Goal: Information Seeking & Learning: Learn about a topic

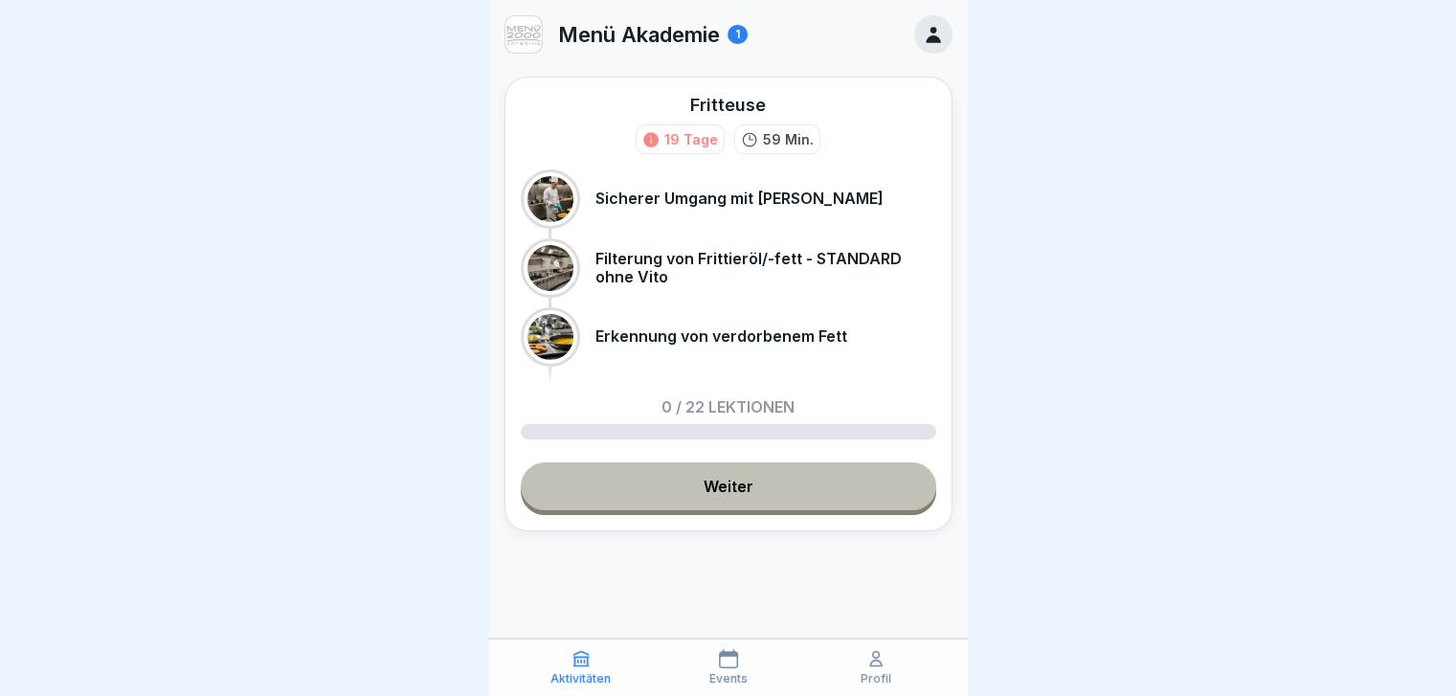
click at [706, 486] on link "Weiter" at bounding box center [728, 486] width 415 height 48
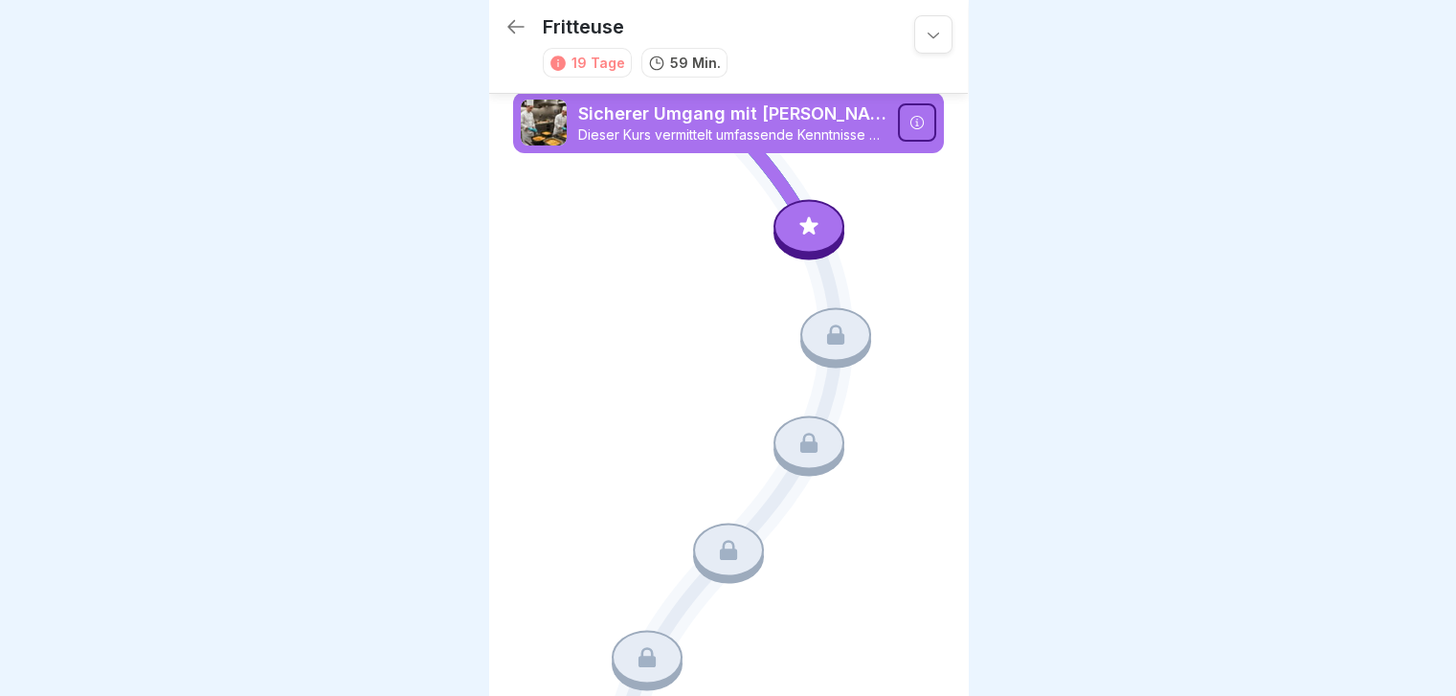
click at [754, 123] on p "Sicherer Umgang mit [PERSON_NAME]" at bounding box center [732, 113] width 308 height 25
click at [793, 215] on div at bounding box center [808, 227] width 71 height 54
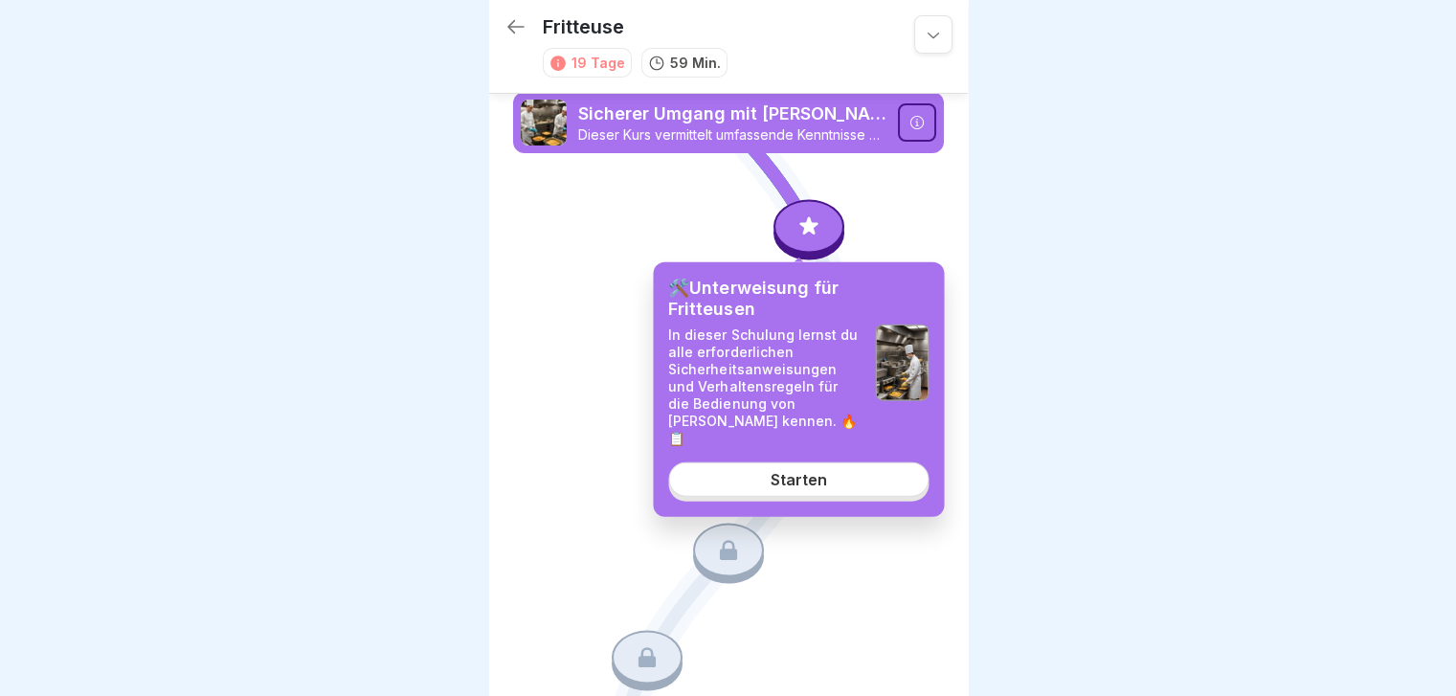
click at [793, 471] on div "Starten" at bounding box center [799, 479] width 56 height 17
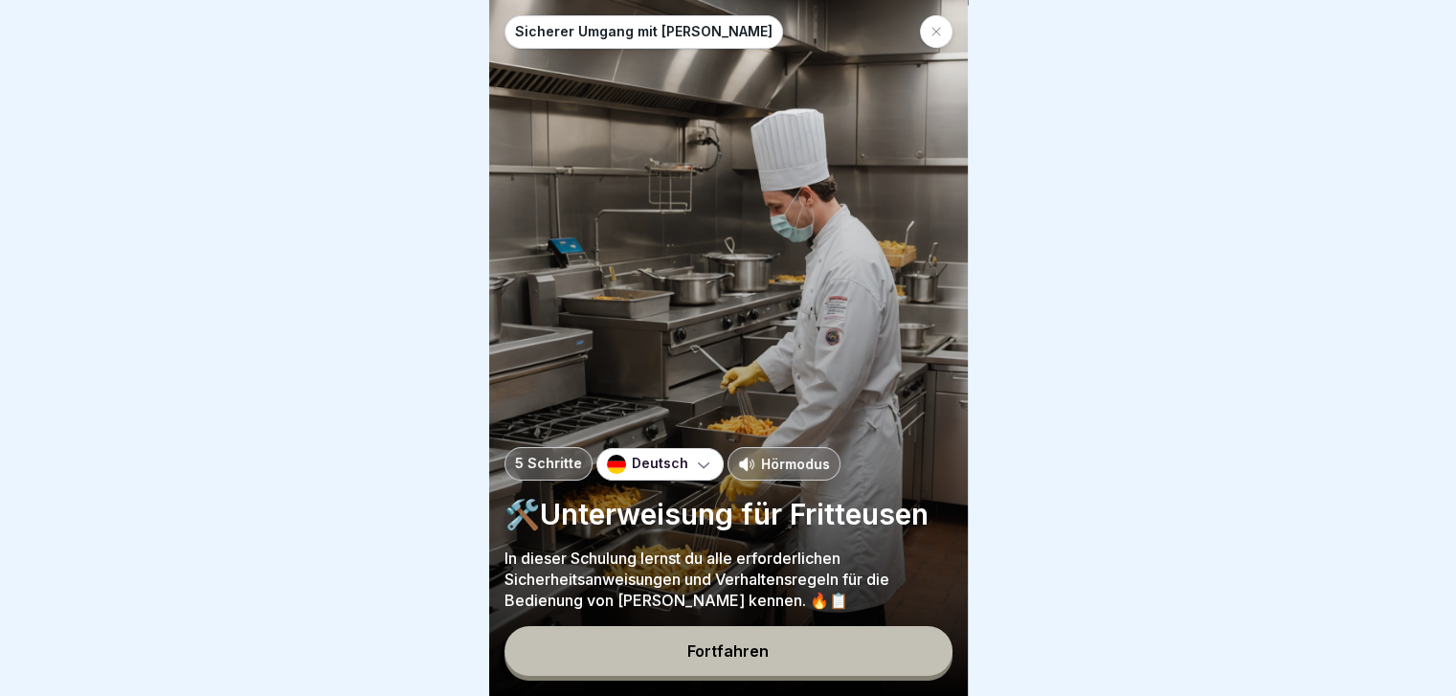
click at [778, 467] on div "Hörmodus" at bounding box center [783, 464] width 113 height 34
click at [739, 660] on div "Fortfahren" at bounding box center [727, 650] width 81 height 17
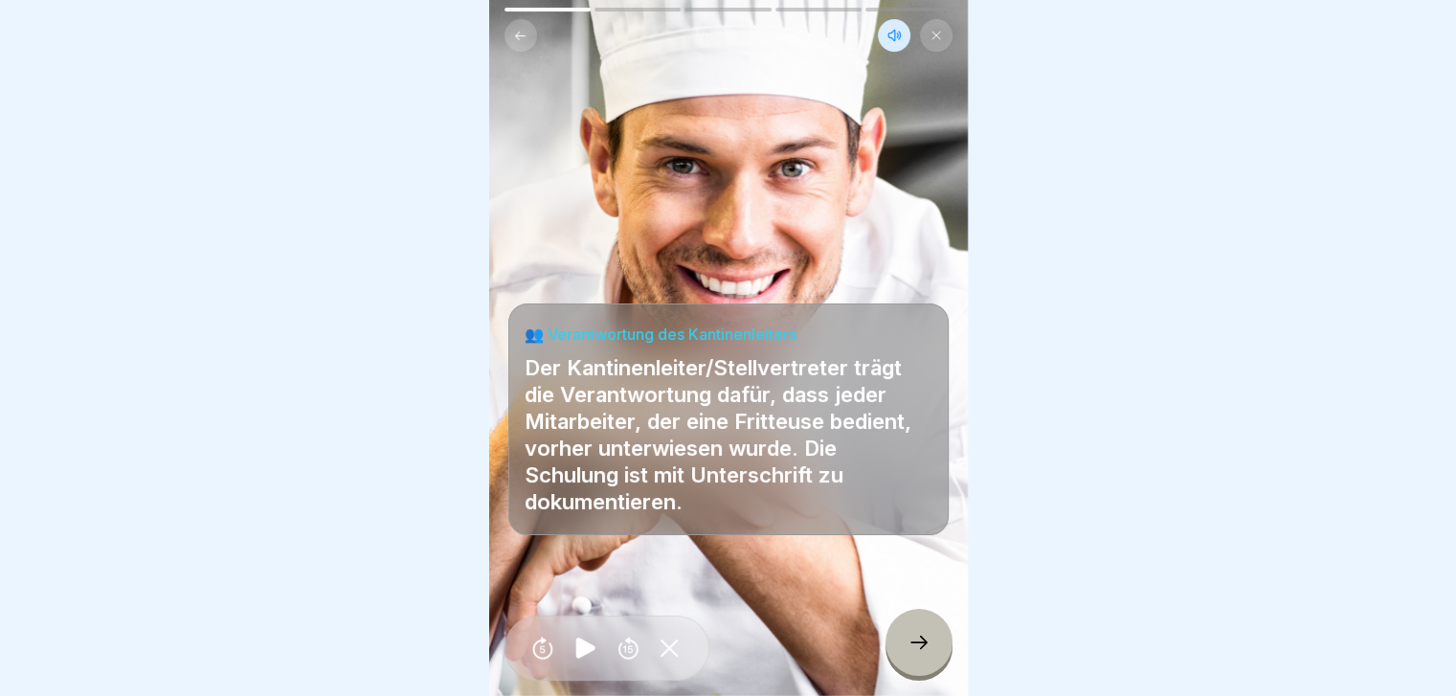
click at [908, 654] on icon at bounding box center [918, 642] width 23 height 23
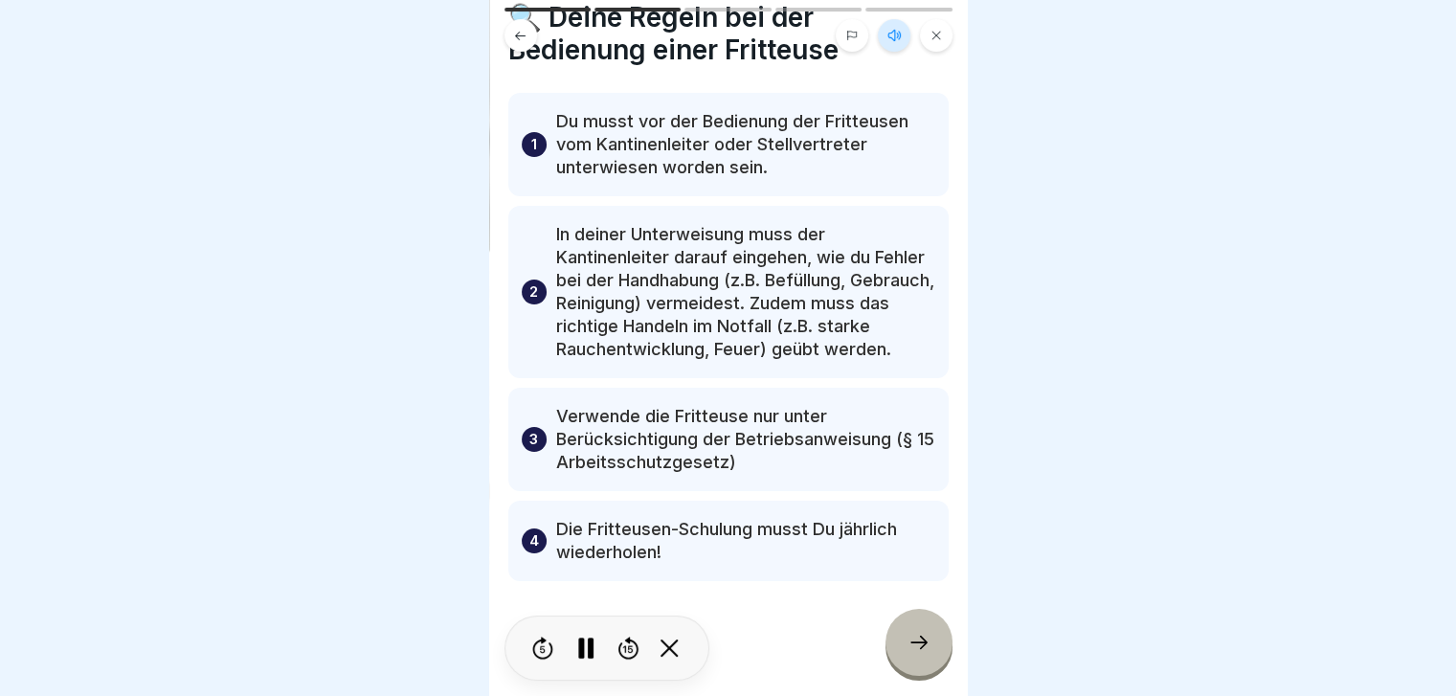
scroll to position [96, 0]
click at [920, 654] on icon at bounding box center [918, 642] width 23 height 23
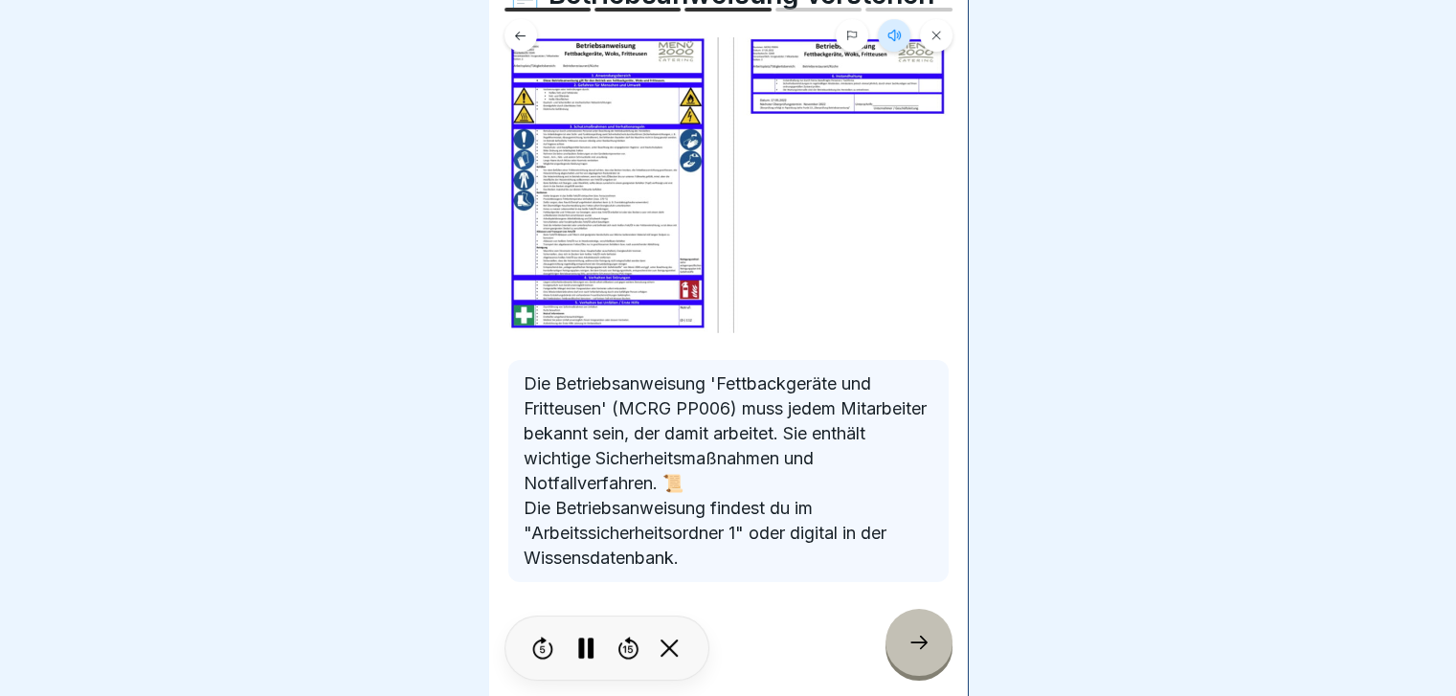
scroll to position [121, 0]
click at [915, 654] on icon at bounding box center [918, 642] width 23 height 23
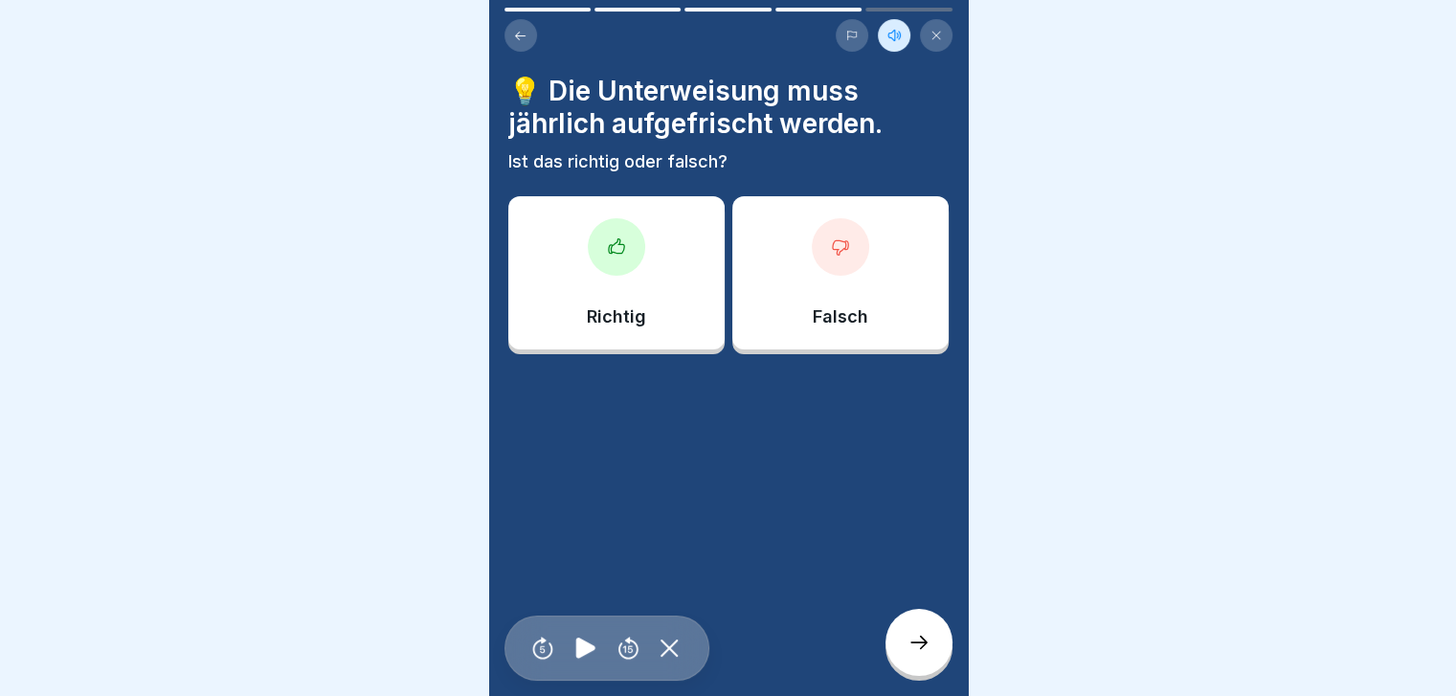
click at [623, 261] on div at bounding box center [616, 246] width 57 height 57
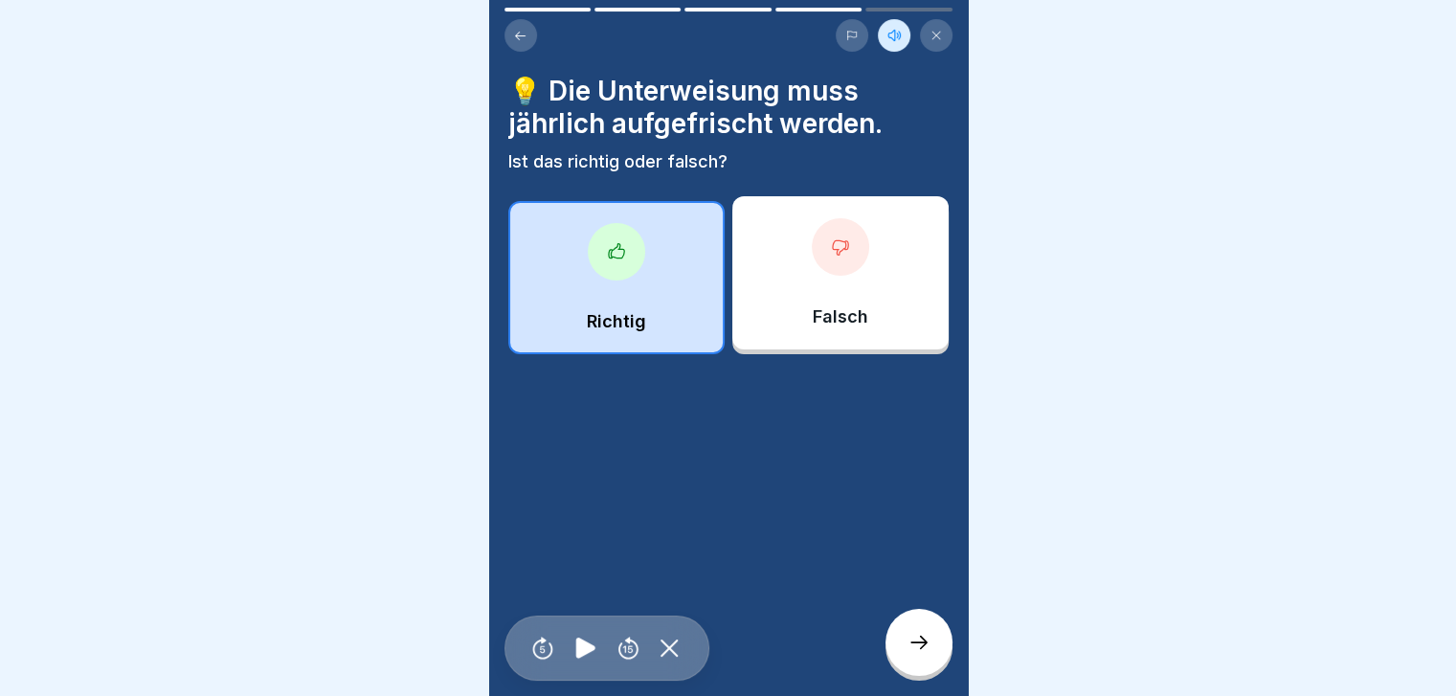
click at [918, 653] on icon at bounding box center [918, 642] width 23 height 23
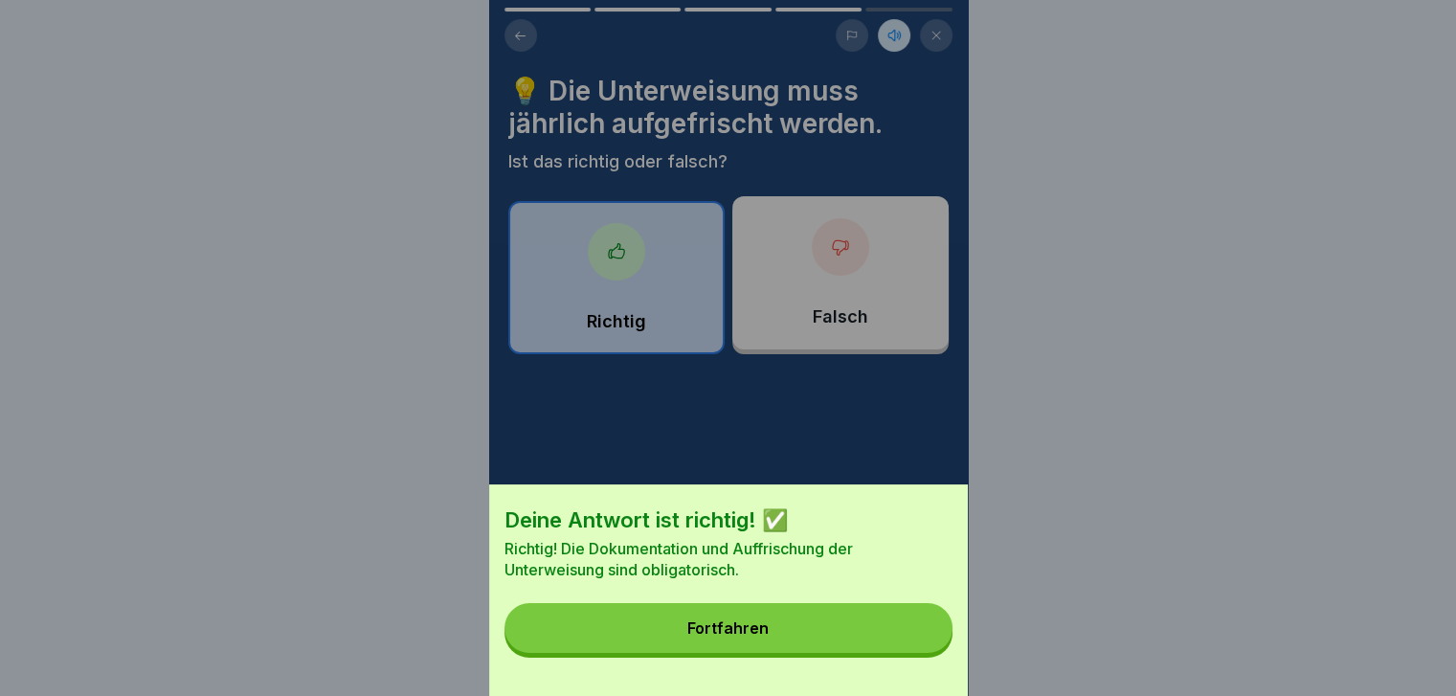
click at [817, 646] on button "Fortfahren" at bounding box center [728, 628] width 448 height 50
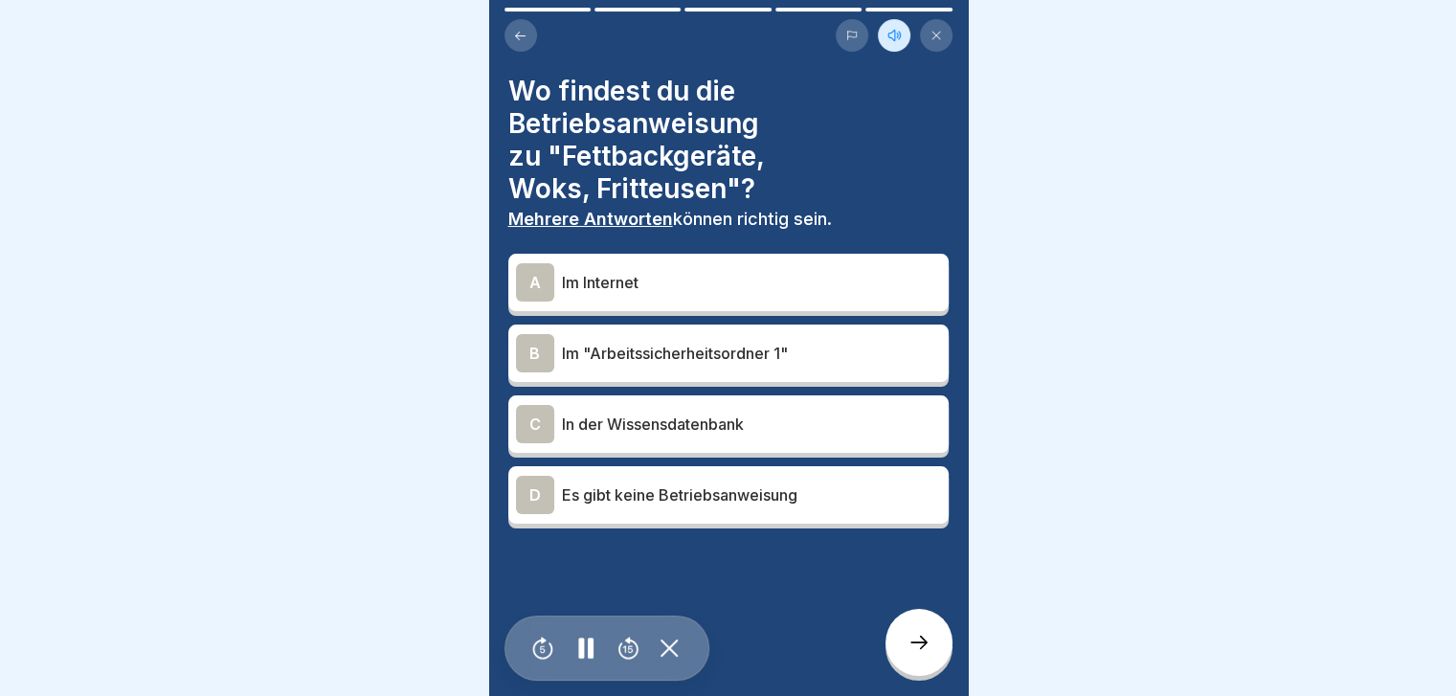
click at [536, 356] on div "B" at bounding box center [535, 353] width 38 height 38
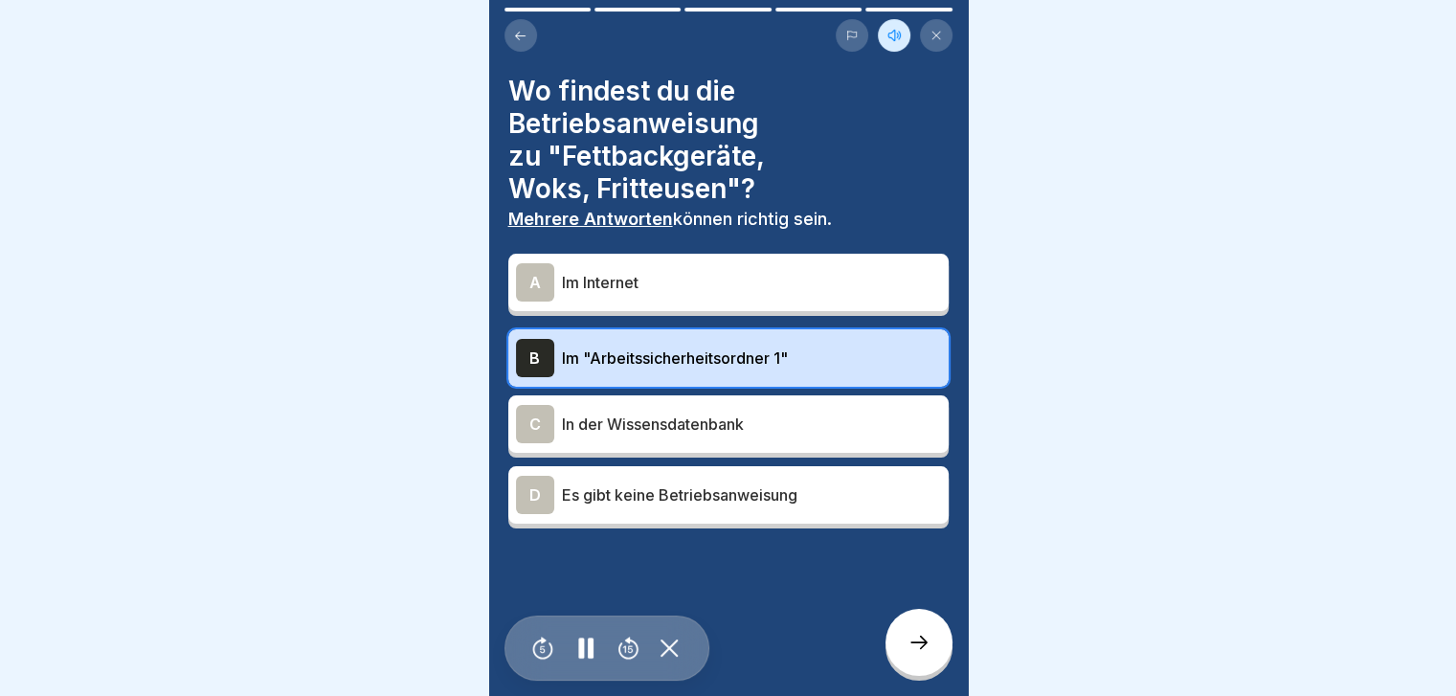
click at [526, 418] on div "C" at bounding box center [535, 424] width 38 height 38
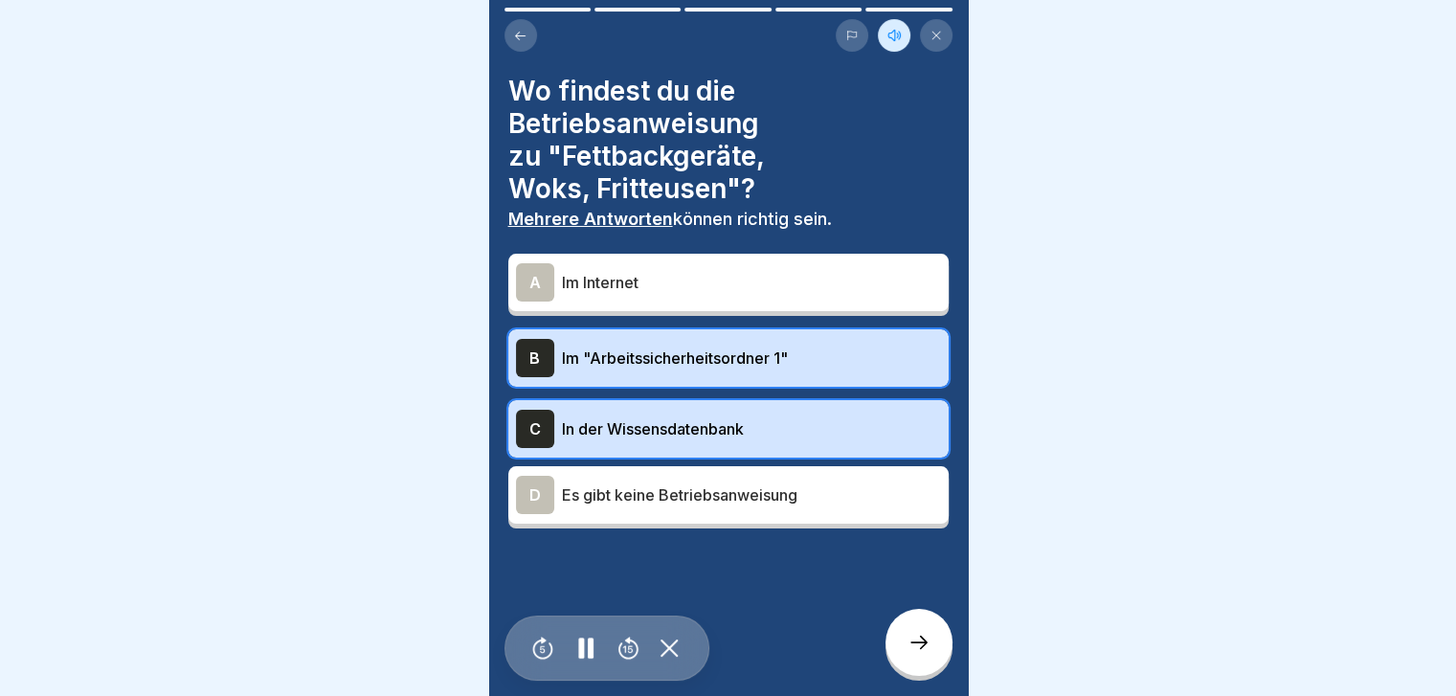
click at [918, 653] on icon at bounding box center [918, 642] width 23 height 23
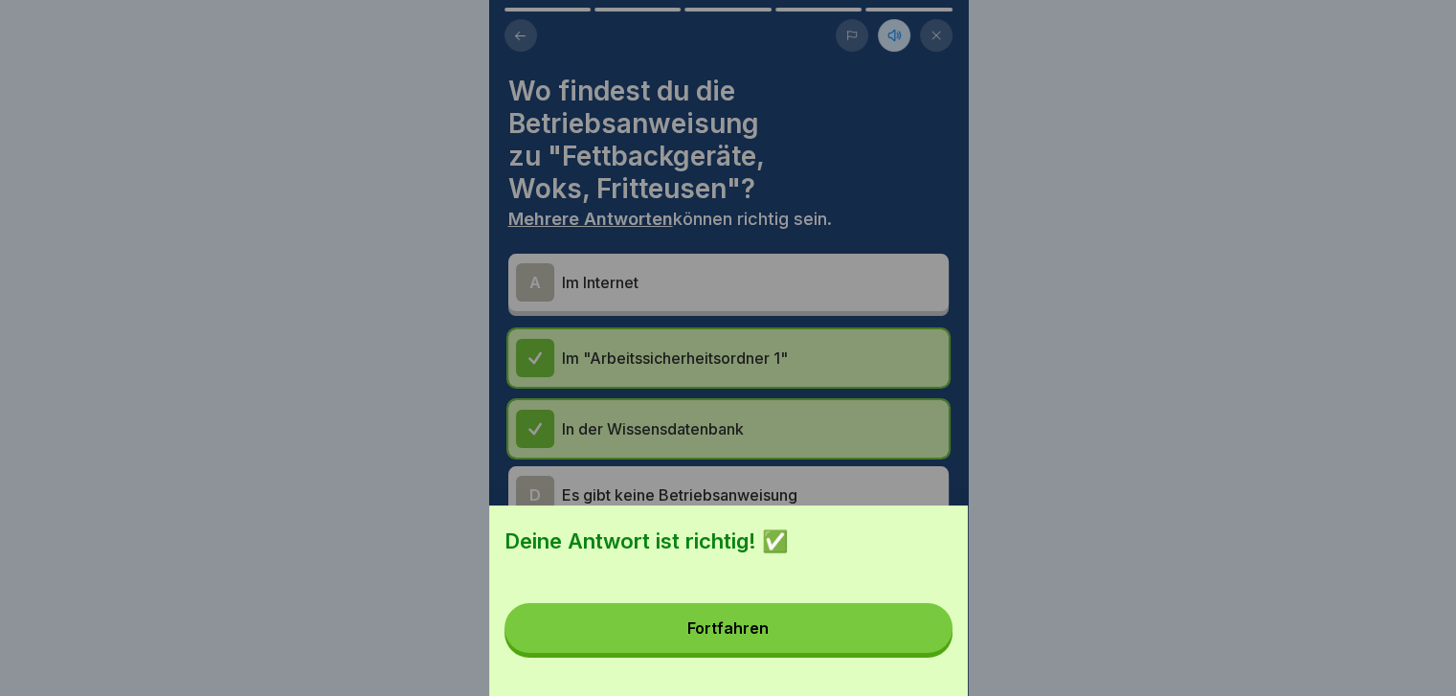
click at [796, 642] on button "Fortfahren" at bounding box center [728, 628] width 448 height 50
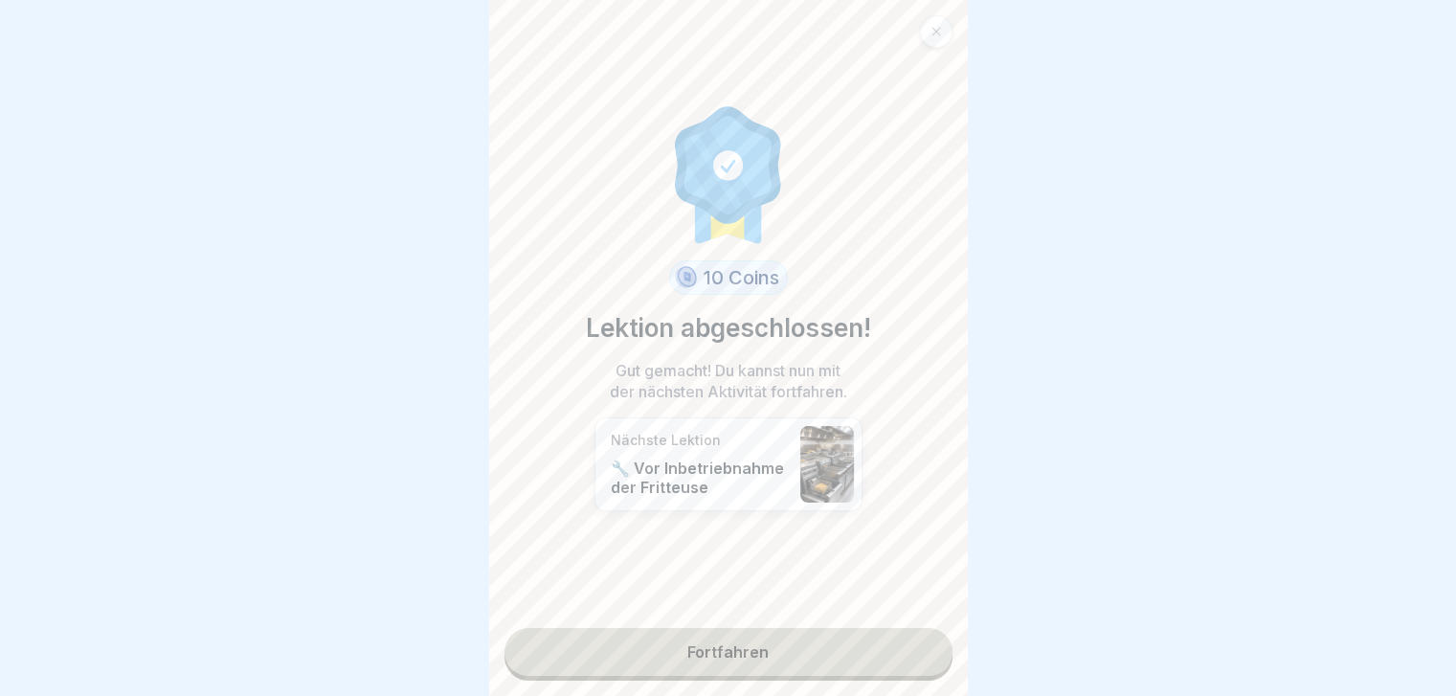
click at [731, 649] on link "Fortfahren" at bounding box center [728, 652] width 448 height 48
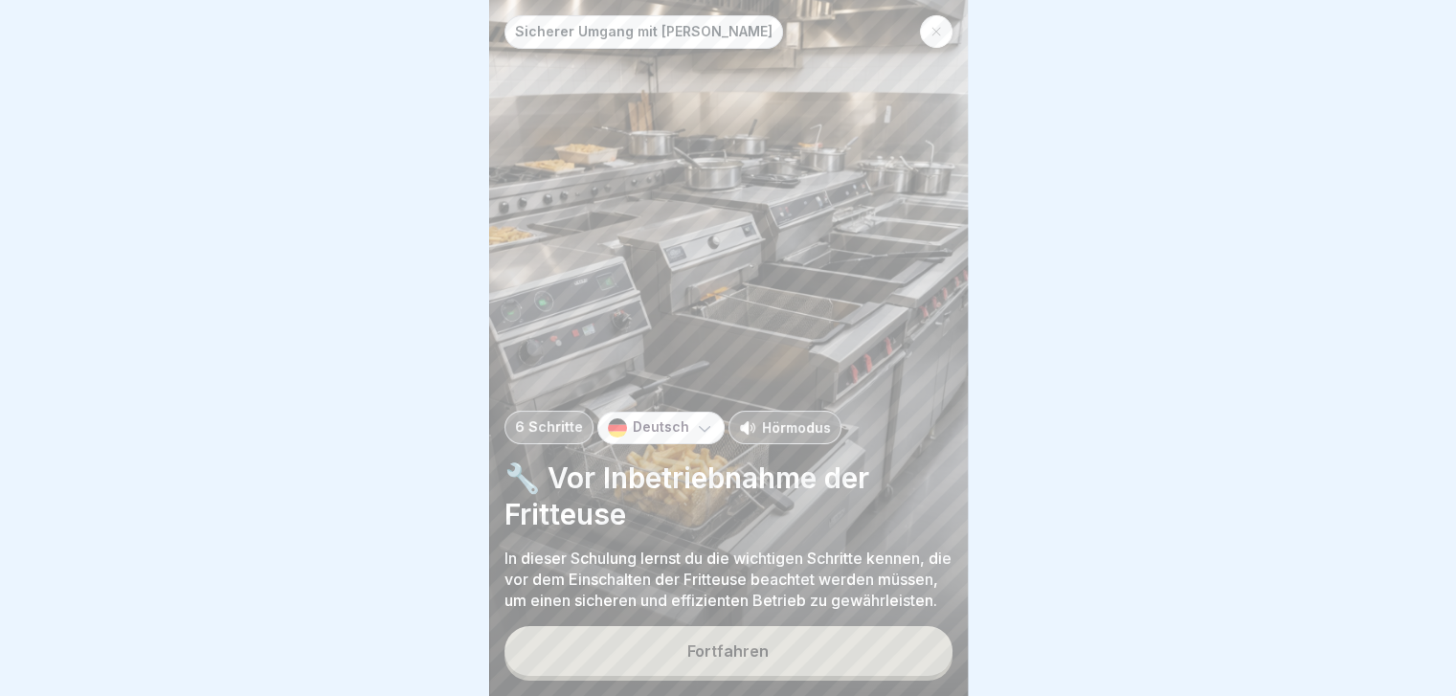
click at [779, 421] on p "Hörmodus" at bounding box center [796, 427] width 69 height 20
click at [735, 660] on div "Fortfahren" at bounding box center [727, 650] width 81 height 17
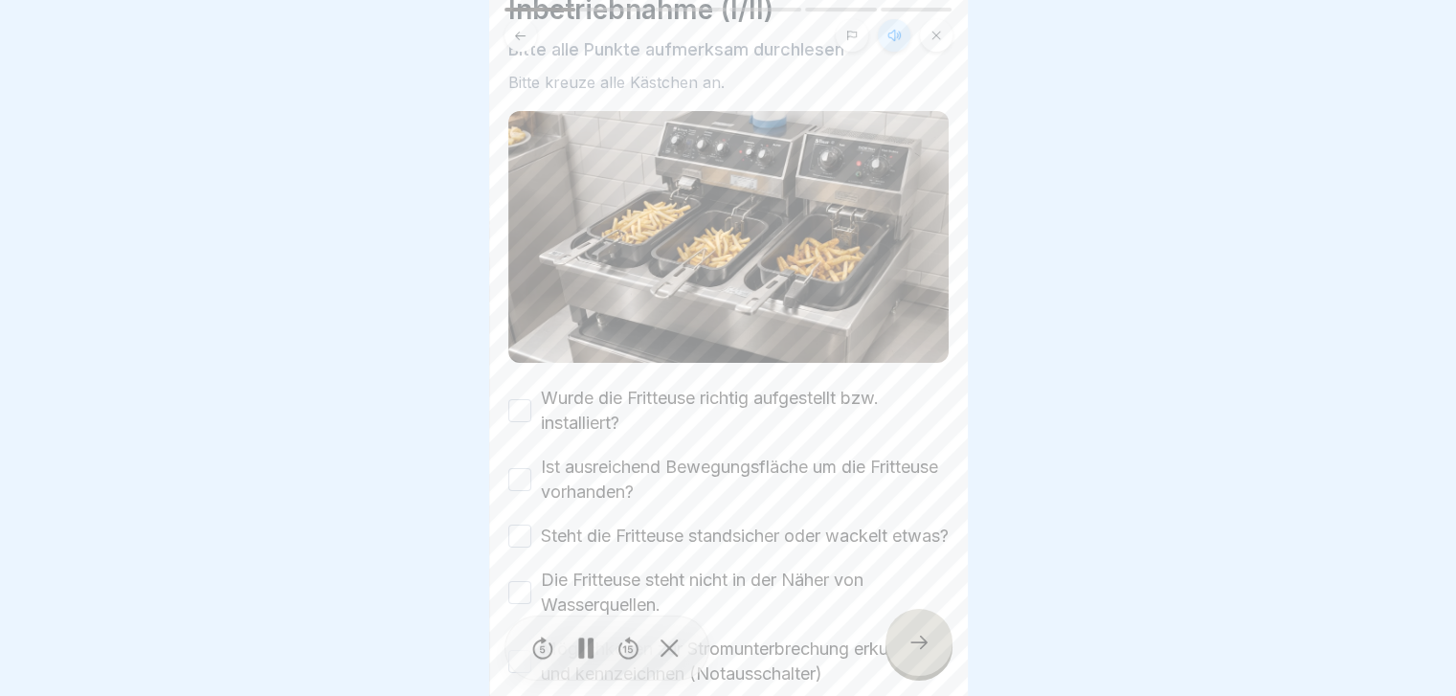
scroll to position [191, 0]
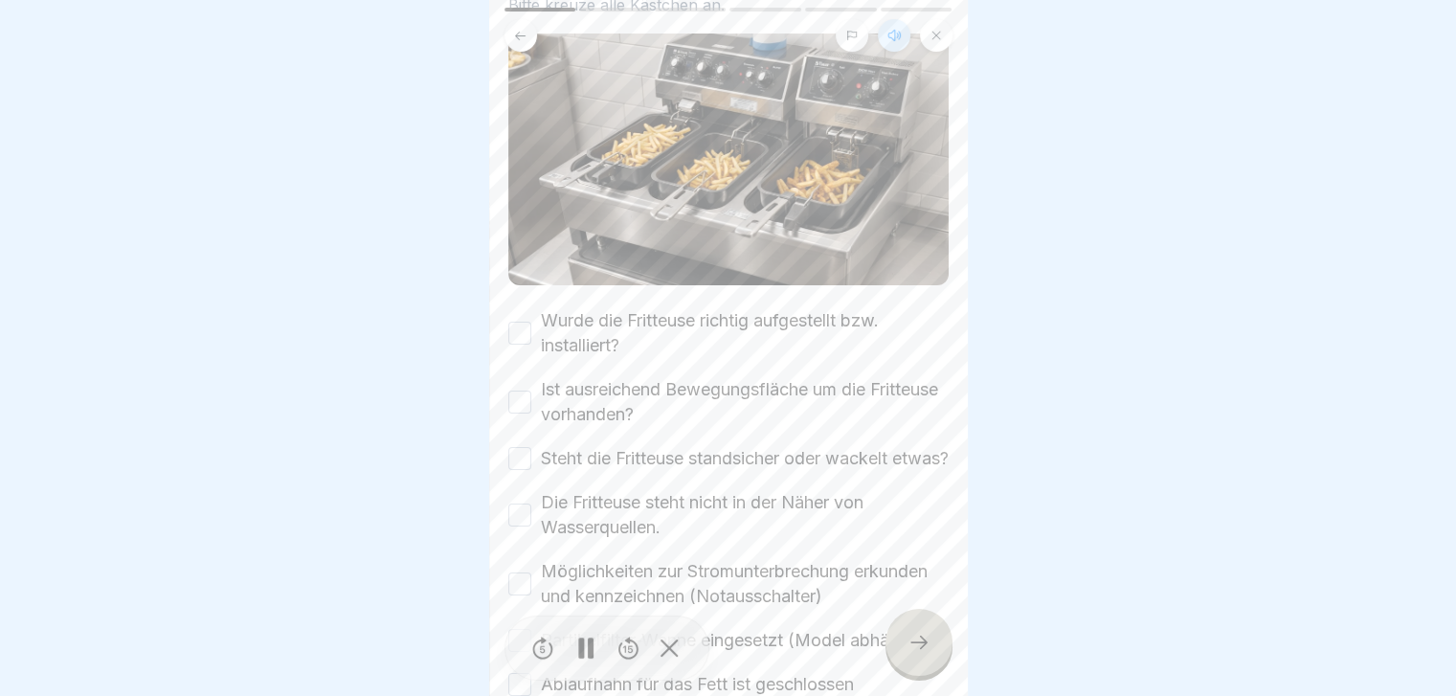
click at [520, 328] on button "Wurde die Fritteuse richtig aufgestellt bzw. installiert?" at bounding box center [519, 333] width 23 height 23
click at [526, 394] on button "Ist ausreichend Bewegungsfläche um die Fritteuse vorhanden?" at bounding box center [519, 402] width 23 height 23
click at [522, 462] on button "Steht die Fritteuse standsicher oder wackelt etwas?" at bounding box center [519, 458] width 23 height 23
click at [518, 526] on button "Die Fritteuse steht nicht in der Näher von Wasserquellen." at bounding box center [519, 515] width 23 height 23
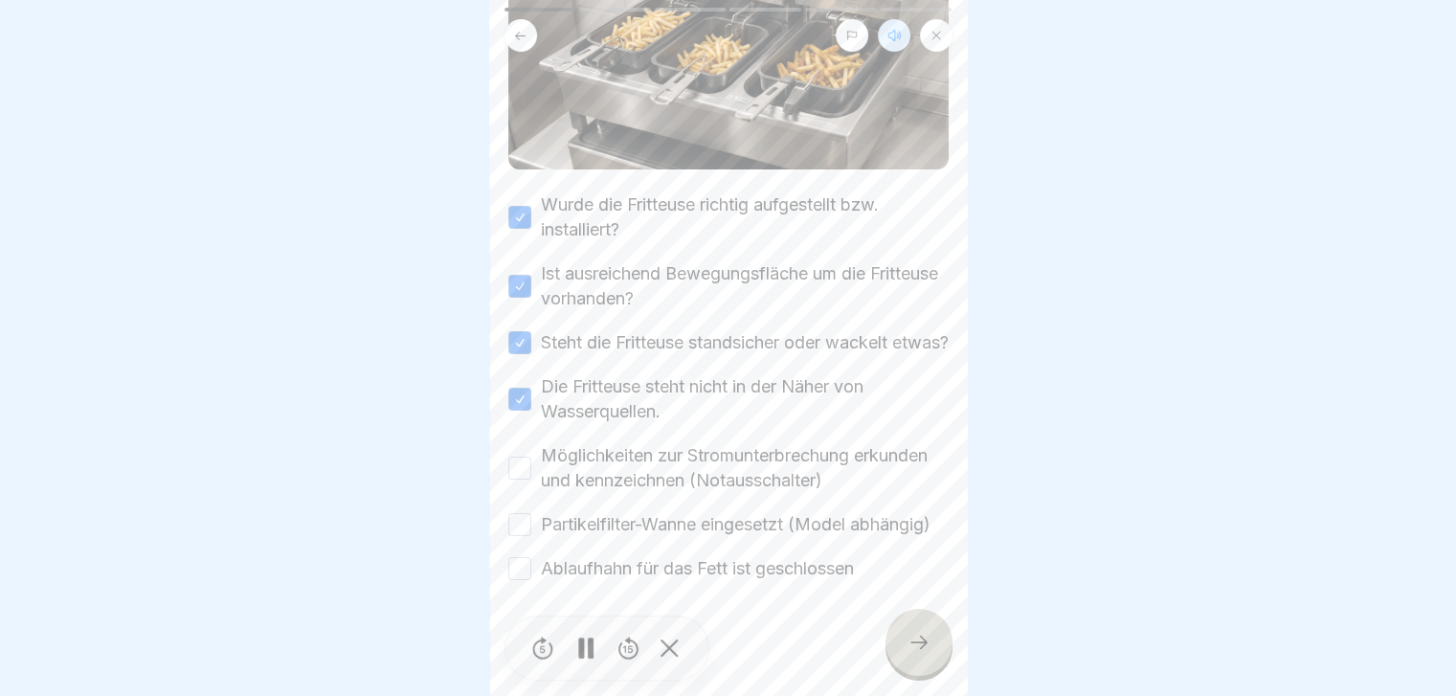
scroll to position [348, 0]
click at [521, 457] on button "Möglichkeiten zur Stromunterbrechung erkunden und kennzeichnen (Notausschalter)" at bounding box center [519, 468] width 23 height 23
click at [521, 516] on button "Partikelfilter-Wanne eingesetzt (Model abhängig)" at bounding box center [519, 524] width 23 height 23
click at [516, 570] on button "Ablaufhahn für das Fett ist geschlossen" at bounding box center [519, 568] width 23 height 23
click at [923, 646] on icon at bounding box center [918, 642] width 23 height 23
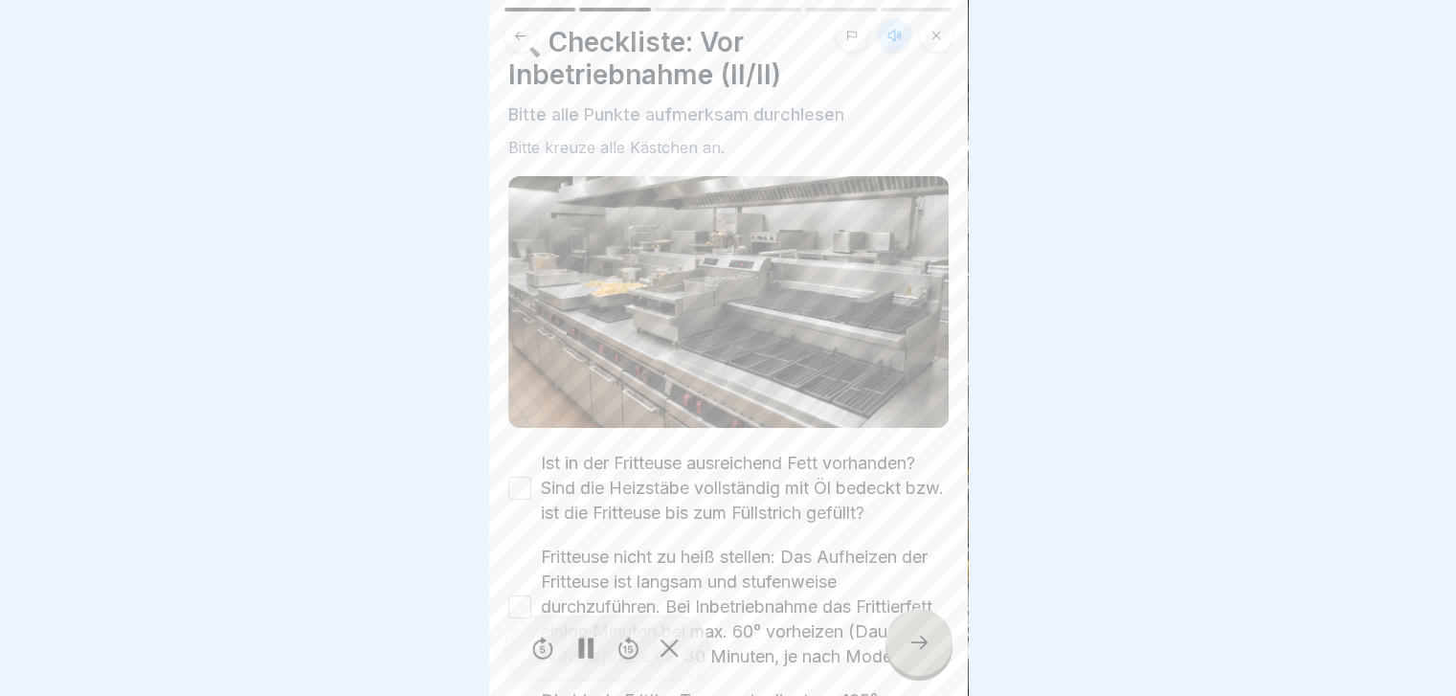
scroll to position [96, 0]
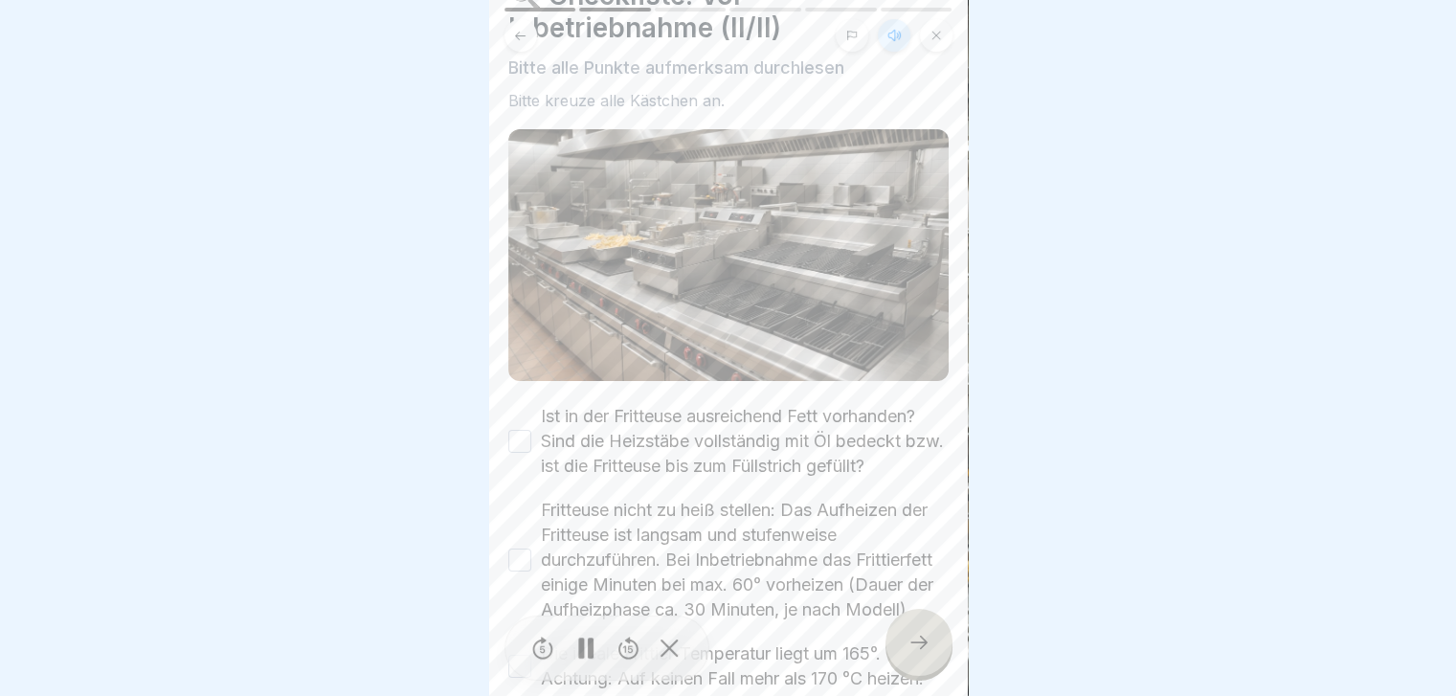
click at [520, 430] on button "Ist in der Fritteuse ausreichend Fett vorhanden? Sind die Heizstäbe vollständig…" at bounding box center [519, 441] width 23 height 23
click at [516, 553] on button "Fritteuse nicht zu heiß stellen: Das Aufheizen der Fritteuse ist langsam und st…" at bounding box center [519, 559] width 23 height 23
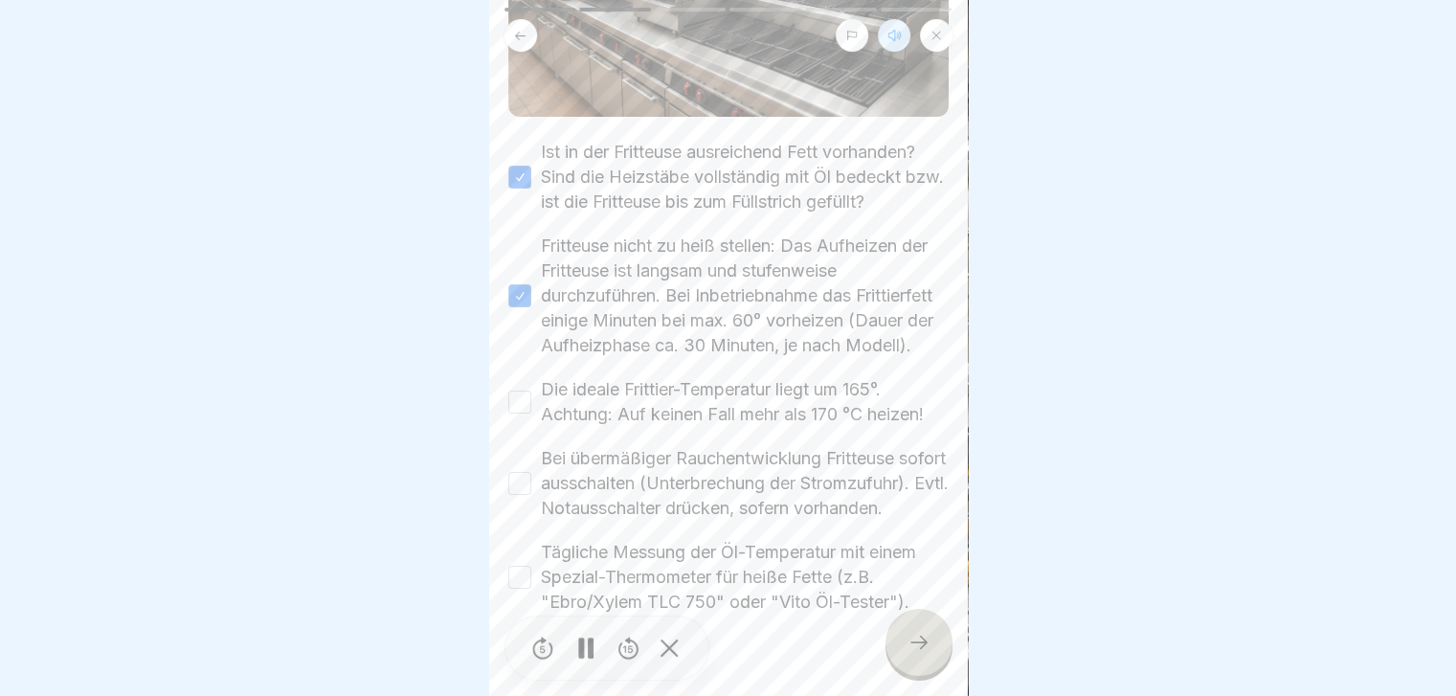
scroll to position [383, 0]
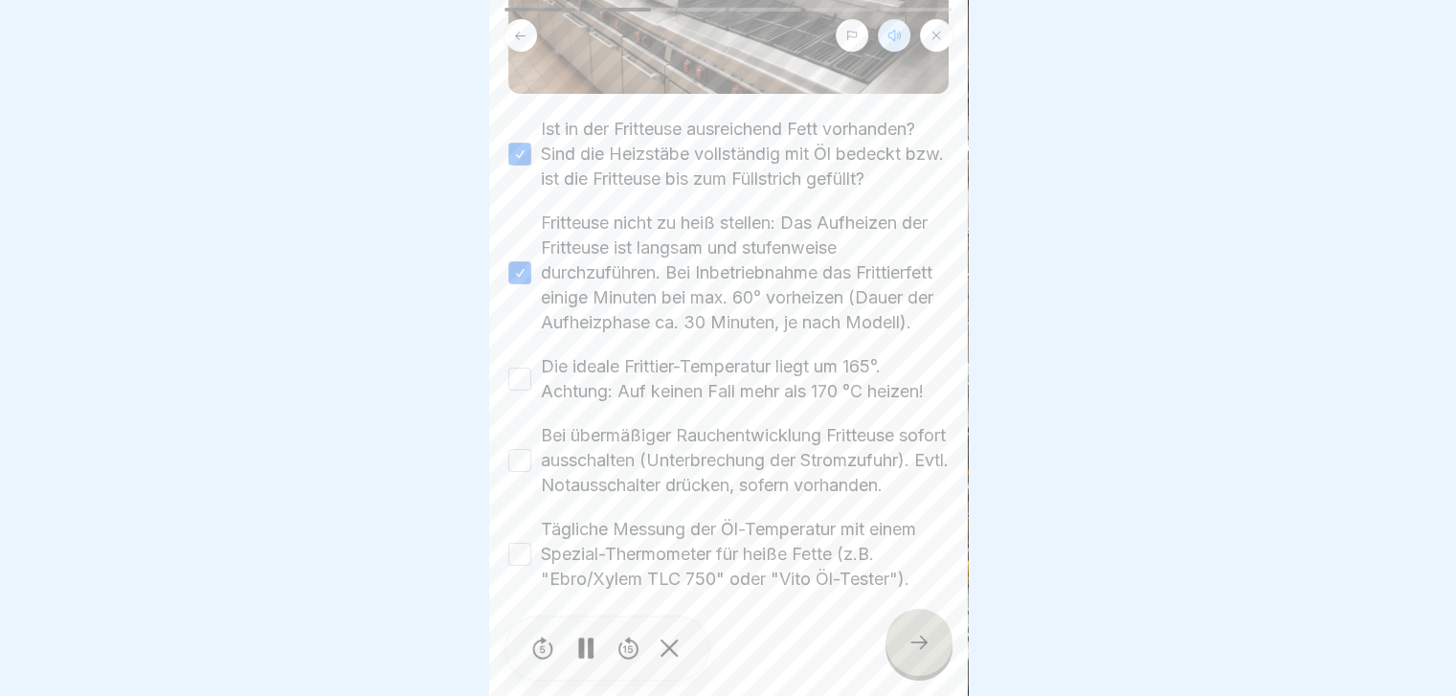
click at [517, 391] on button "Die ideale Frittier-Temperatur liegt um 165°. Achtung: Auf keinen Fall mehr als…" at bounding box center [519, 379] width 23 height 23
click at [519, 472] on button "Bei übermäßiger Rauchentwicklung Fritteuse sofort ausschalten (Unterbrechung de…" at bounding box center [519, 460] width 23 height 23
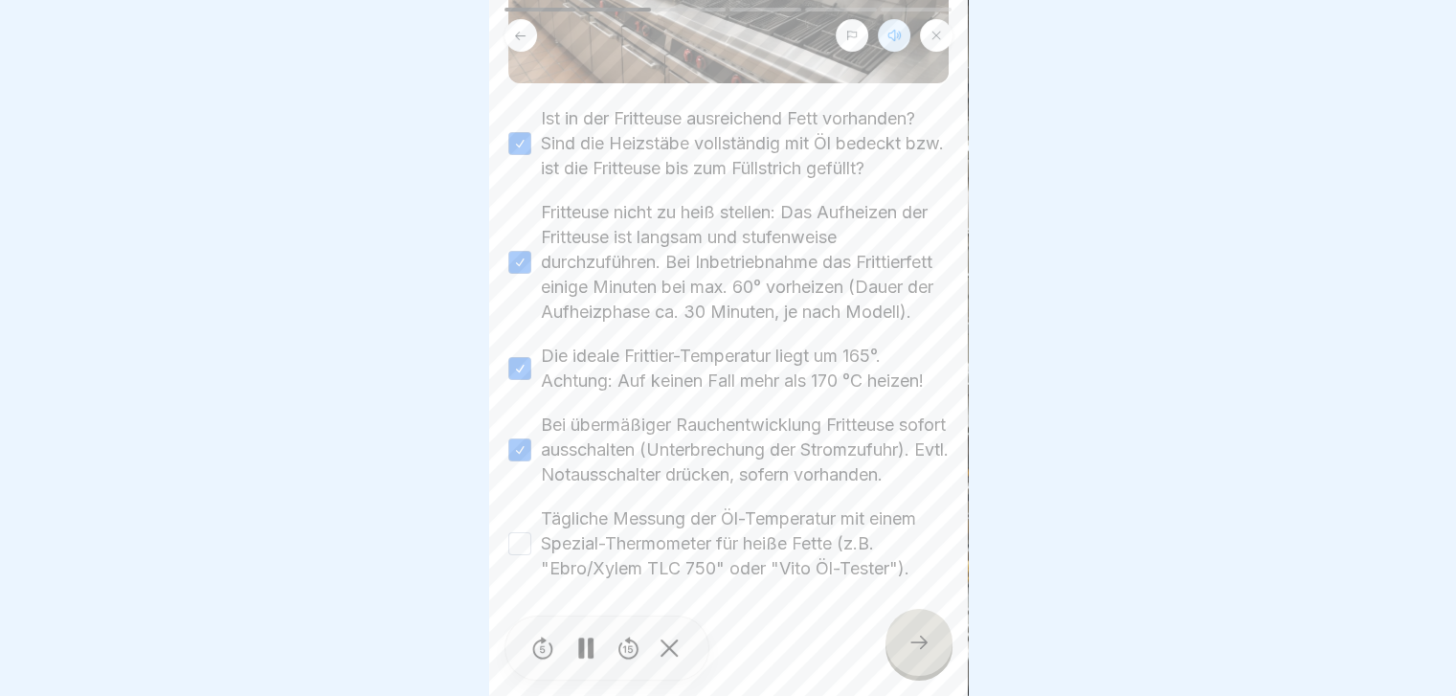
click at [526, 535] on button "Tägliche Messung der Öl-Temperatur mit einem Spezial-Thermometer für heiße Fett…" at bounding box center [519, 543] width 23 height 23
click at [935, 658] on div at bounding box center [918, 642] width 67 height 67
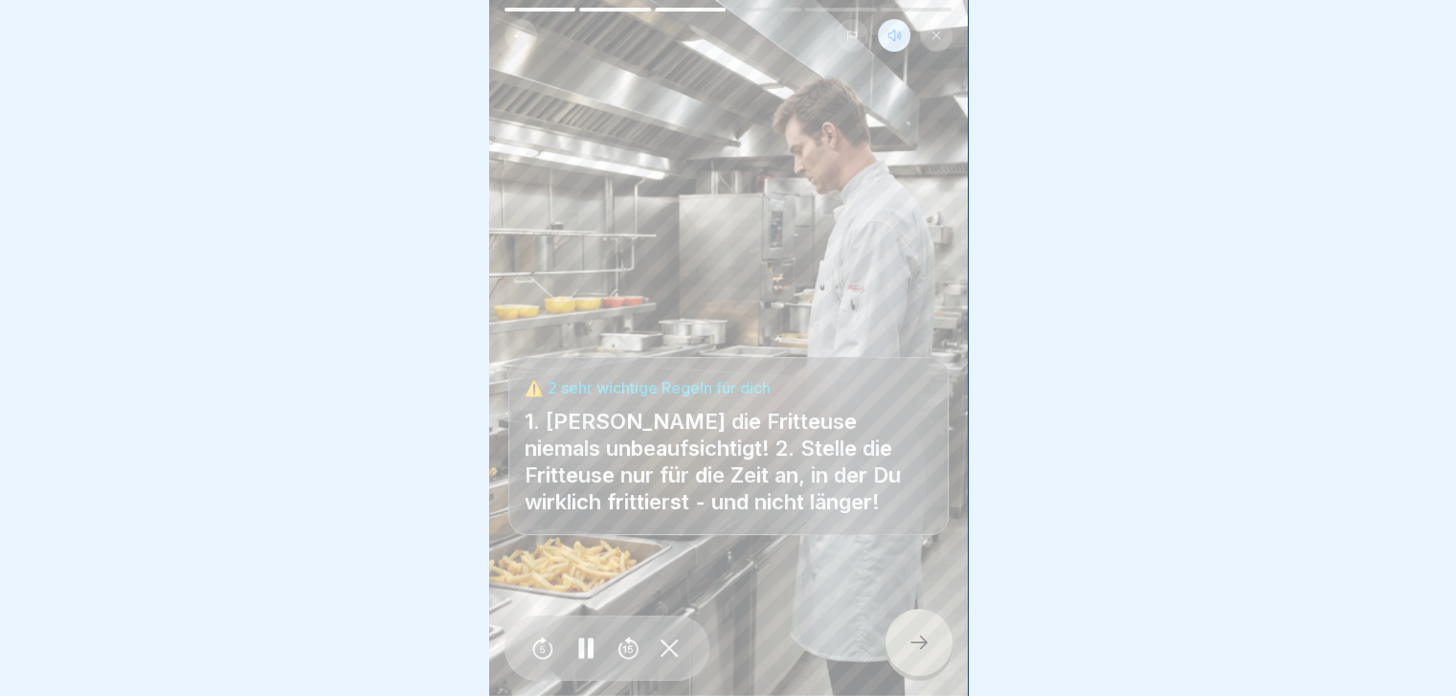
scroll to position [14, 0]
click at [925, 642] on icon at bounding box center [918, 642] width 23 height 23
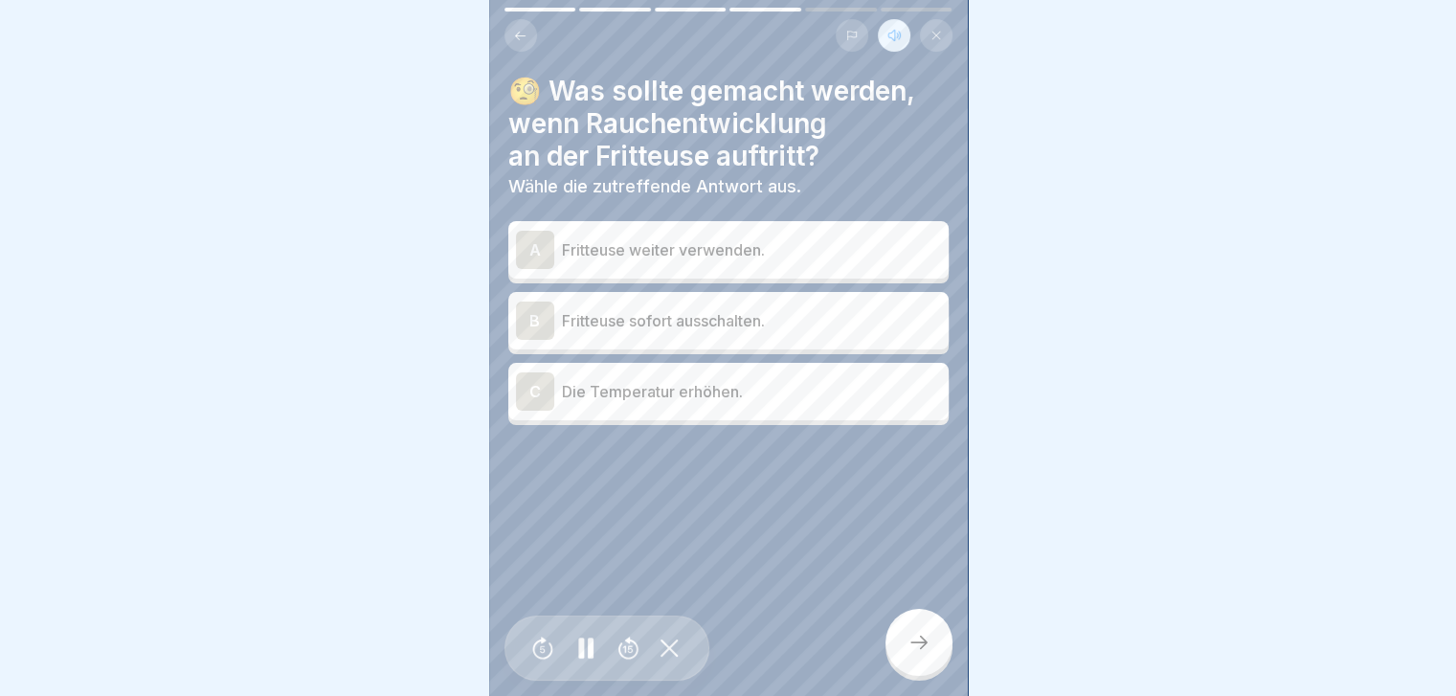
click at [531, 309] on div "B" at bounding box center [535, 321] width 38 height 38
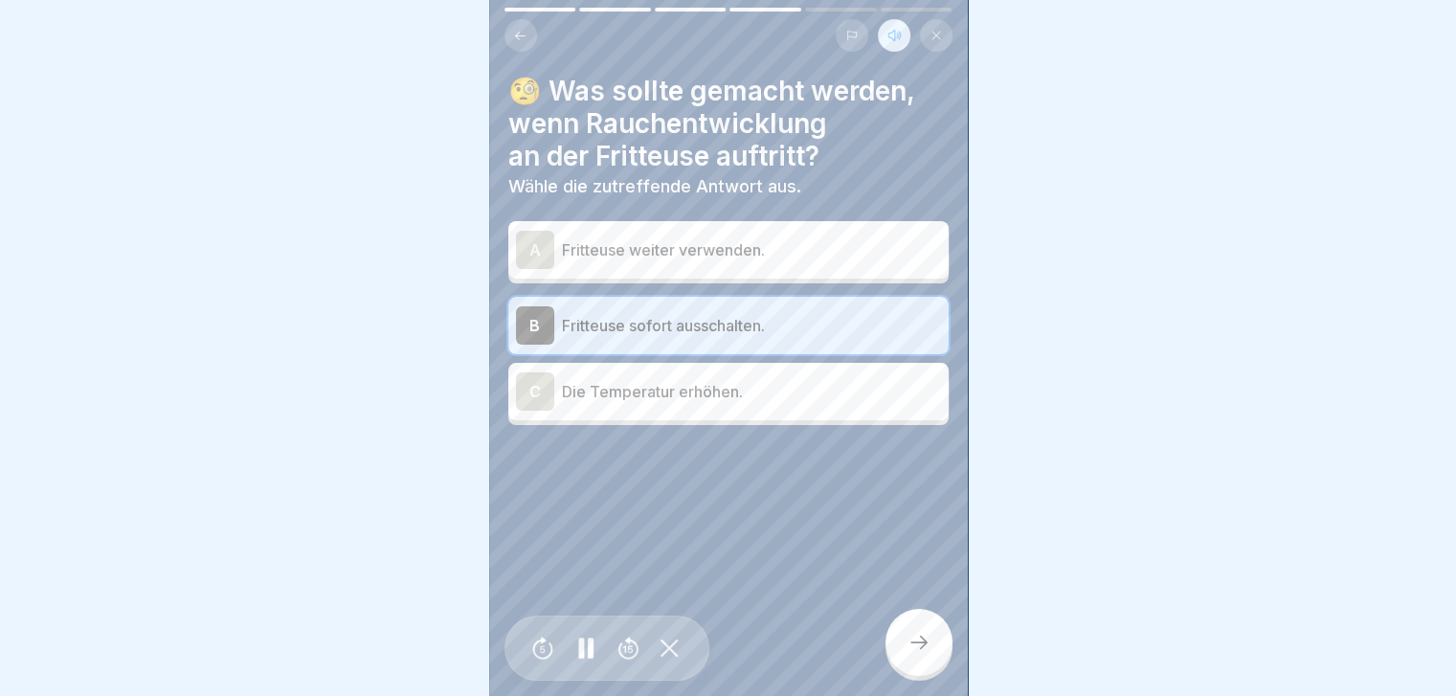
click at [918, 650] on icon at bounding box center [918, 642] width 23 height 23
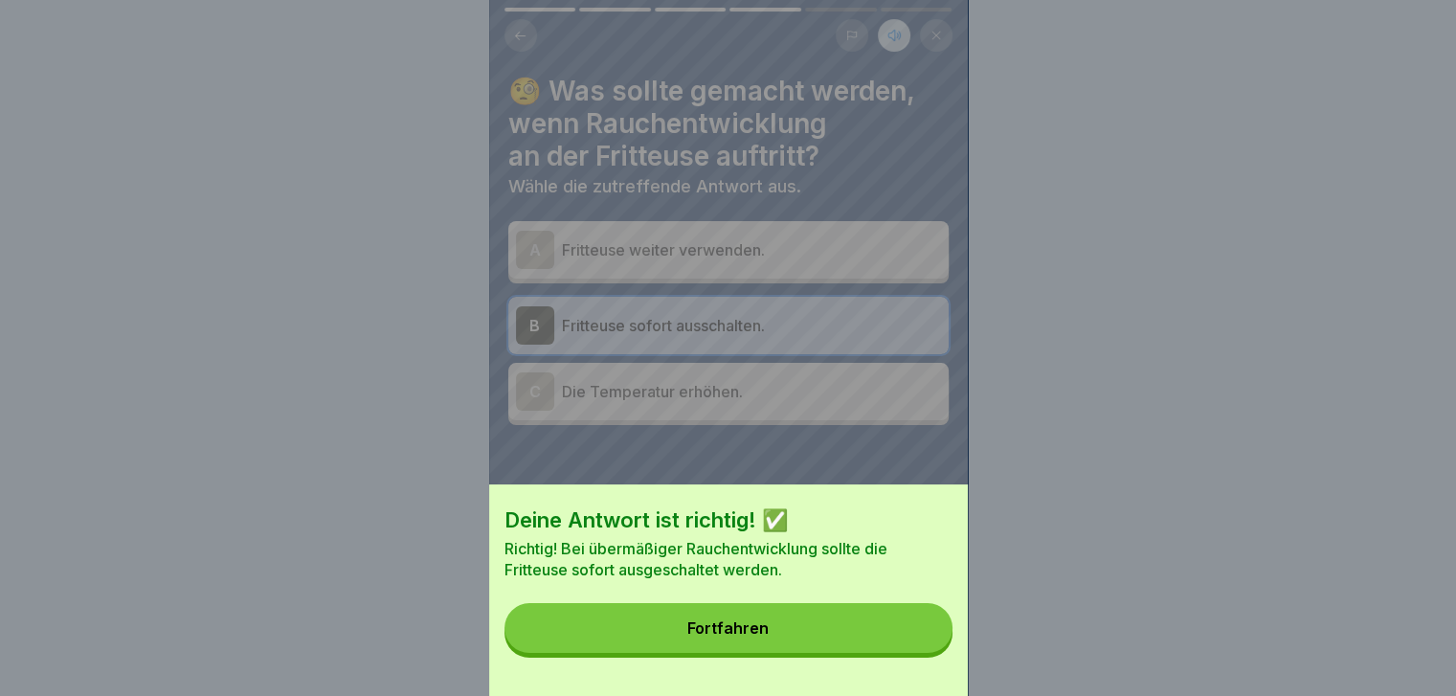
click at [835, 650] on button "Fortfahren" at bounding box center [728, 628] width 448 height 50
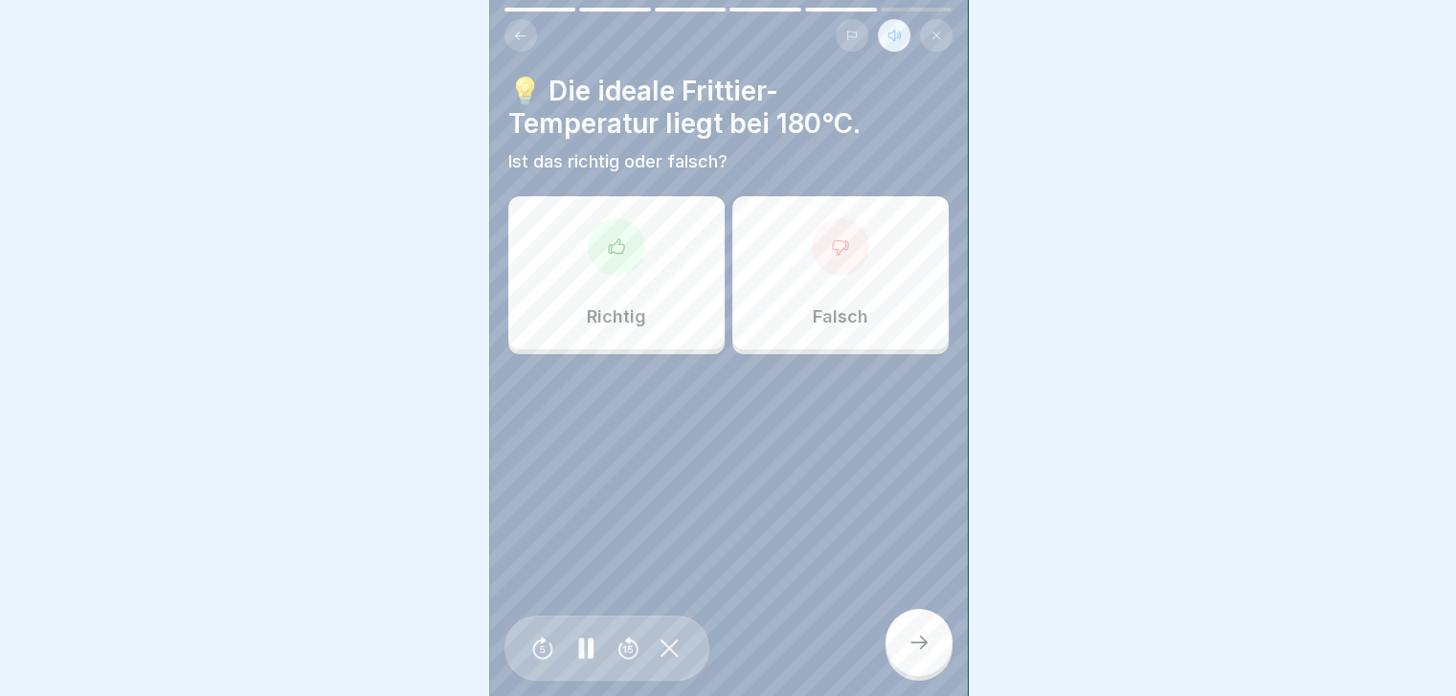
click at [822, 306] on p "Falsch" at bounding box center [841, 316] width 56 height 21
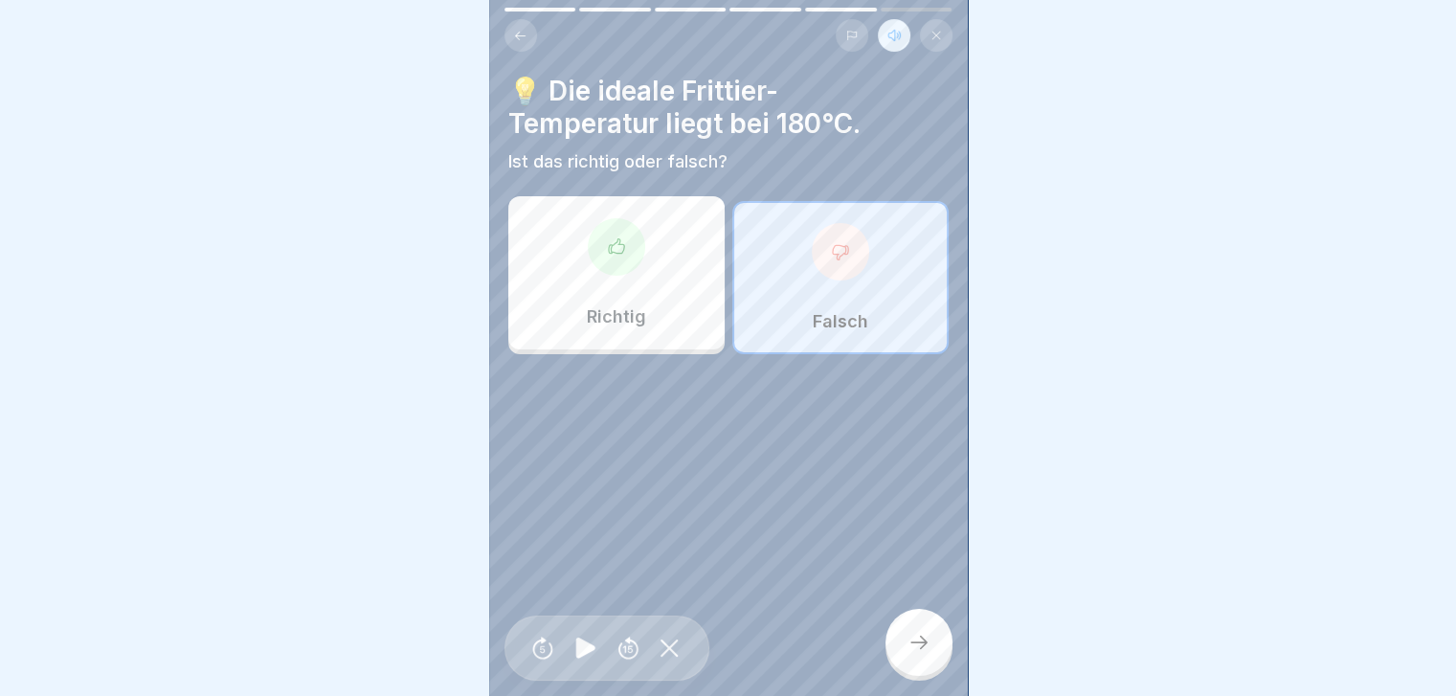
click at [915, 641] on icon at bounding box center [918, 642] width 23 height 23
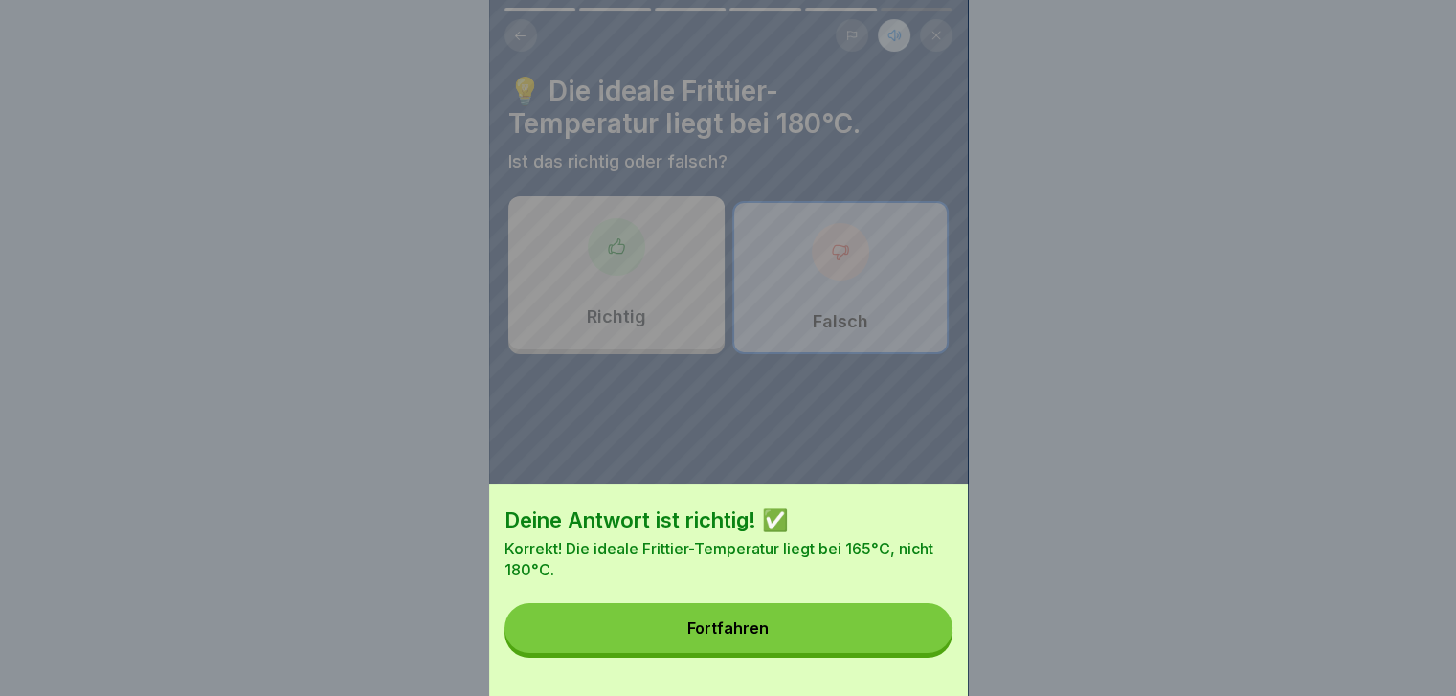
click at [796, 643] on button "Fortfahren" at bounding box center [728, 628] width 448 height 50
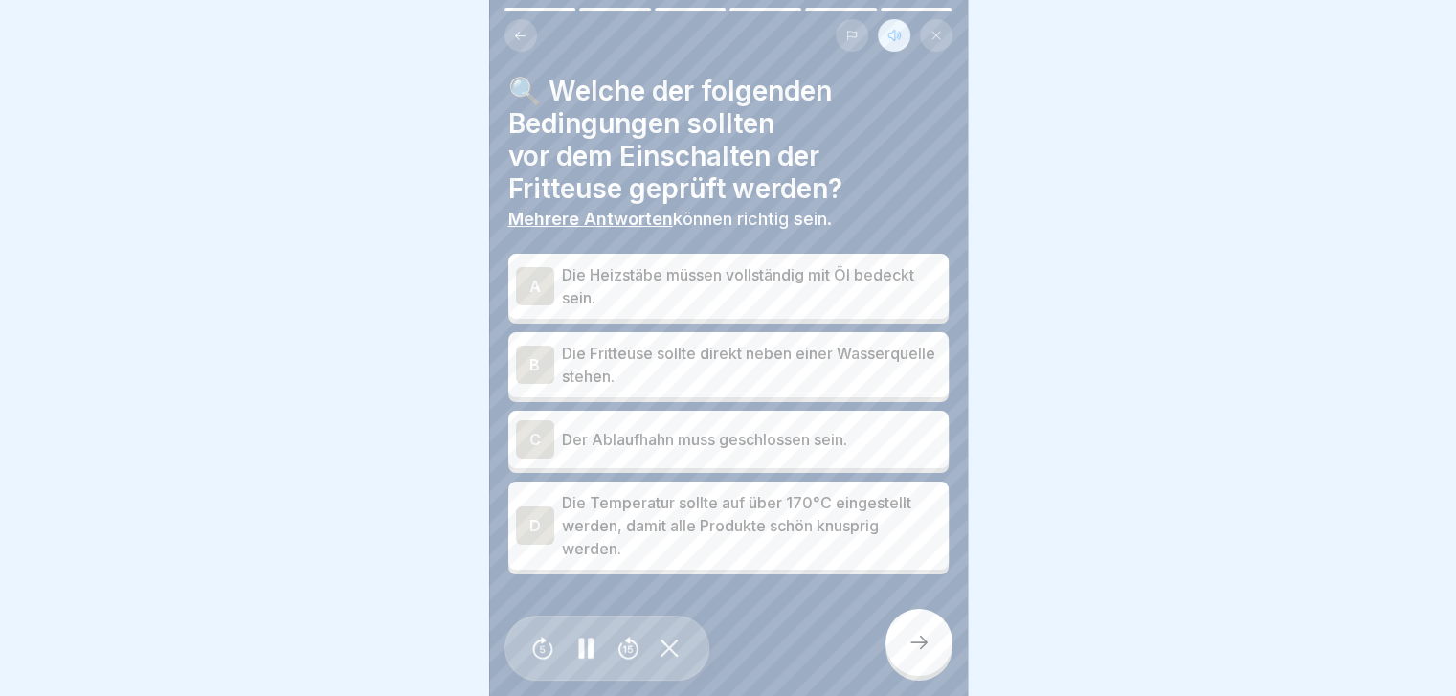
click at [534, 273] on div "A" at bounding box center [535, 286] width 38 height 38
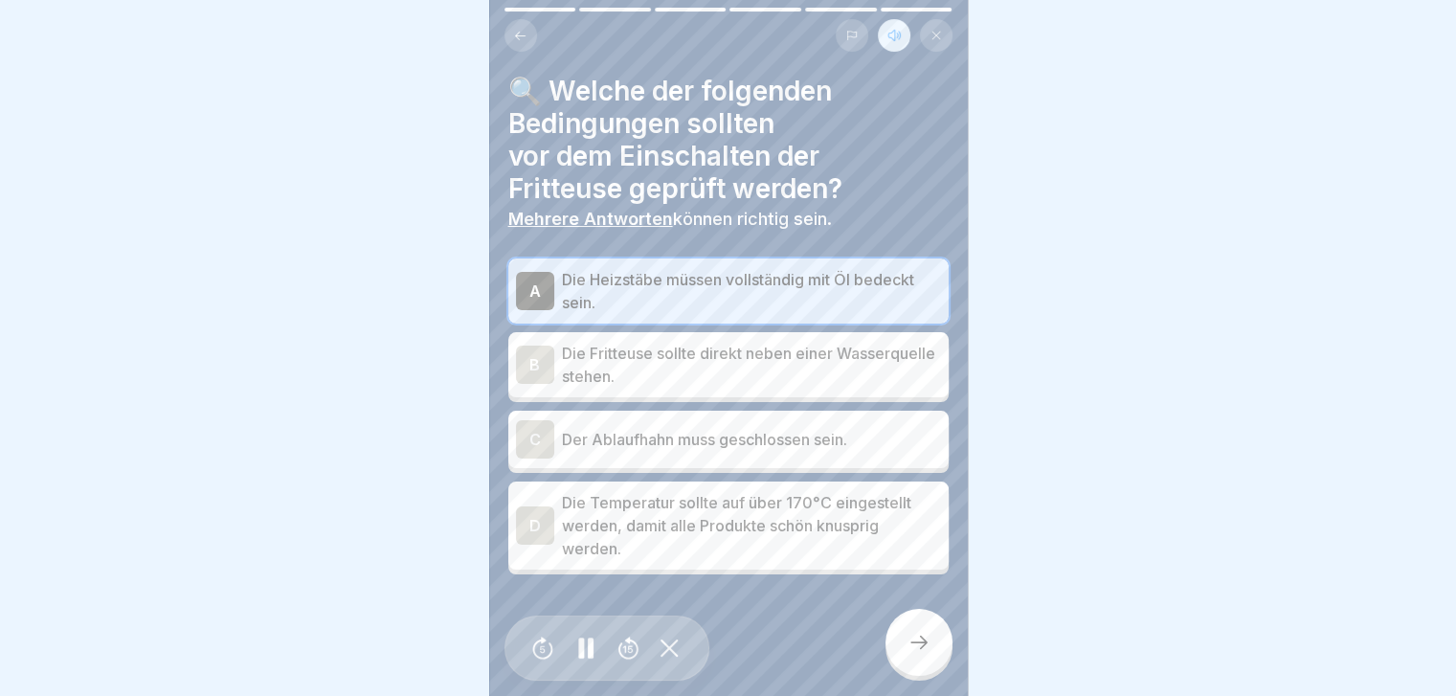
click at [529, 430] on div "C" at bounding box center [535, 439] width 38 height 38
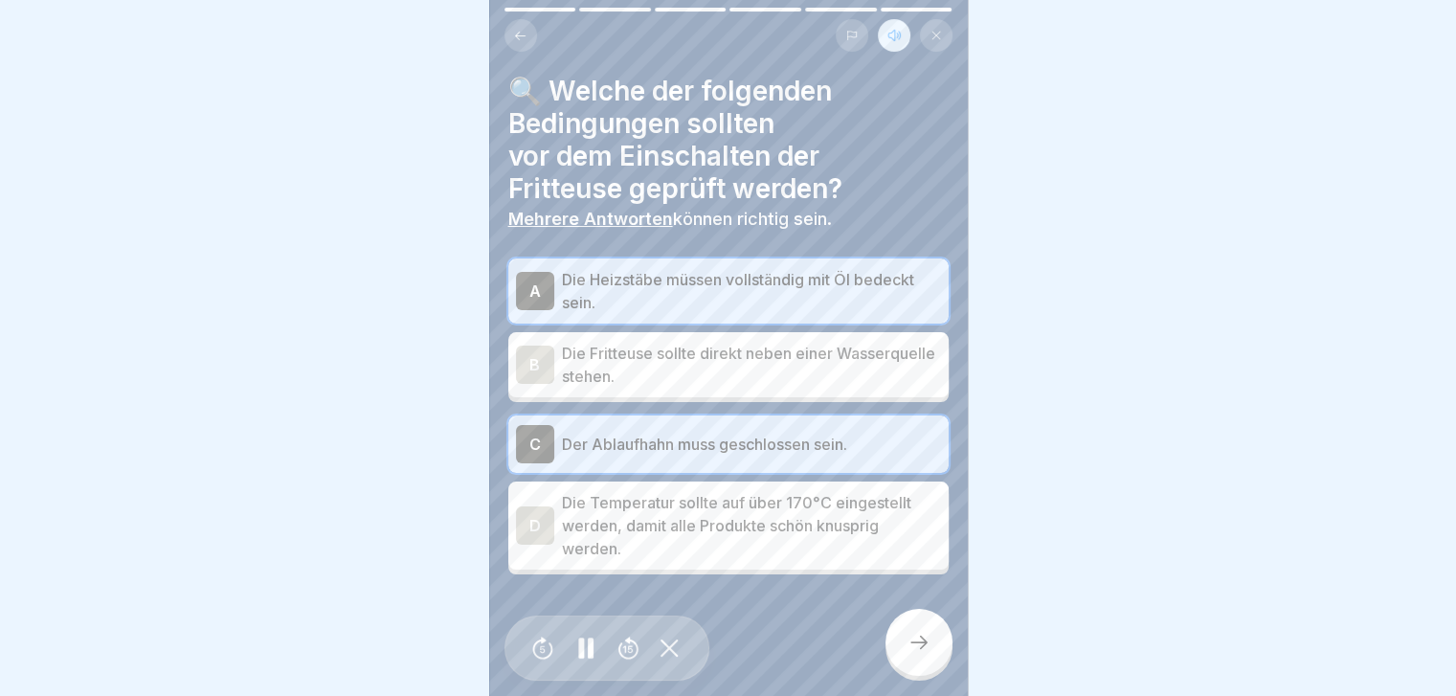
click at [927, 650] on icon at bounding box center [918, 642] width 23 height 23
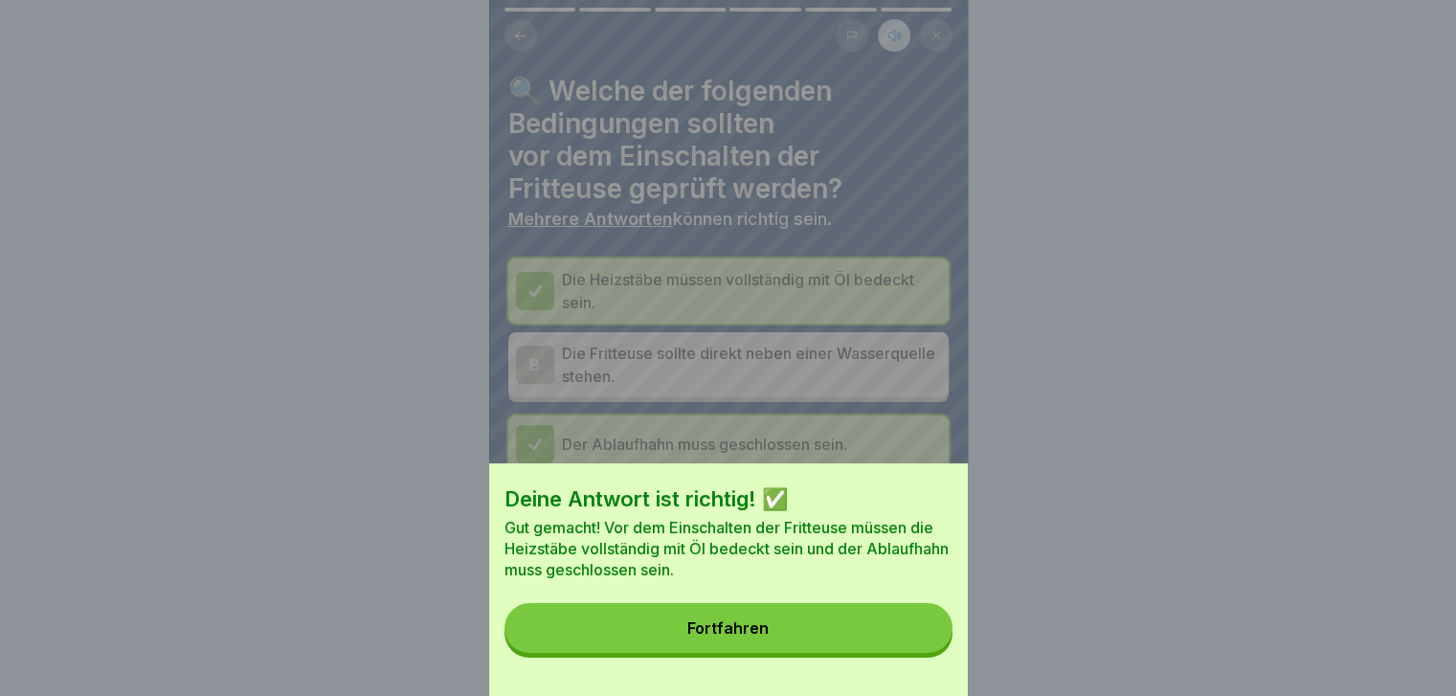
click at [787, 653] on button "Fortfahren" at bounding box center [728, 628] width 448 height 50
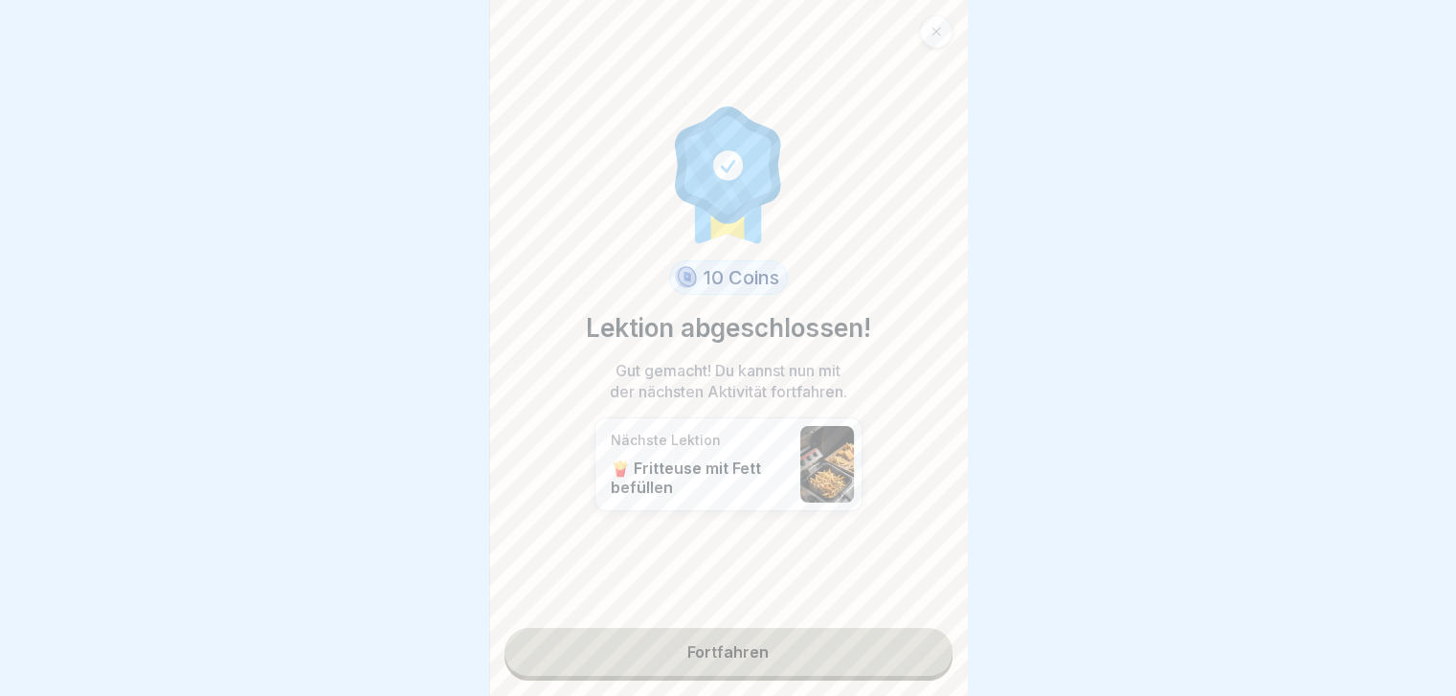
click at [726, 645] on link "Fortfahren" at bounding box center [728, 652] width 448 height 48
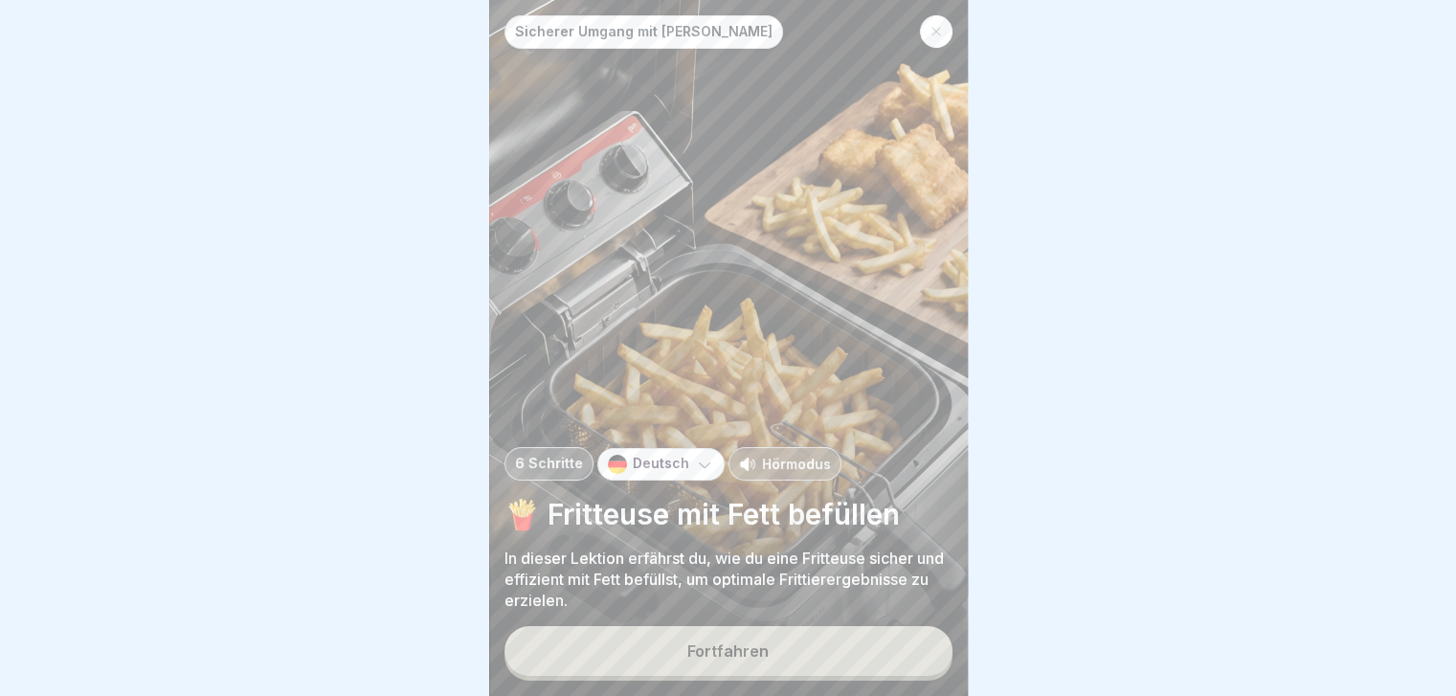
click at [781, 464] on p "Hörmodus" at bounding box center [796, 464] width 69 height 20
click at [733, 659] on div "Fortfahren" at bounding box center [727, 650] width 81 height 17
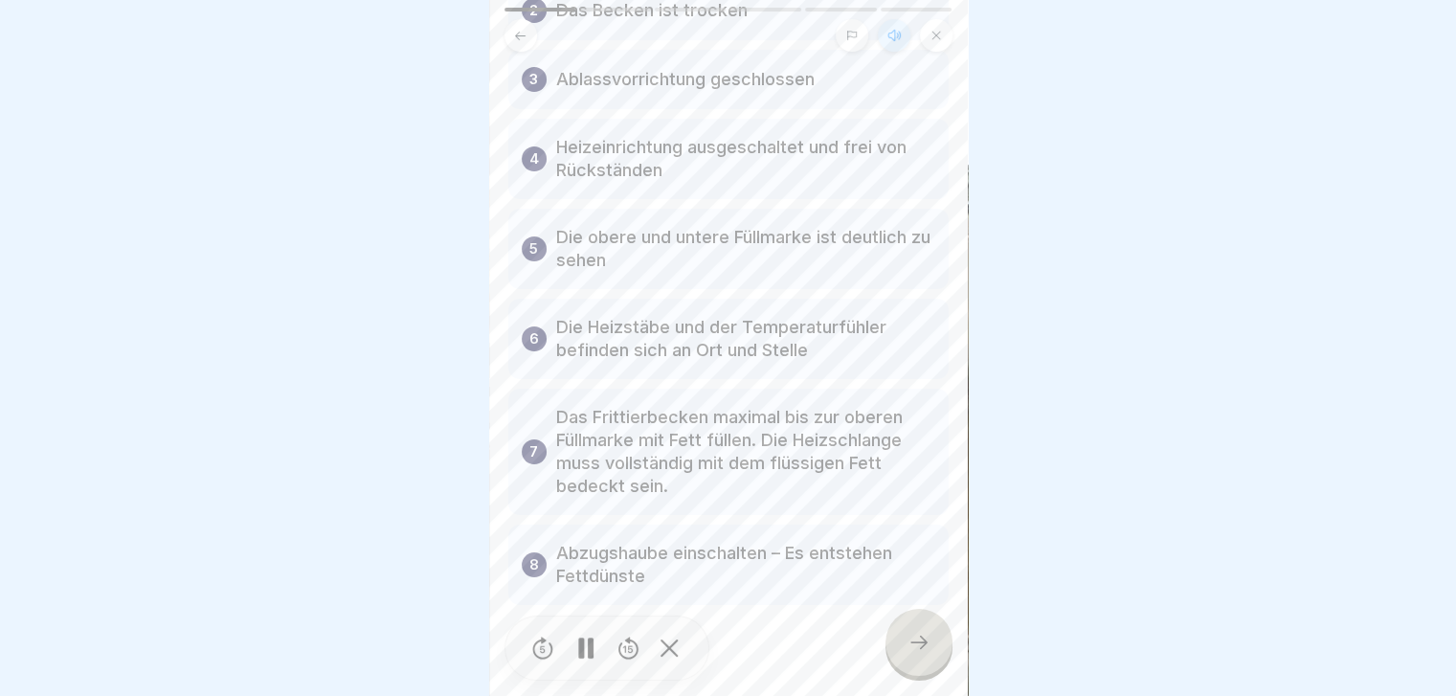
scroll to position [310, 0]
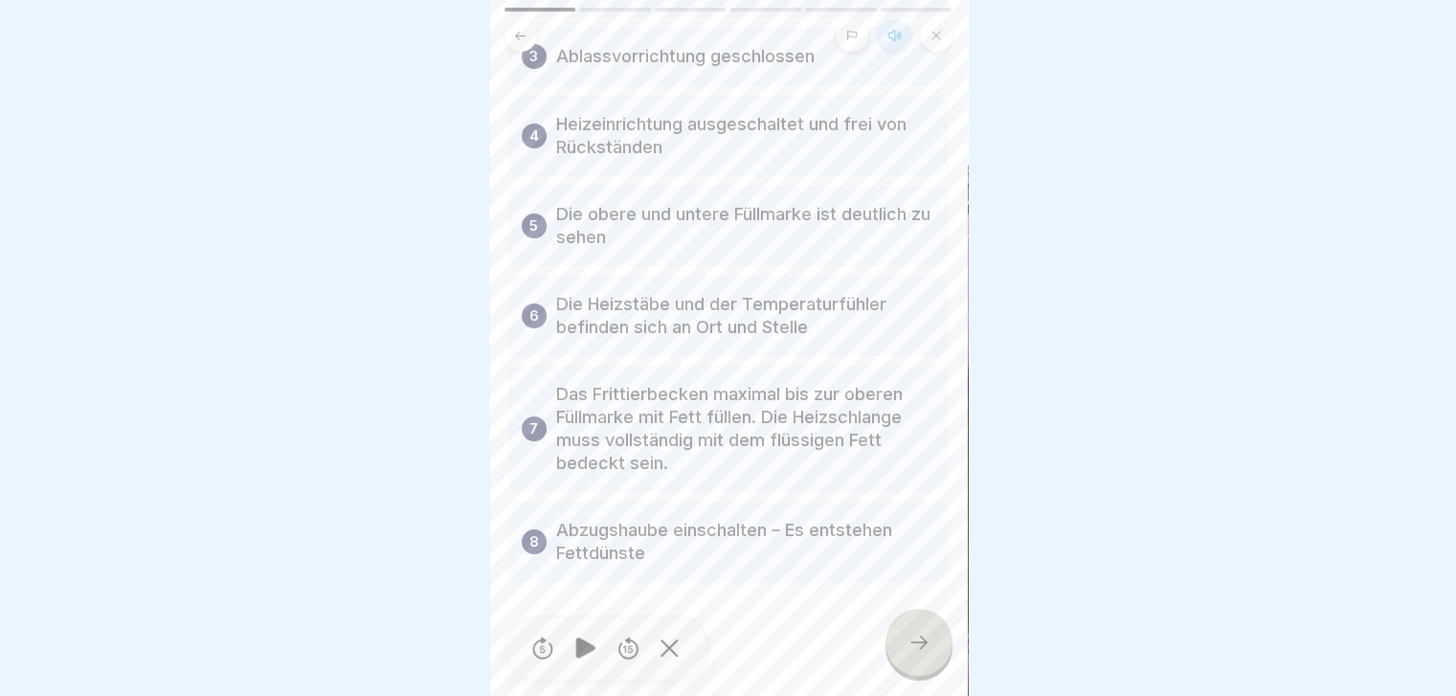
click at [909, 643] on icon at bounding box center [918, 642] width 23 height 23
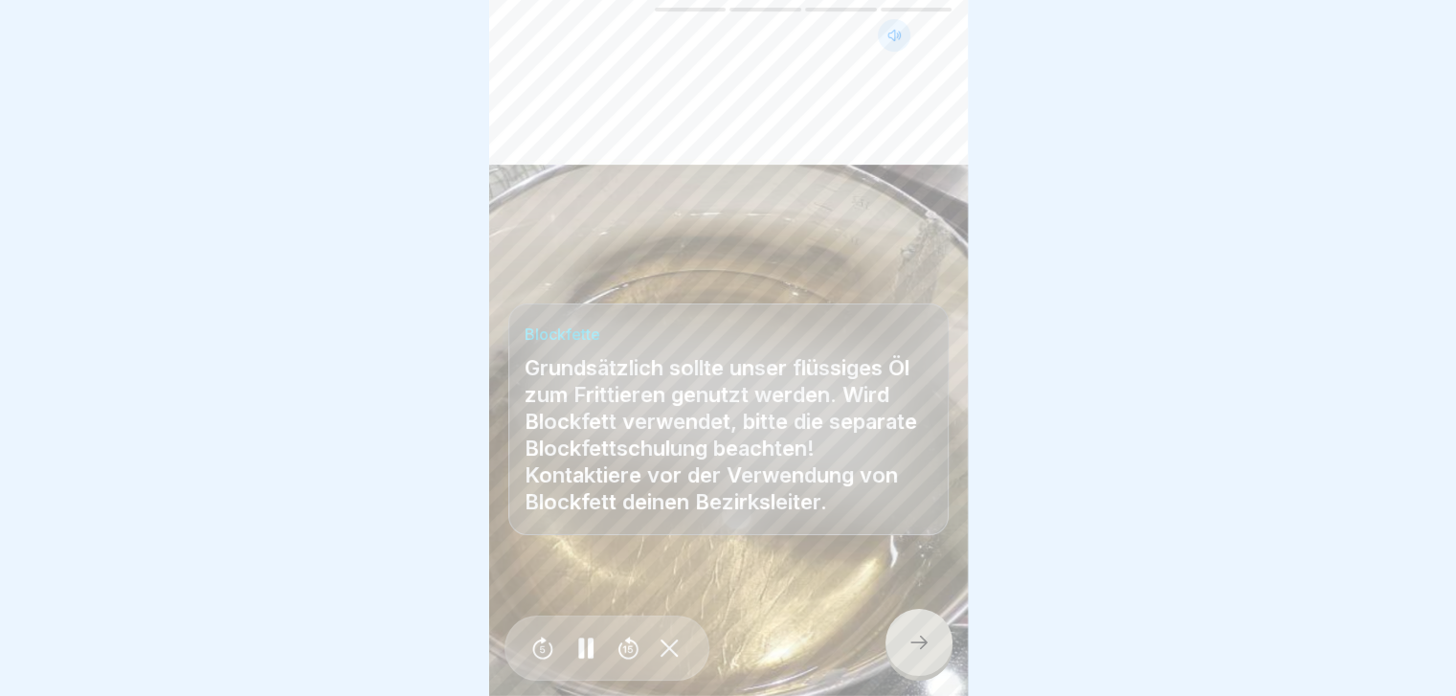
click at [922, 638] on icon at bounding box center [918, 642] width 23 height 23
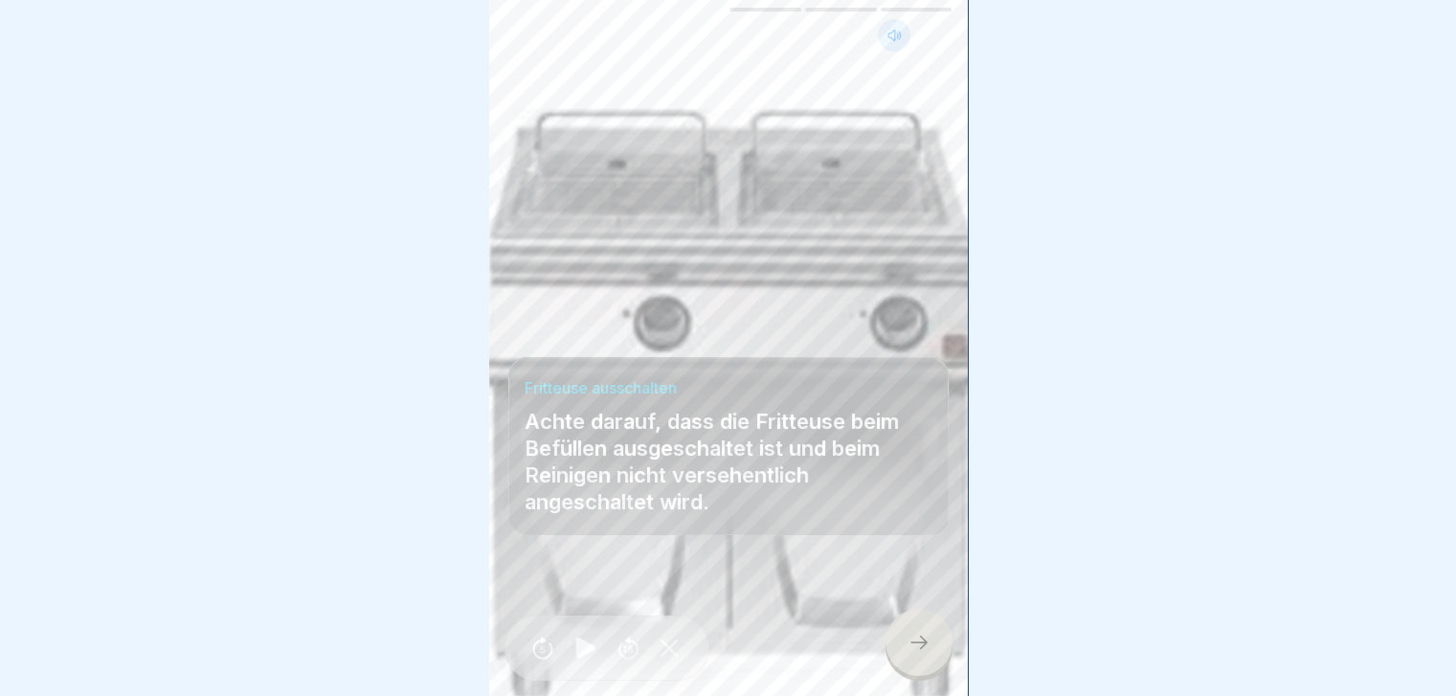
click at [922, 638] on icon at bounding box center [918, 642] width 23 height 23
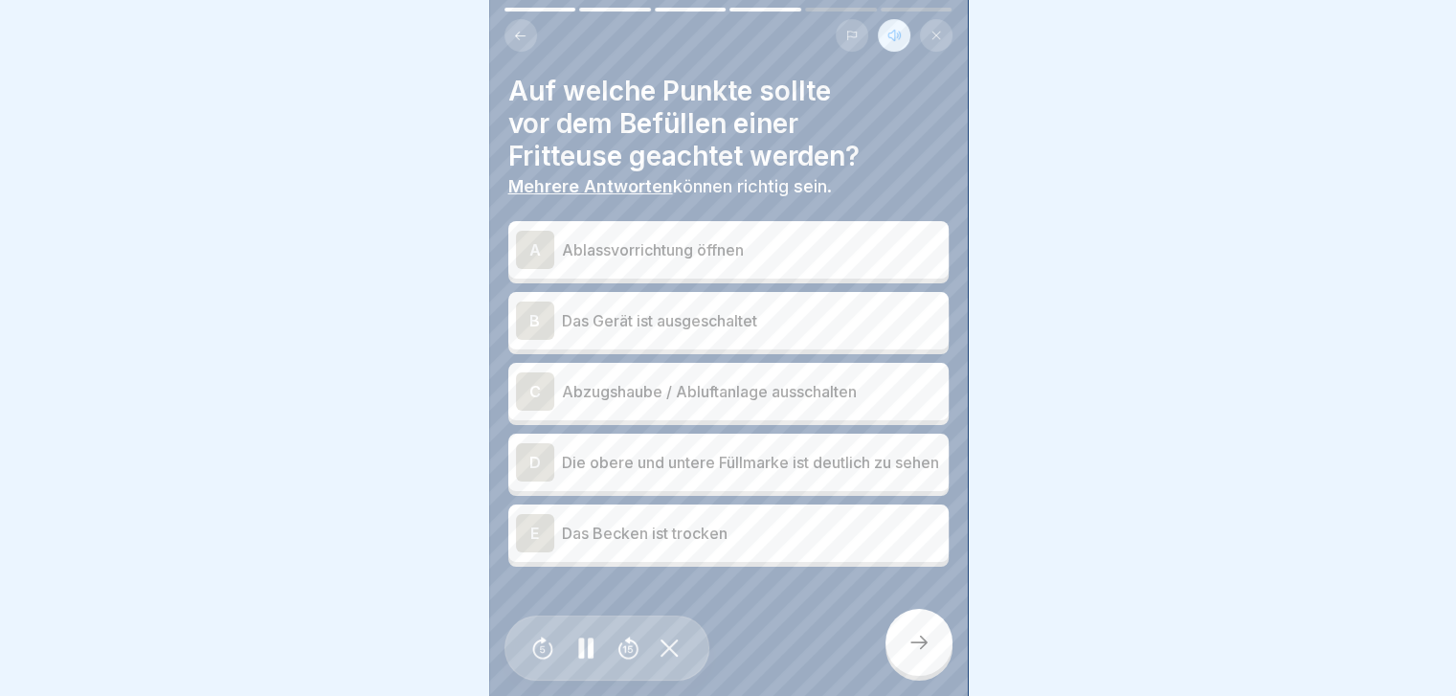
click at [540, 305] on div "B" at bounding box center [535, 321] width 38 height 38
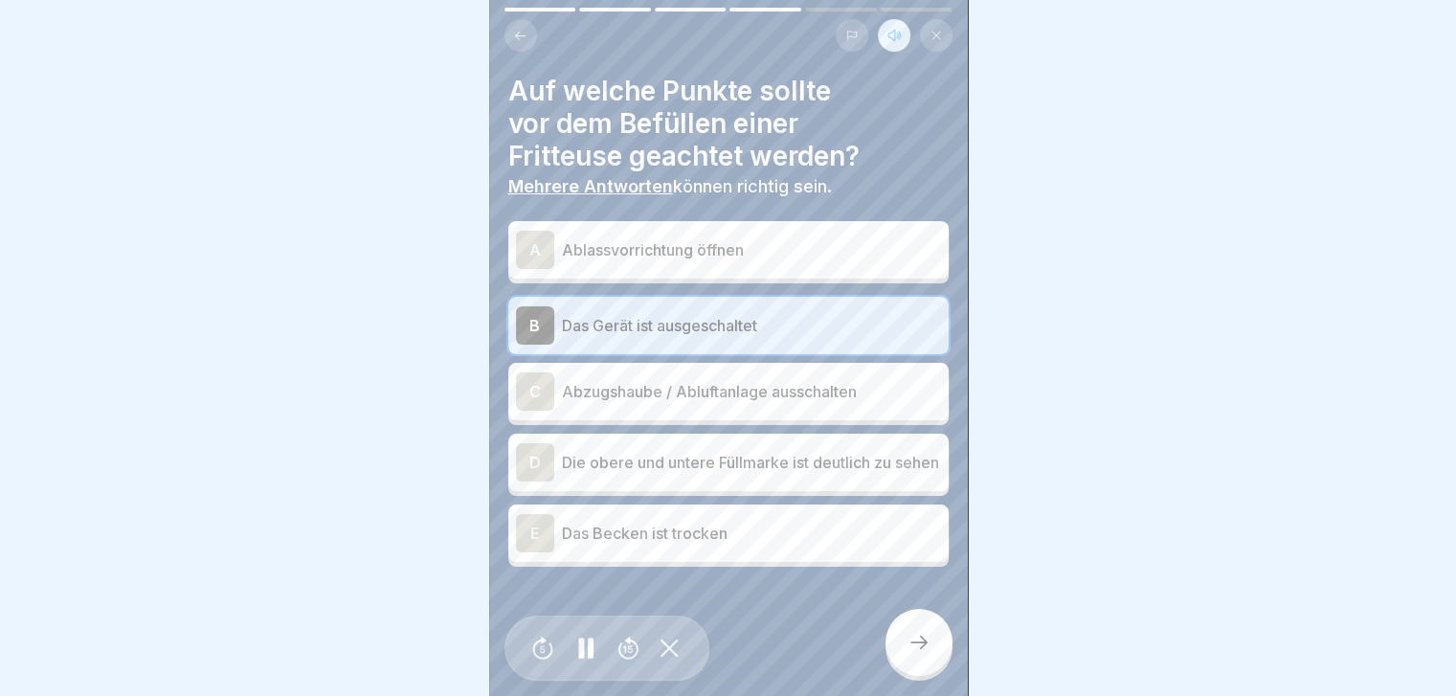
click at [534, 456] on div "D" at bounding box center [535, 462] width 38 height 38
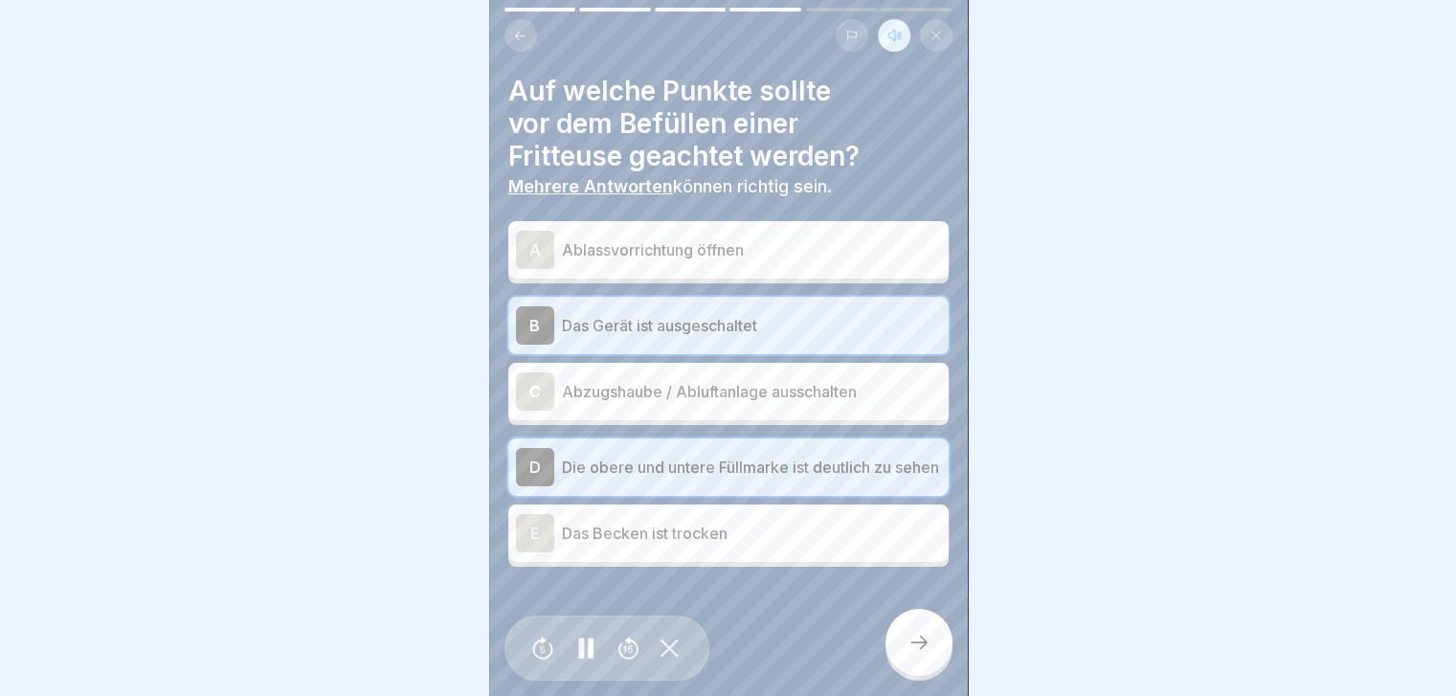
click at [532, 524] on div "E" at bounding box center [535, 533] width 38 height 38
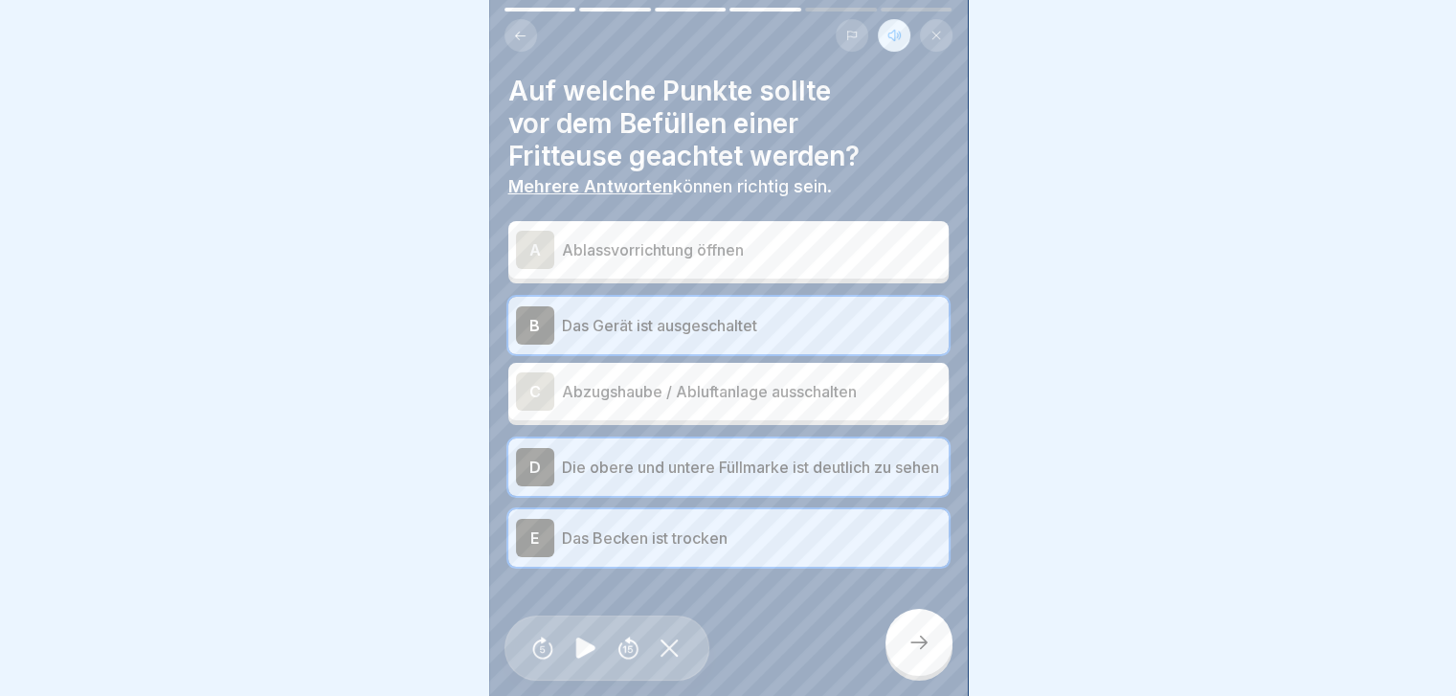
click at [923, 646] on icon at bounding box center [918, 642] width 17 height 13
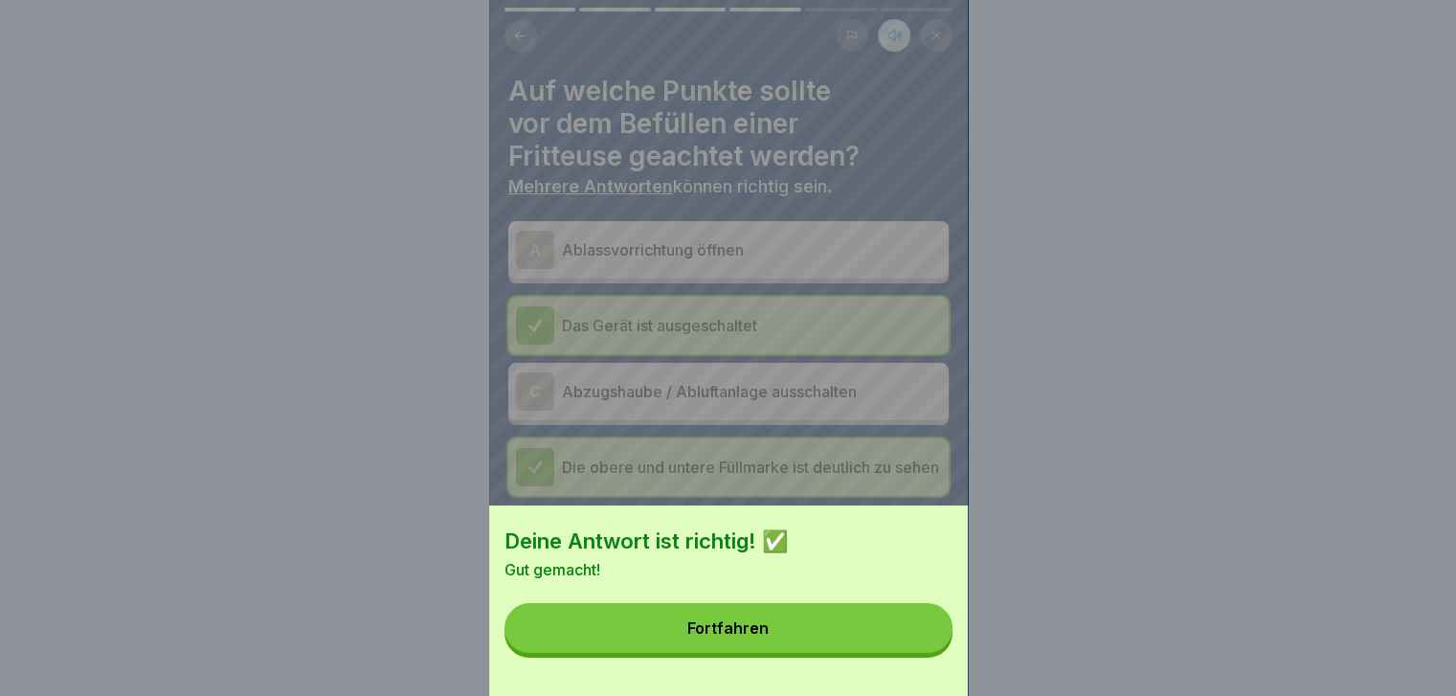
click at [810, 639] on button "Fortfahren" at bounding box center [728, 628] width 448 height 50
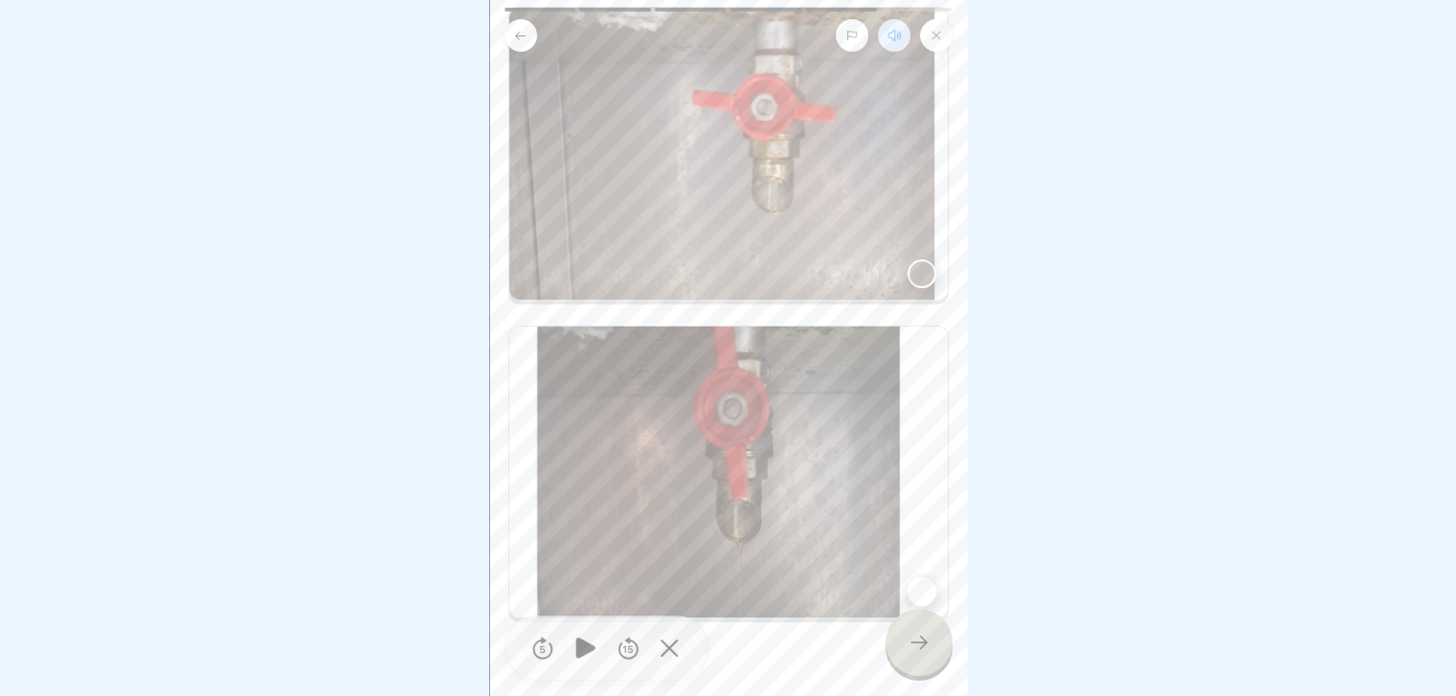
scroll to position [257, 0]
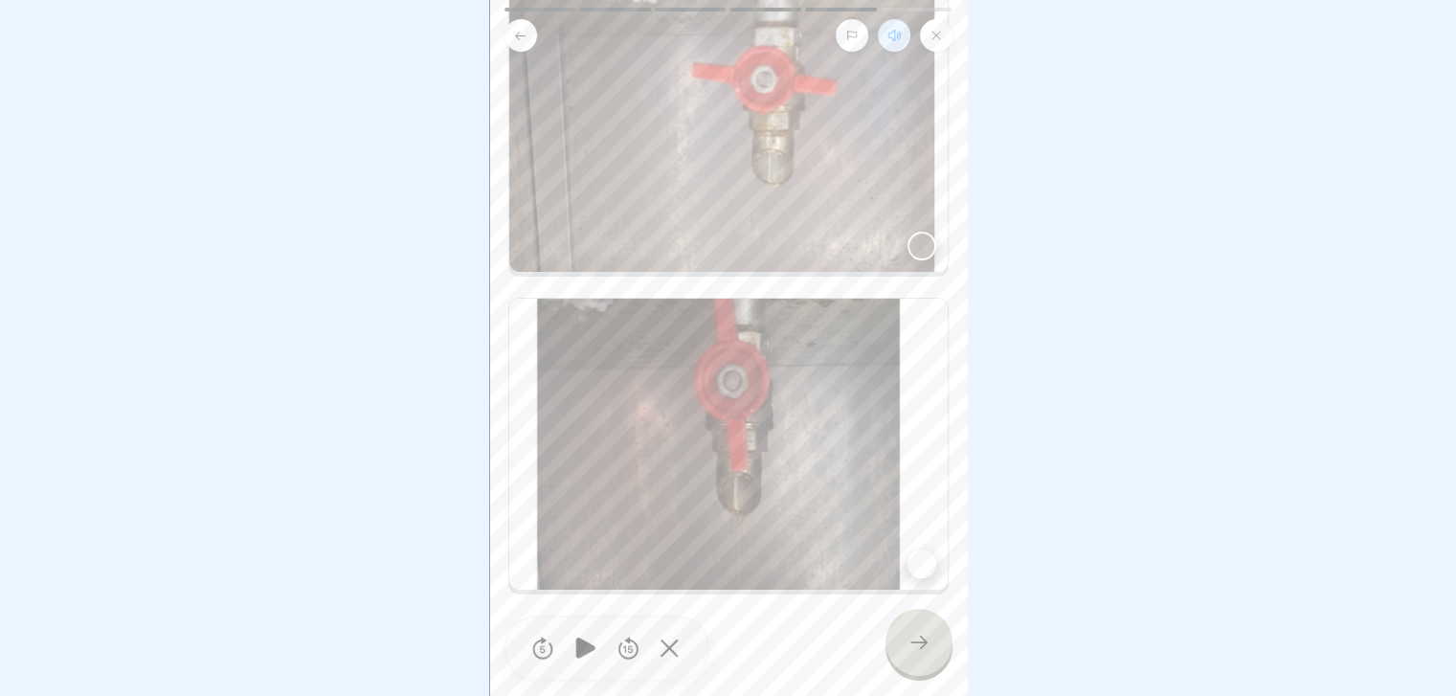
click at [908, 240] on div at bounding box center [921, 246] width 29 height 29
click at [902, 668] on div at bounding box center [918, 642] width 67 height 67
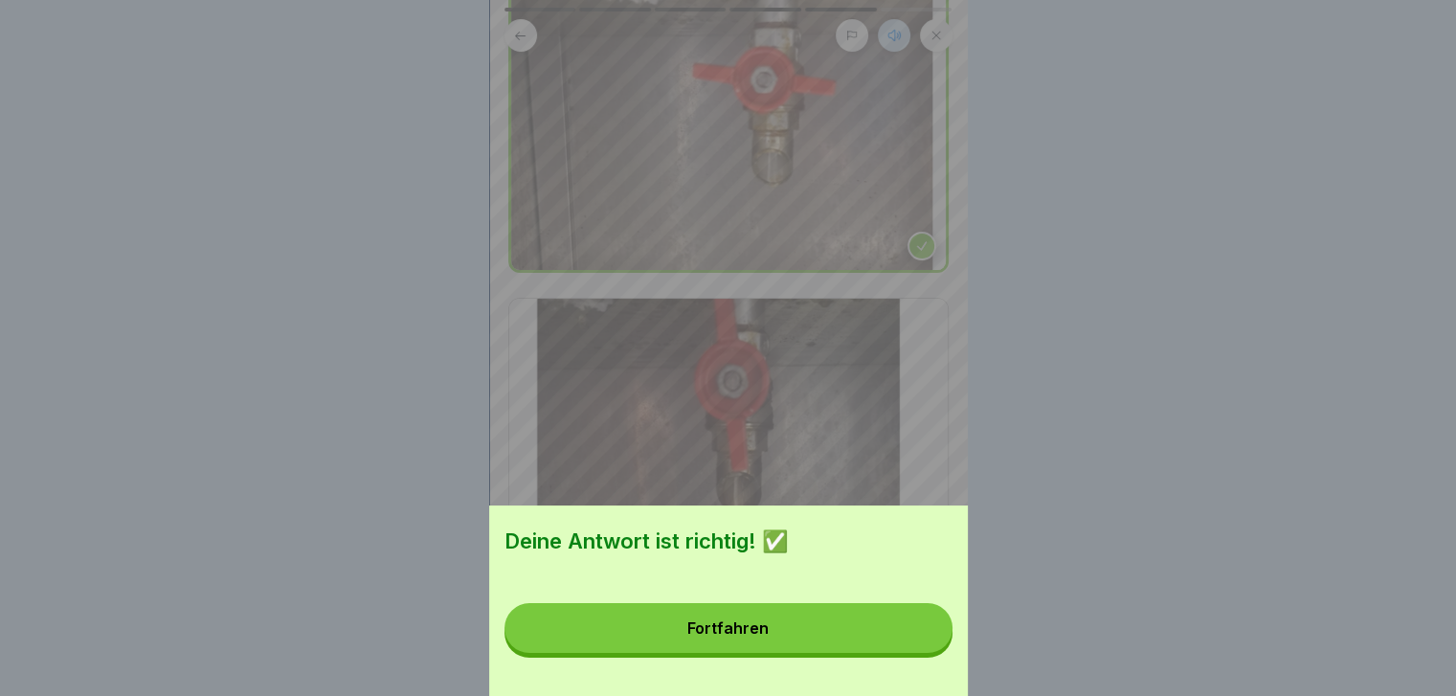
click at [807, 640] on button "Fortfahren" at bounding box center [728, 628] width 448 height 50
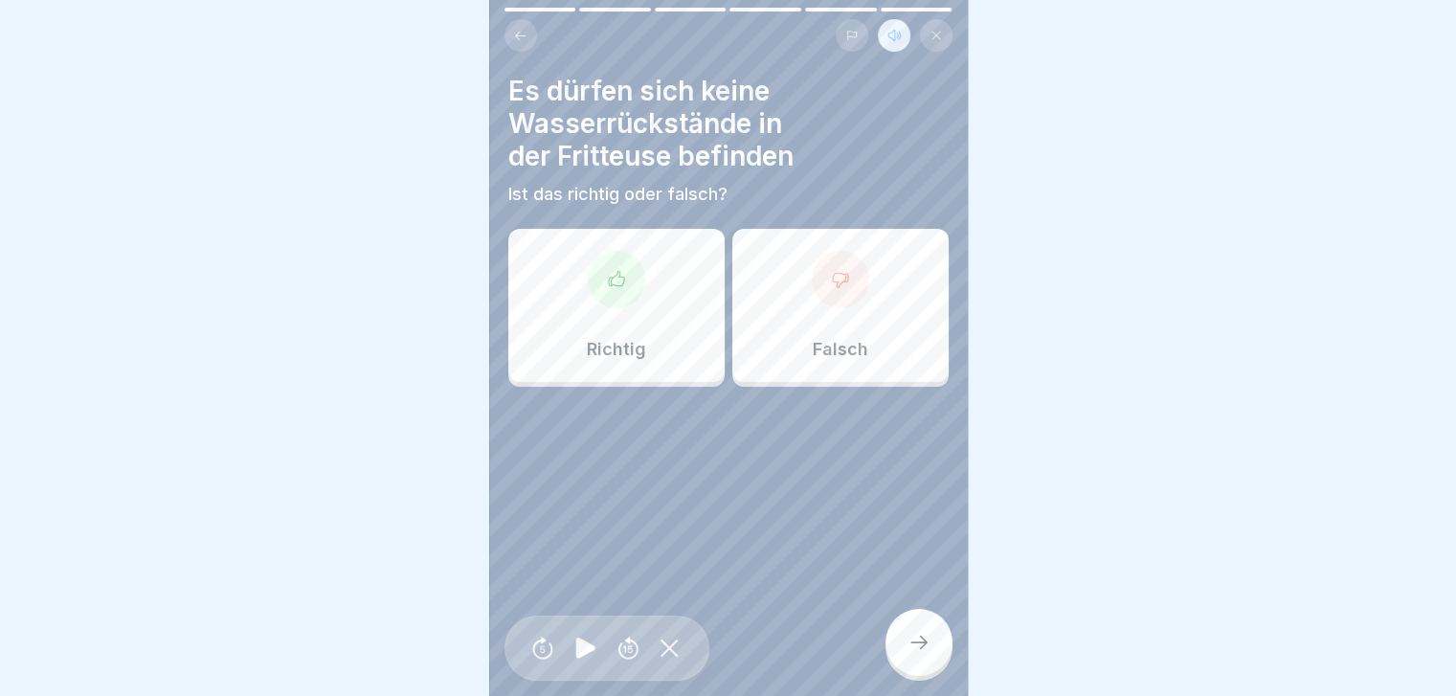
click at [600, 323] on div "Richtig" at bounding box center [616, 305] width 216 height 153
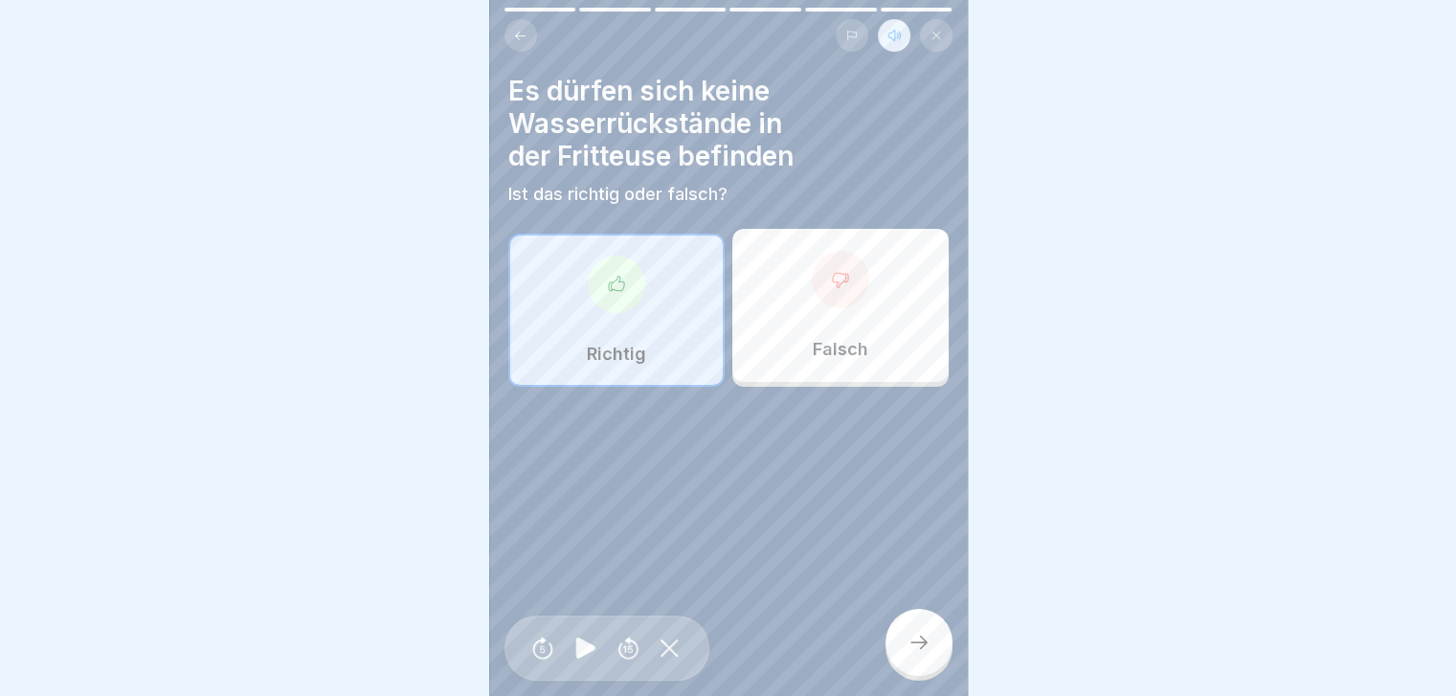
click at [918, 671] on div at bounding box center [918, 642] width 67 height 67
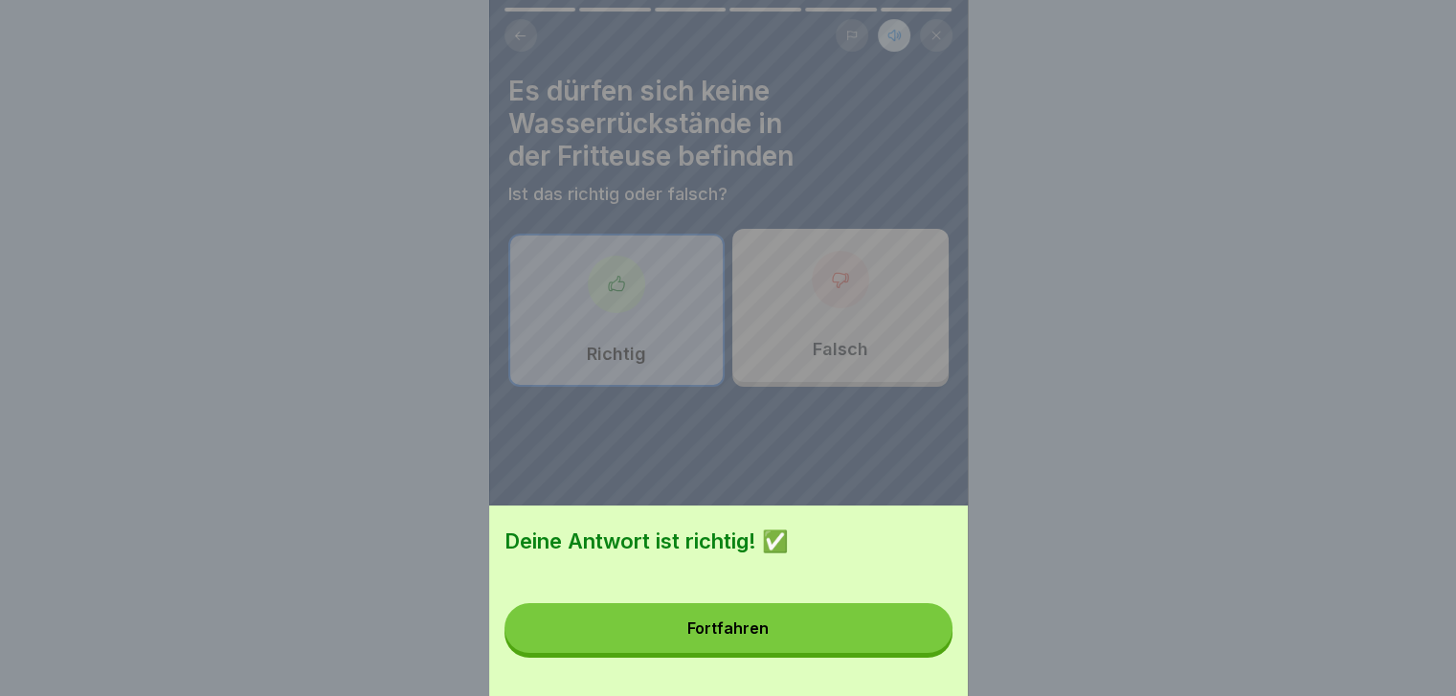
click at [801, 647] on button "Fortfahren" at bounding box center [728, 628] width 448 height 50
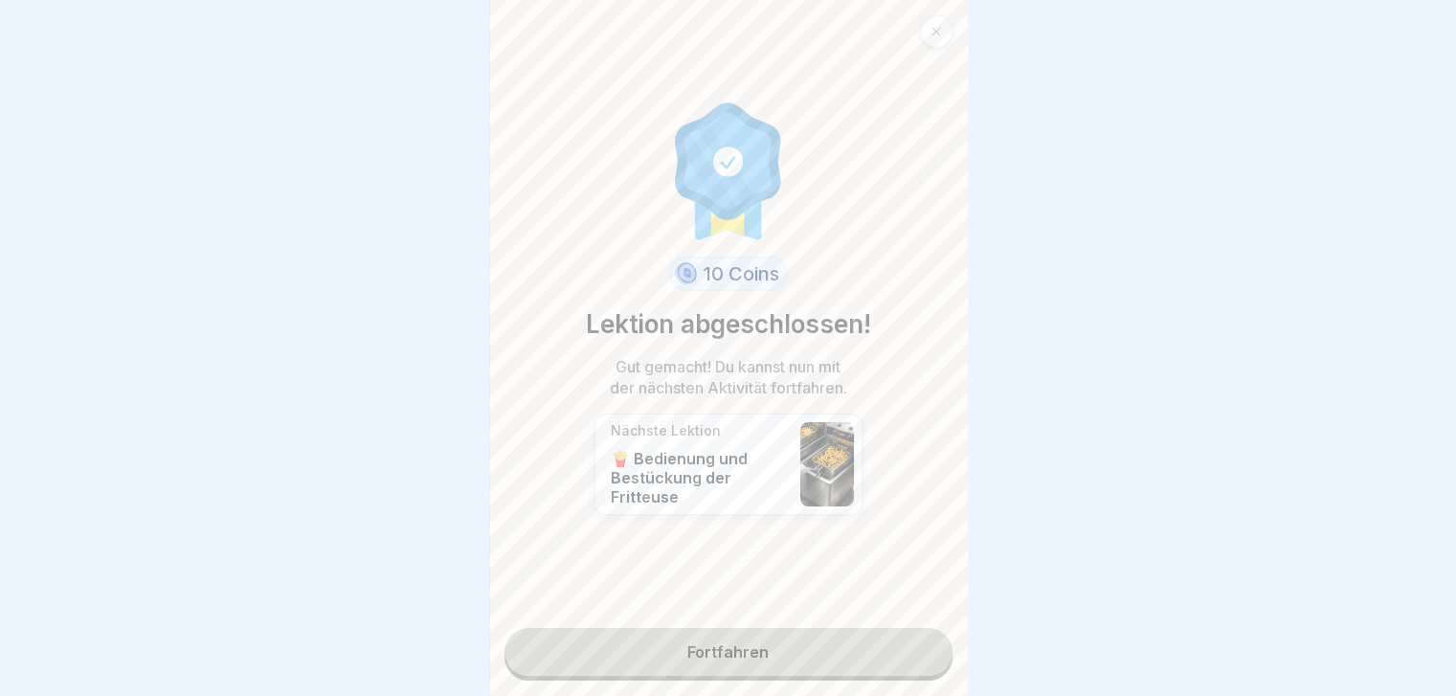
click at [762, 652] on link "Fortfahren" at bounding box center [728, 652] width 448 height 48
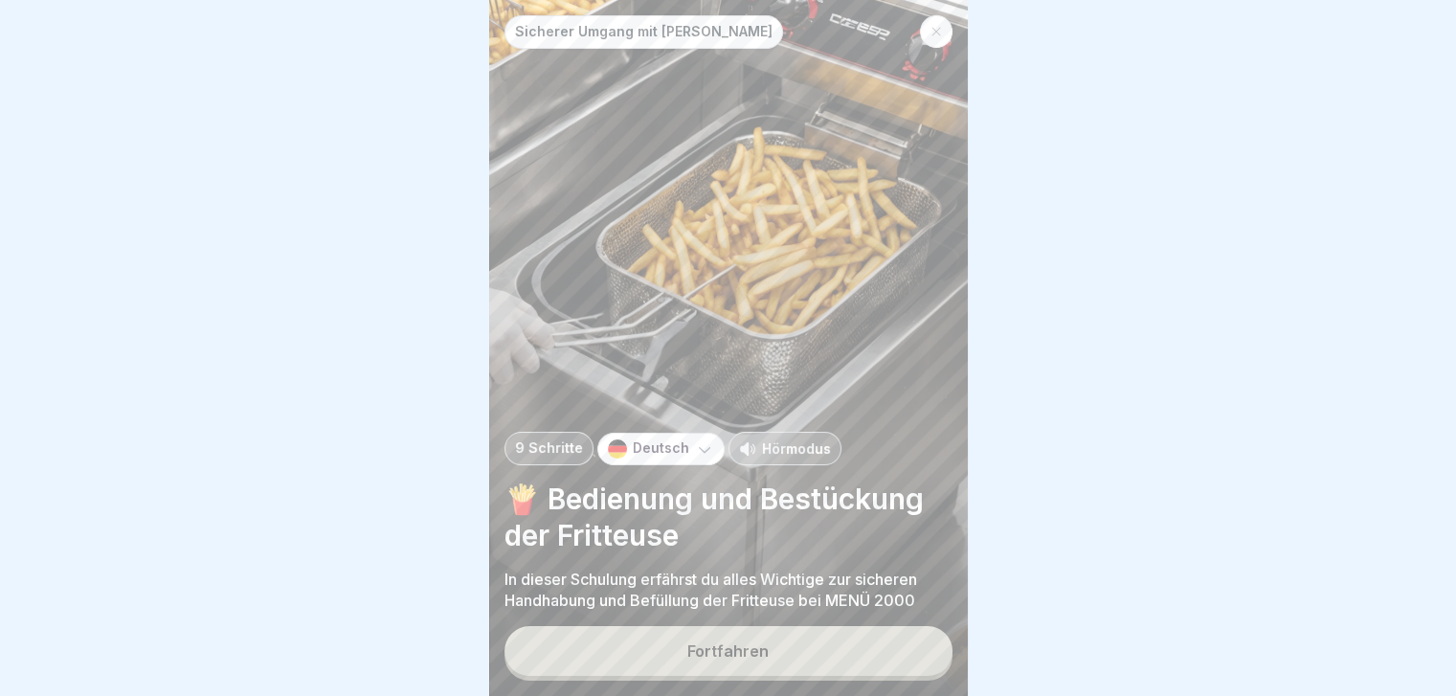
click at [796, 459] on p "Hörmodus" at bounding box center [796, 448] width 69 height 20
click at [796, 672] on button "Fortfahren" at bounding box center [728, 651] width 448 height 50
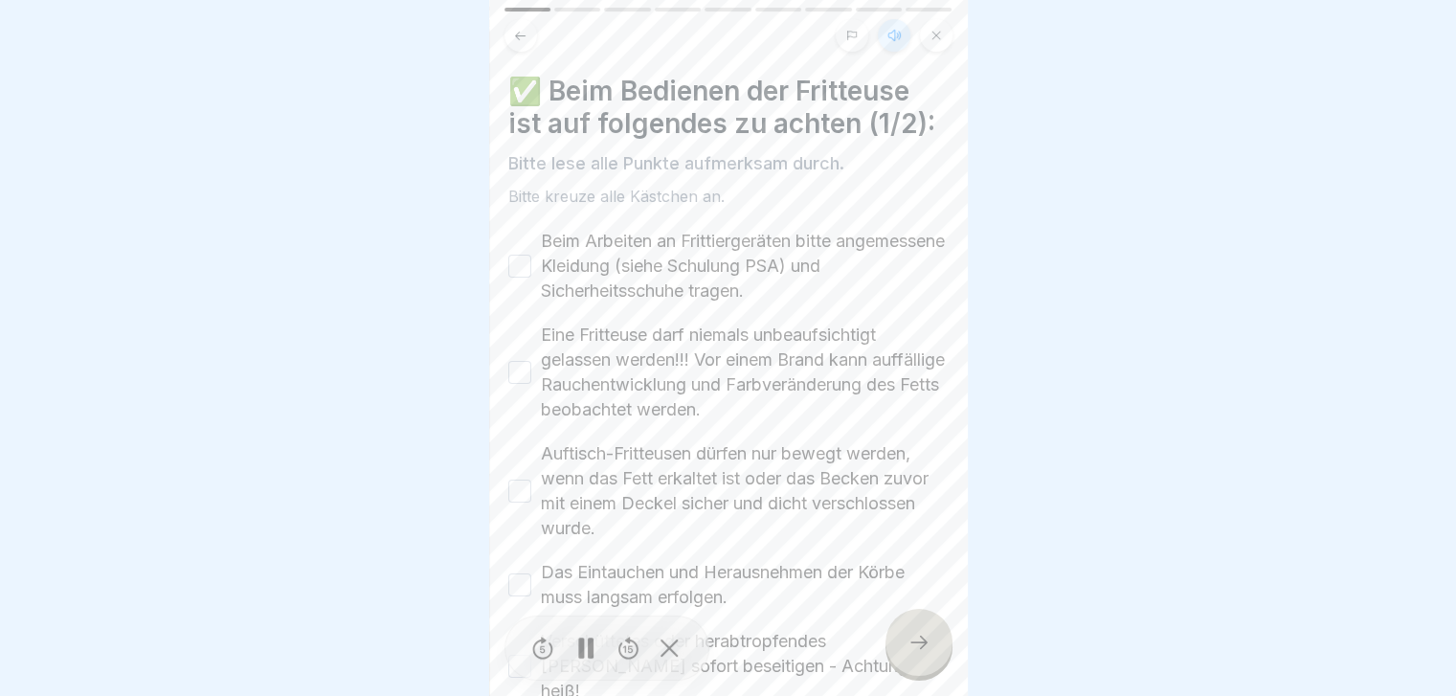
click at [512, 265] on button "Beim Arbeiten an Frittiergeräten bitte angemessene Kleidung (siehe Schulung PSA…" at bounding box center [519, 266] width 23 height 23
click at [515, 375] on button "Eine Fritteuse darf niemals unbeaufsichtigt gelassen werden!!! Vor einem Brand …" at bounding box center [519, 372] width 23 height 23
click at [516, 491] on button "Auftisch-Fritteusen dürfen nur bewegt werden, wenn das Fett erkaltet ist oder d…" at bounding box center [519, 491] width 23 height 23
click at [514, 582] on button "Das Eintauchen und Herausnehmen der Körbe muss langsam erfolgen." at bounding box center [519, 584] width 23 height 23
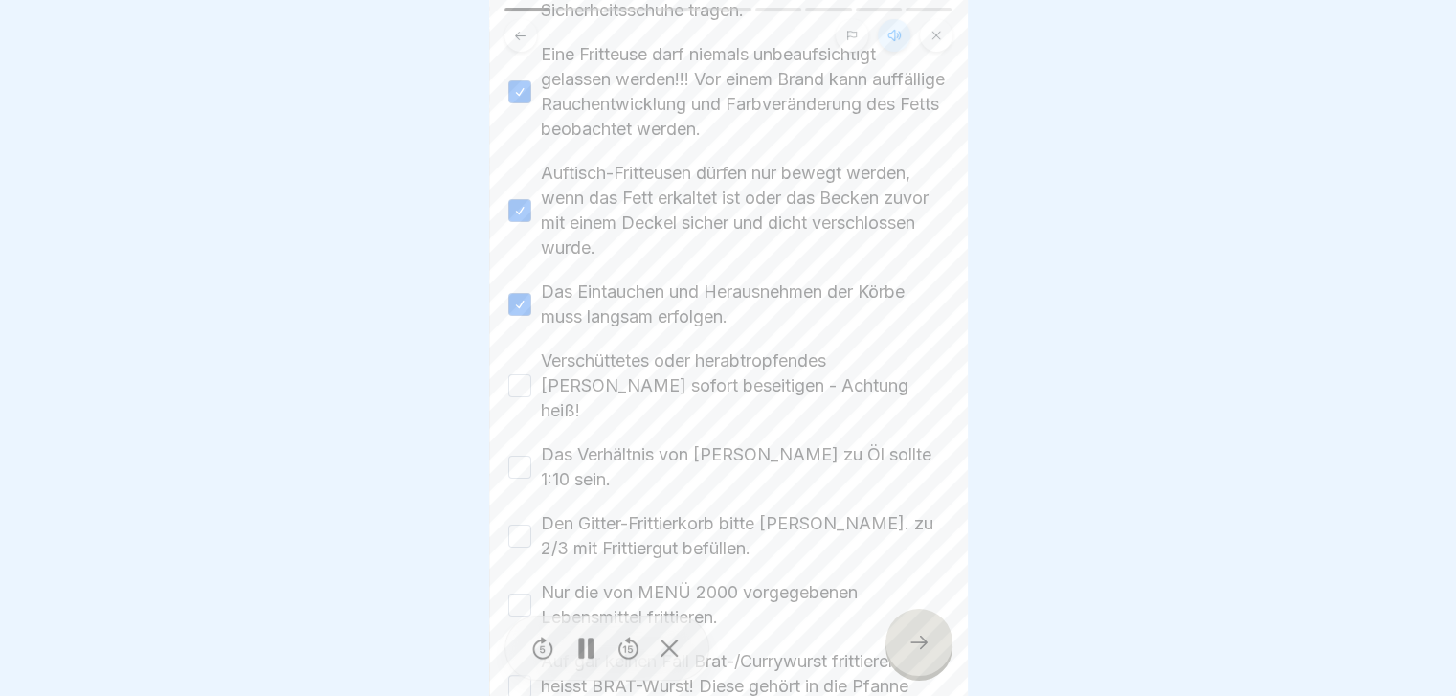
scroll to position [287, 0]
click at [515, 368] on button "Verschüttetes oder herabtropfendes Fett sofort beseitigen - Achtung heiß!" at bounding box center [519, 379] width 23 height 23
click at [521, 449] on button "Das Verhältnis von Frittiergut zu Öl sollte 1:10 sein." at bounding box center [519, 460] width 23 height 23
click at [523, 518] on button "Den Gitter-Frittierkorb bitte max. zu 2/3 mit Frittiergut befüllen." at bounding box center [519, 529] width 23 height 23
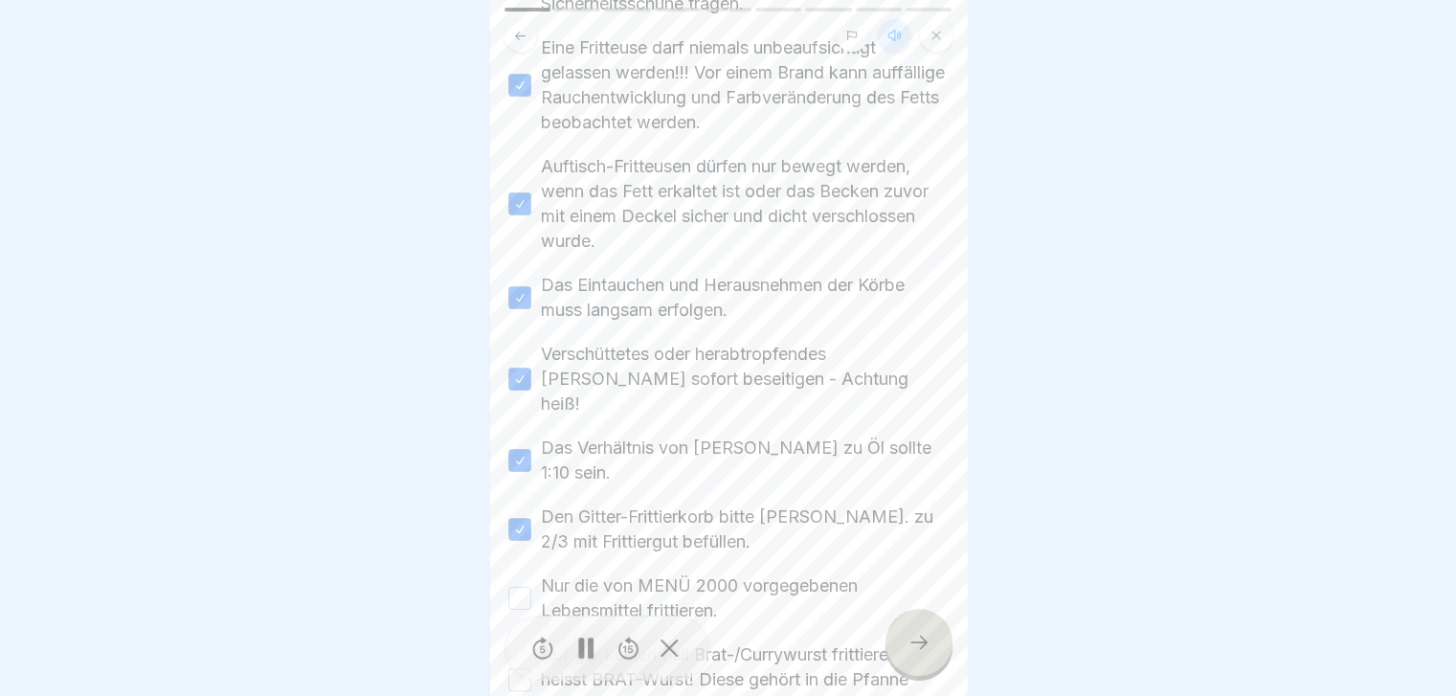
click at [525, 587] on button "Nur die von MENÜ 2000 vorgegebenen Lebensmittel frittieren." at bounding box center [519, 598] width 23 height 23
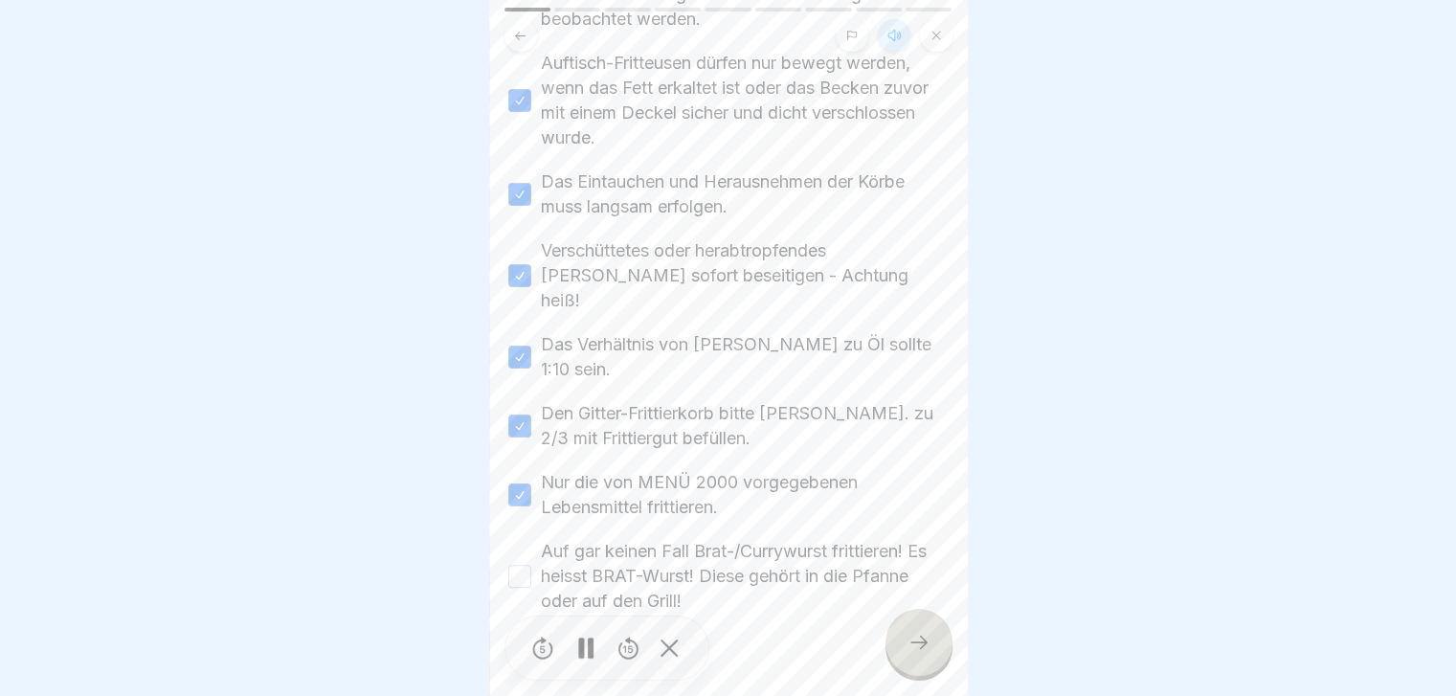
scroll to position [398, 0]
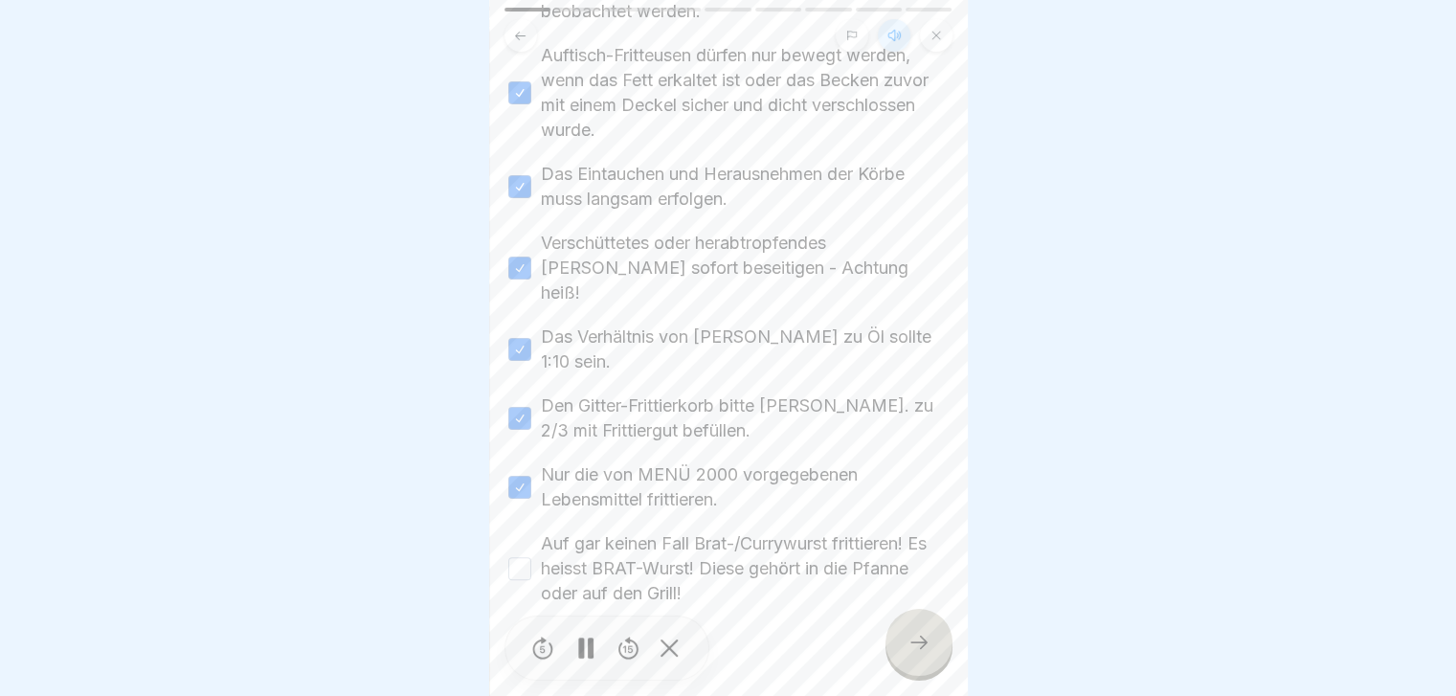
click at [515, 557] on button "Auf gar keinen Fall Brat-/Currywurst frittieren! Es heisst BRAT-Wurst! Diese ge…" at bounding box center [519, 568] width 23 height 23
click at [917, 654] on icon at bounding box center [918, 642] width 23 height 23
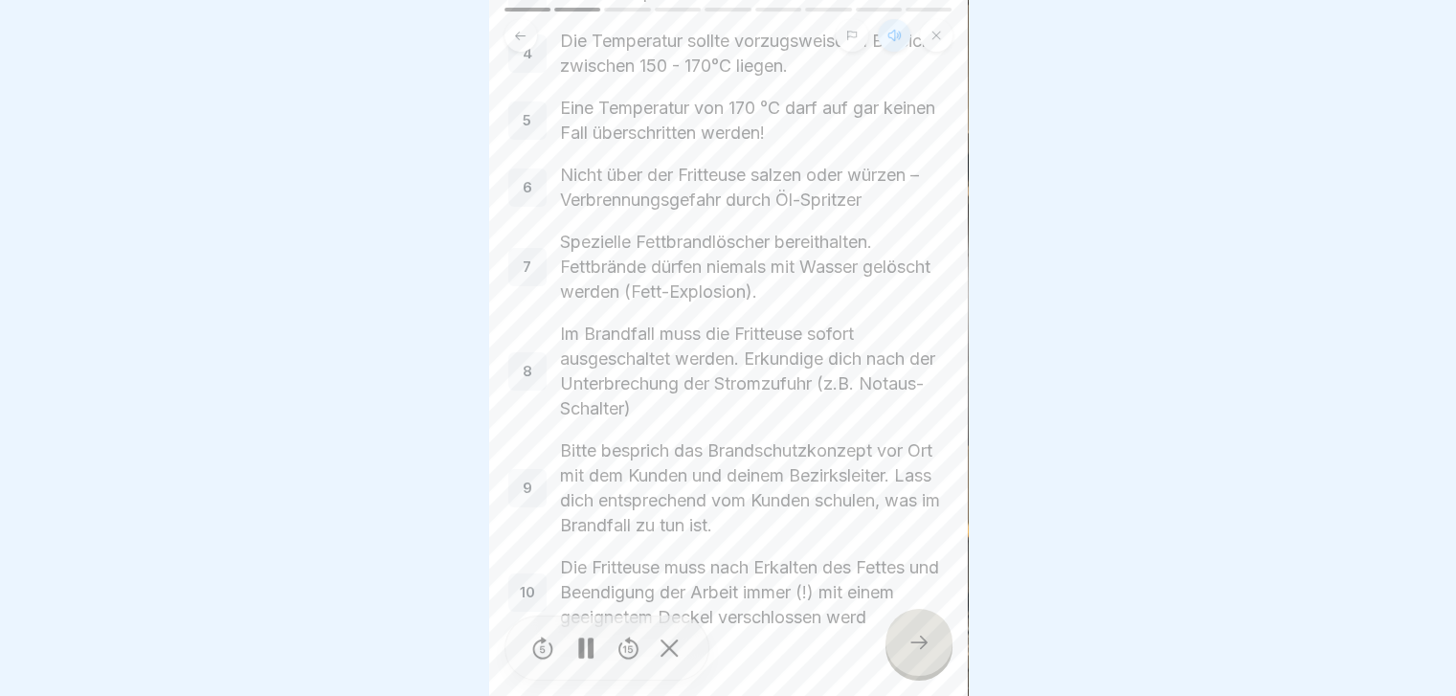
scroll to position [444, 0]
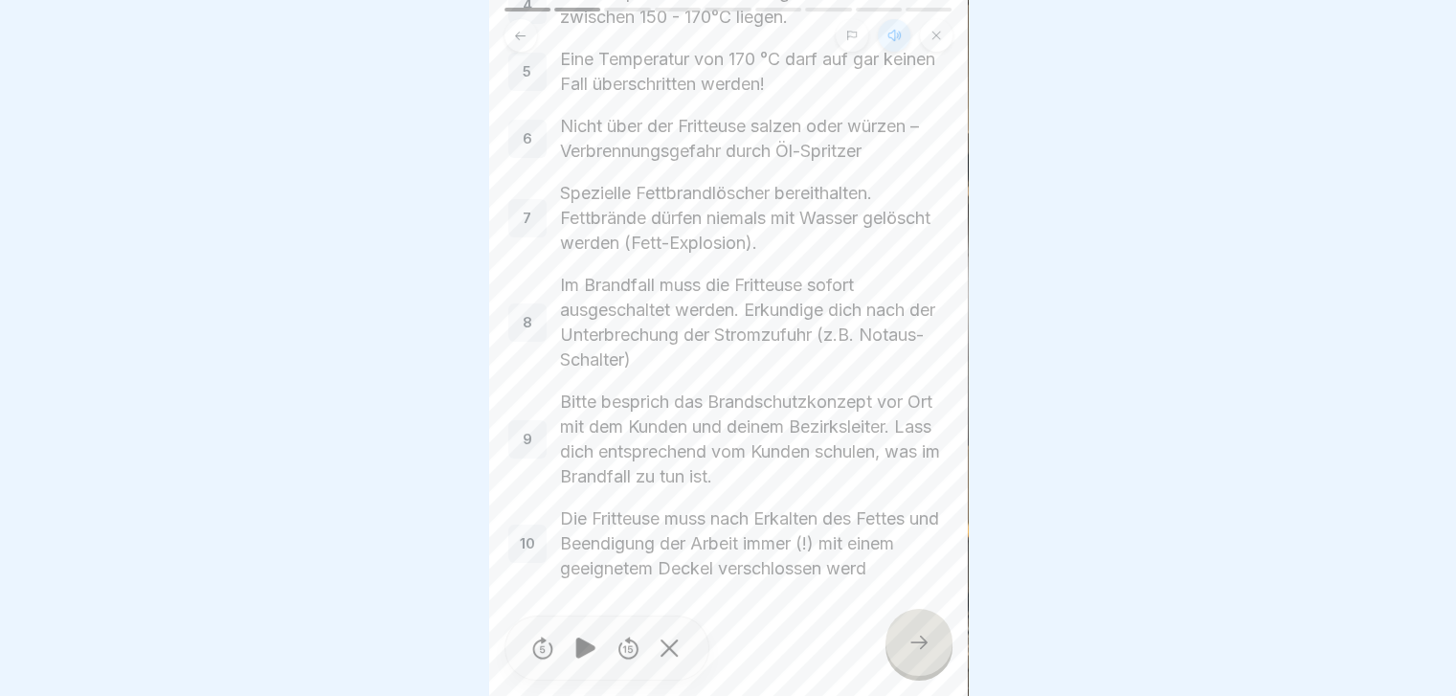
click at [898, 654] on div at bounding box center [918, 642] width 67 height 67
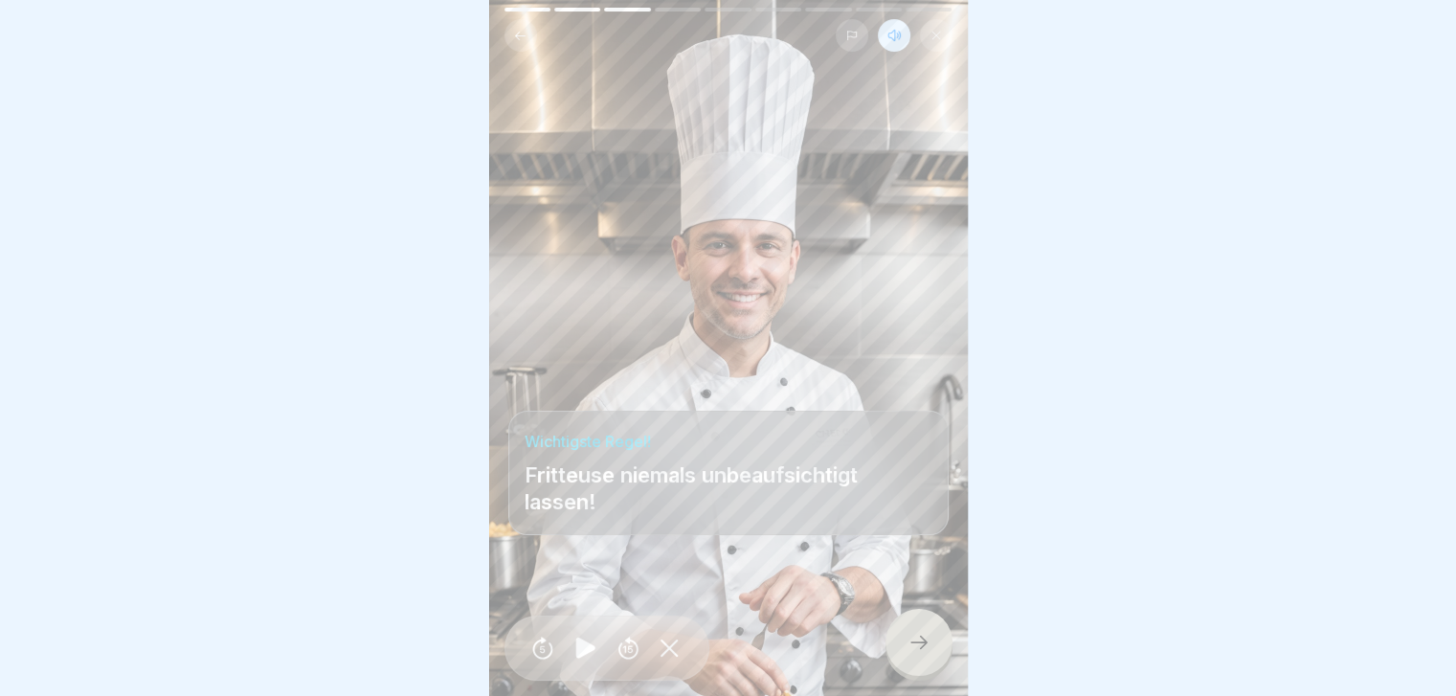
click at [910, 654] on icon at bounding box center [918, 642] width 23 height 23
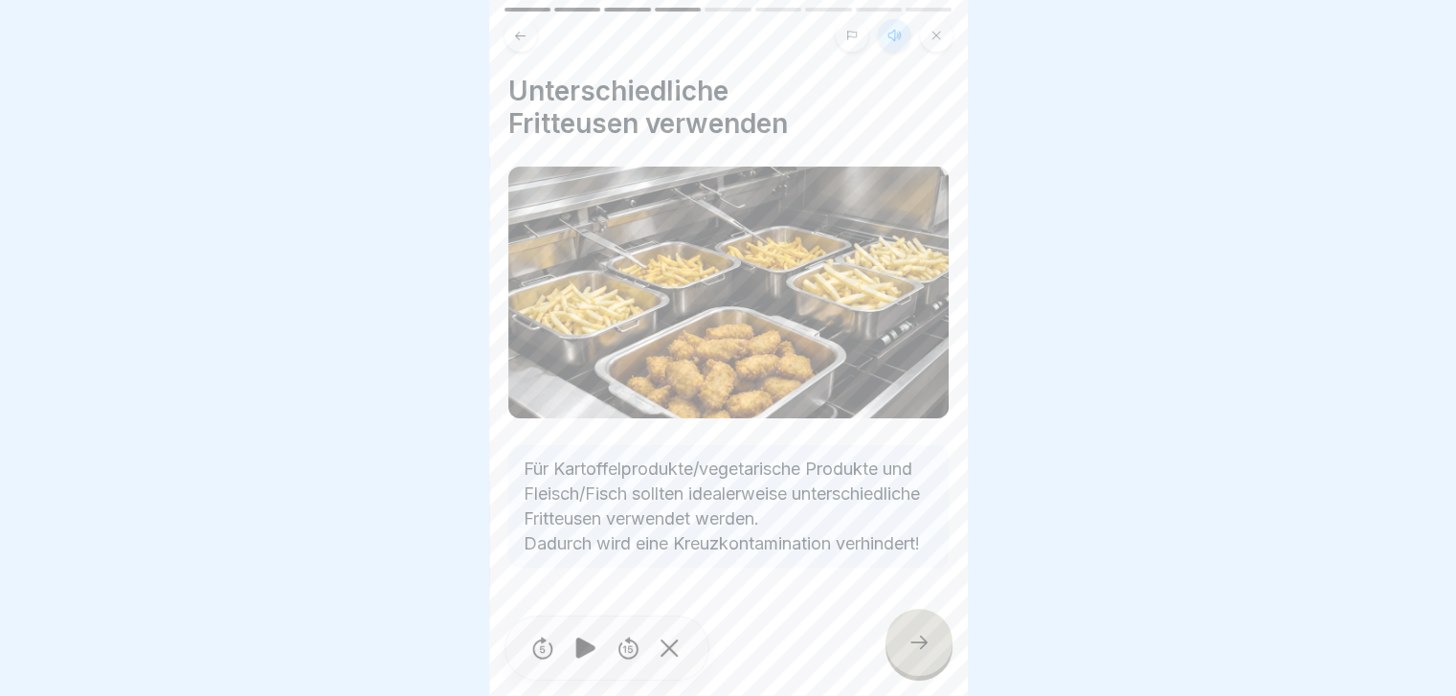
click at [910, 654] on icon at bounding box center [918, 642] width 23 height 23
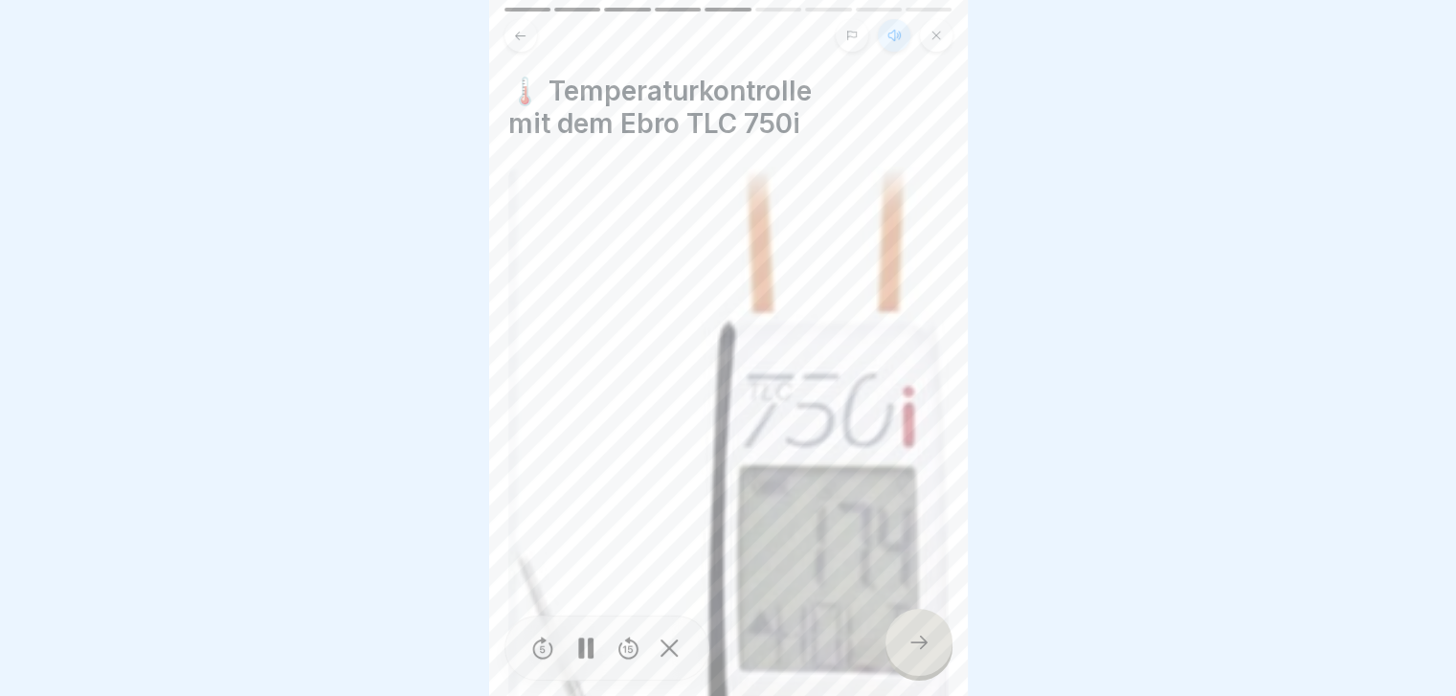
scroll to position [14, 0]
click at [914, 647] on icon at bounding box center [918, 642] width 23 height 23
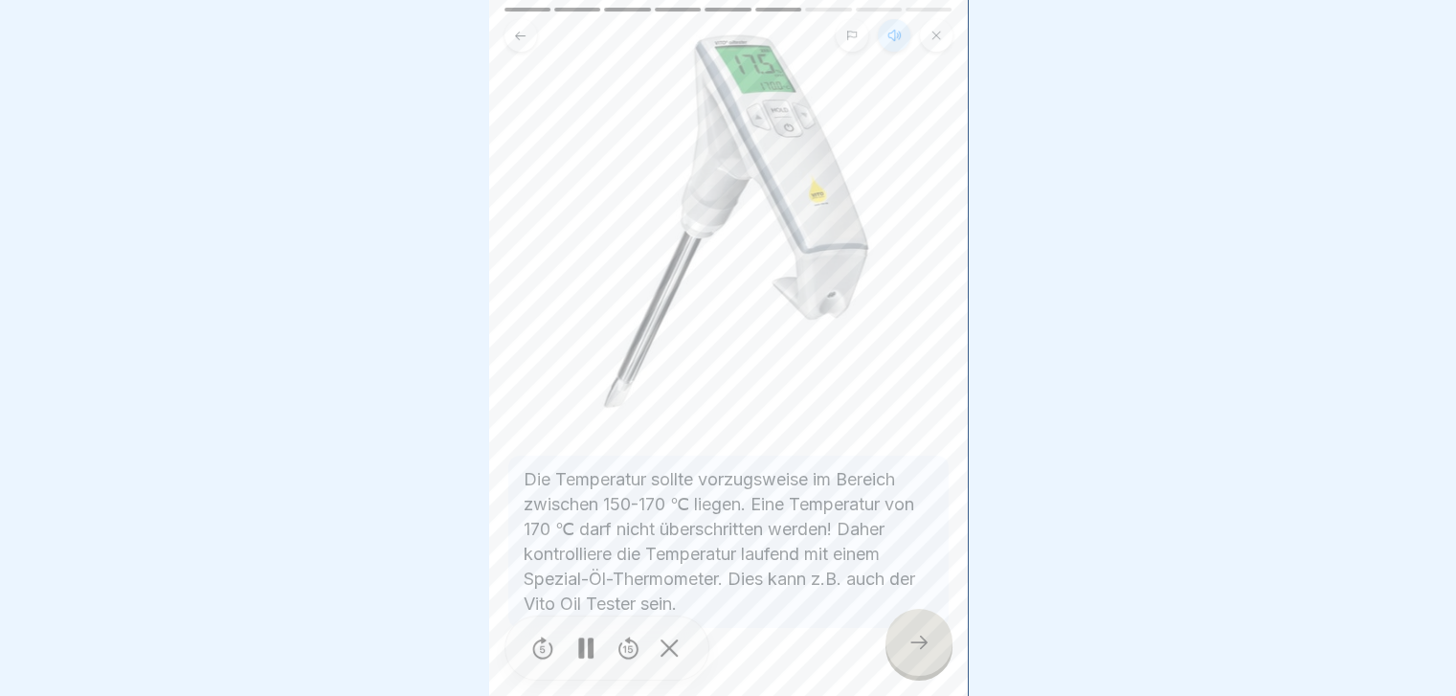
scroll to position [186, 0]
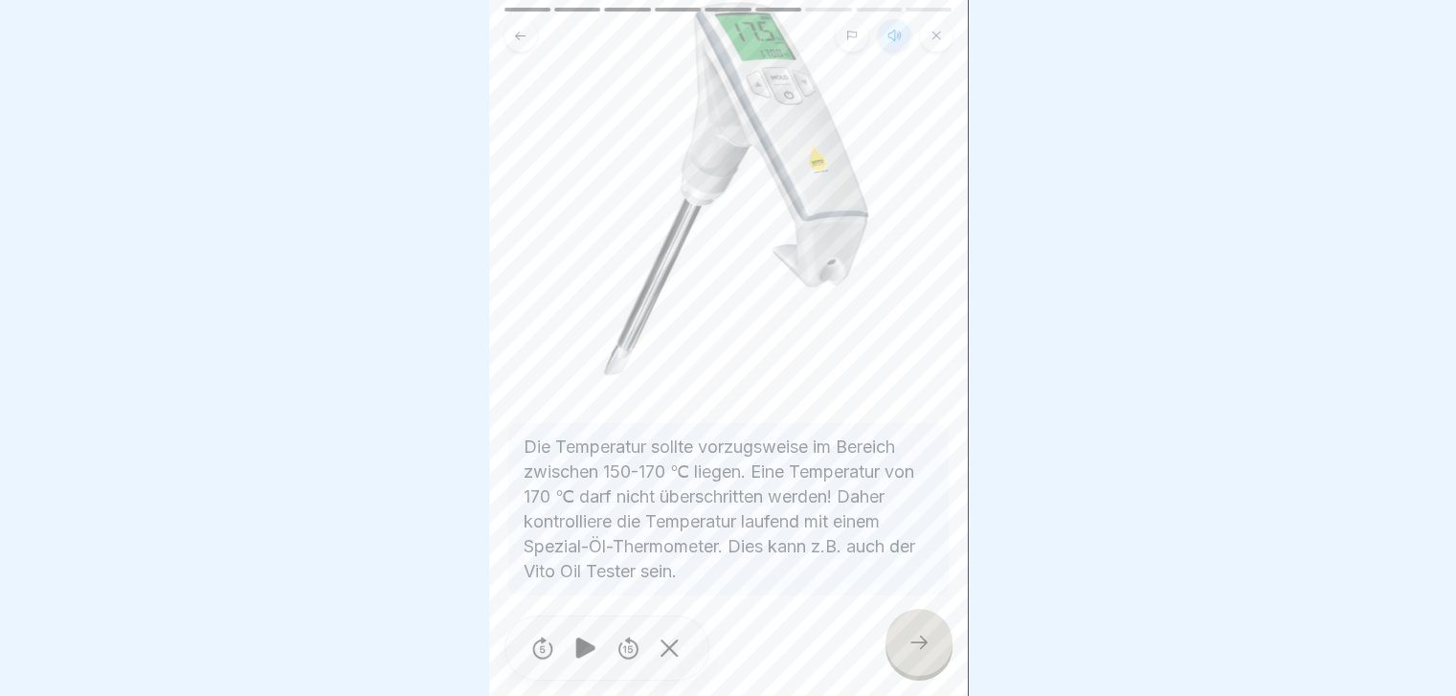
click at [926, 644] on icon at bounding box center [918, 642] width 23 height 23
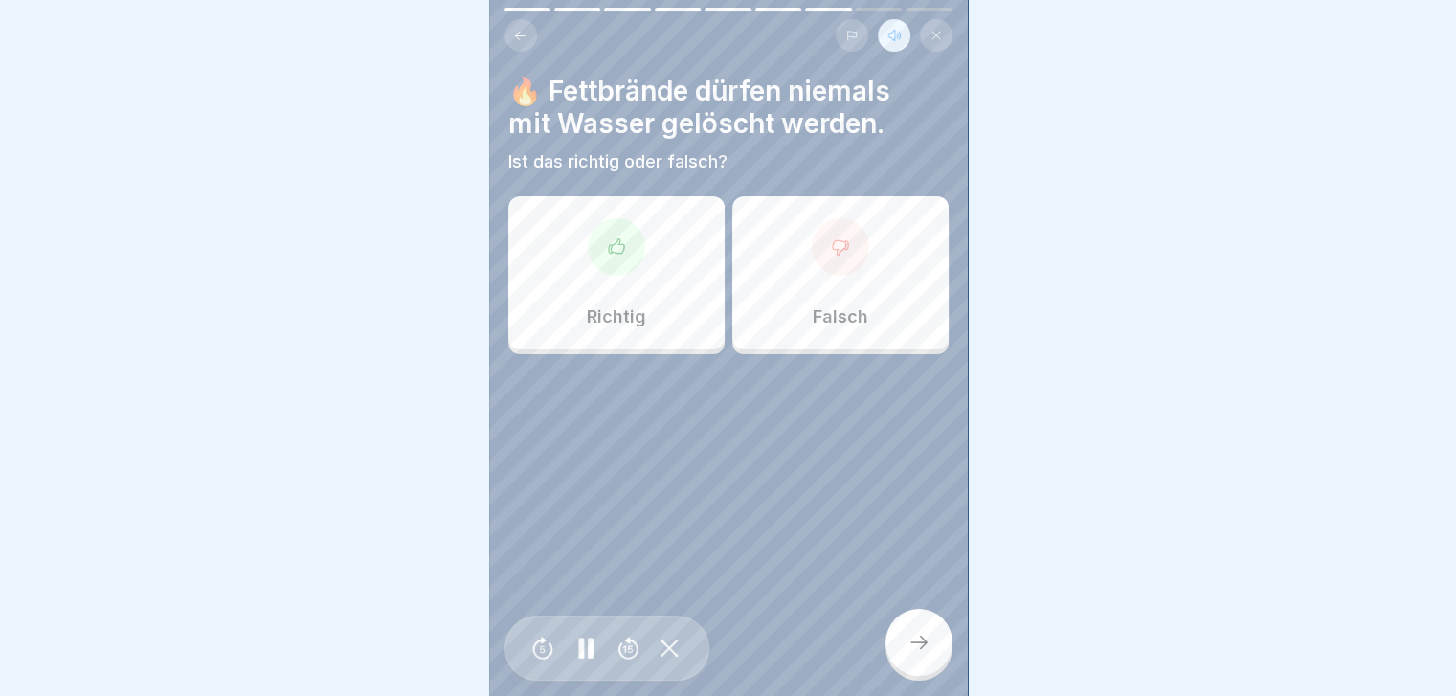
click at [636, 287] on div "Richtig" at bounding box center [616, 272] width 216 height 153
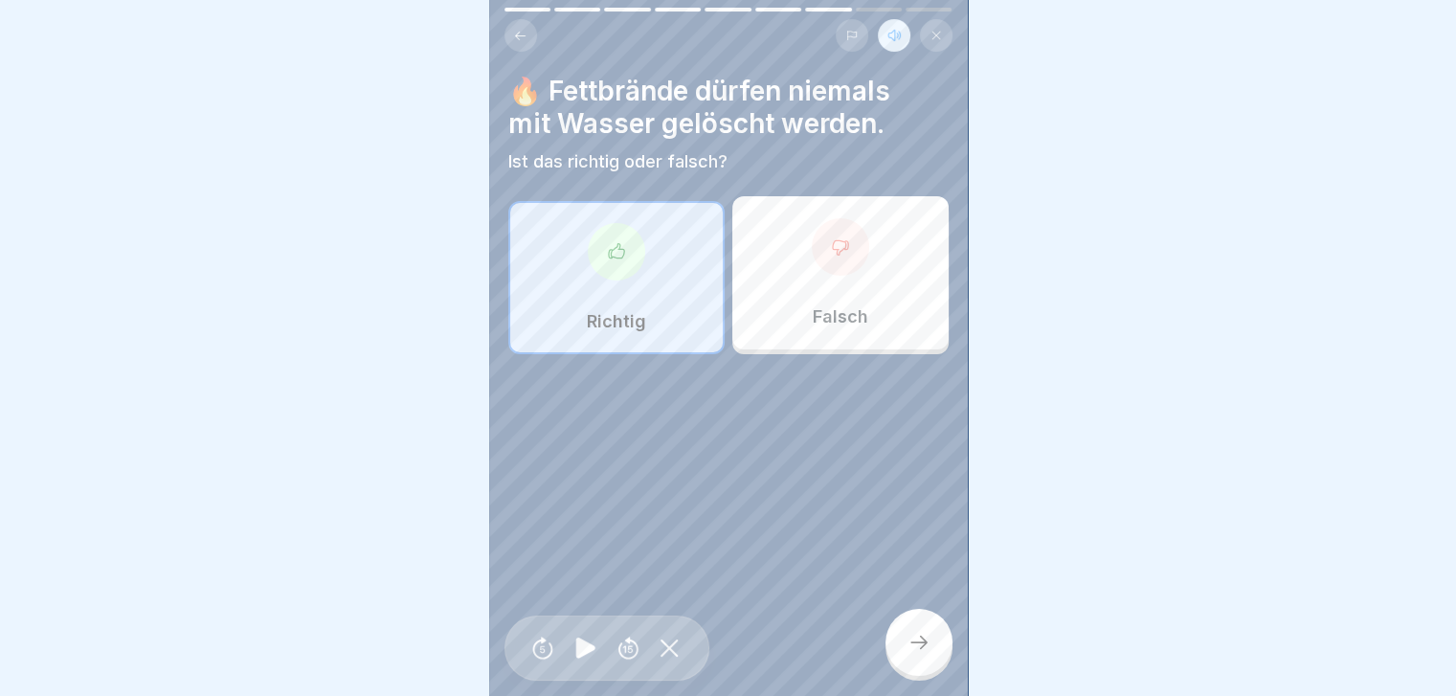
click at [917, 638] on icon at bounding box center [918, 642] width 23 height 23
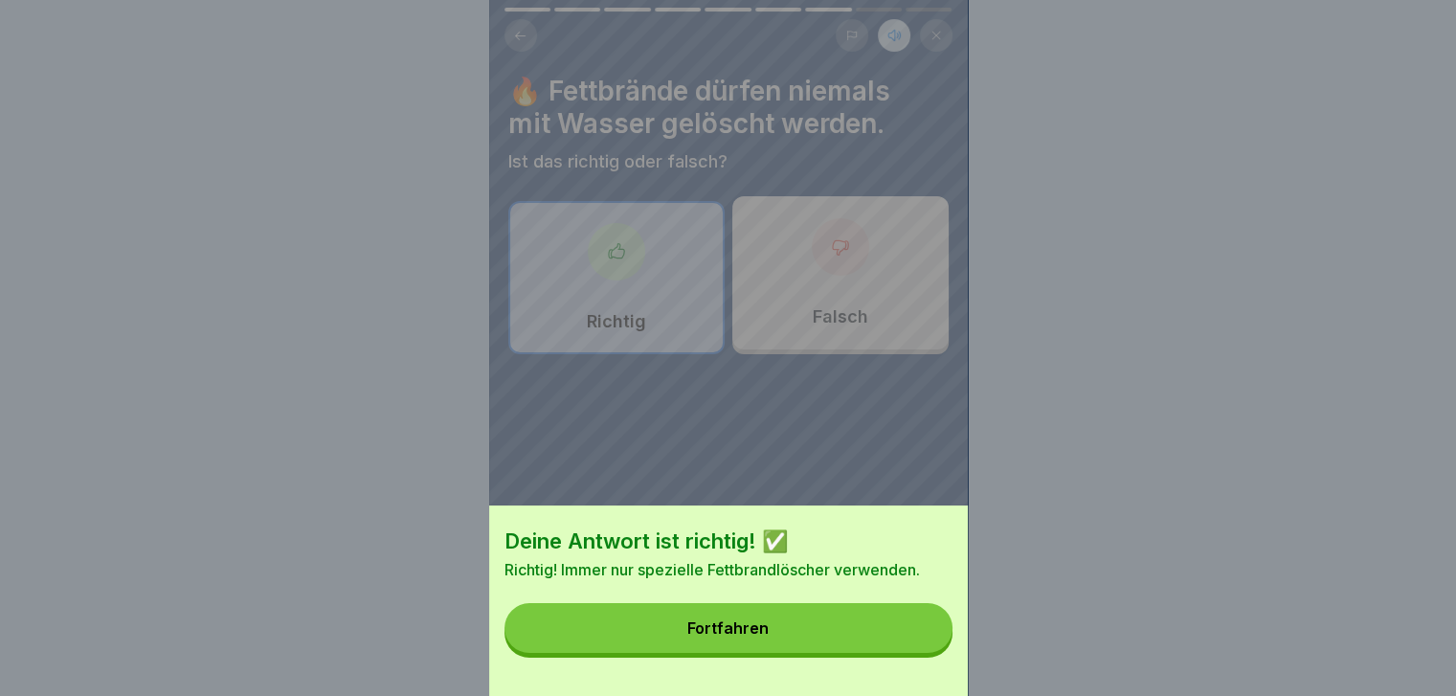
click at [786, 635] on button "Fortfahren" at bounding box center [728, 628] width 448 height 50
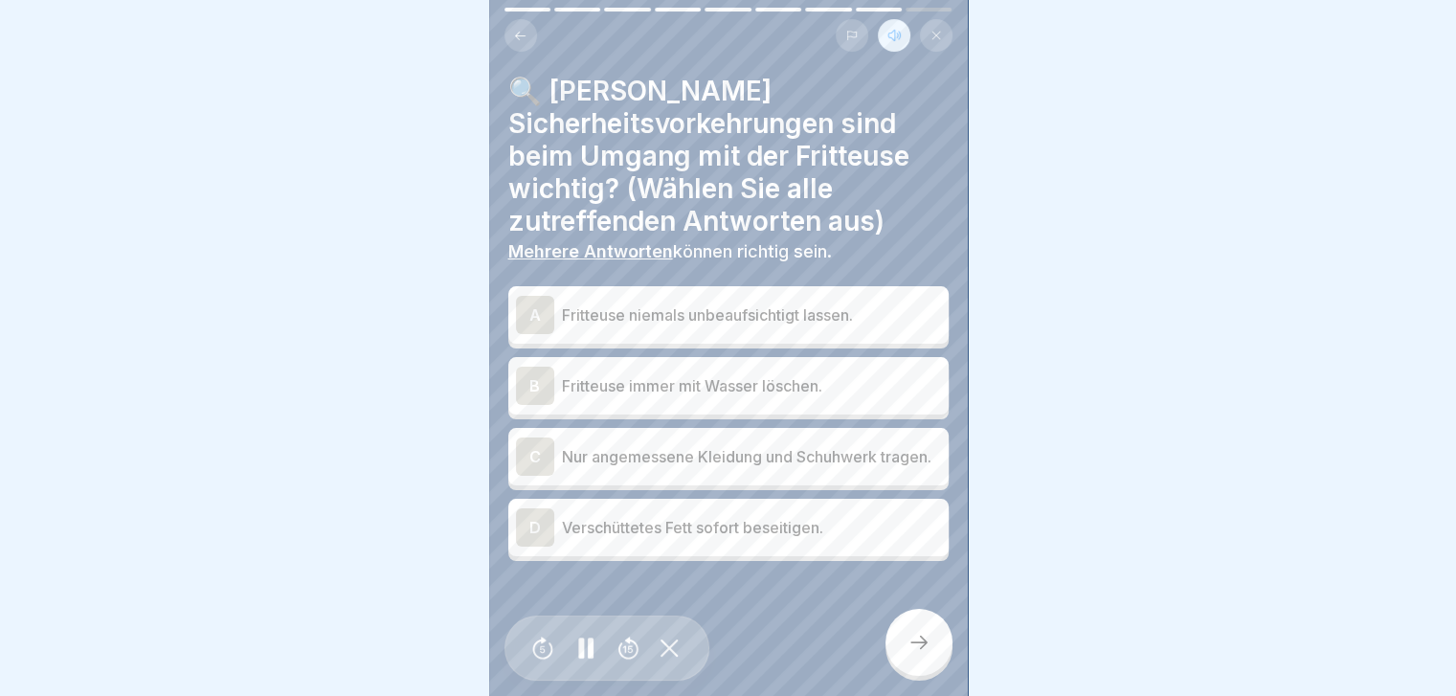
click at [535, 296] on div "A" at bounding box center [535, 315] width 38 height 38
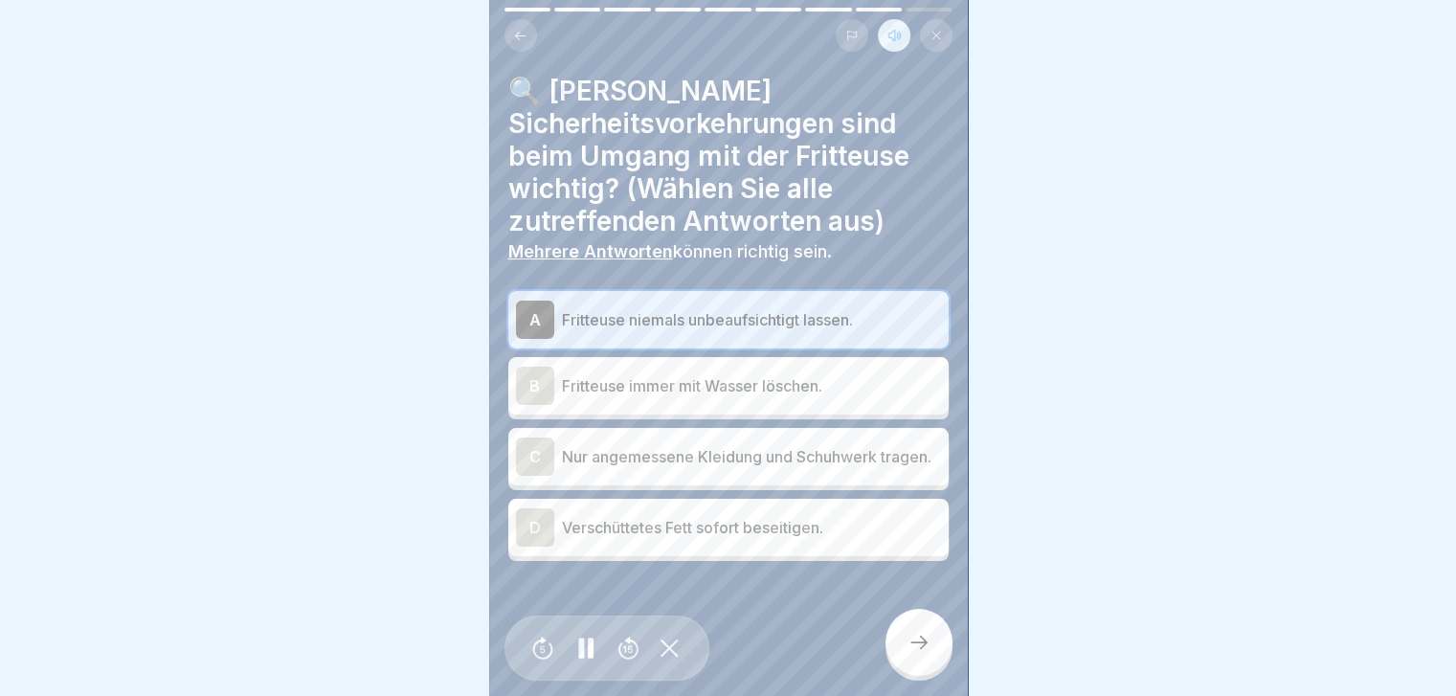
click at [527, 453] on div "C" at bounding box center [535, 456] width 38 height 38
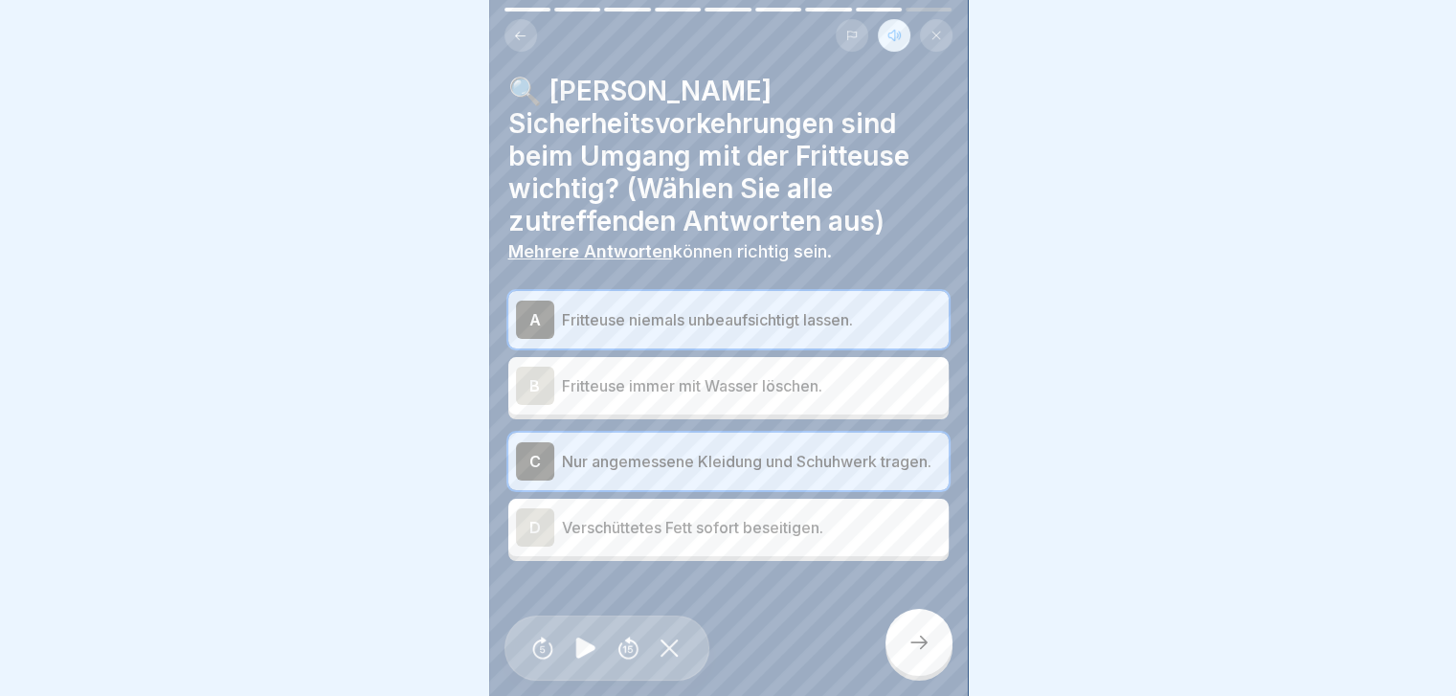
click at [534, 524] on div "D" at bounding box center [535, 527] width 38 height 38
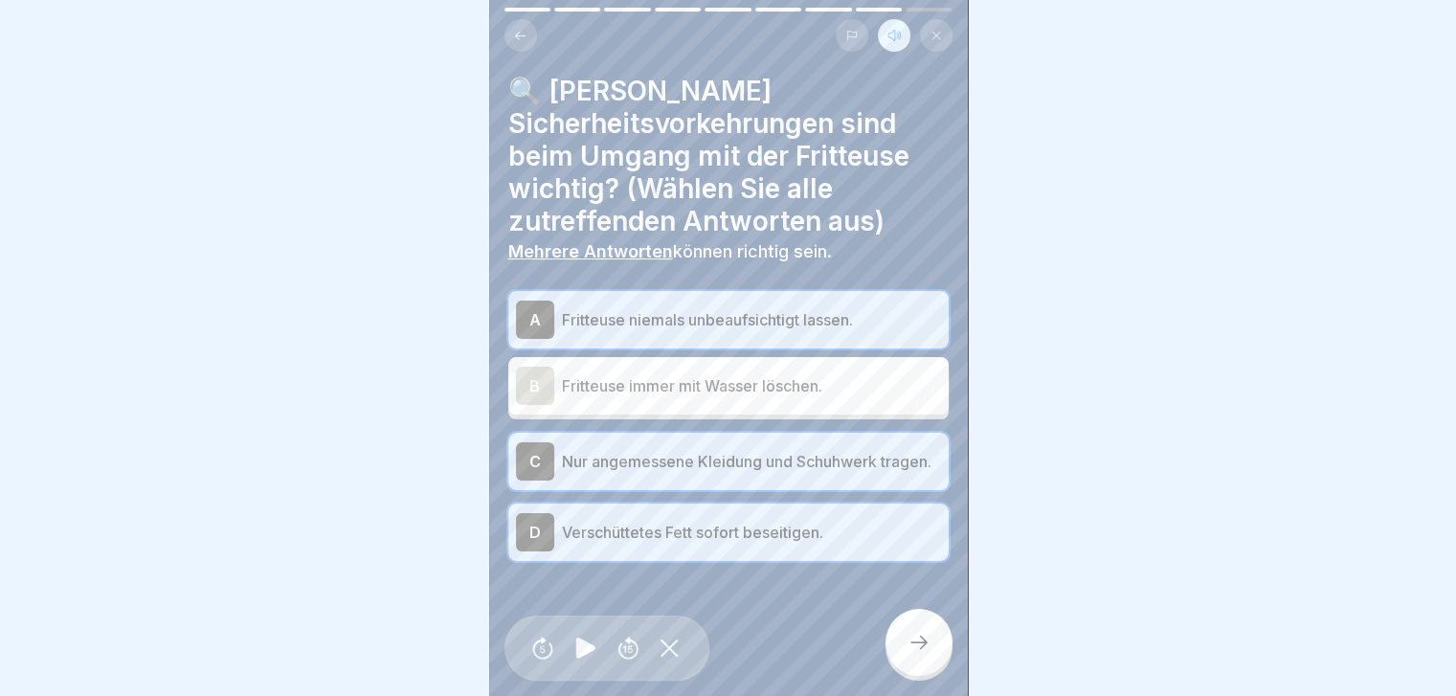
click at [924, 641] on icon at bounding box center [918, 642] width 23 height 23
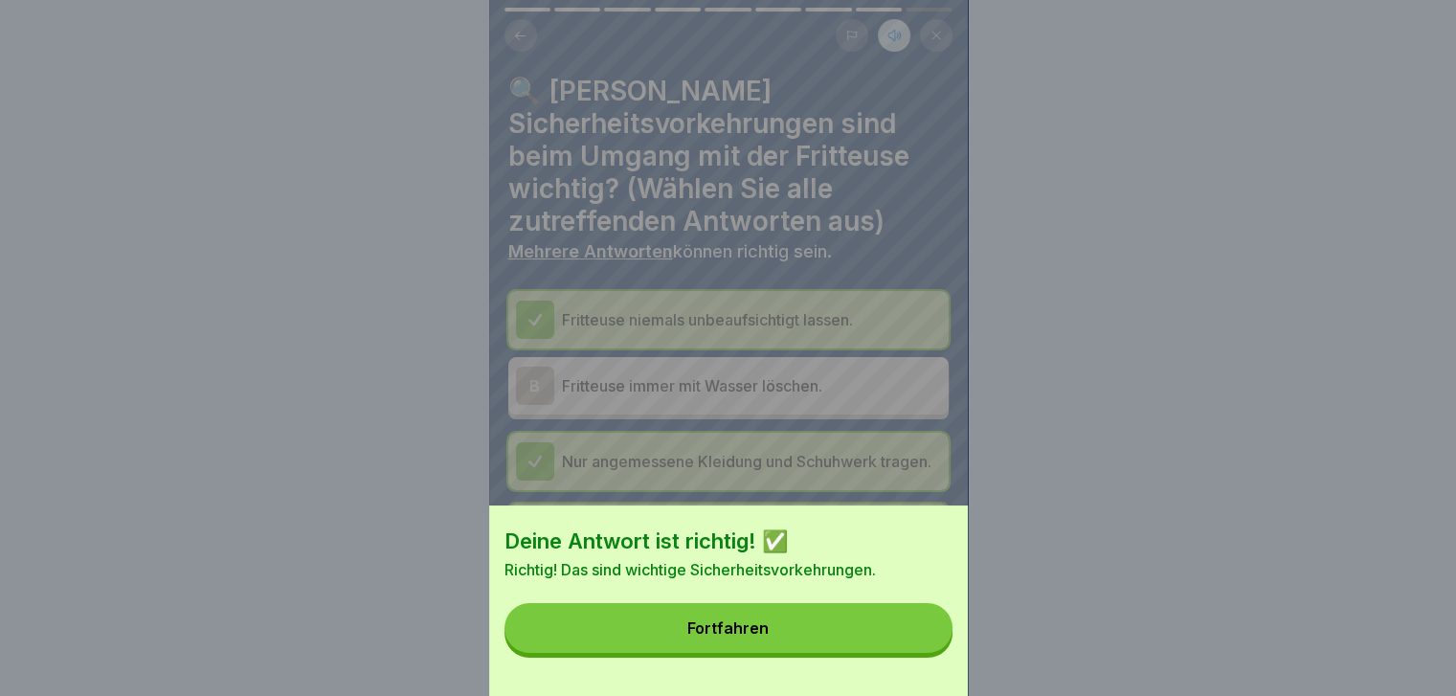
click at [794, 646] on button "Fortfahren" at bounding box center [728, 628] width 448 height 50
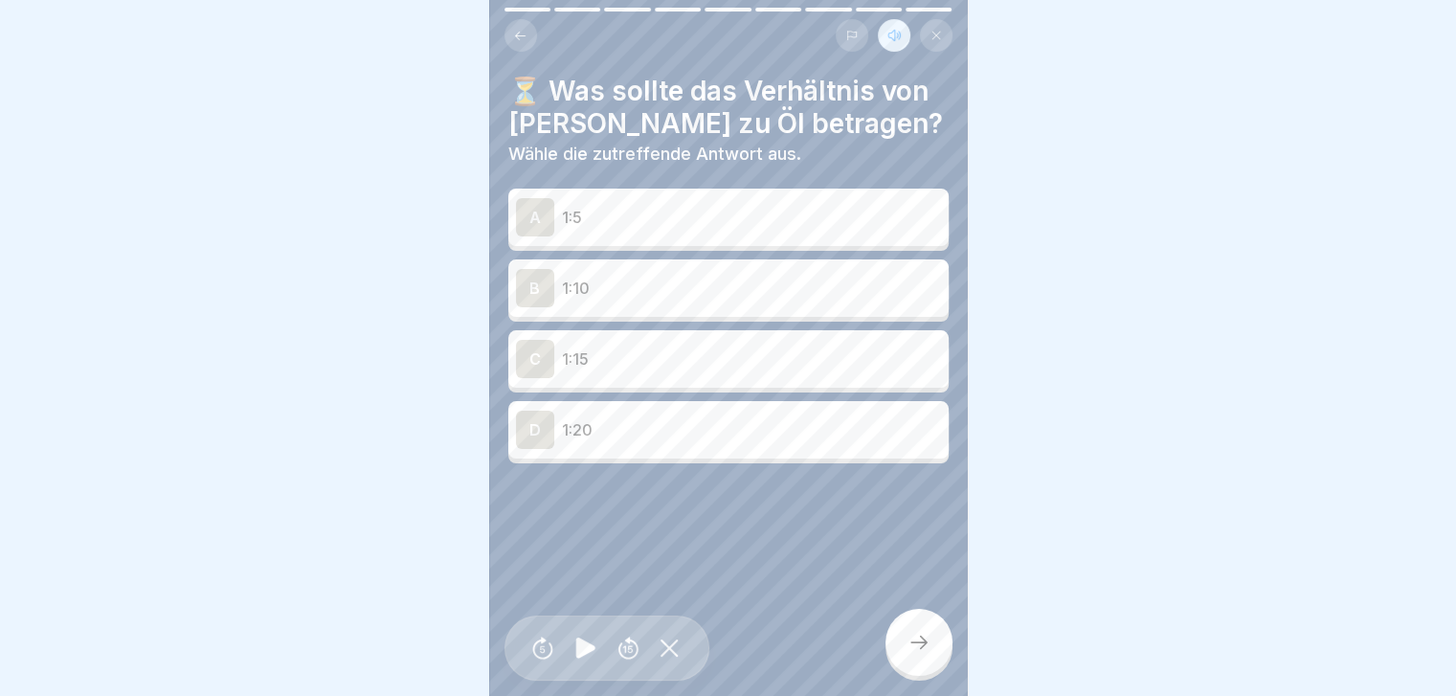
click at [533, 204] on div "A" at bounding box center [535, 217] width 38 height 38
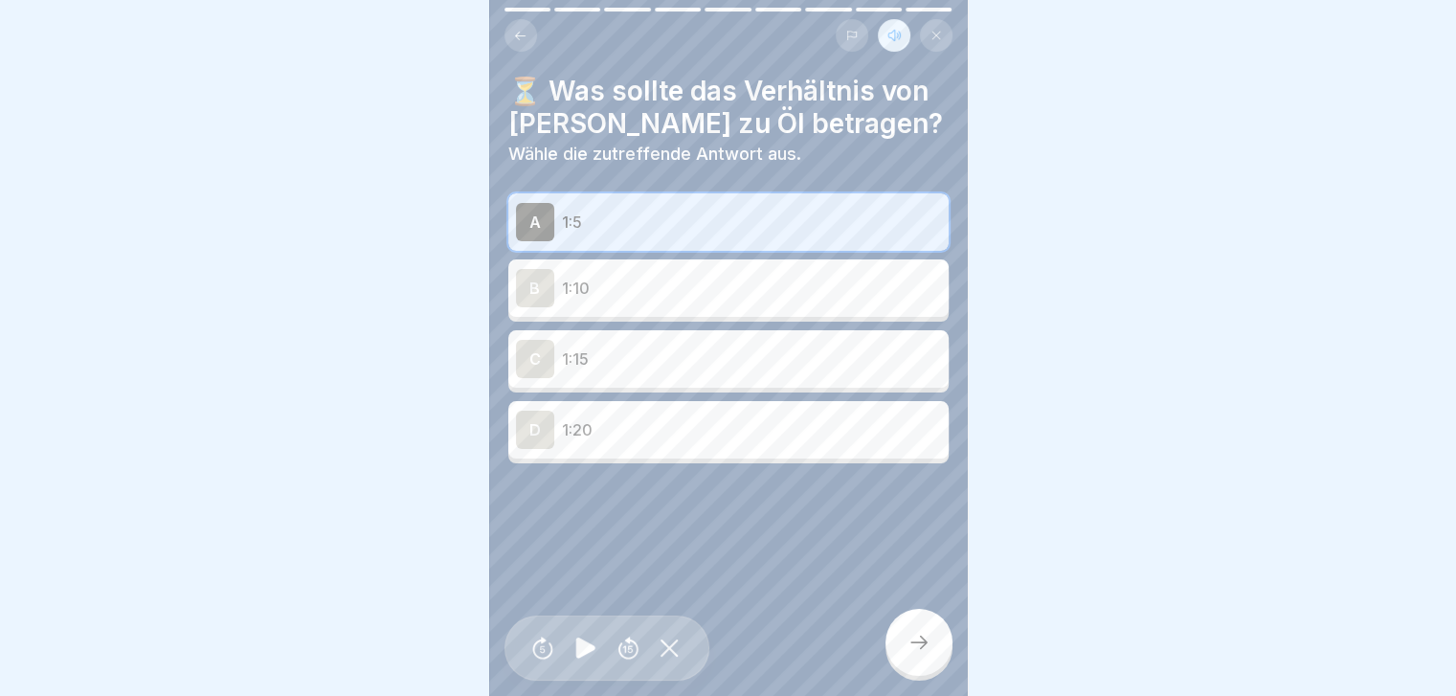
click at [913, 646] on icon at bounding box center [918, 642] width 23 height 23
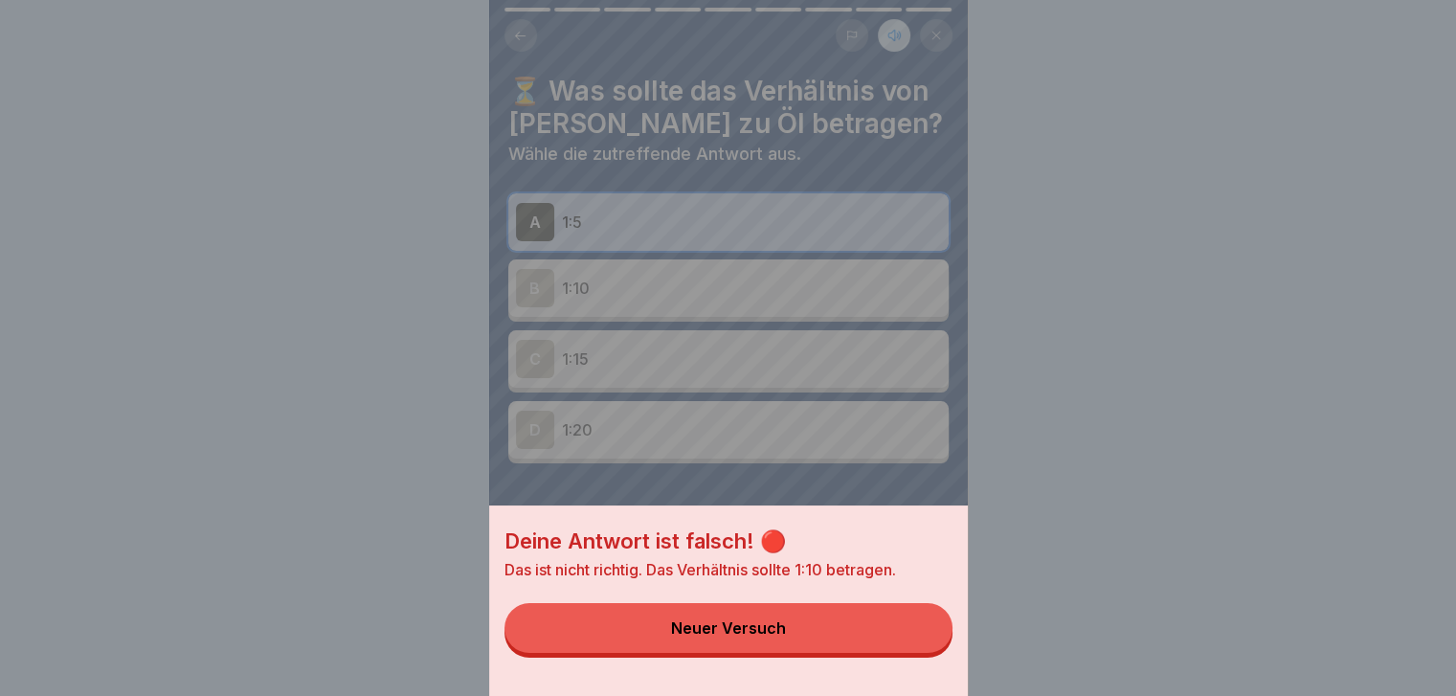
click at [542, 213] on div "Deine Antwort ist falsch! 🔴 Das ist nicht richtig. Das Verhältnis sollte 1:10 b…" at bounding box center [728, 348] width 479 height 696
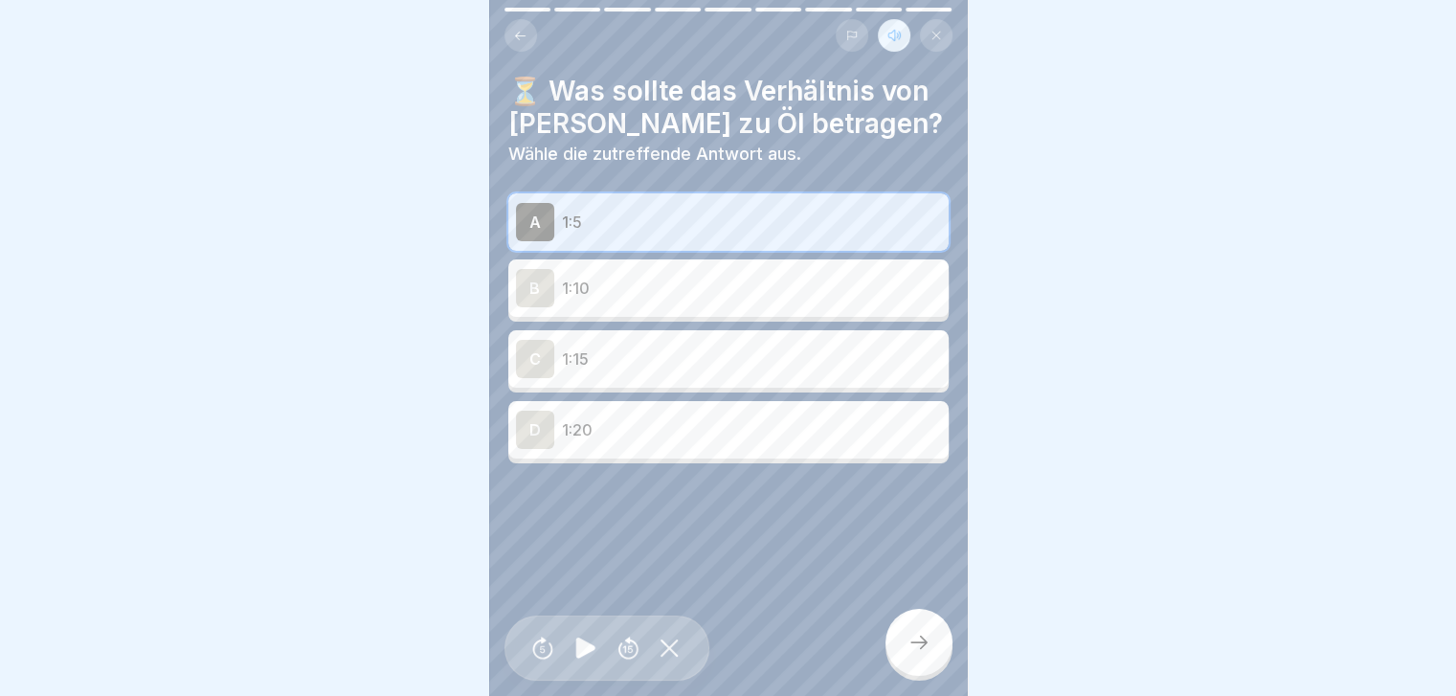
click at [528, 274] on div "B" at bounding box center [535, 288] width 38 height 38
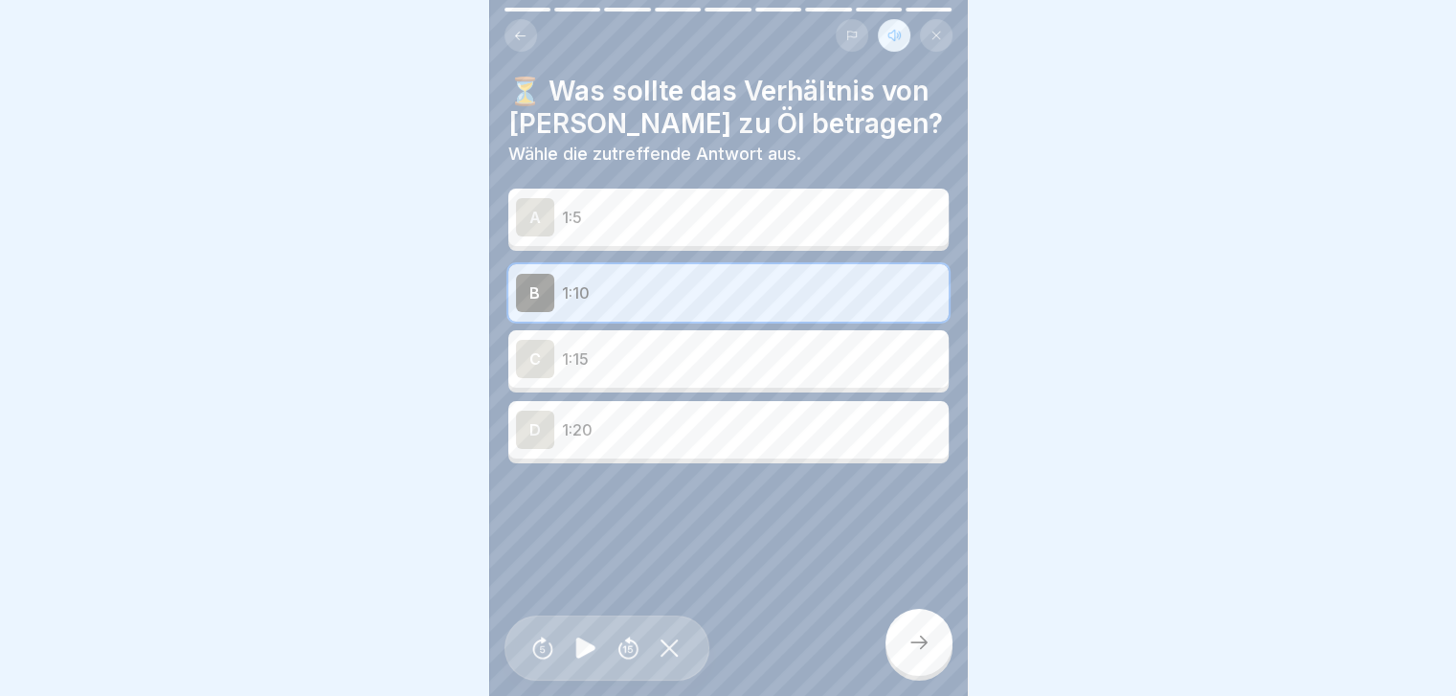
click at [924, 651] on icon at bounding box center [918, 642] width 23 height 23
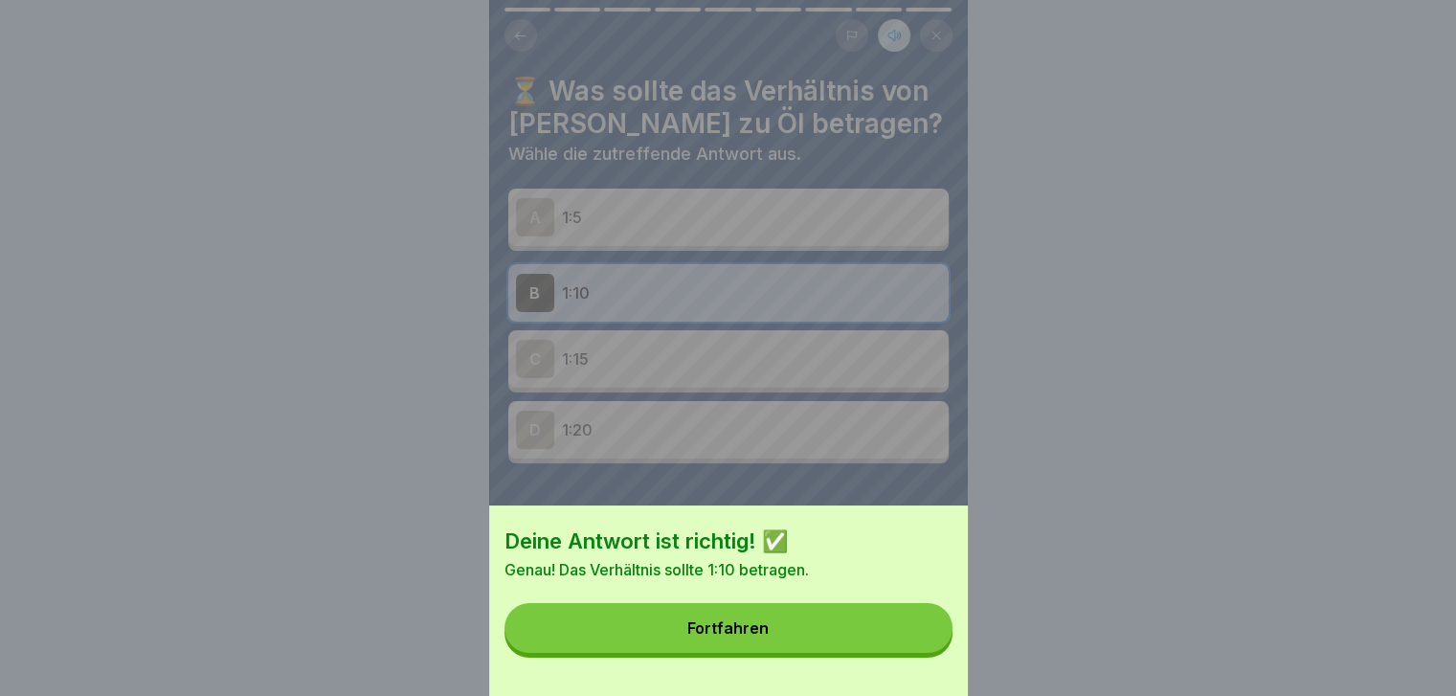
click at [796, 648] on button "Fortfahren" at bounding box center [728, 628] width 448 height 50
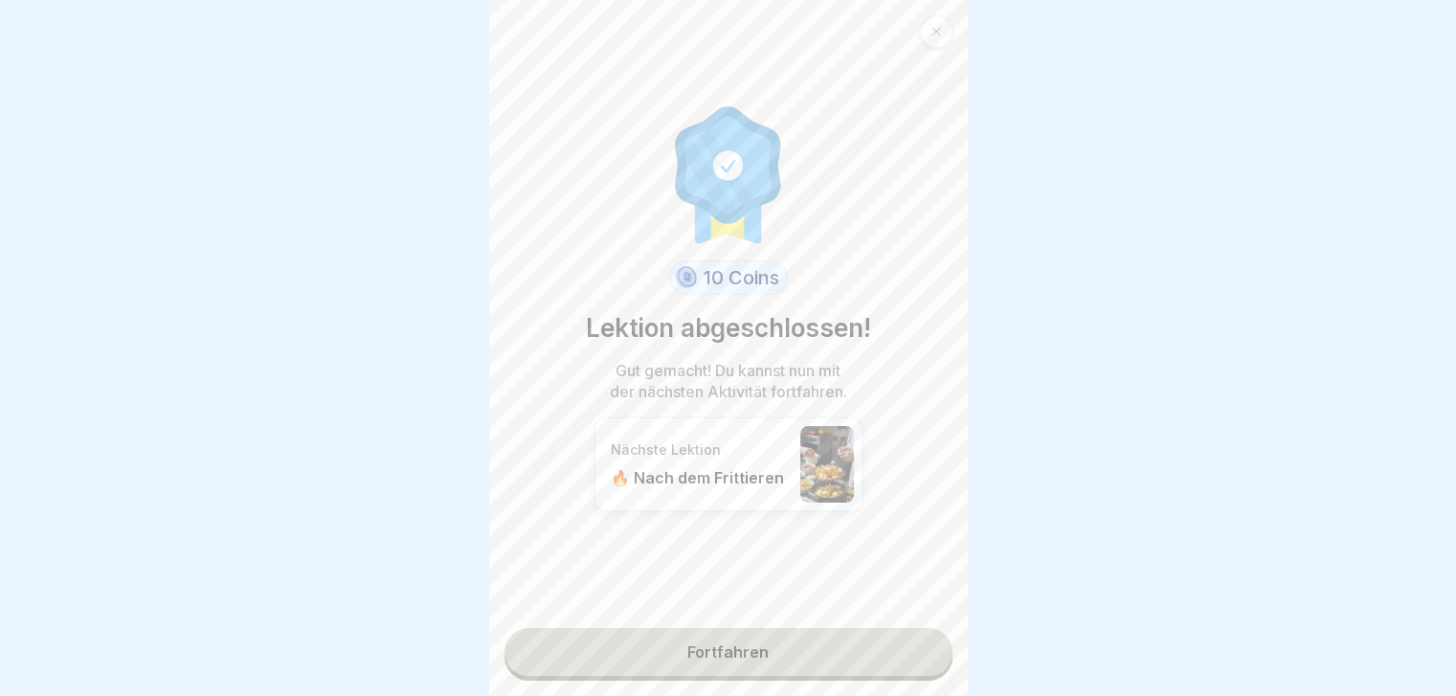
click at [706, 638] on link "Fortfahren" at bounding box center [728, 652] width 448 height 48
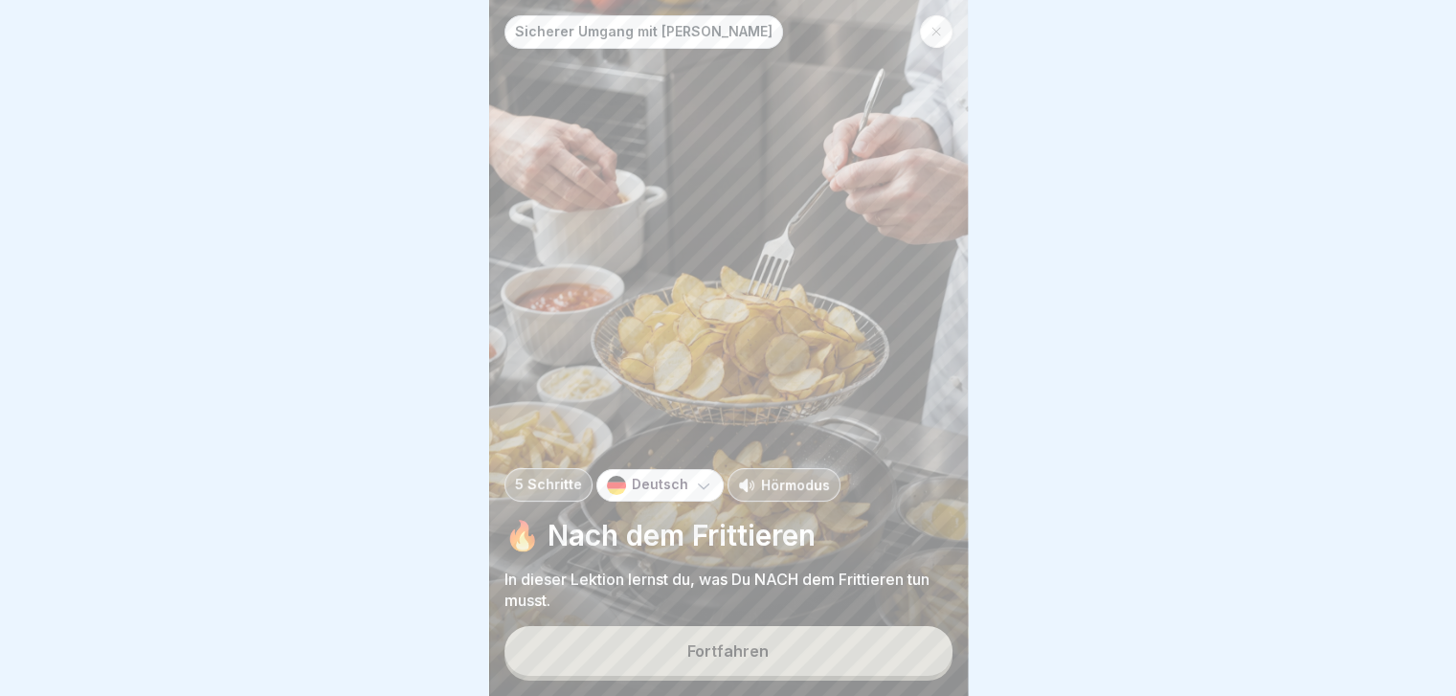
click at [785, 481] on p "Hörmodus" at bounding box center [795, 485] width 69 height 20
click at [750, 653] on div "Fortfahren" at bounding box center [727, 650] width 81 height 17
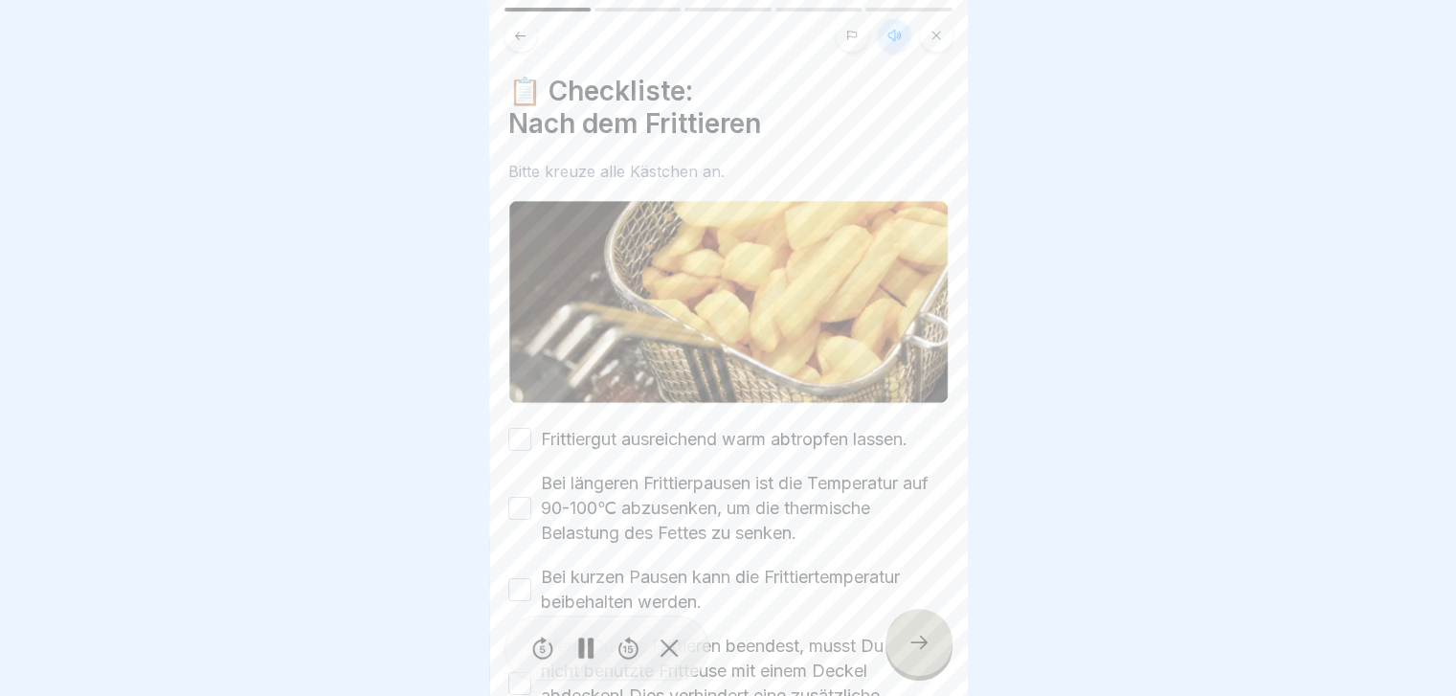
click at [514, 428] on button "Frittiergut ausreichend warm abtropfen lassen." at bounding box center [519, 439] width 23 height 23
click at [521, 497] on button "Bei längeren Frittierpausen ist die Temperatur auf 90-100℃ abzusenken, um die t…" at bounding box center [519, 508] width 23 height 23
click at [517, 578] on button "Bei kurzen Pausen kann die Frittiertemperatur beibehalten werden." at bounding box center [519, 589] width 23 height 23
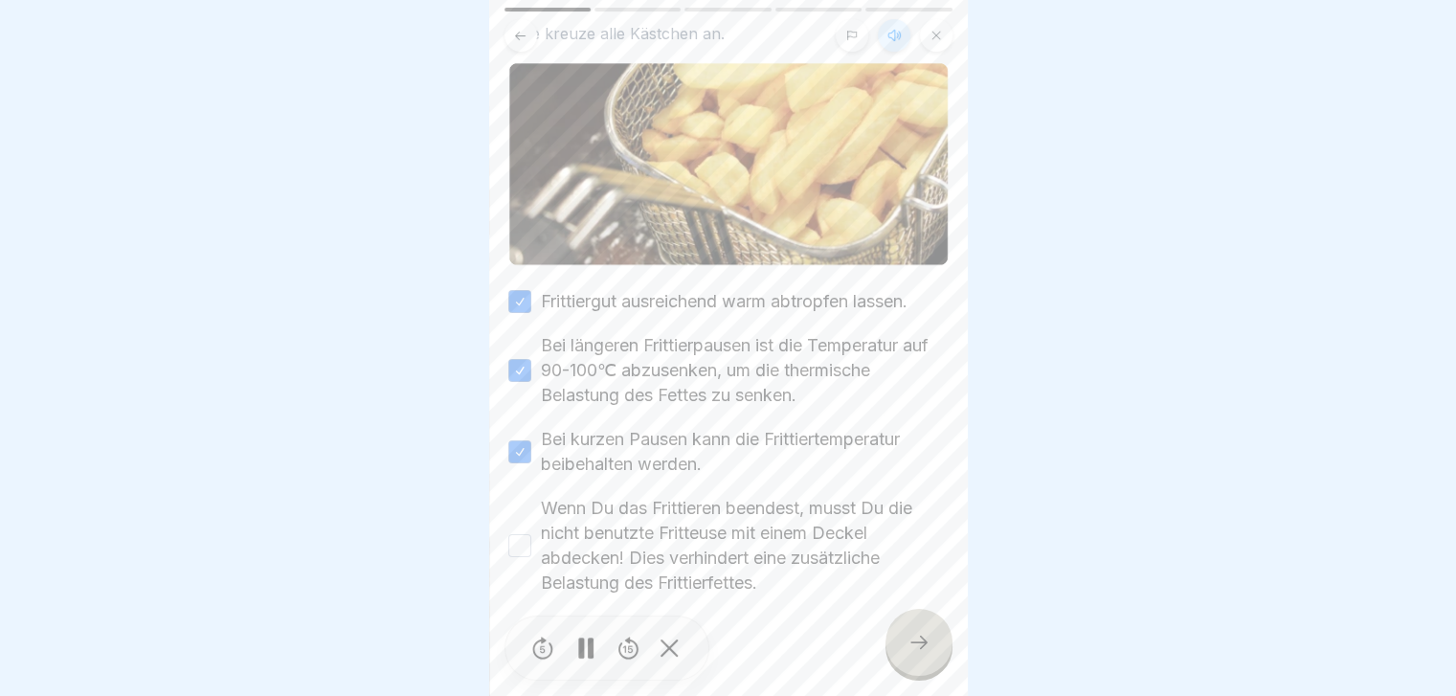
scroll to position [145, 0]
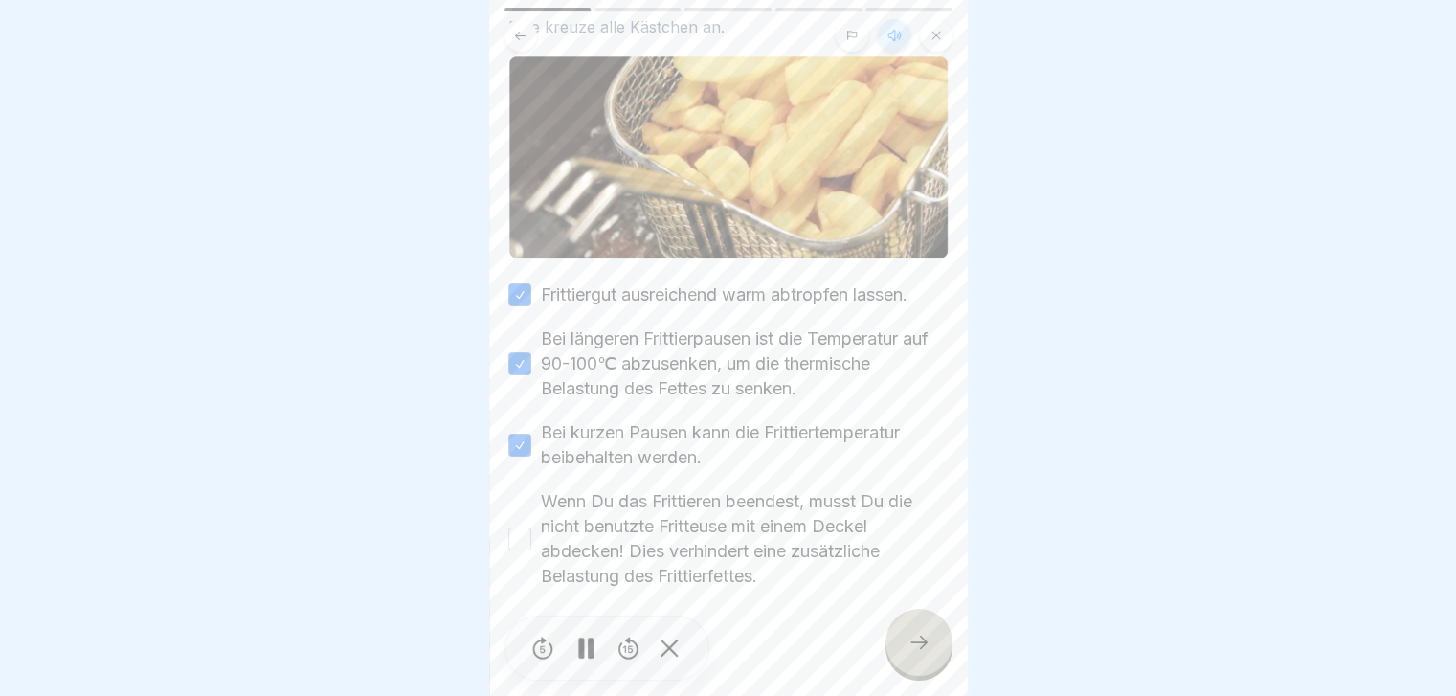
click at [515, 527] on button "Wenn Du das Frittieren beendest, musst Du die nicht benutzte Fritteuse mit eine…" at bounding box center [519, 538] width 23 height 23
click at [919, 648] on icon at bounding box center [918, 642] width 23 height 23
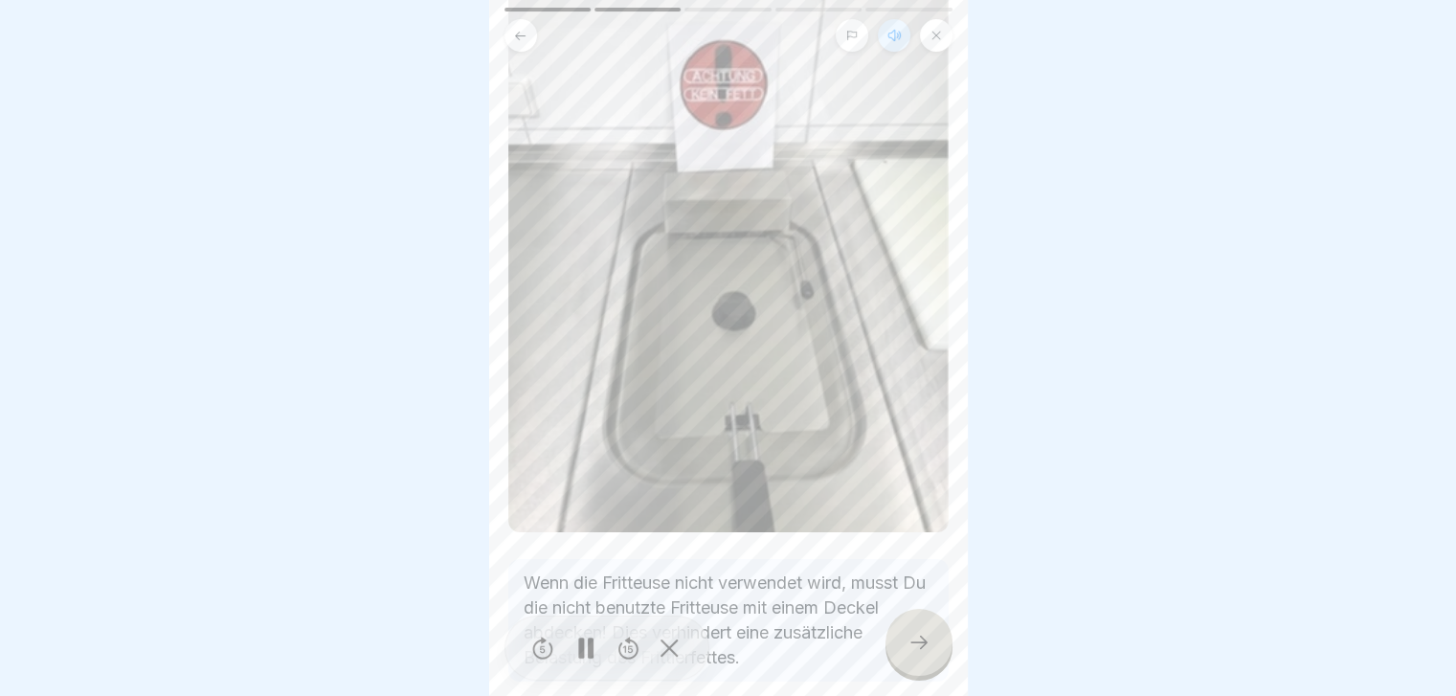
scroll to position [272, 0]
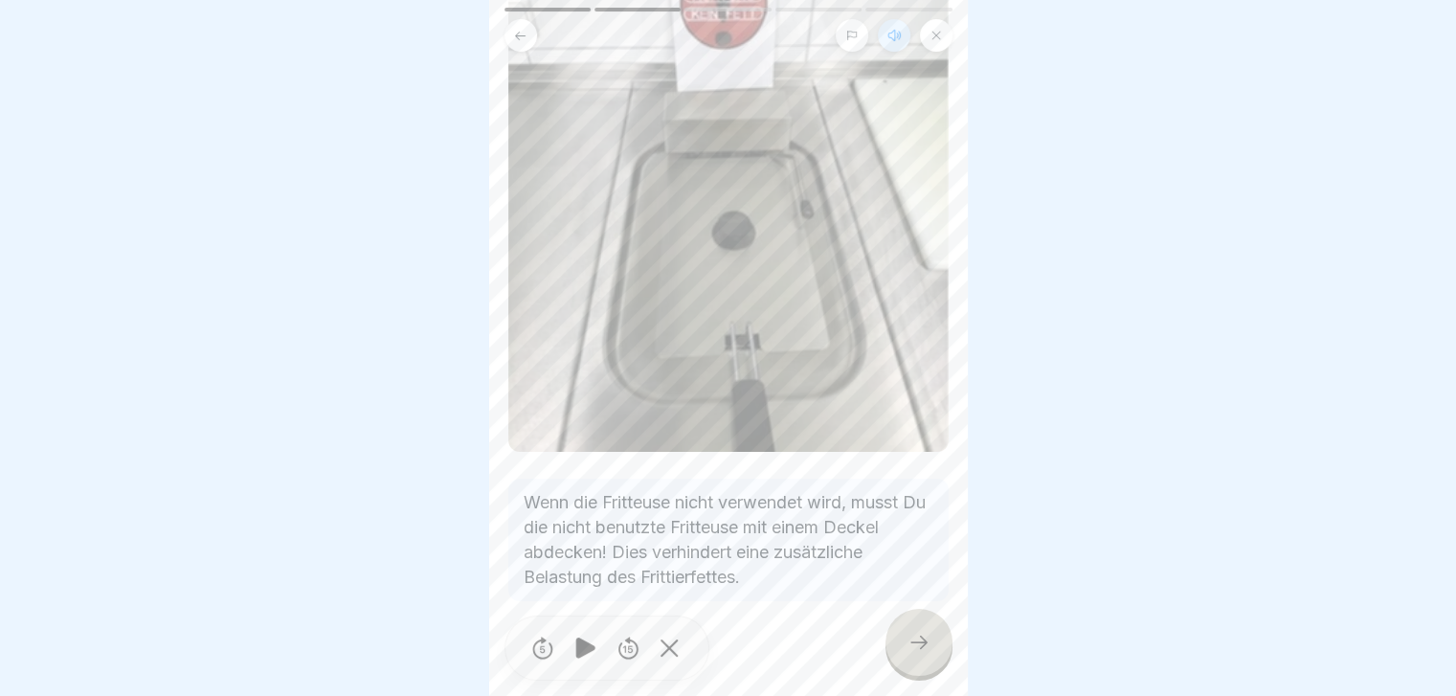
click at [925, 643] on icon at bounding box center [918, 642] width 17 height 13
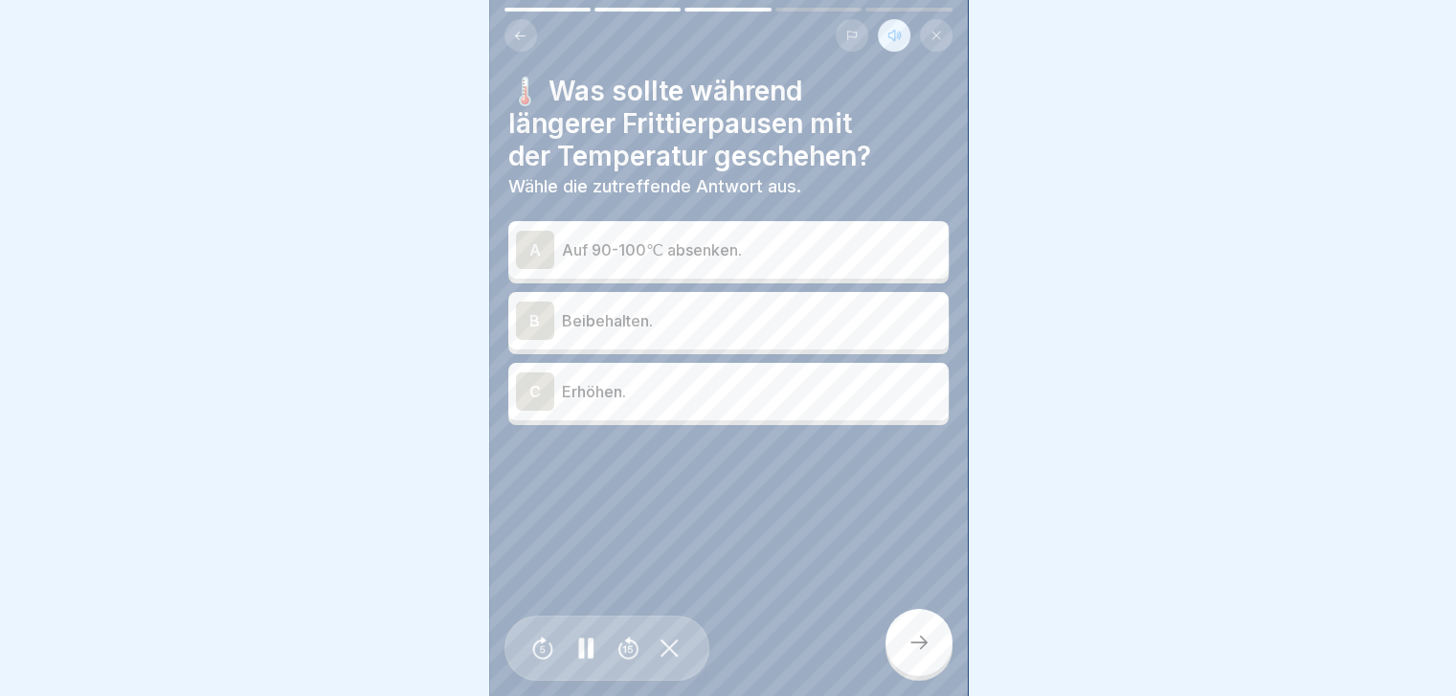
click at [528, 233] on div "A" at bounding box center [535, 250] width 38 height 38
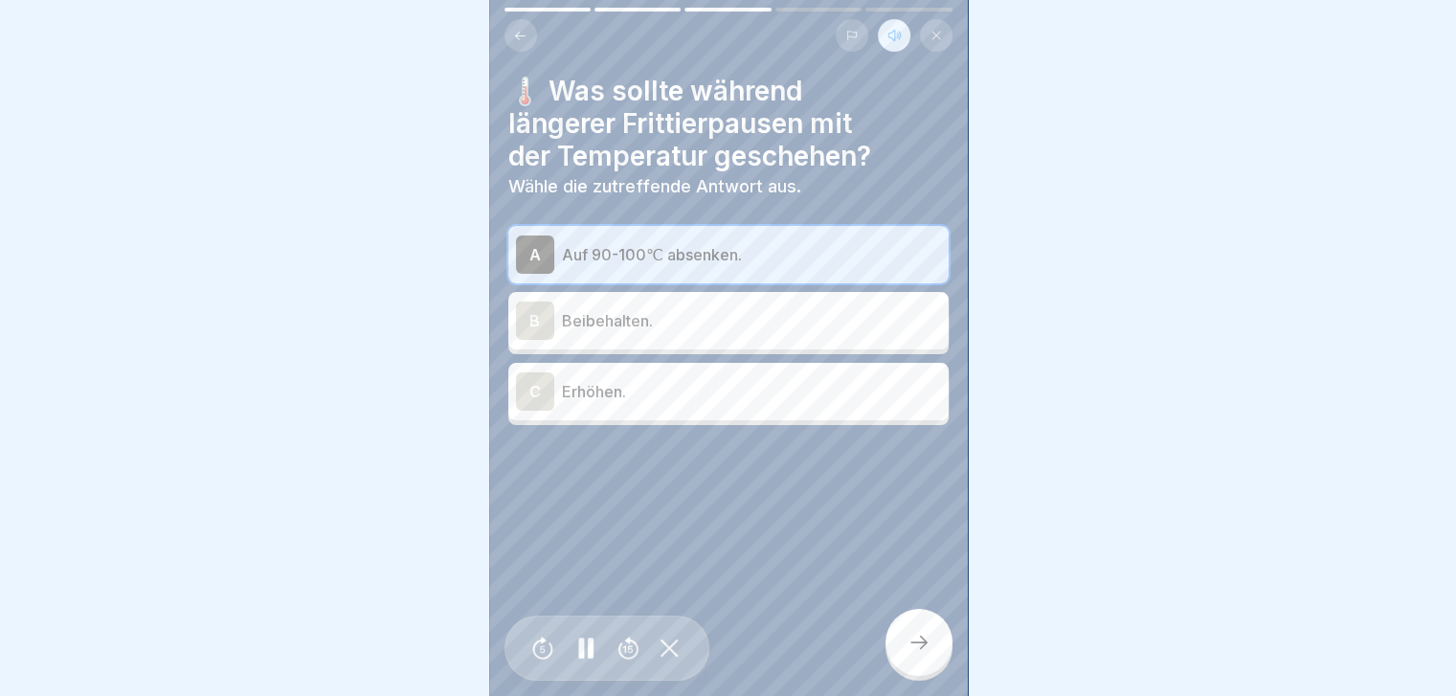
click at [914, 643] on icon at bounding box center [918, 642] width 23 height 23
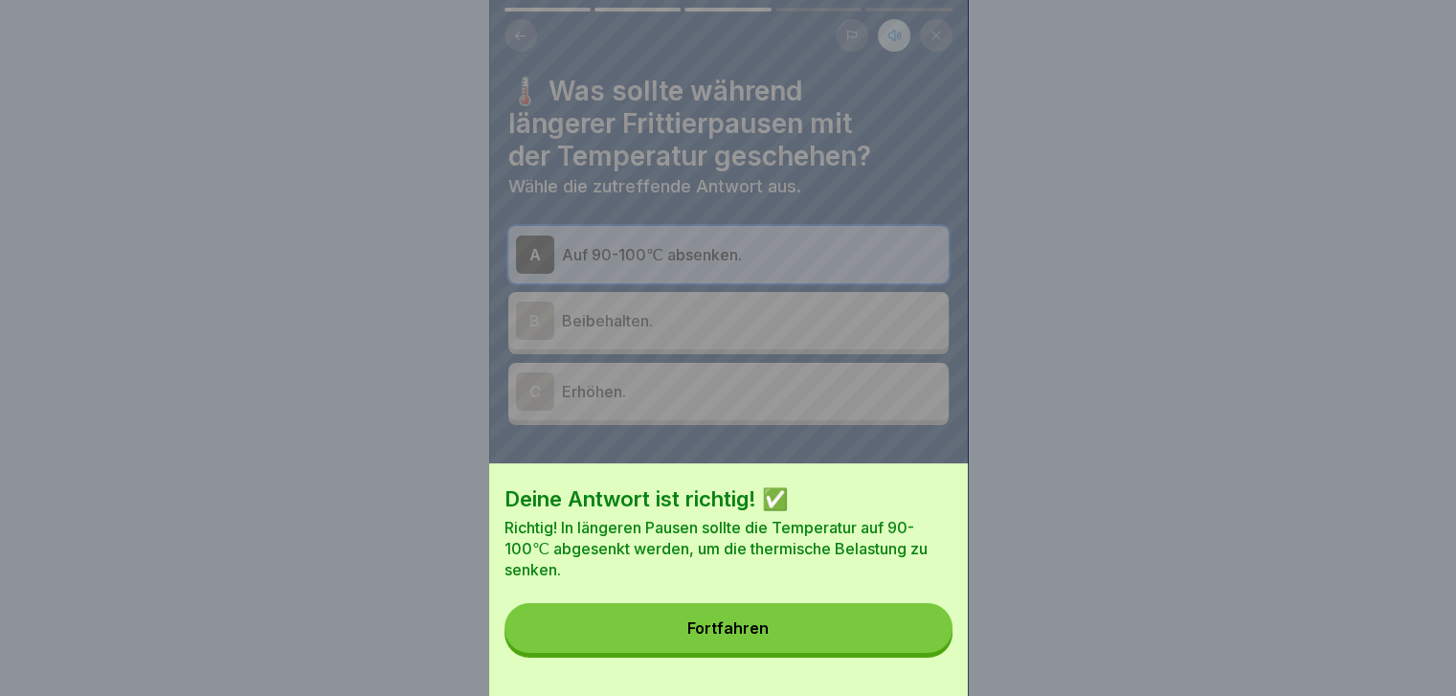
click at [812, 632] on button "Fortfahren" at bounding box center [728, 628] width 448 height 50
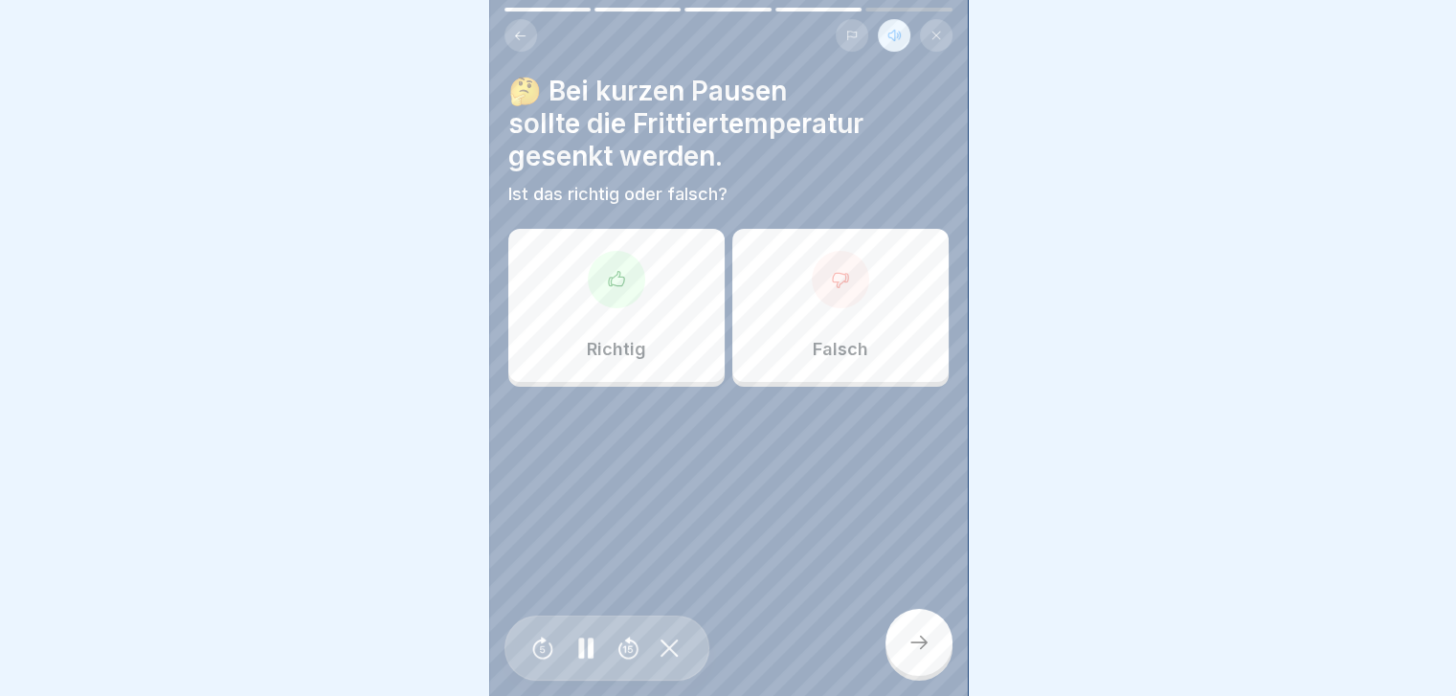
click at [617, 302] on div "Richtig" at bounding box center [616, 305] width 216 height 153
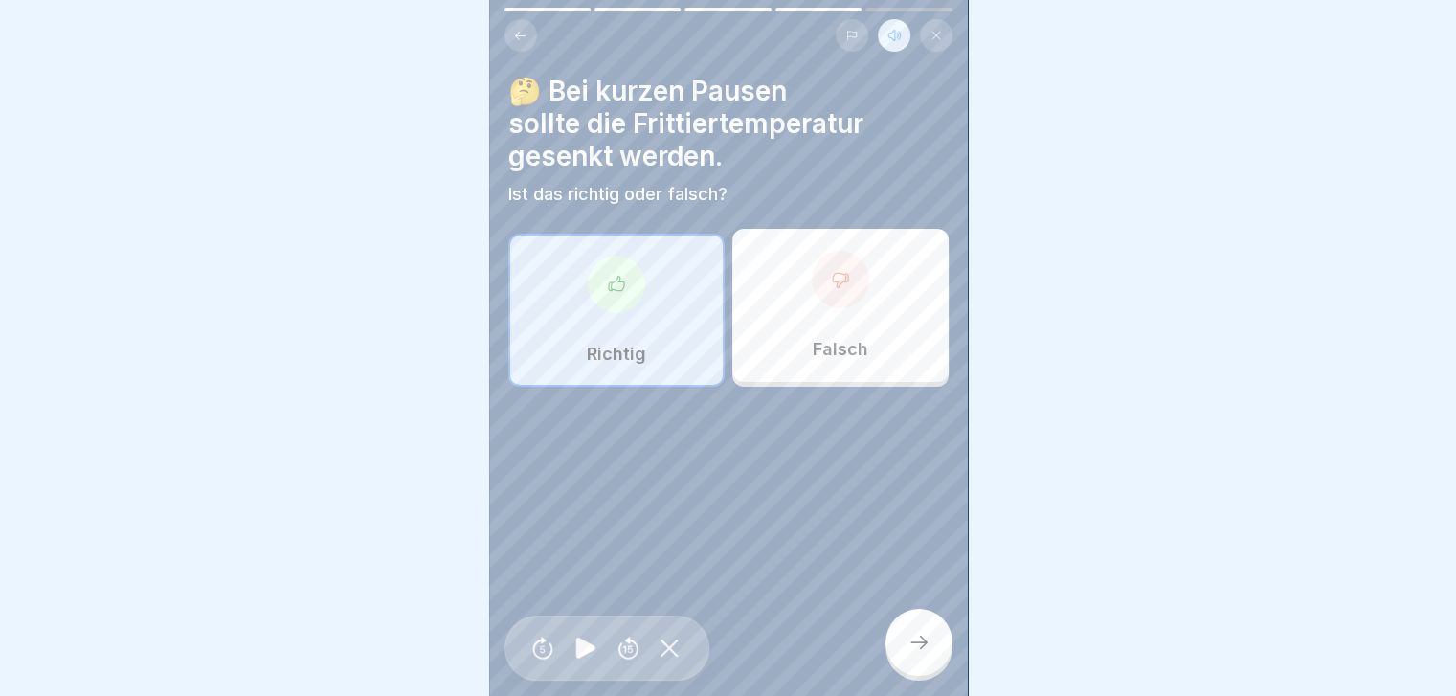
click at [603, 298] on div "Richtig" at bounding box center [616, 310] width 216 height 153
click at [838, 305] on div "Falsch" at bounding box center [840, 305] width 216 height 153
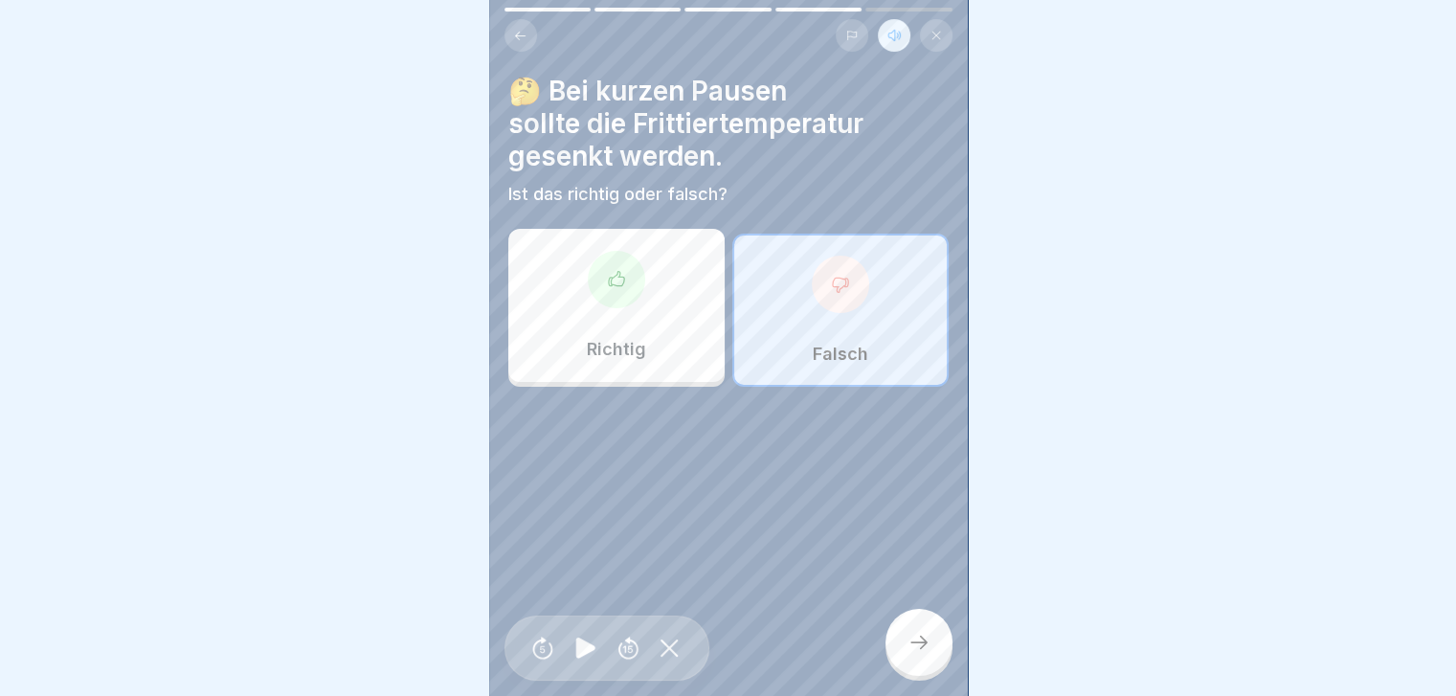
click at [921, 650] on icon at bounding box center [918, 642] width 23 height 23
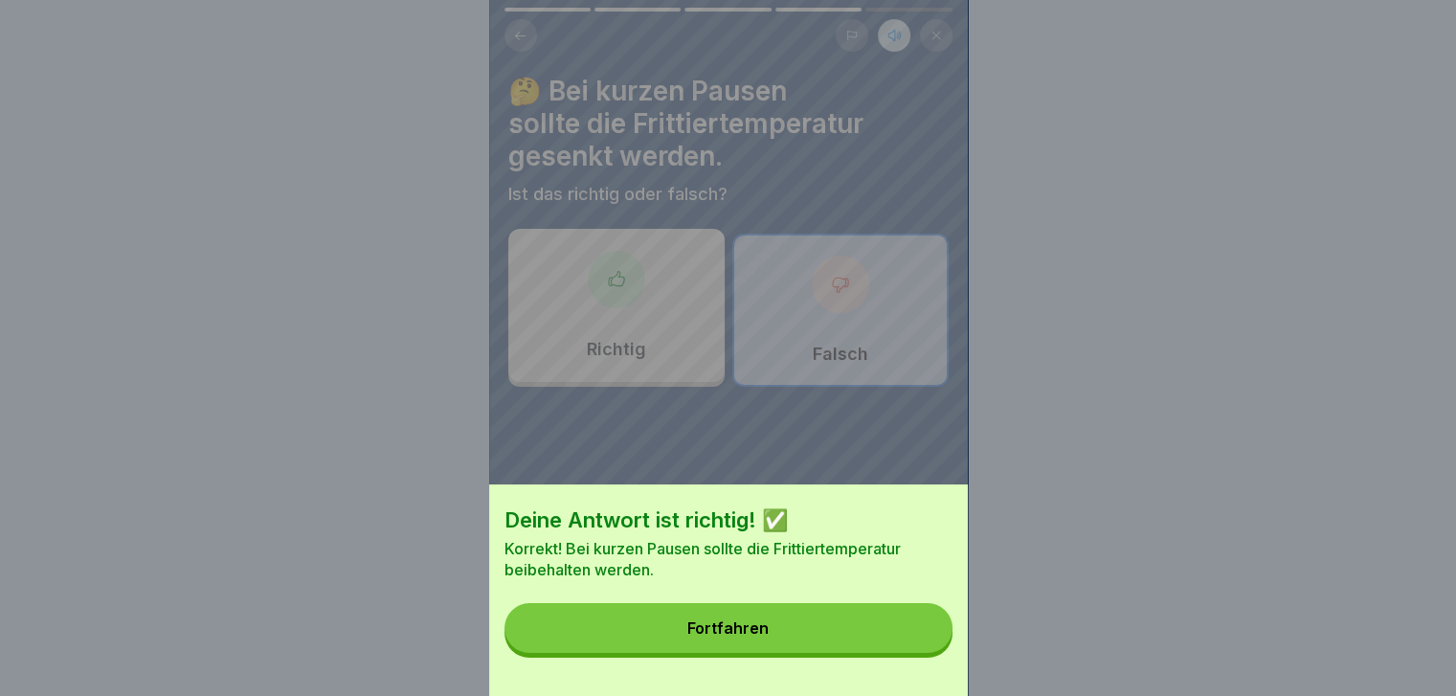
click at [827, 633] on button "Fortfahren" at bounding box center [728, 628] width 448 height 50
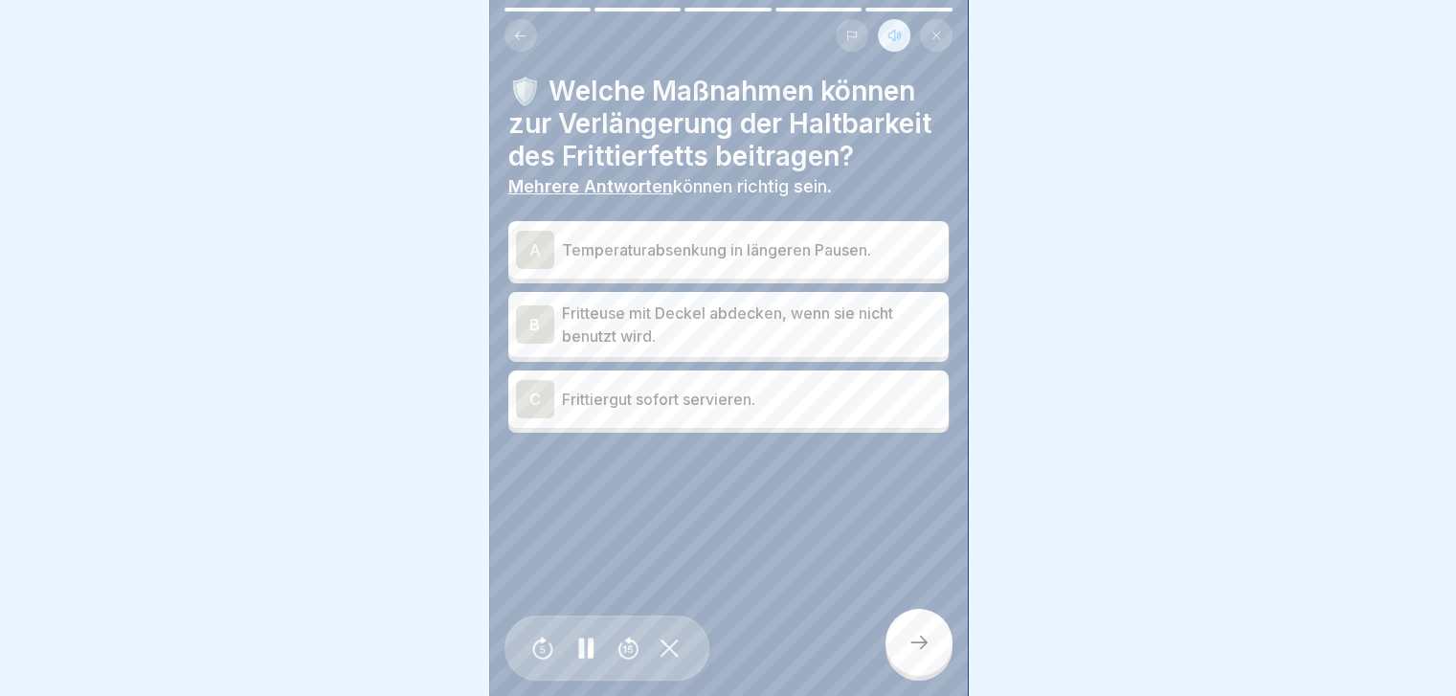
click at [526, 235] on div "A" at bounding box center [535, 250] width 38 height 38
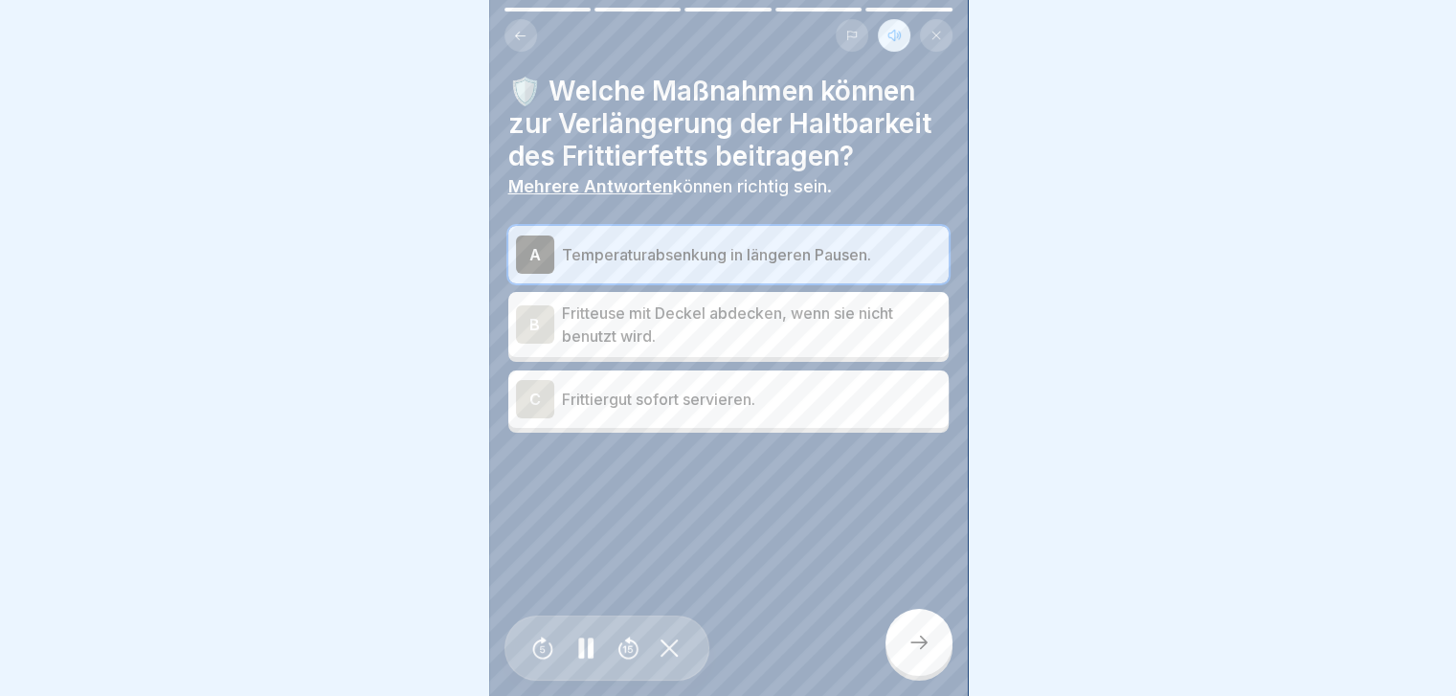
click at [529, 305] on div "B" at bounding box center [535, 324] width 38 height 38
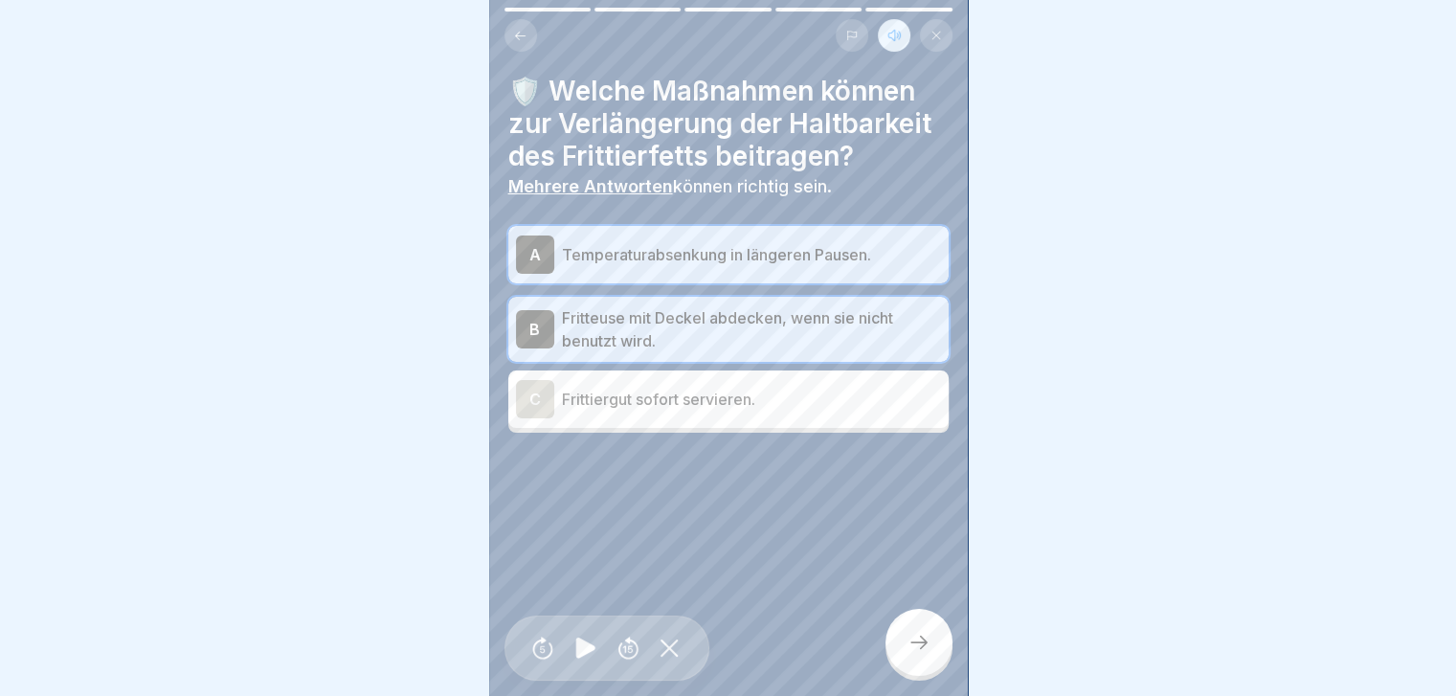
click at [923, 653] on icon at bounding box center [918, 642] width 23 height 23
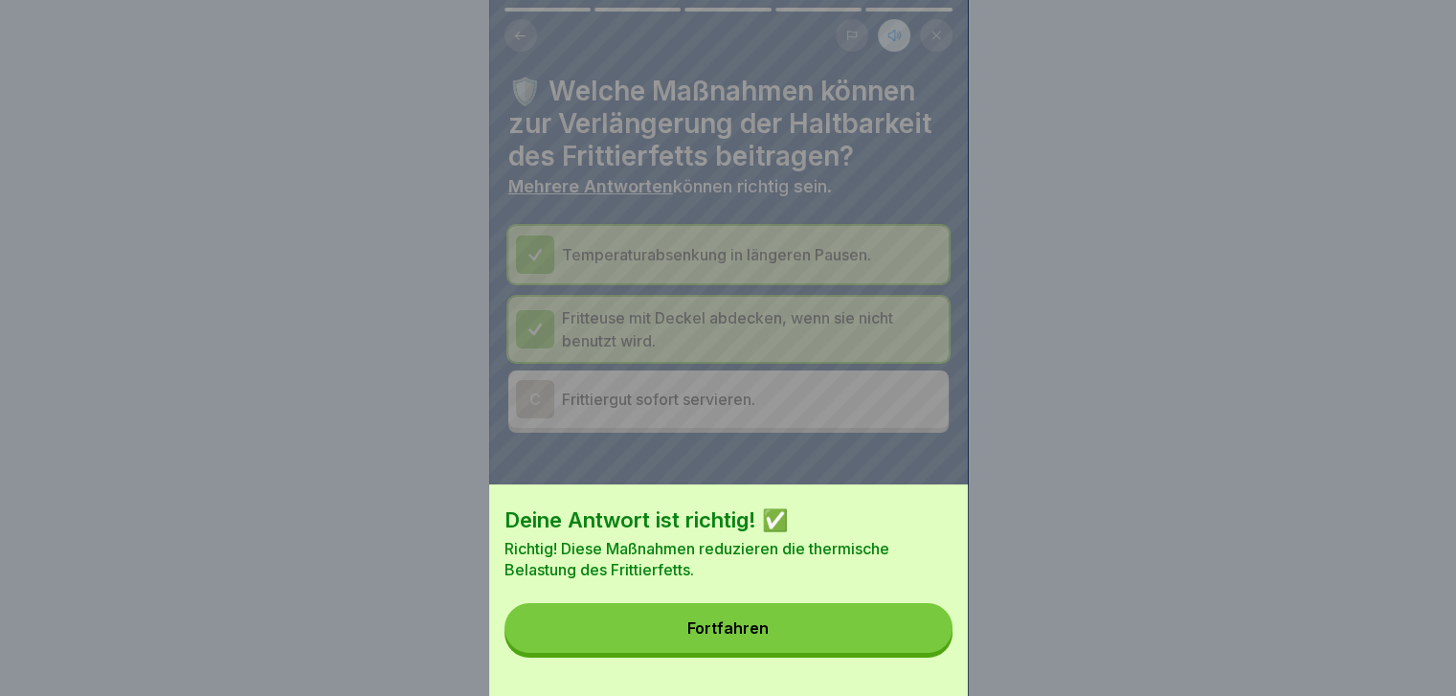
click at [781, 638] on button "Fortfahren" at bounding box center [728, 628] width 448 height 50
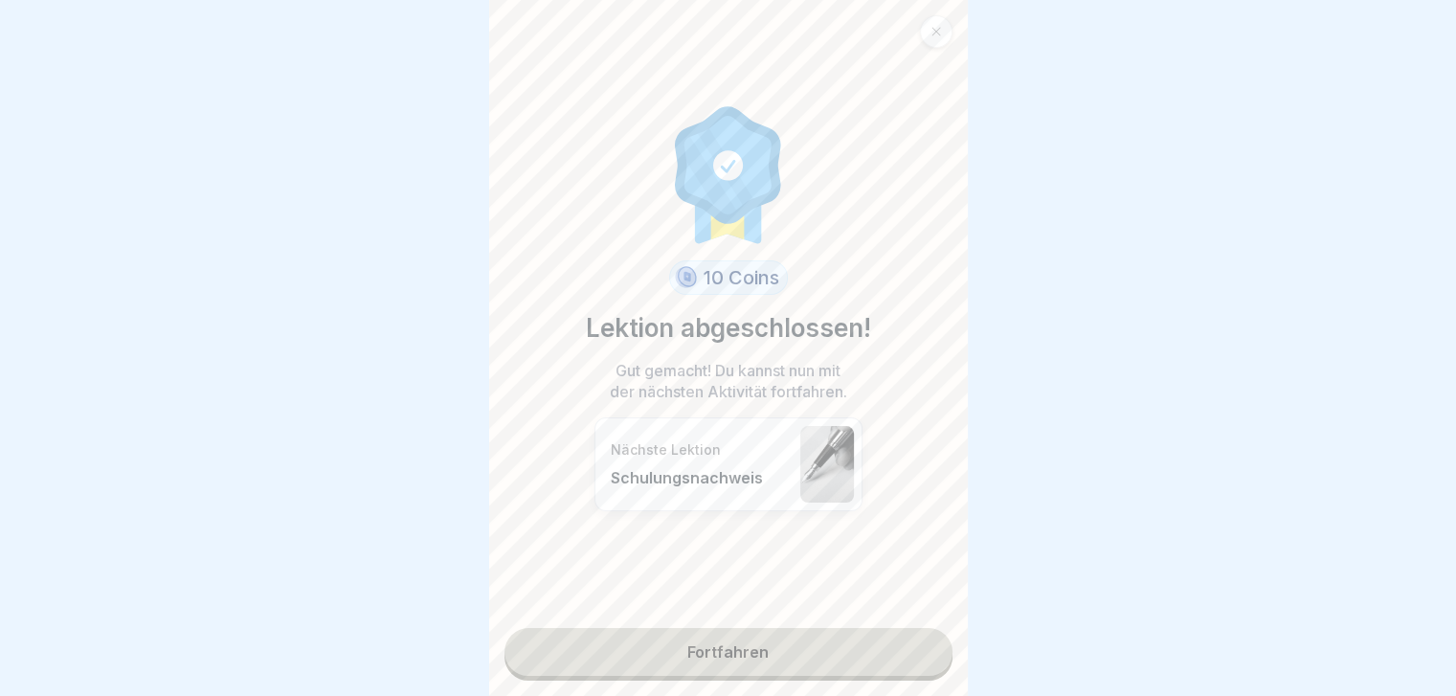
click at [705, 641] on link "Fortfahren" at bounding box center [728, 652] width 448 height 48
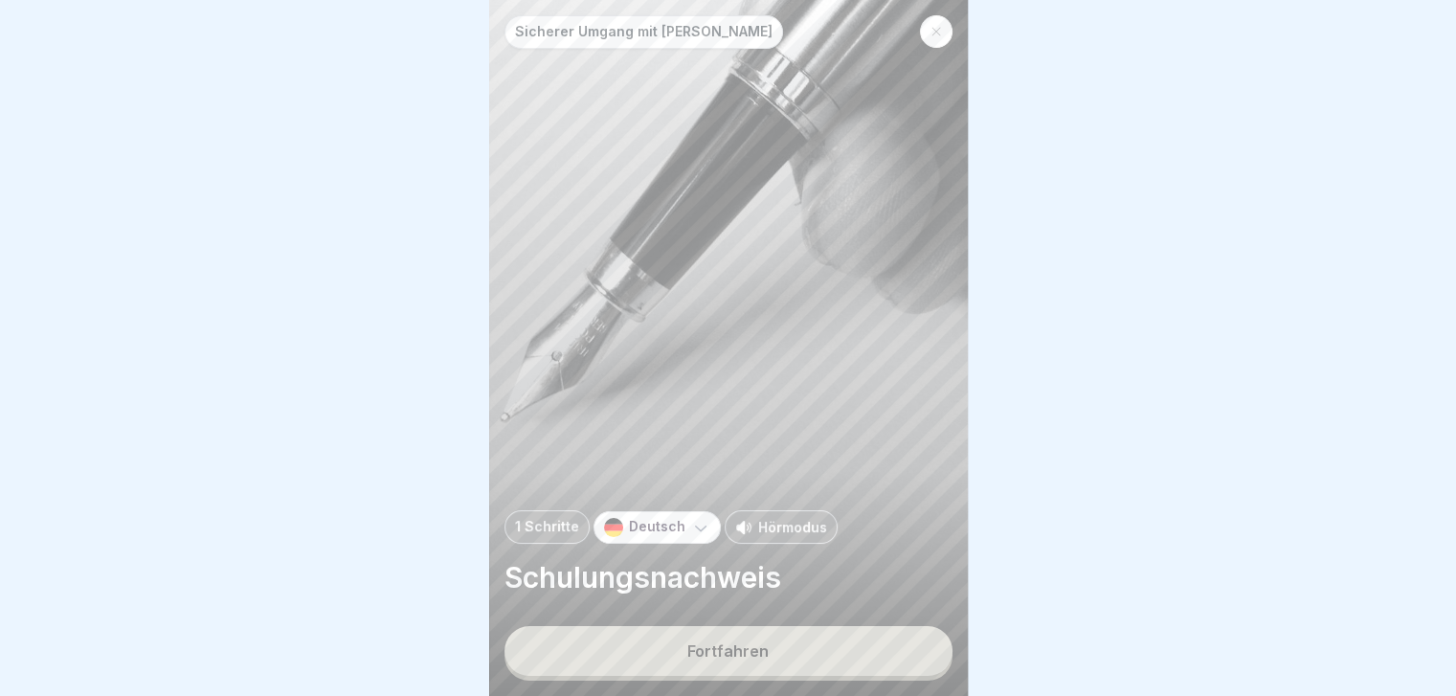
click at [768, 523] on p "Hörmodus" at bounding box center [792, 527] width 69 height 20
click at [713, 654] on div "Fortfahren" at bounding box center [727, 650] width 81 height 17
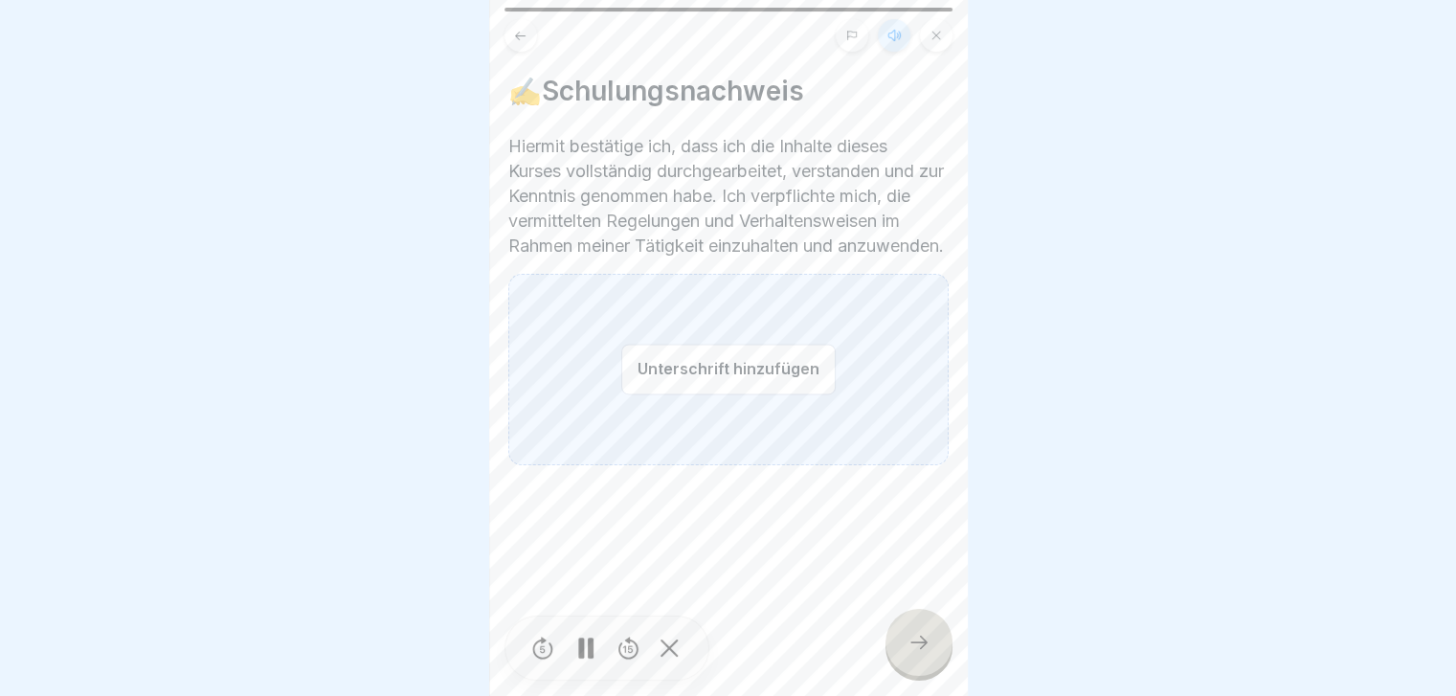
click at [578, 425] on div "Unterschrift hinzufügen" at bounding box center [728, 369] width 440 height 191
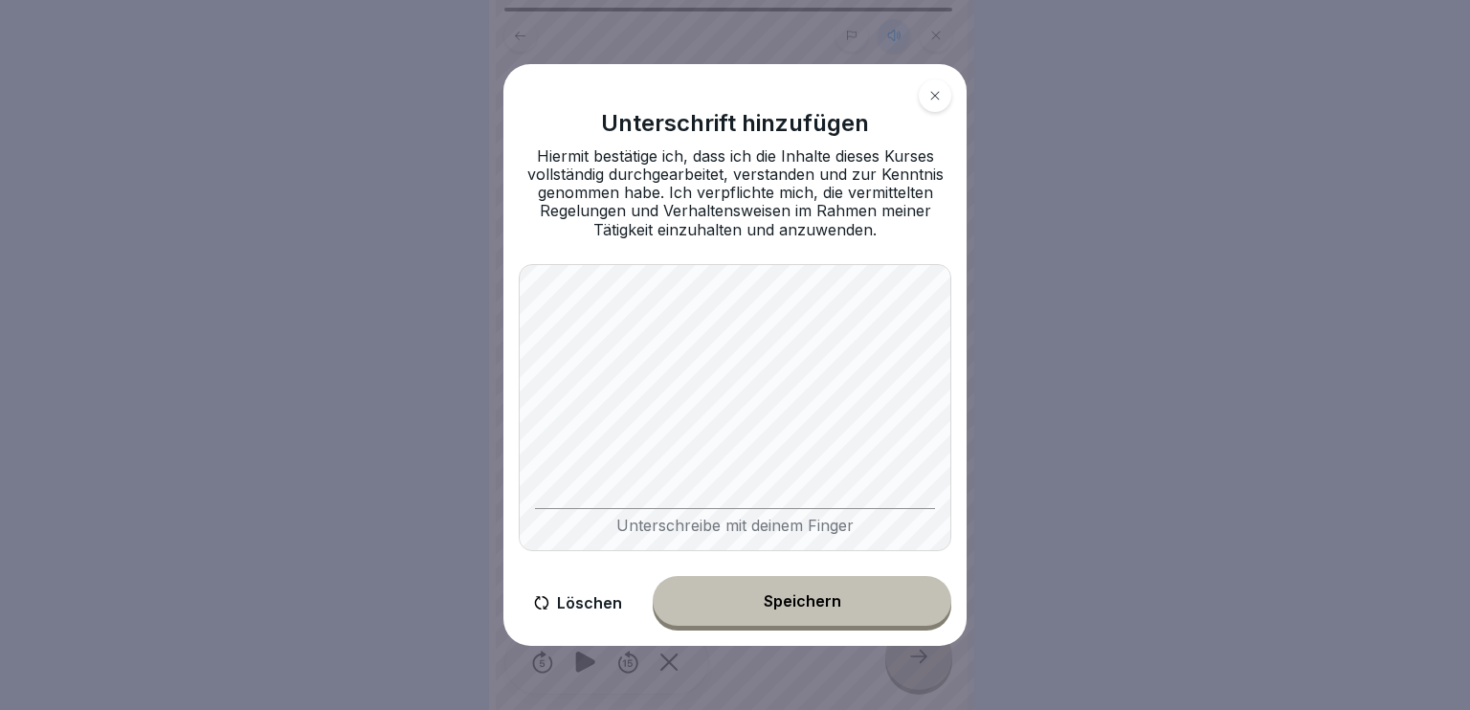
click at [566, 601] on button "Löschen" at bounding box center [578, 603] width 119 height 55
click at [582, 597] on button "Löschen" at bounding box center [578, 603] width 119 height 55
click at [573, 608] on button "Löschen" at bounding box center [578, 603] width 119 height 55
click at [690, 524] on div "Unterschreibe mit deinem Finger" at bounding box center [735, 521] width 400 height 27
click at [582, 582] on button "Löschen" at bounding box center [578, 603] width 119 height 55
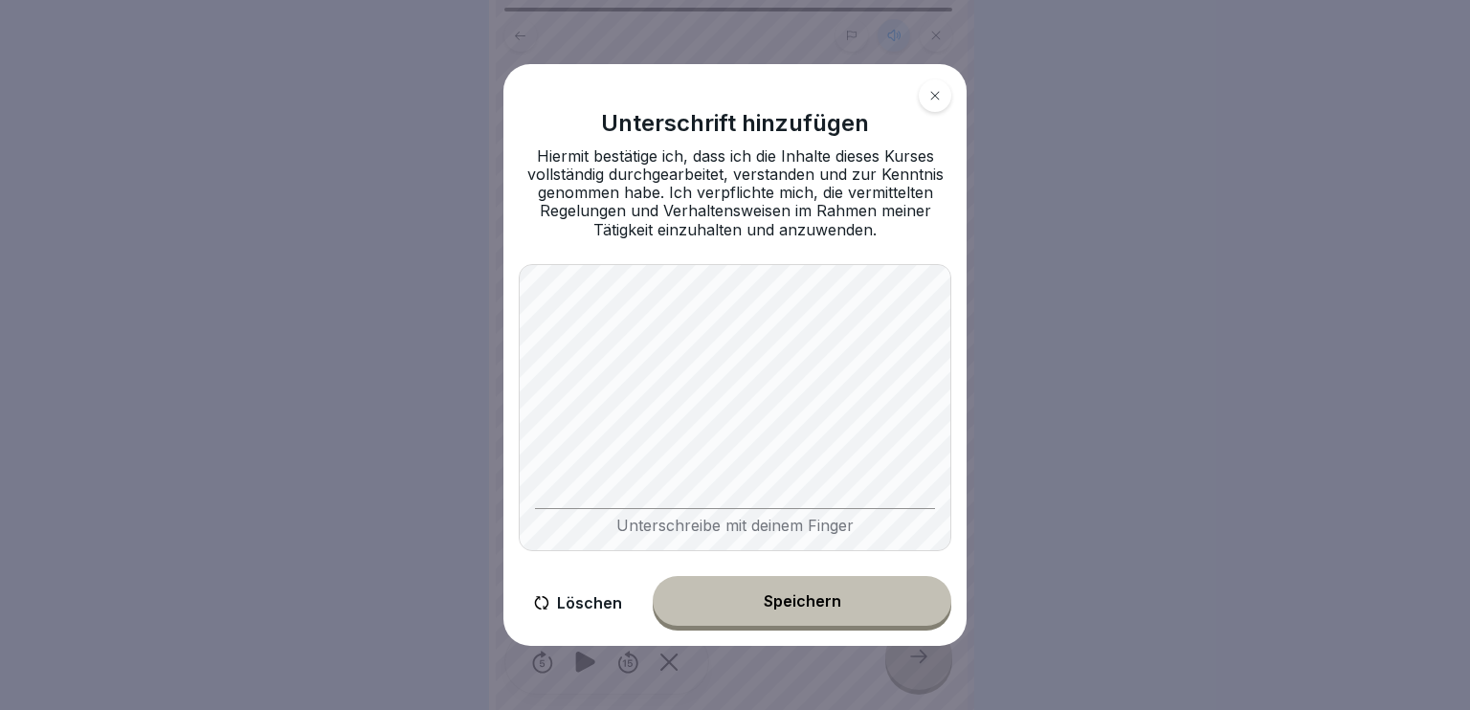
click at [582, 582] on button "Löschen" at bounding box center [578, 603] width 119 height 55
click at [582, 605] on button "Löschen" at bounding box center [578, 603] width 119 height 55
click at [584, 596] on button "Löschen" at bounding box center [578, 603] width 119 height 55
click at [582, 596] on button "Löschen" at bounding box center [578, 603] width 119 height 55
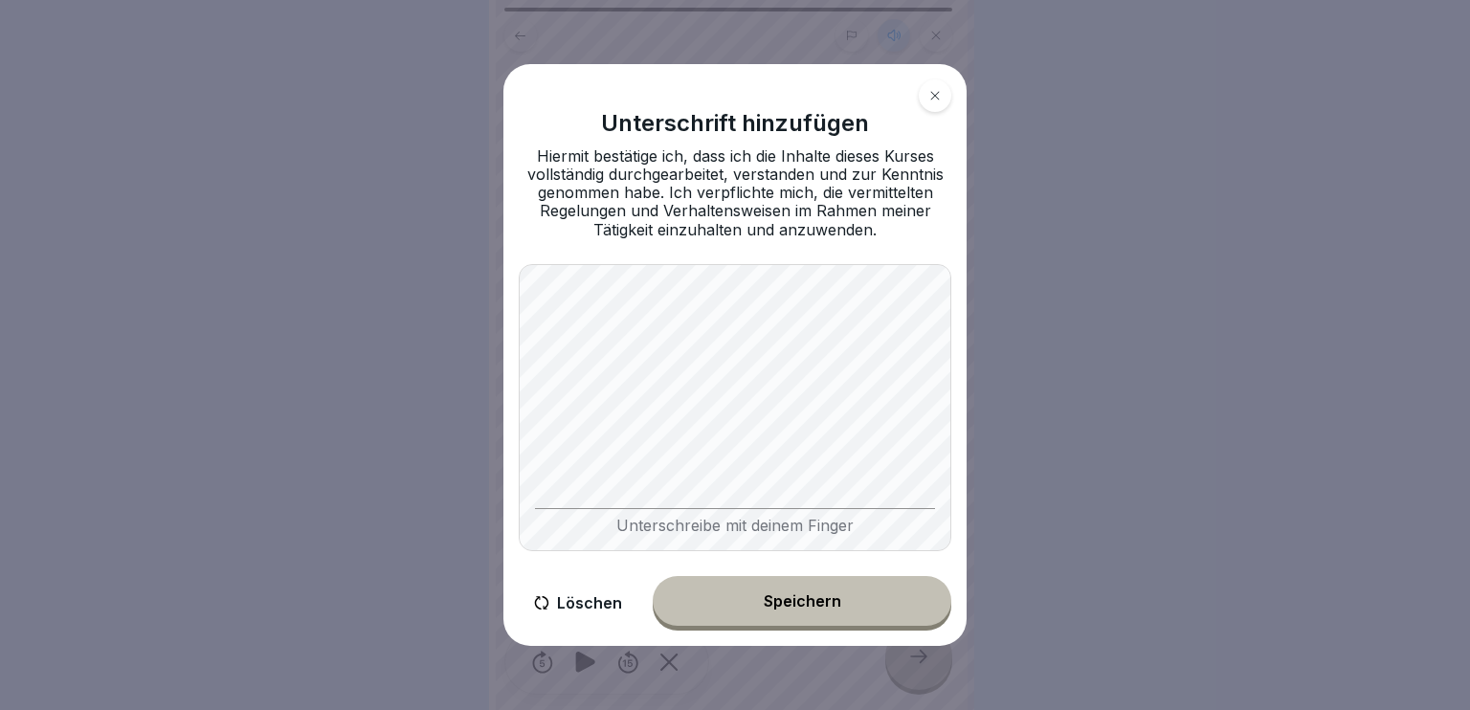
click at [582, 596] on button "Löschen" at bounding box center [578, 603] width 119 height 55
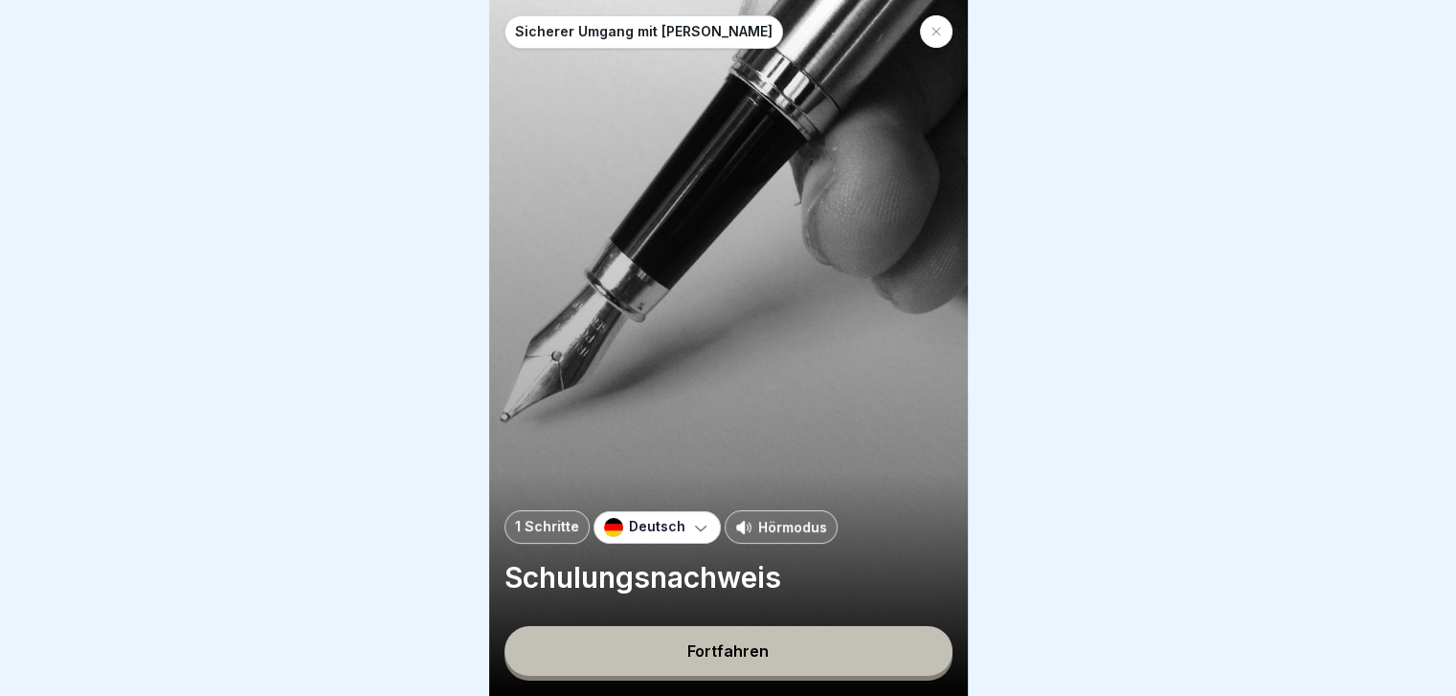
click at [791, 537] on p "Hörmodus" at bounding box center [792, 527] width 69 height 20
click at [769, 669] on button "Fortfahren" at bounding box center [728, 651] width 448 height 50
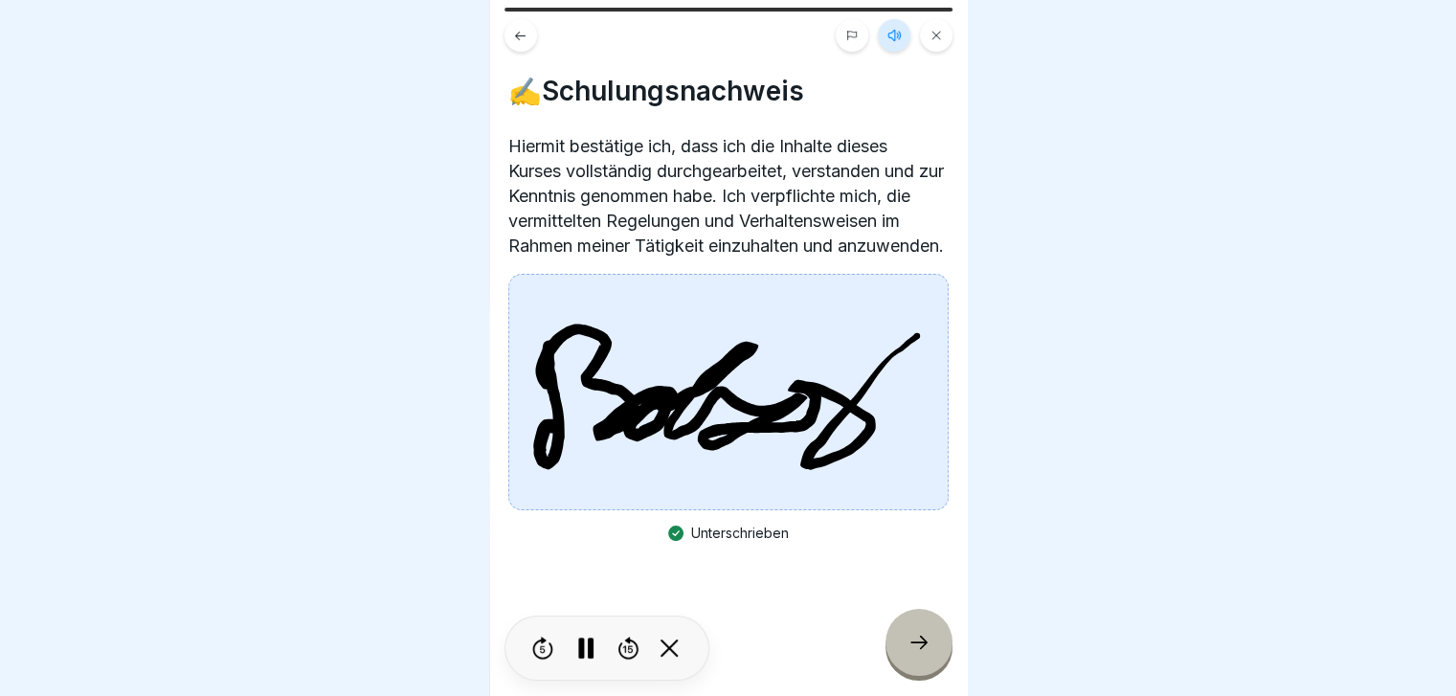
click at [921, 654] on icon at bounding box center [918, 642] width 23 height 23
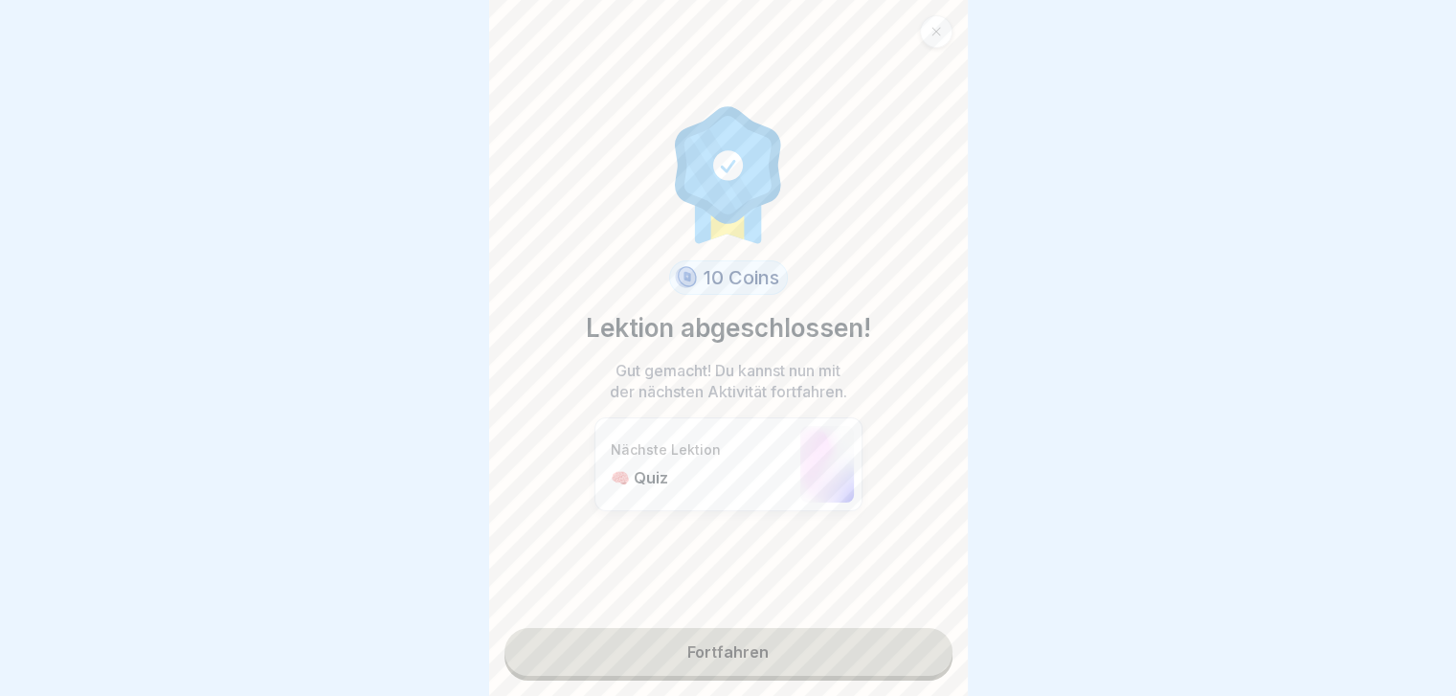
click at [752, 650] on link "Fortfahren" at bounding box center [728, 652] width 448 height 48
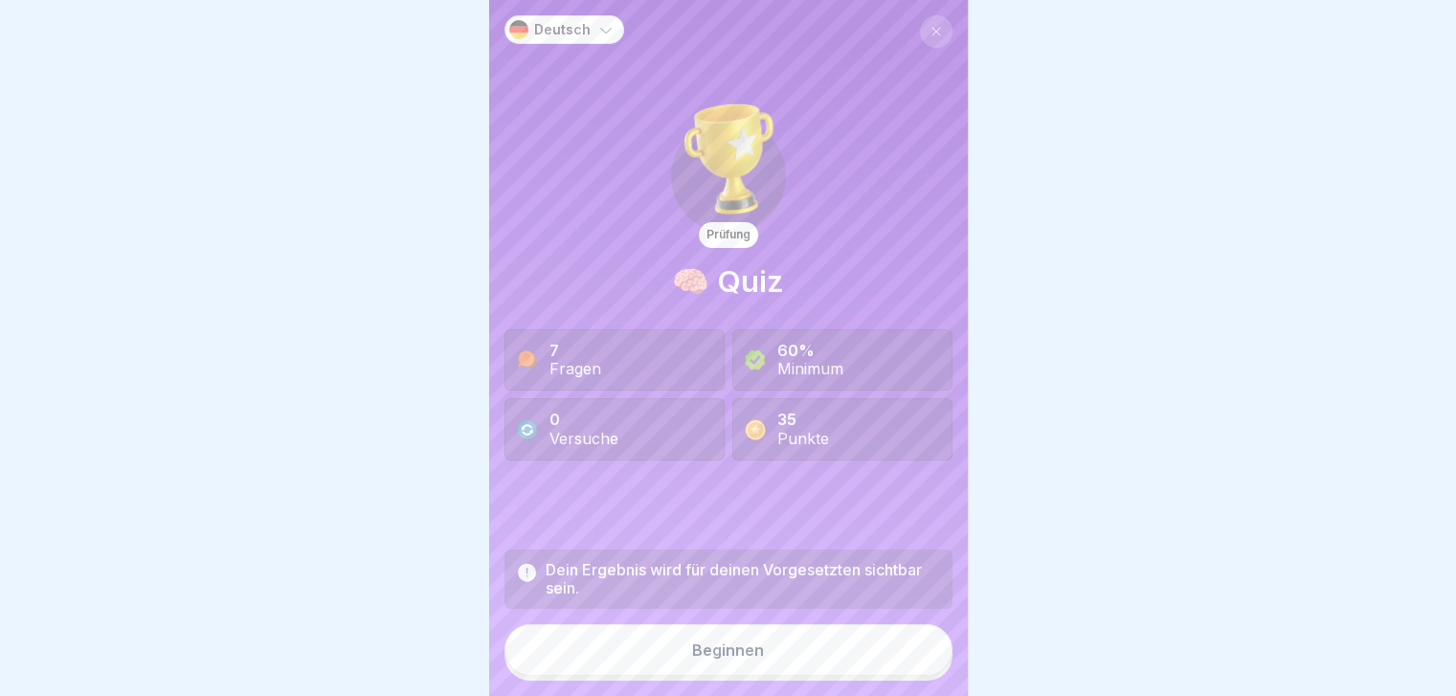
scroll to position [14, 0]
click at [741, 662] on button "Beginnen" at bounding box center [728, 650] width 448 height 52
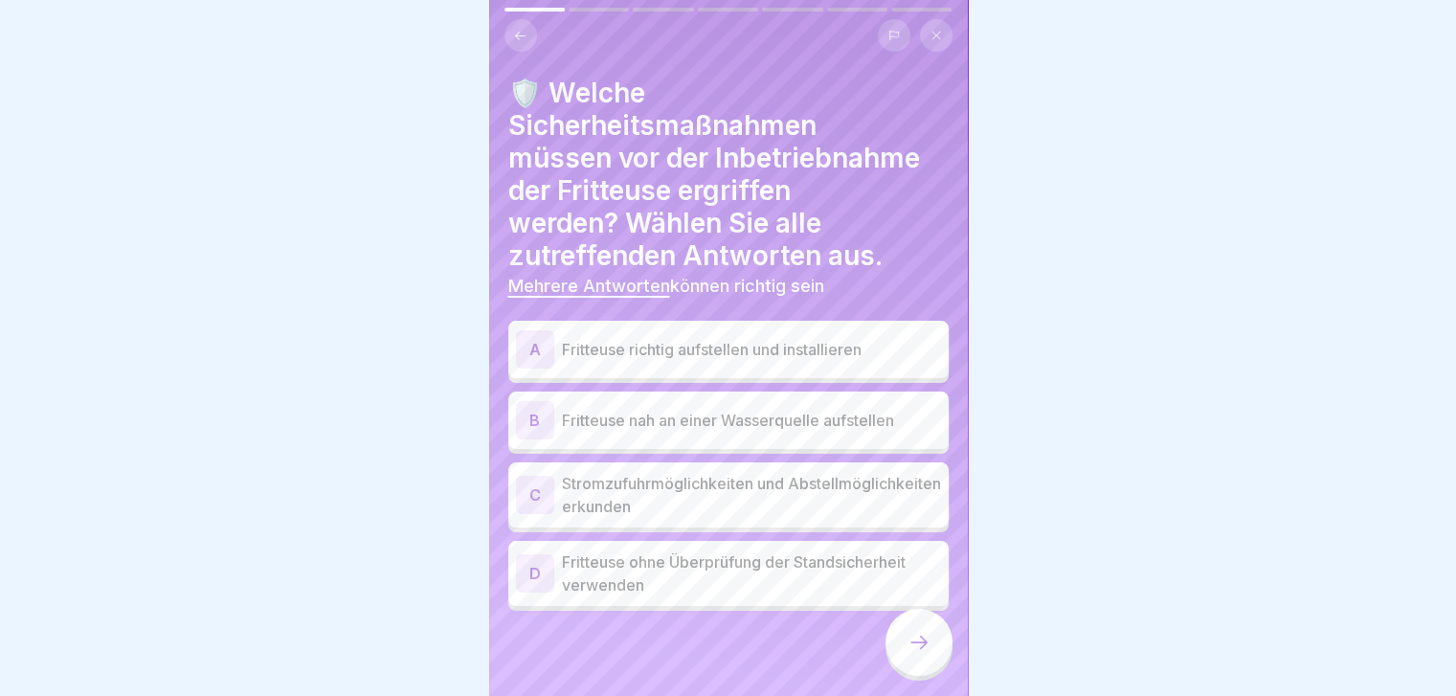
click at [537, 336] on div "A" at bounding box center [535, 349] width 38 height 38
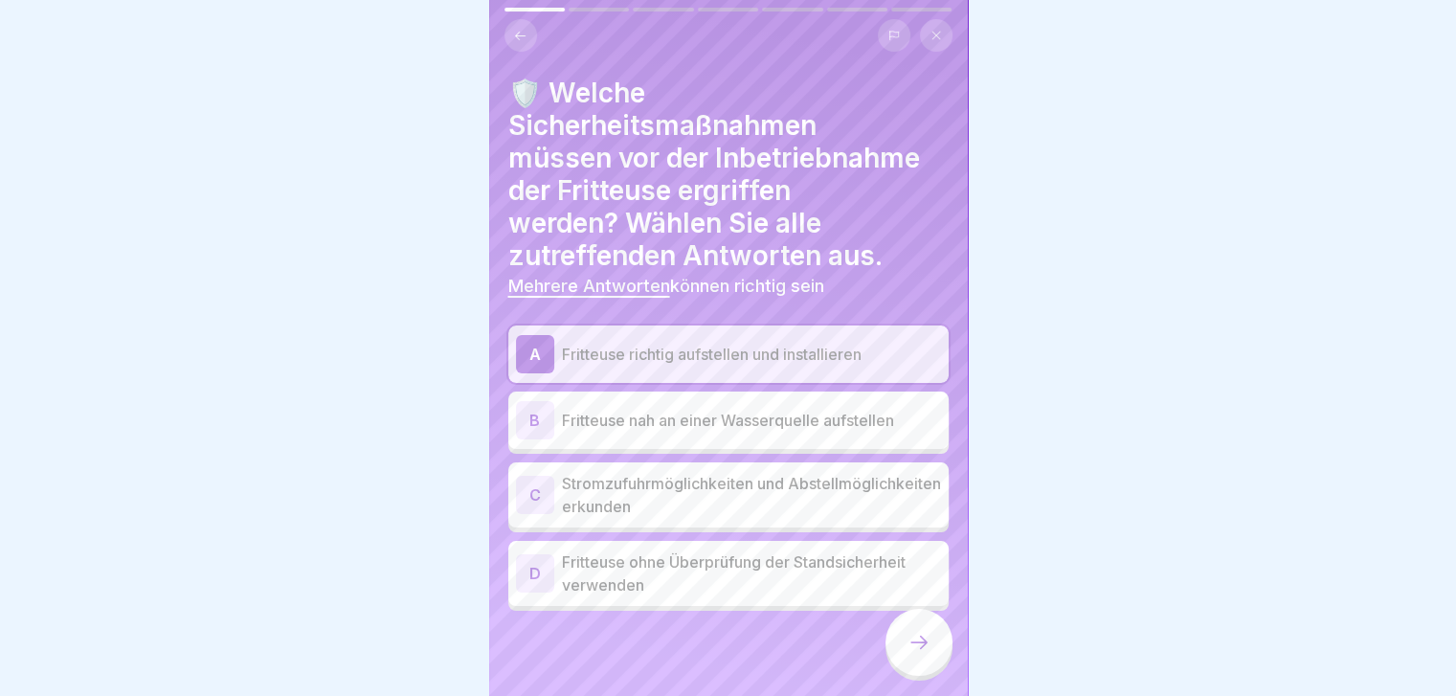
click at [540, 481] on div "C" at bounding box center [535, 495] width 38 height 38
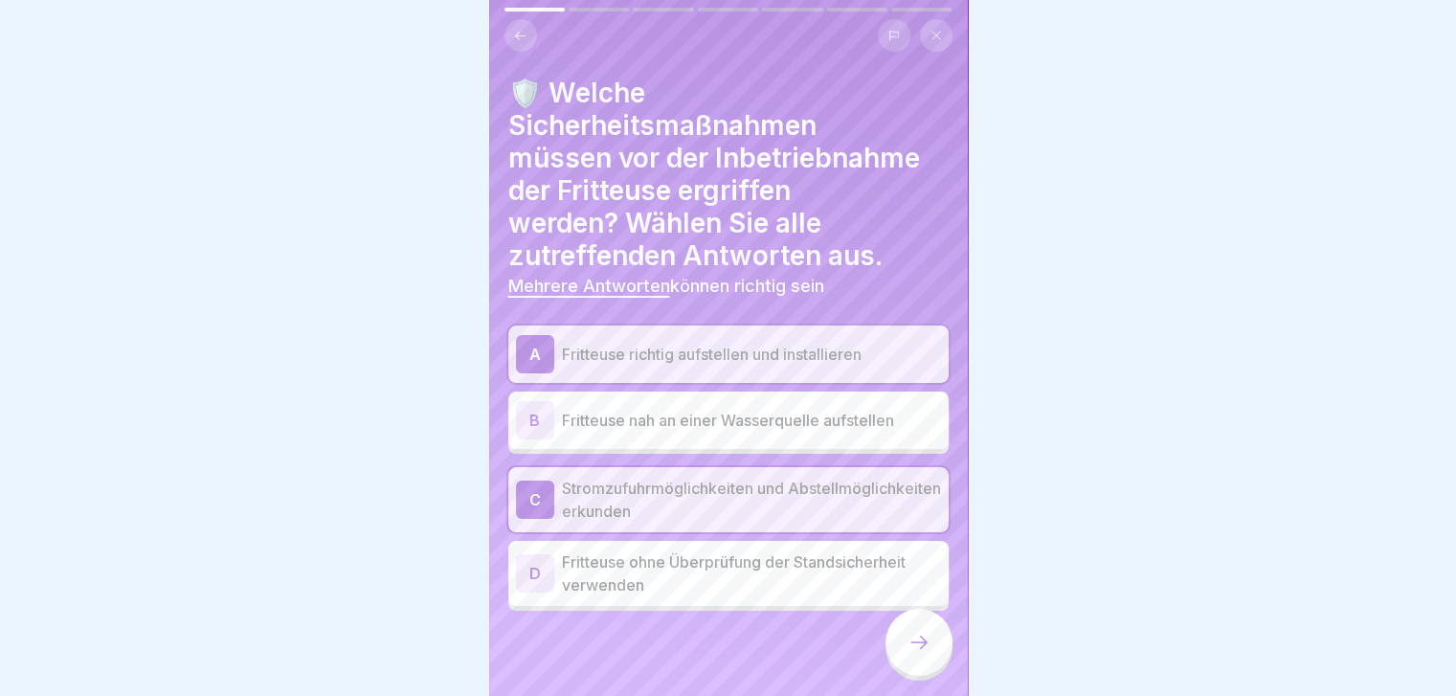
click at [914, 646] on icon at bounding box center [918, 642] width 23 height 23
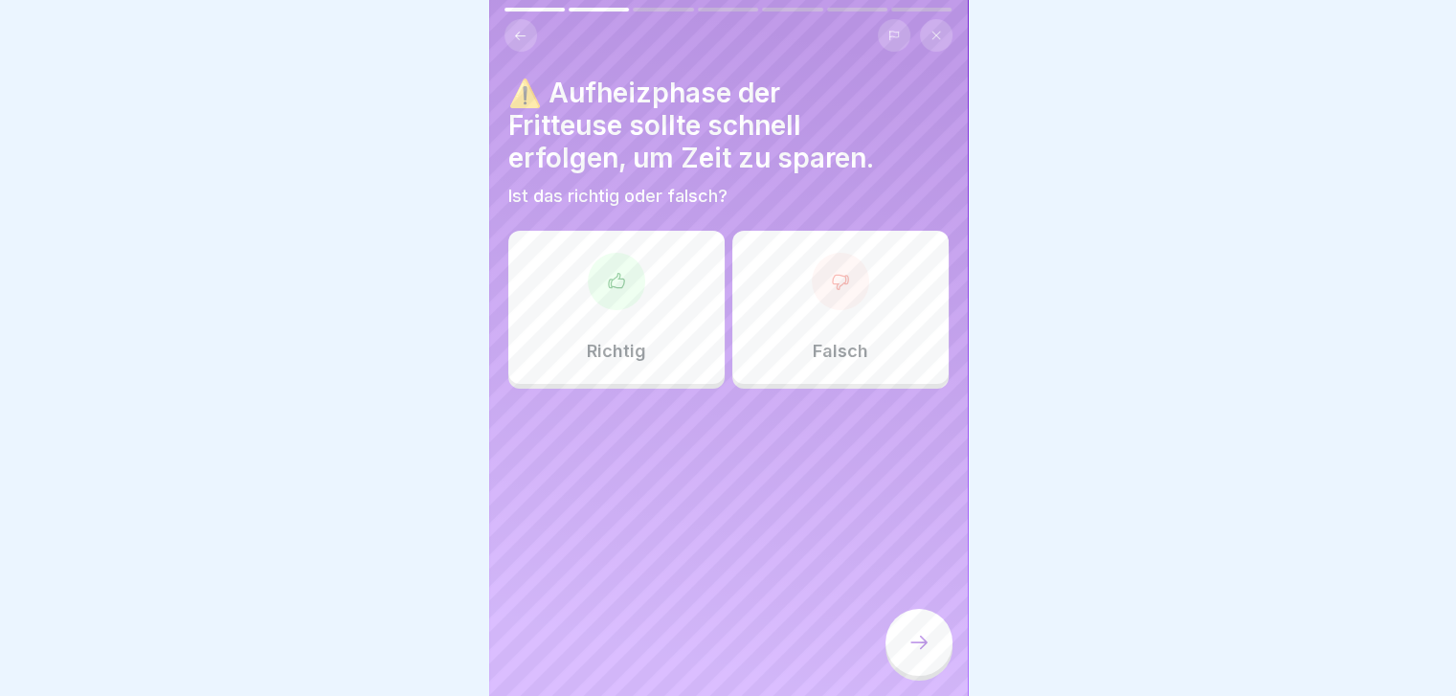
click at [844, 301] on div "Falsch" at bounding box center [840, 307] width 216 height 153
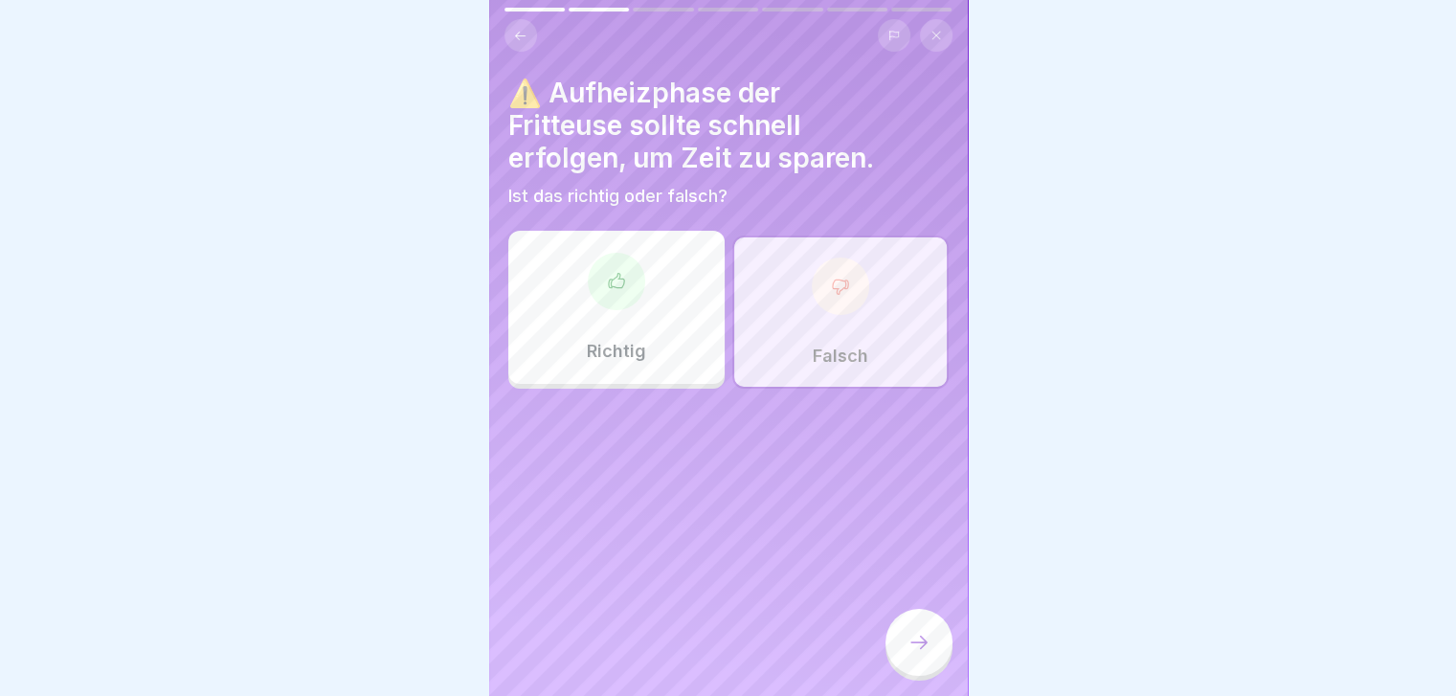
click at [930, 650] on div at bounding box center [918, 642] width 67 height 67
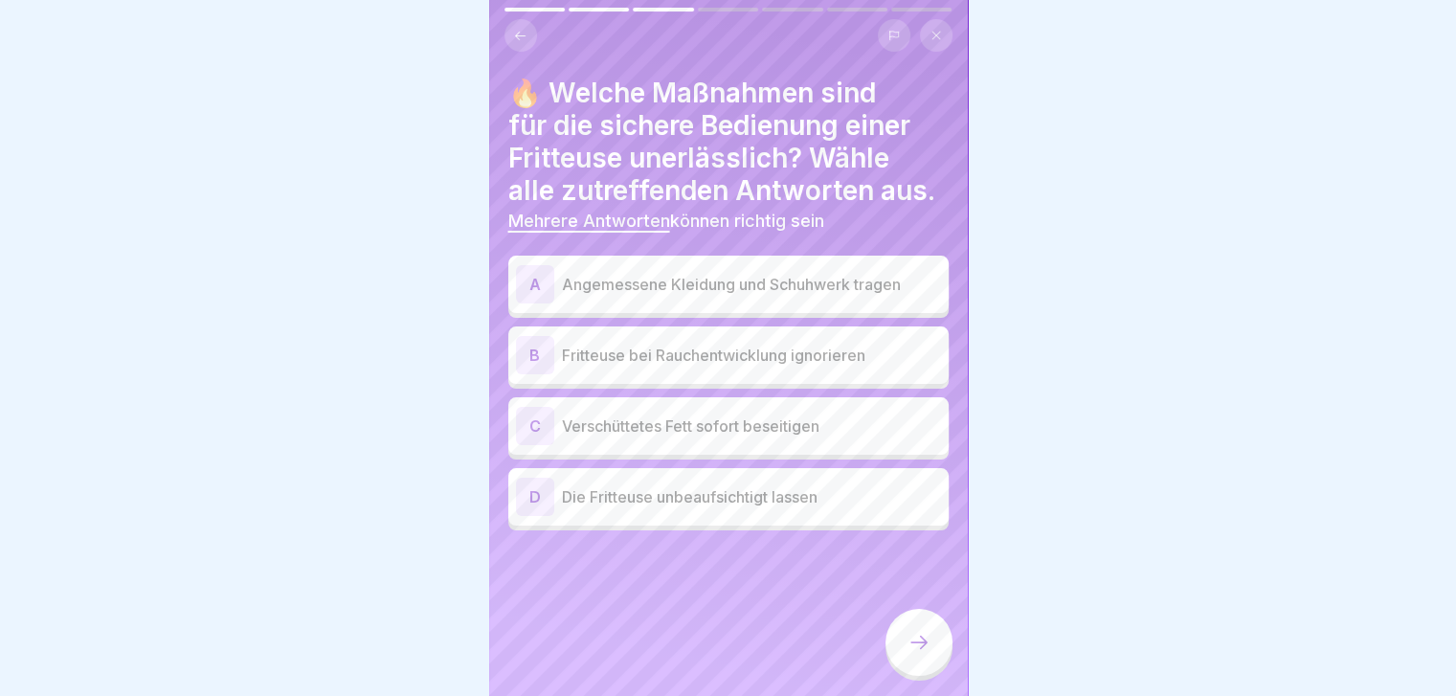
click at [527, 270] on div "A" at bounding box center [535, 284] width 38 height 38
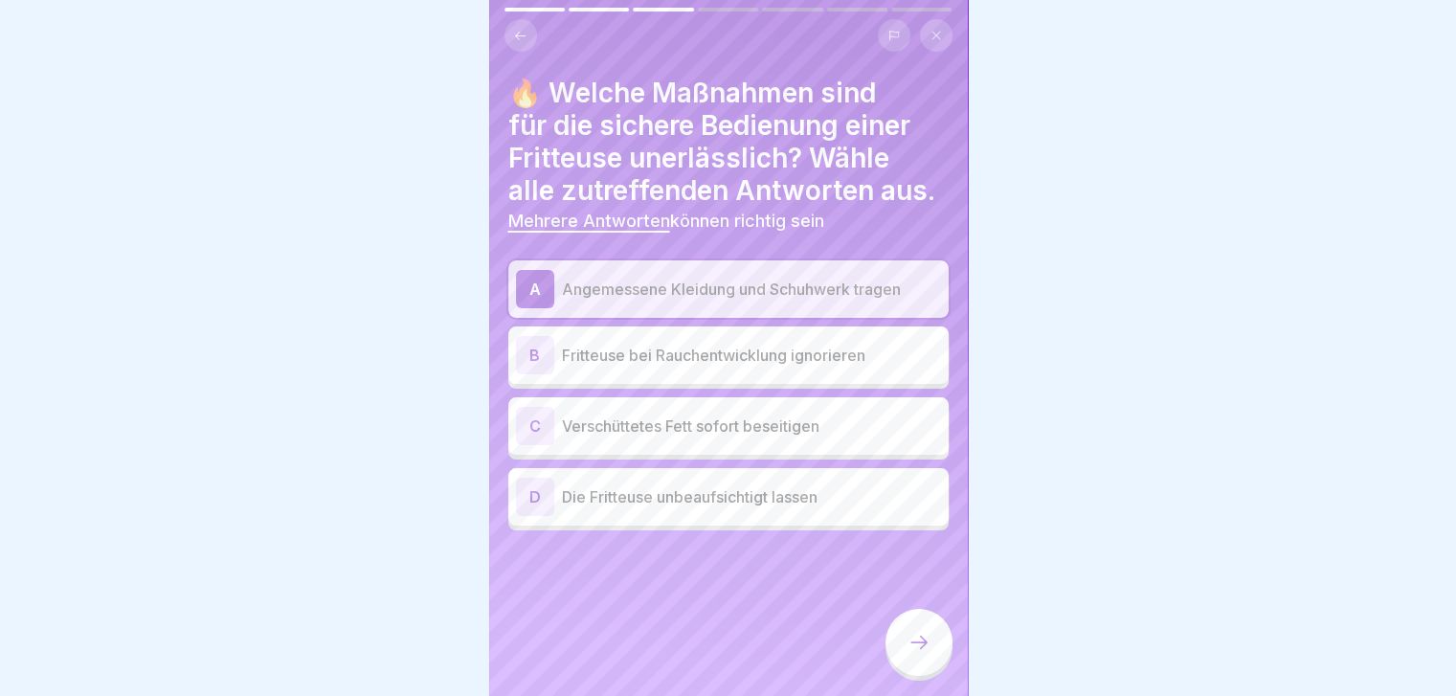
click at [526, 343] on div "B" at bounding box center [535, 355] width 38 height 38
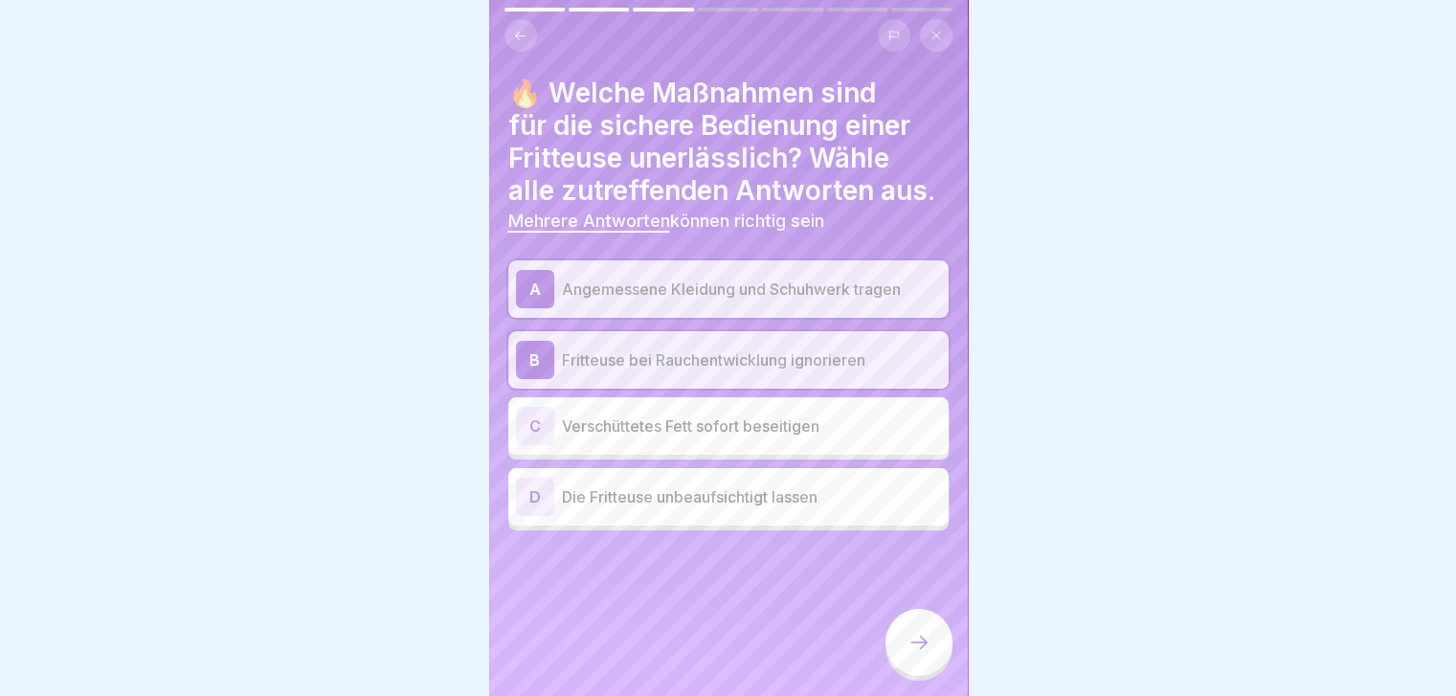
click at [528, 410] on div "C" at bounding box center [535, 426] width 38 height 38
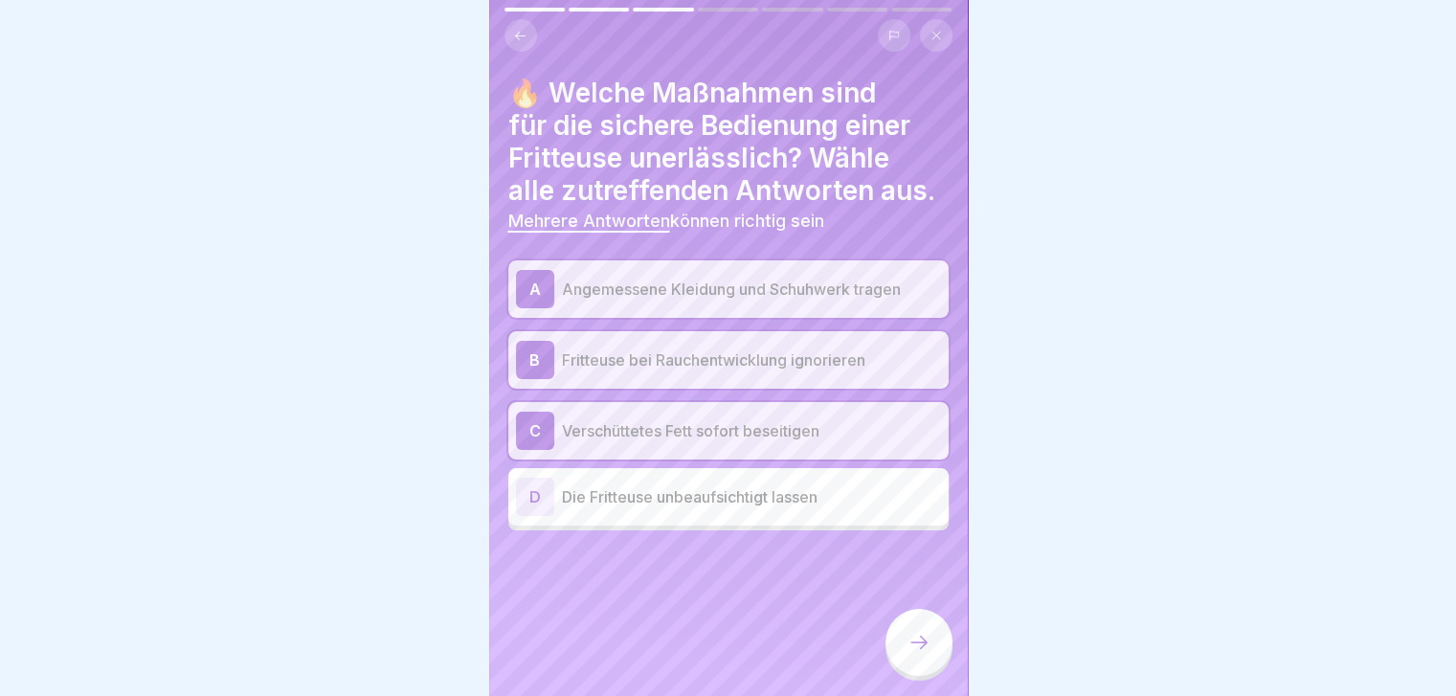
click at [923, 644] on icon at bounding box center [918, 642] width 17 height 13
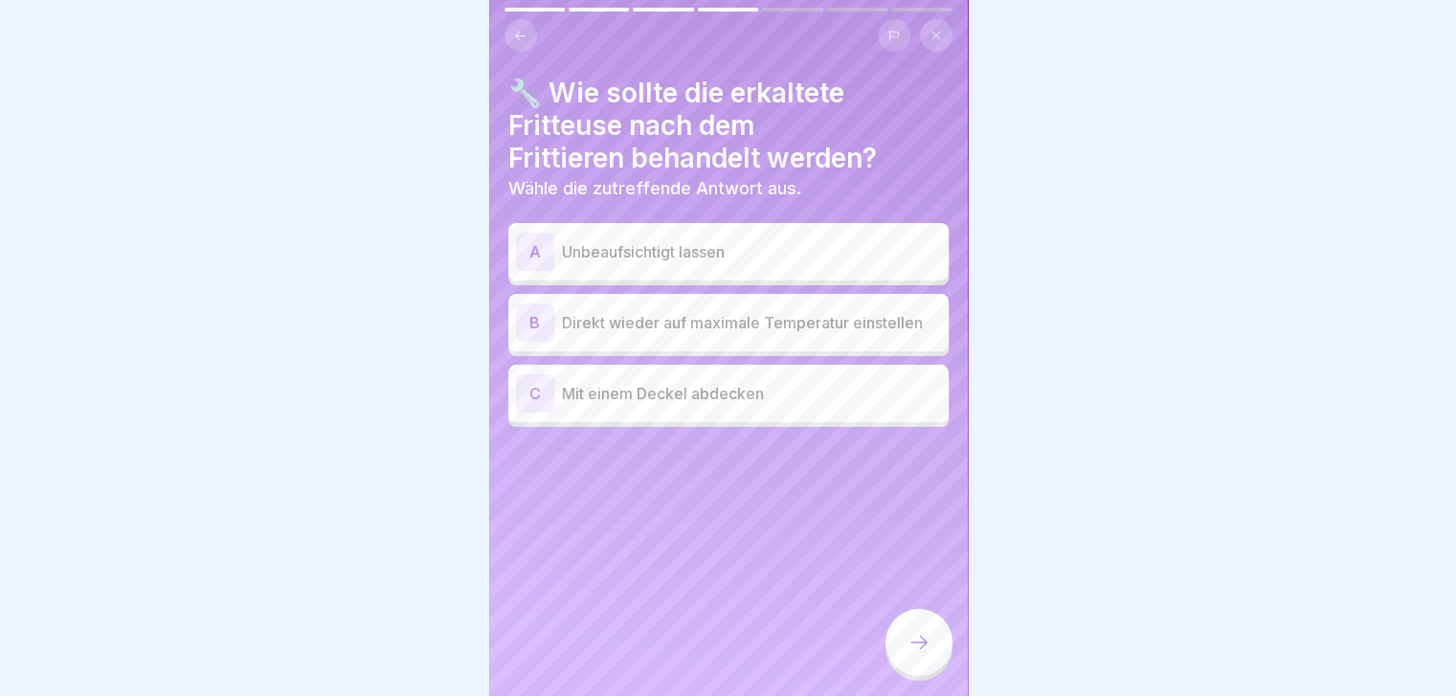
click at [528, 382] on div "C" at bounding box center [535, 393] width 38 height 38
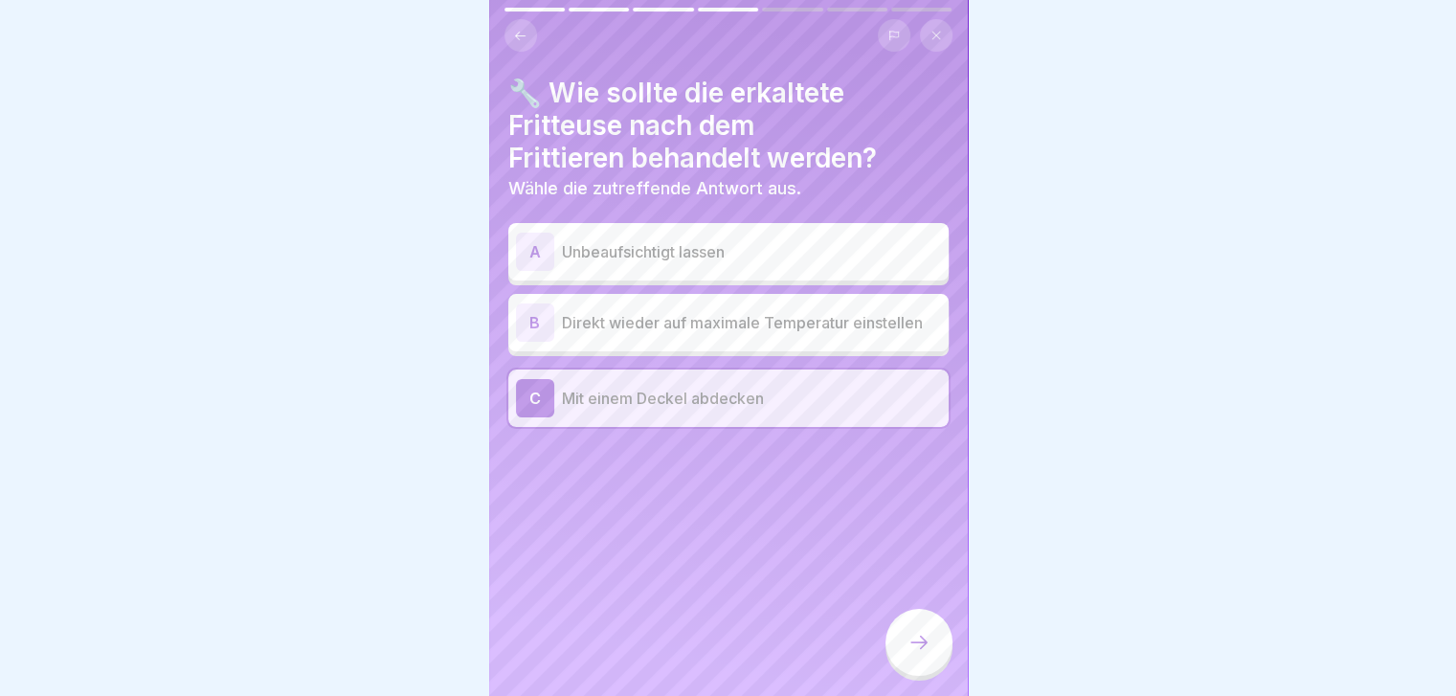
click at [930, 650] on div at bounding box center [918, 642] width 67 height 67
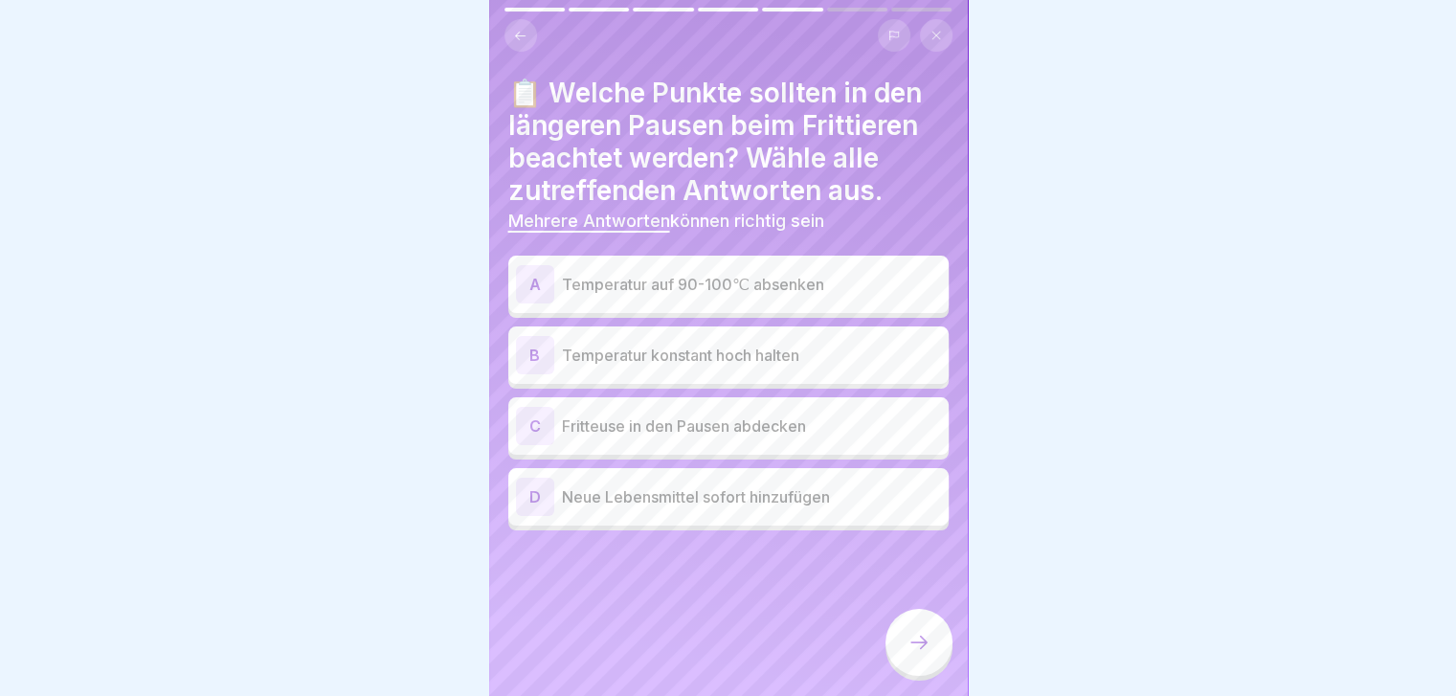
click at [531, 275] on div "A" at bounding box center [535, 284] width 38 height 38
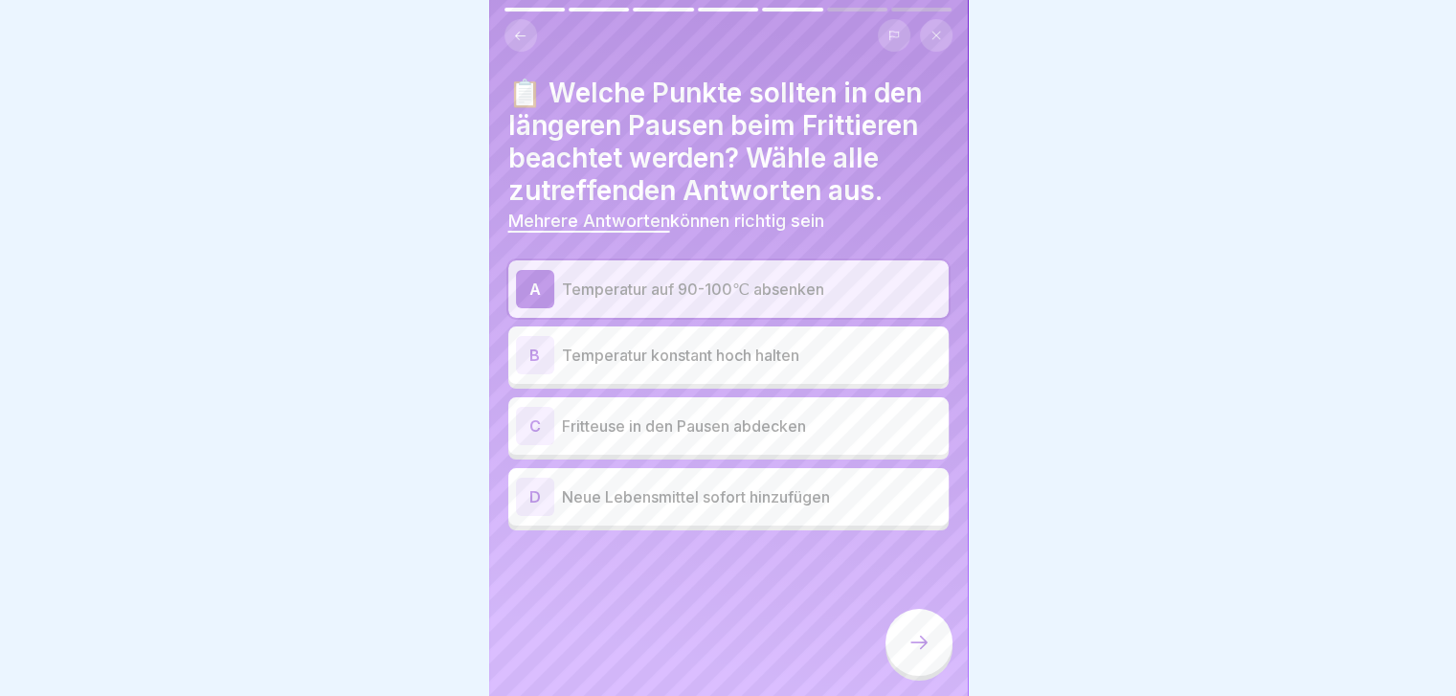
click at [904, 638] on div at bounding box center [918, 642] width 67 height 67
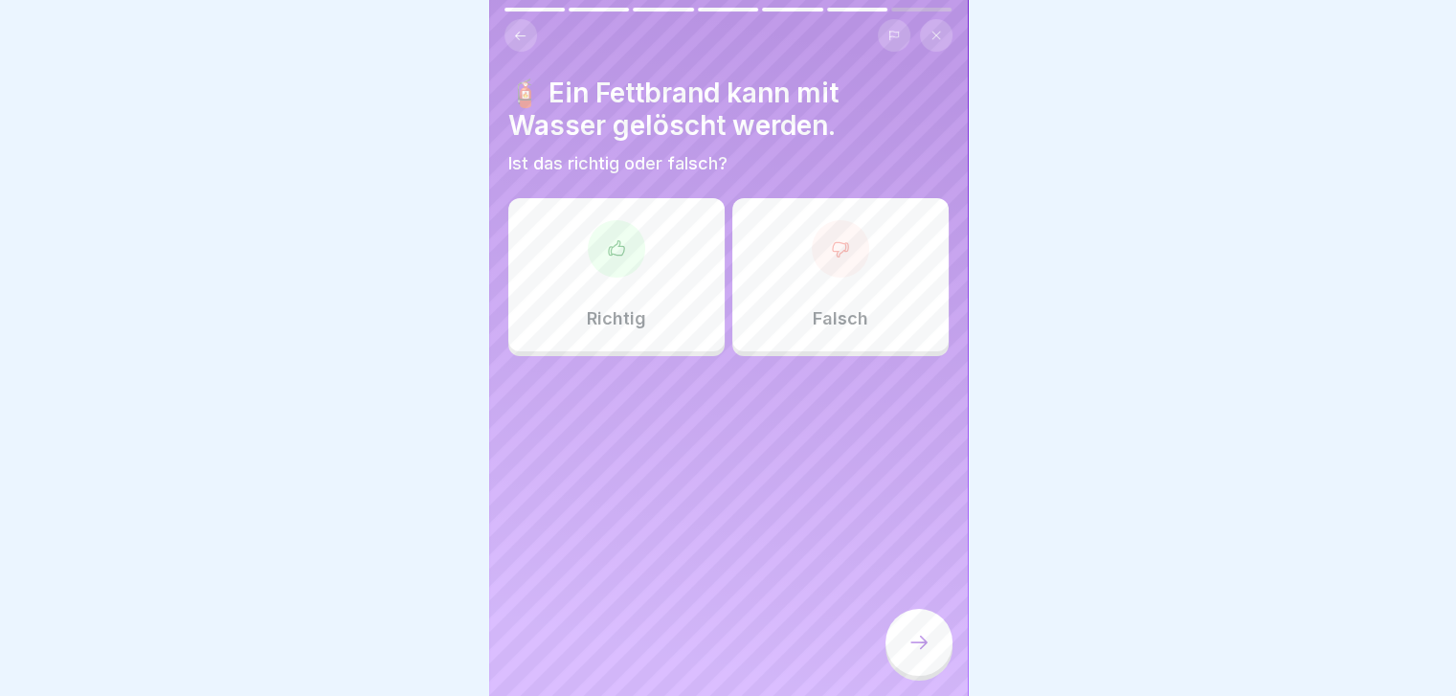
click at [854, 271] on div "Falsch" at bounding box center [840, 274] width 216 height 153
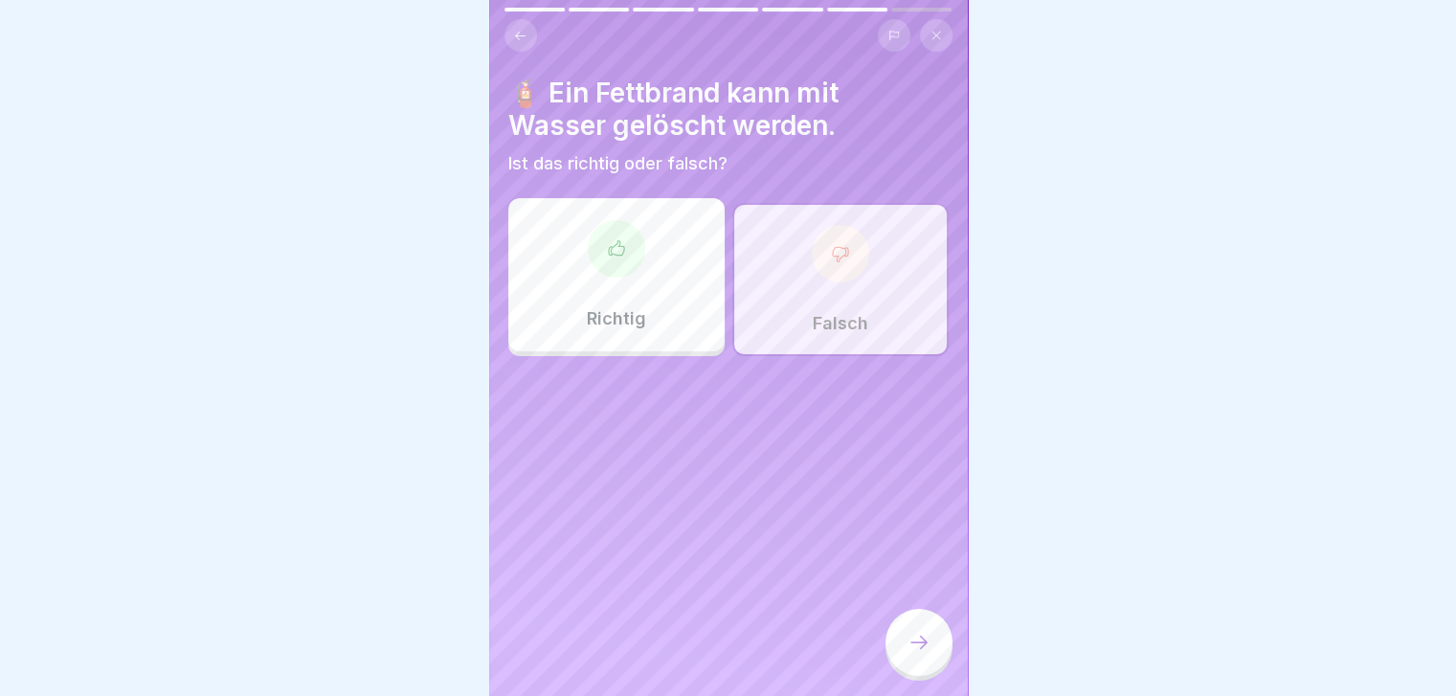
click at [911, 631] on div at bounding box center [918, 642] width 67 height 67
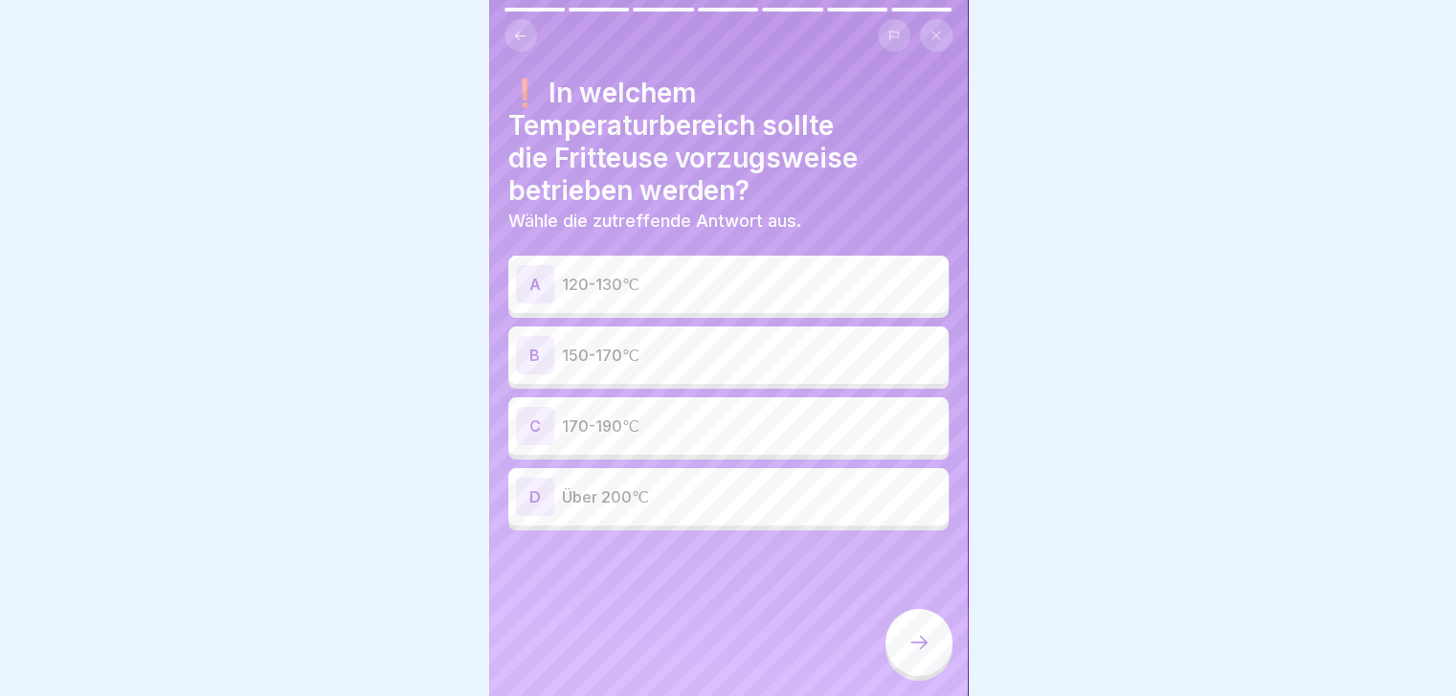
click at [536, 344] on div "B" at bounding box center [535, 355] width 38 height 38
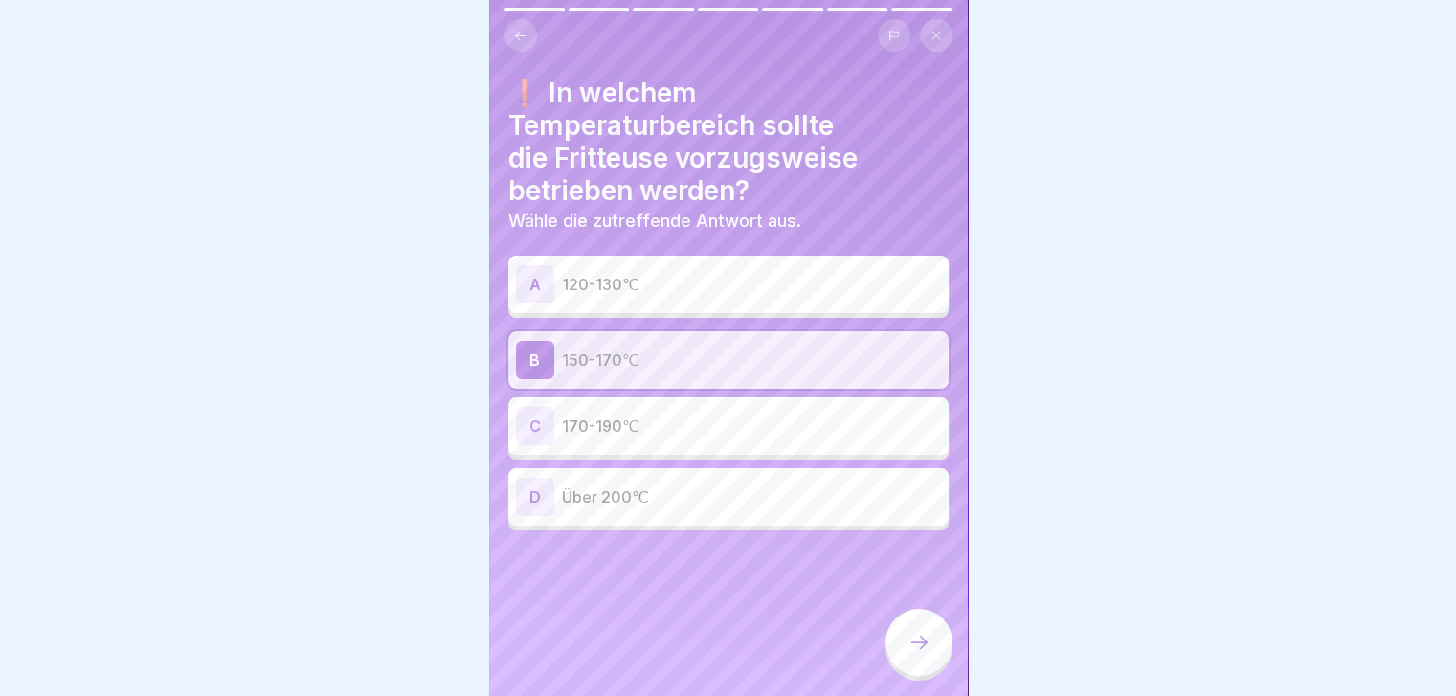
click at [936, 644] on div at bounding box center [918, 642] width 67 height 67
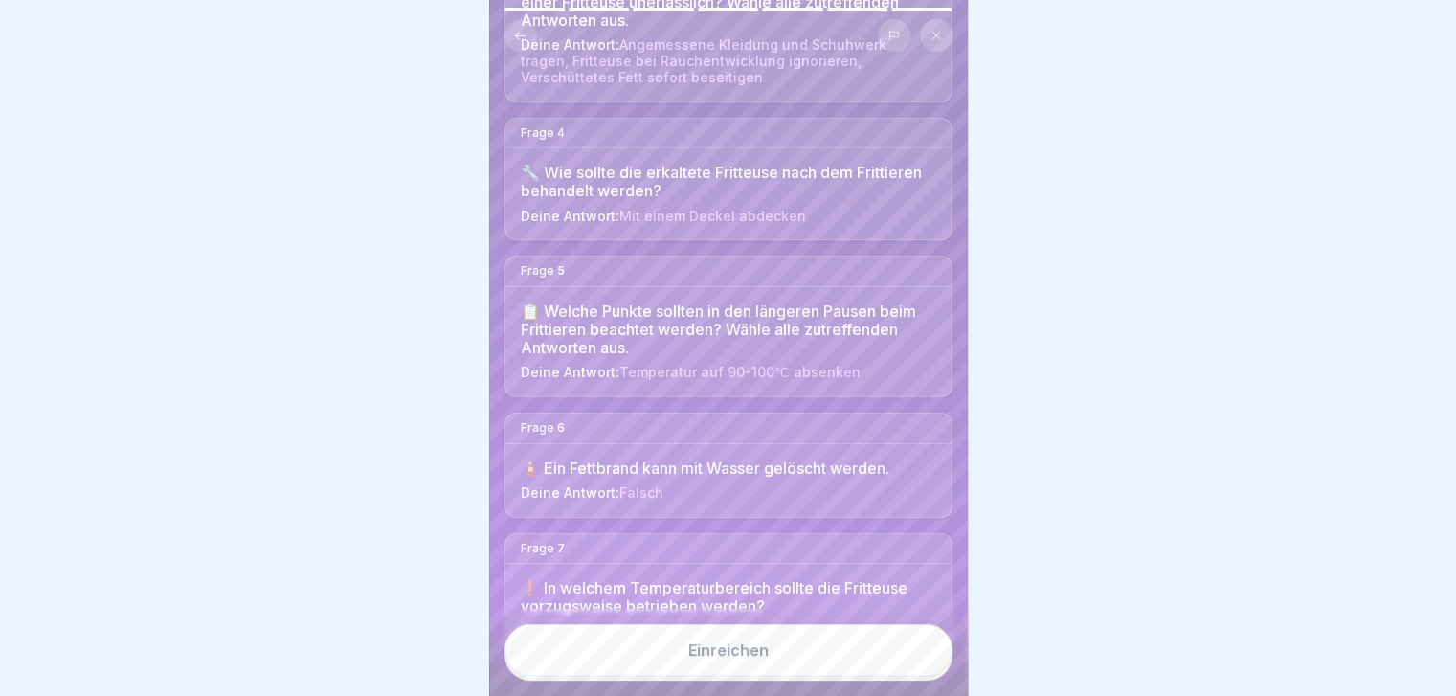
scroll to position [620, 0]
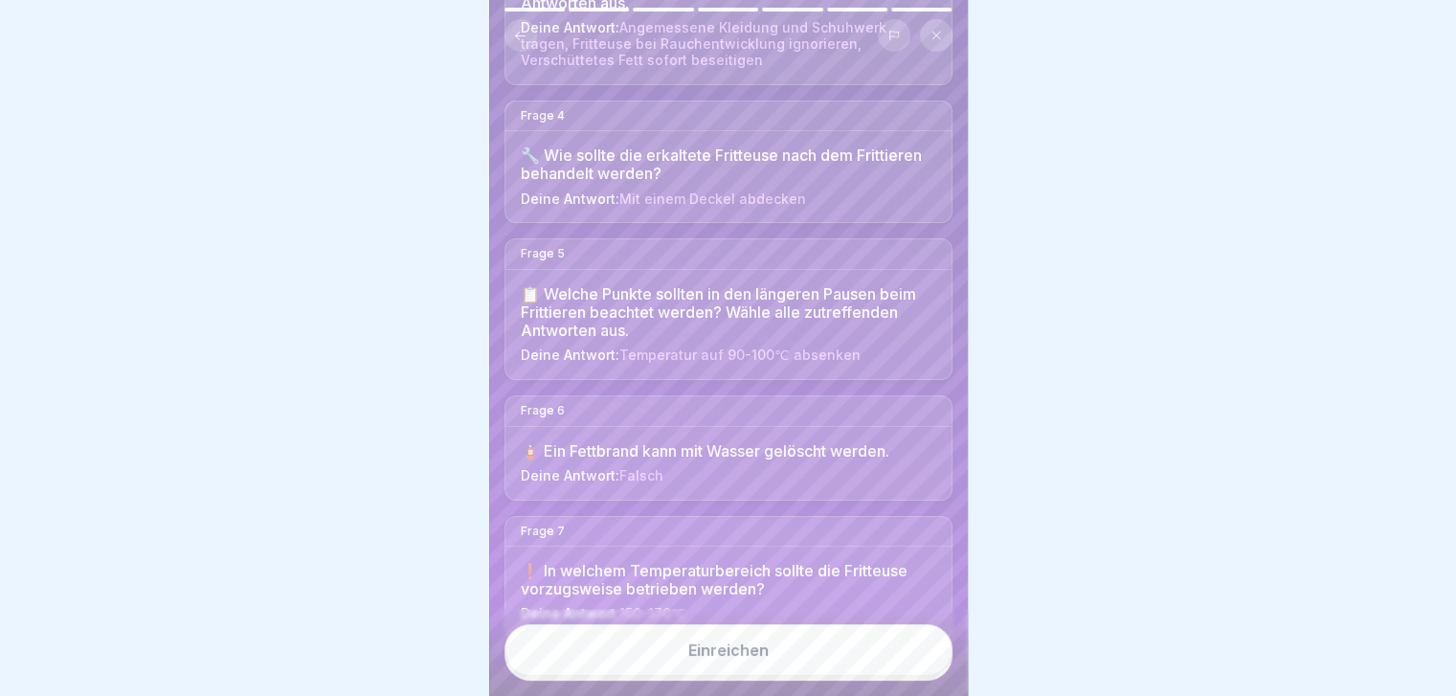
click at [552, 429] on div "🧯 Ein Fettbrand kann mit Wasser gelöscht werden. Deine Antwort: Falsch" at bounding box center [728, 463] width 446 height 73
click at [933, 34] on icon at bounding box center [935, 35] width 11 height 11
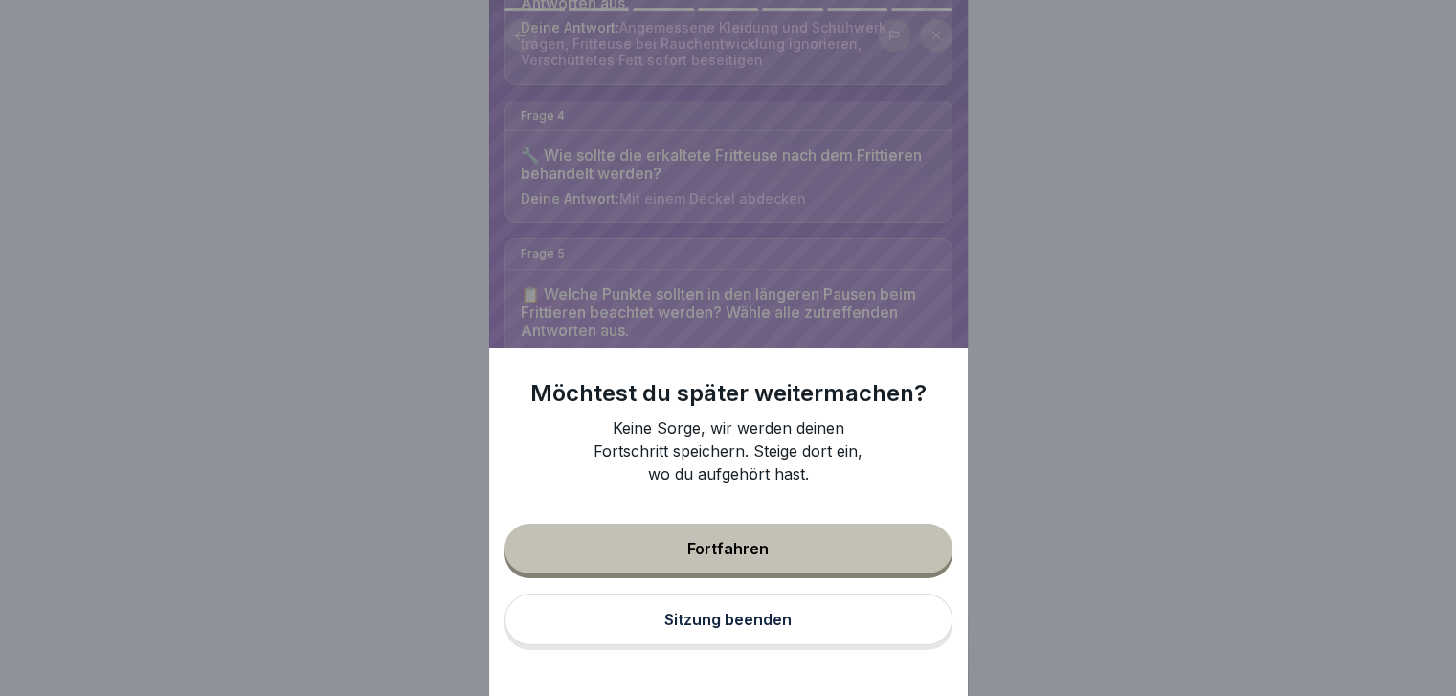
click at [1025, 346] on div "Möchtest du später weitermachen? Keine Sorge, wir werden deinen Fortschritt spe…" at bounding box center [728, 348] width 1456 height 696
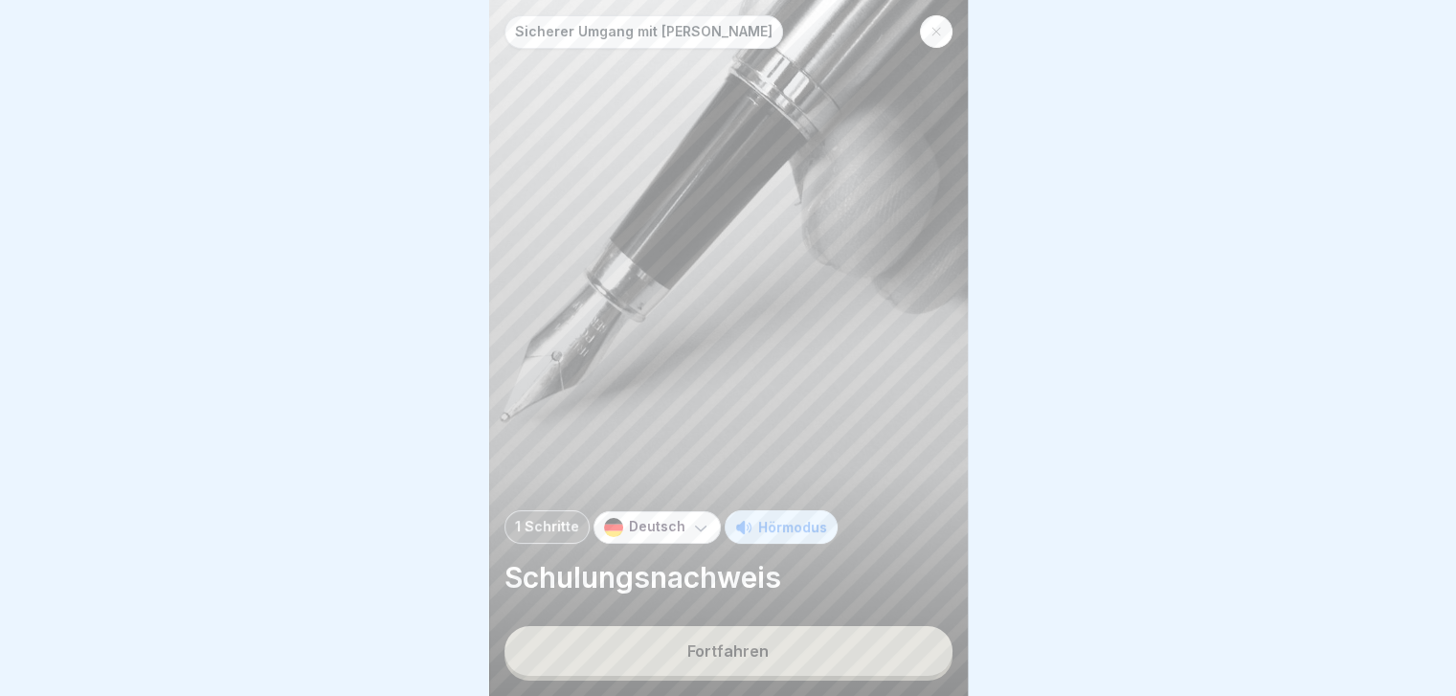
click at [674, 657] on button "Fortfahren" at bounding box center [728, 651] width 448 height 50
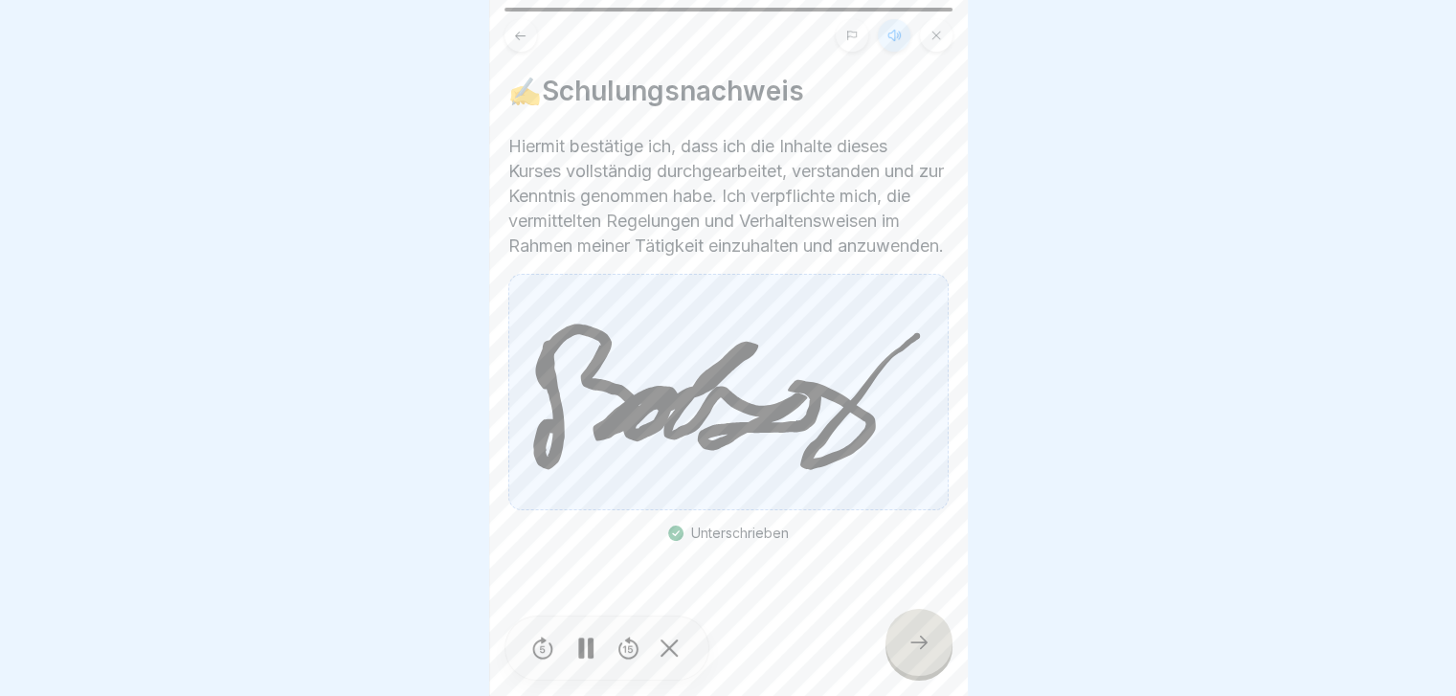
click at [914, 671] on div at bounding box center [918, 642] width 67 height 67
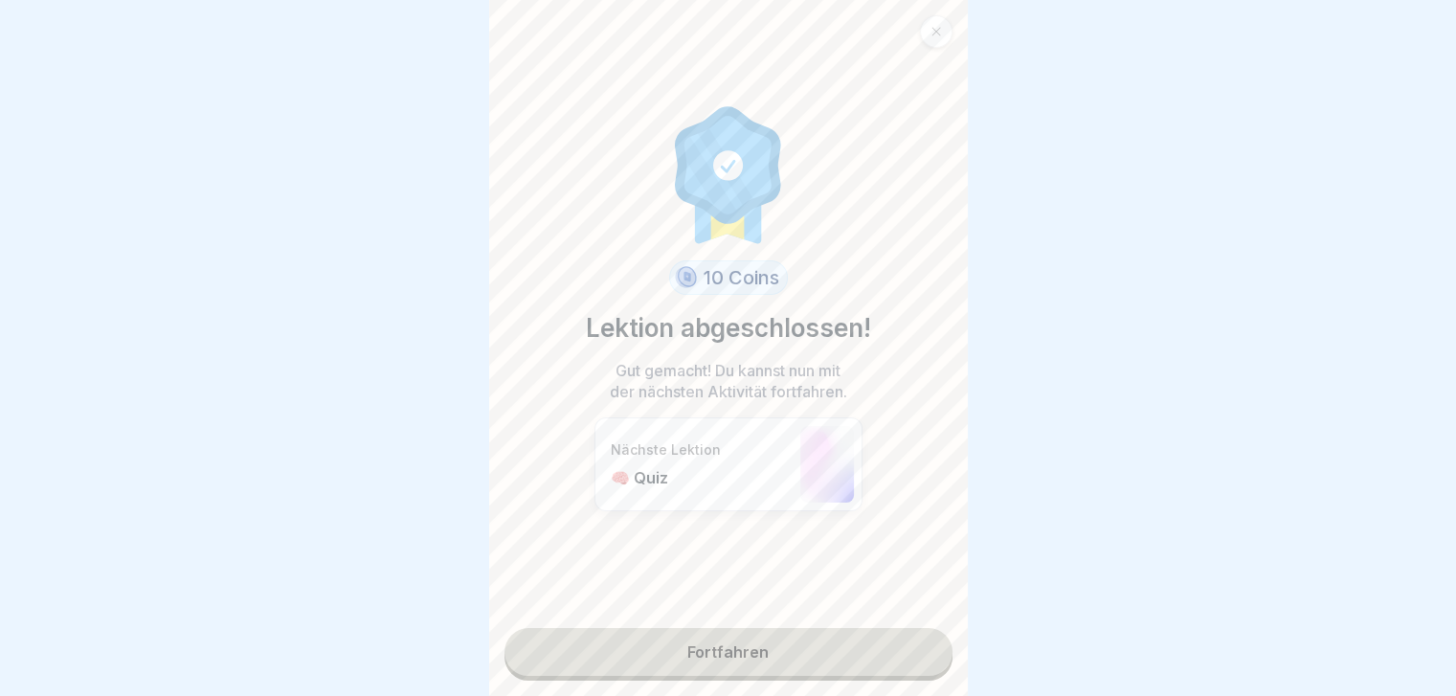
click at [804, 648] on link "Fortfahren" at bounding box center [728, 652] width 448 height 48
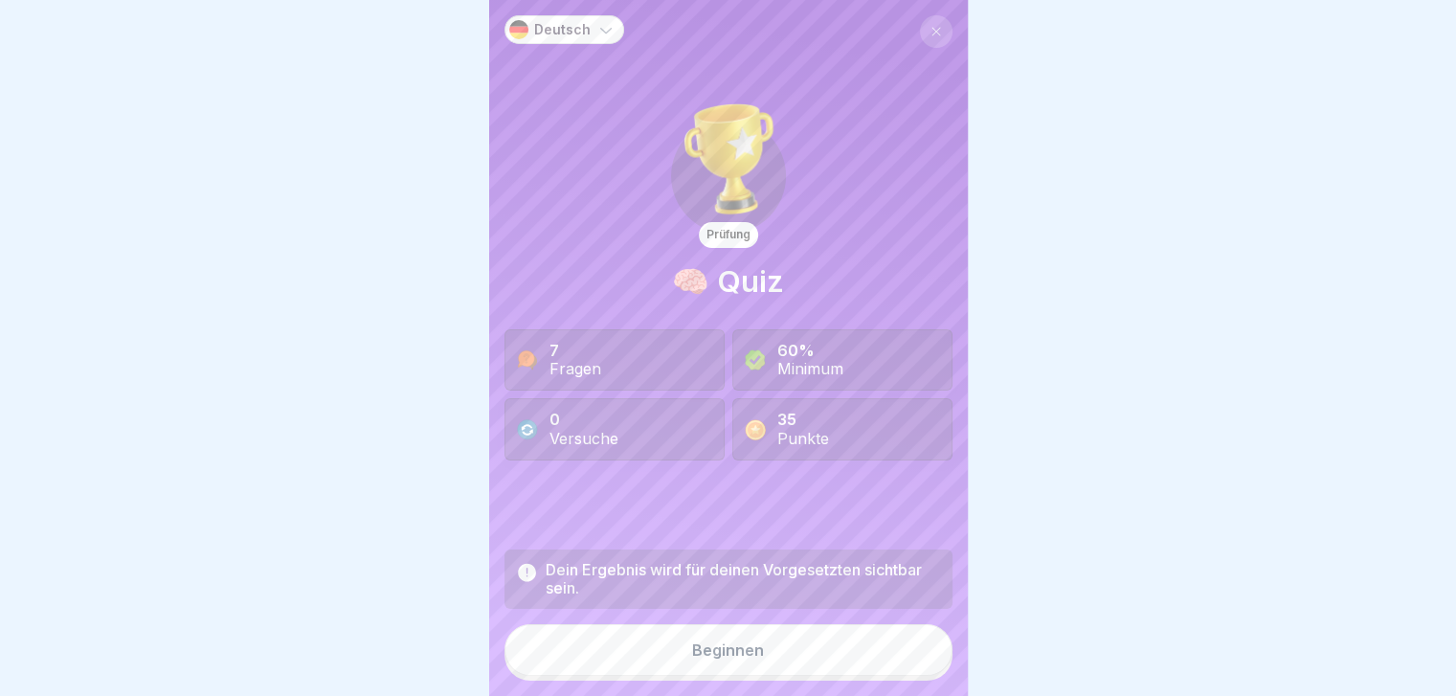
click at [712, 674] on button "Beginnen" at bounding box center [728, 650] width 448 height 52
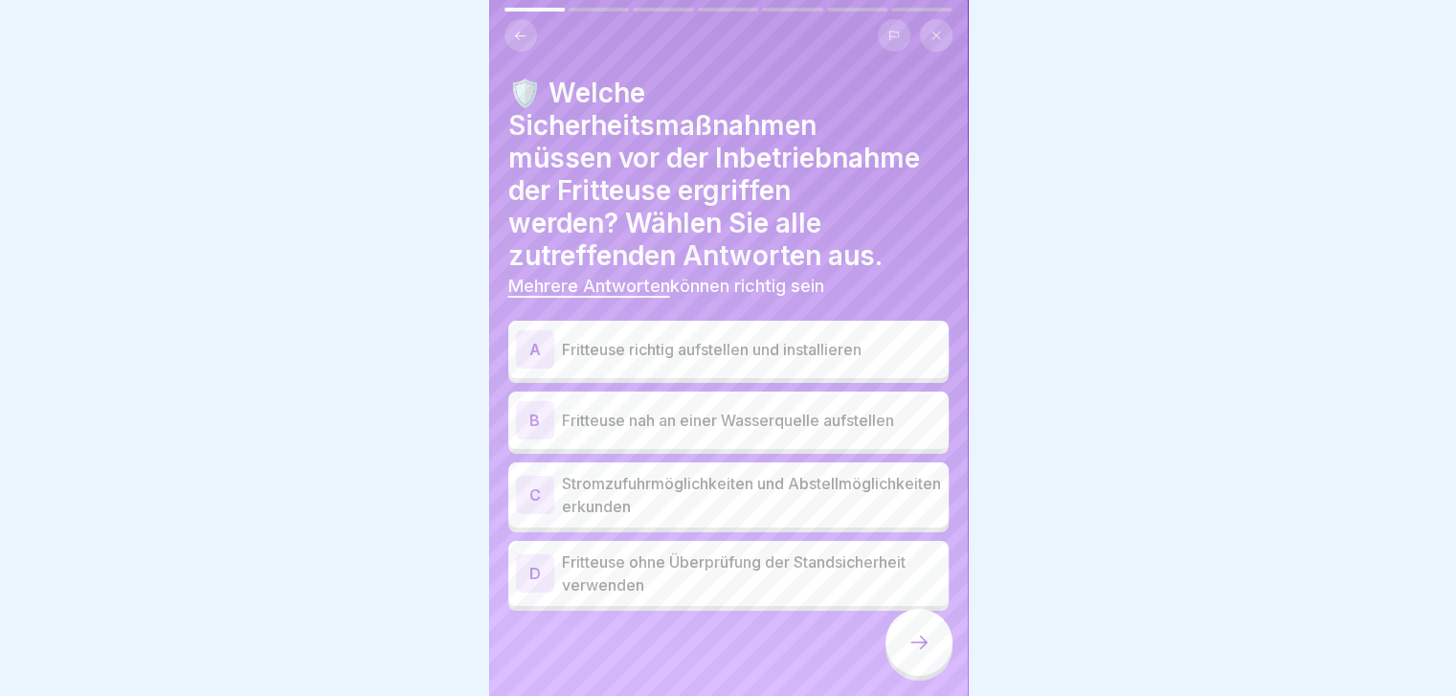
click at [539, 355] on div "A" at bounding box center [535, 349] width 38 height 38
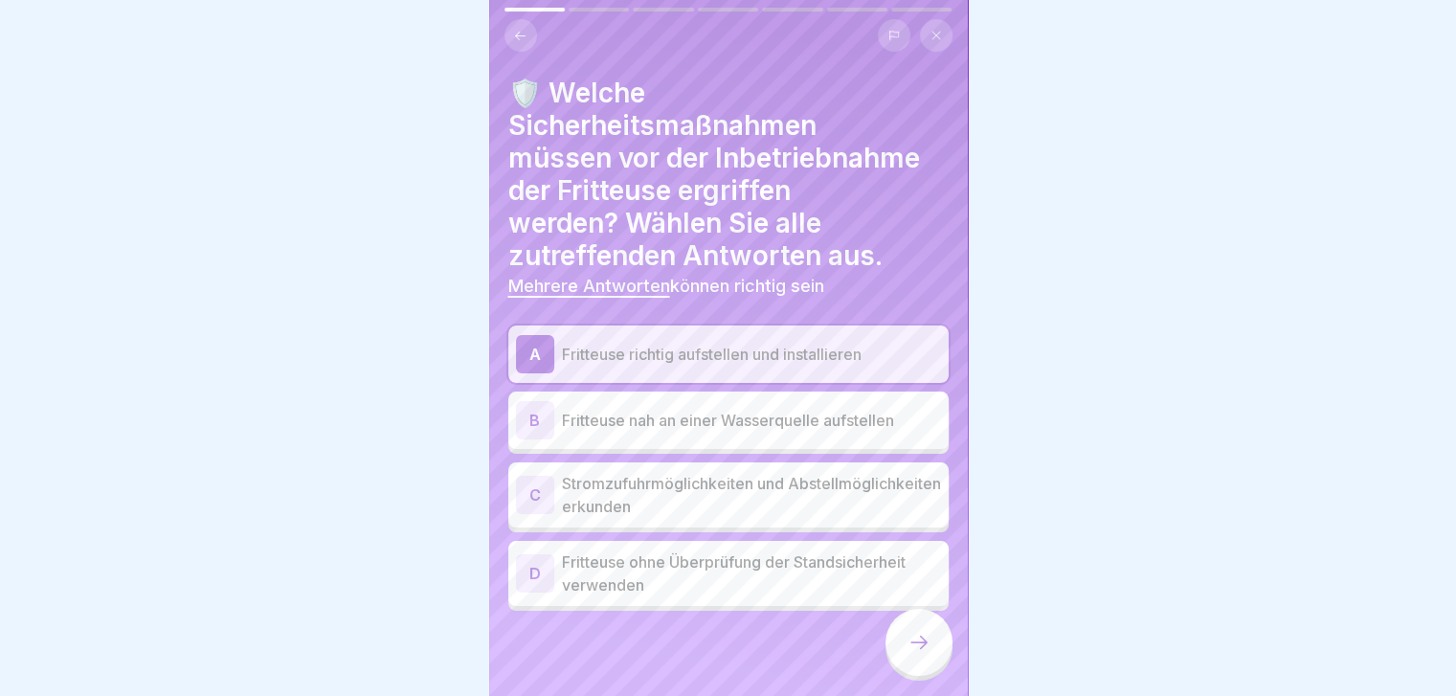
click at [535, 493] on div "C" at bounding box center [535, 495] width 38 height 38
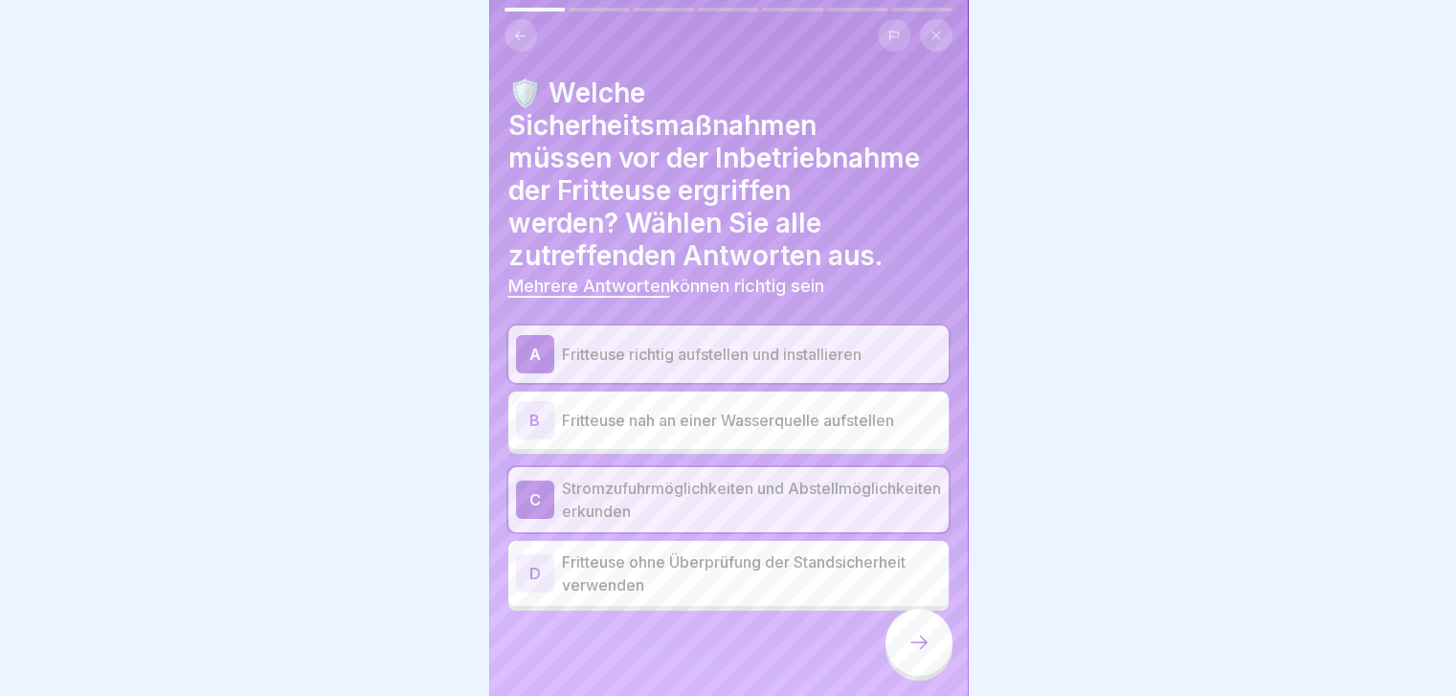
click at [910, 654] on icon at bounding box center [918, 642] width 23 height 23
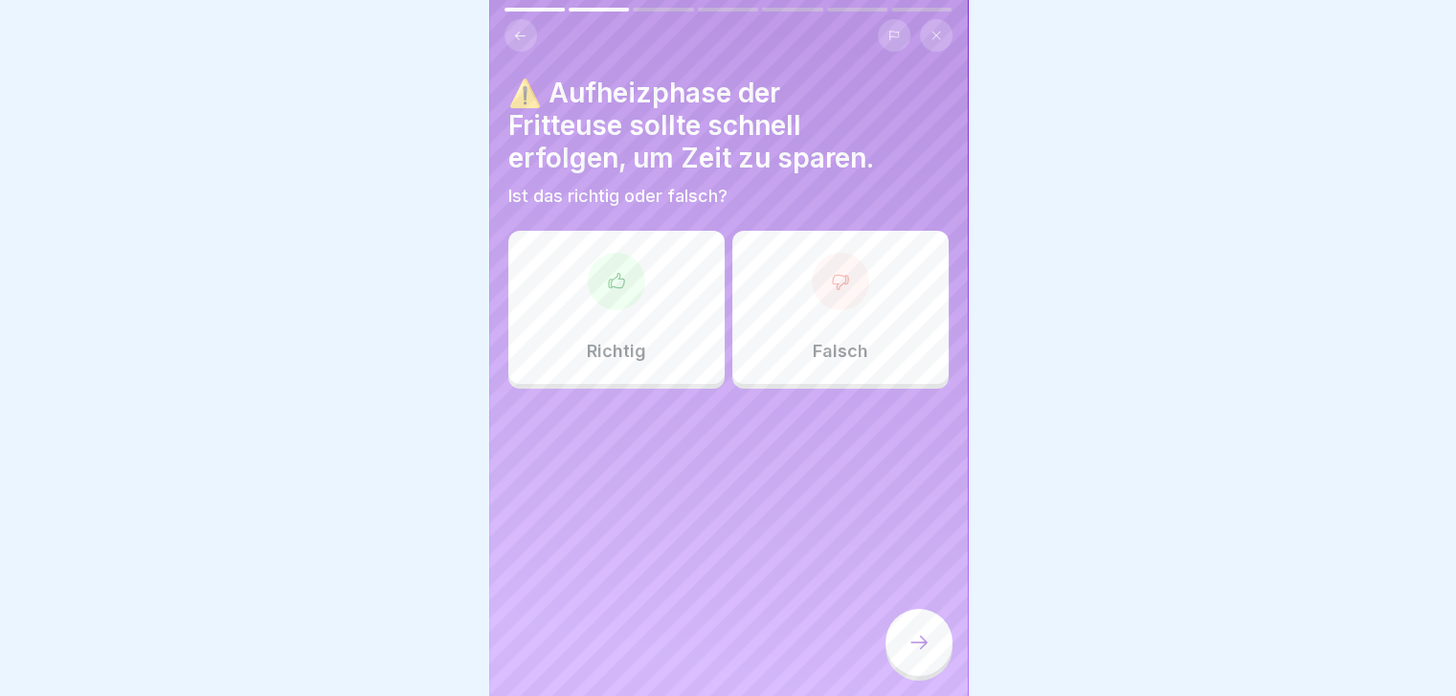
click at [836, 312] on div "Falsch" at bounding box center [840, 307] width 216 height 153
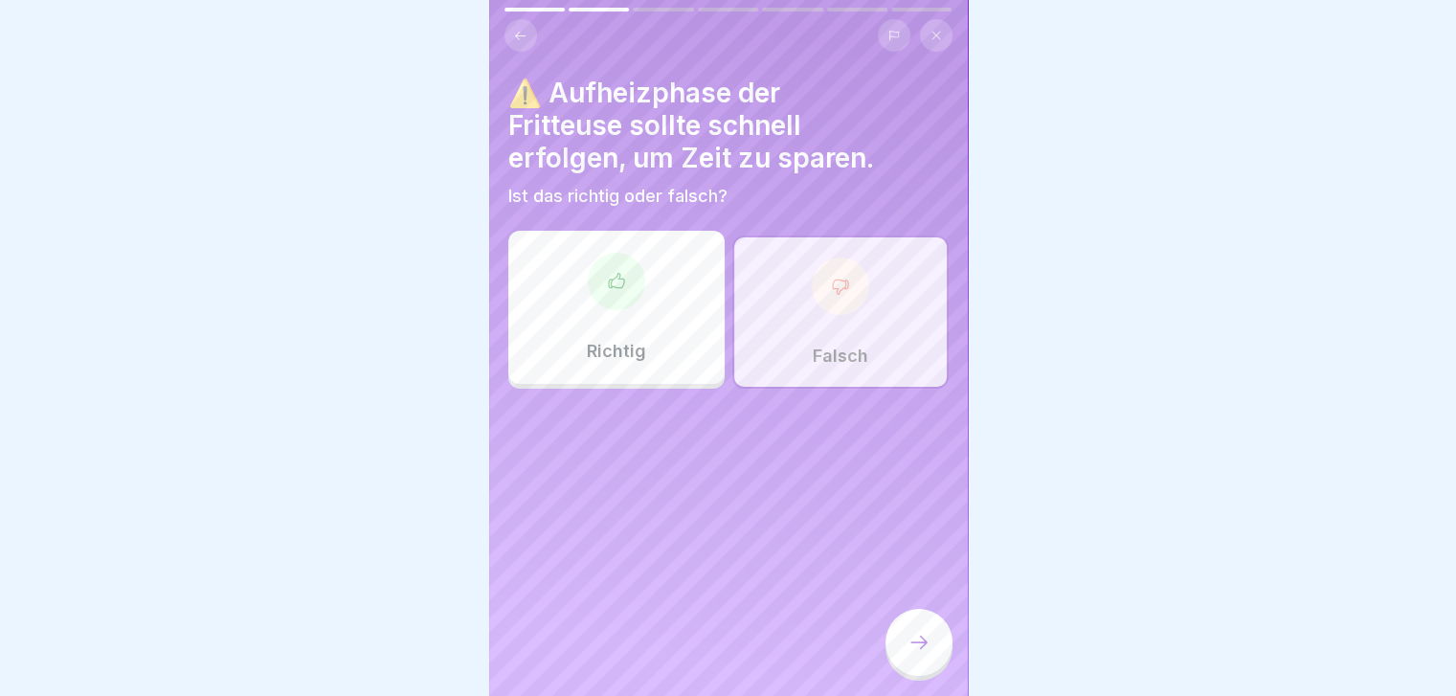
click at [921, 654] on icon at bounding box center [918, 642] width 23 height 23
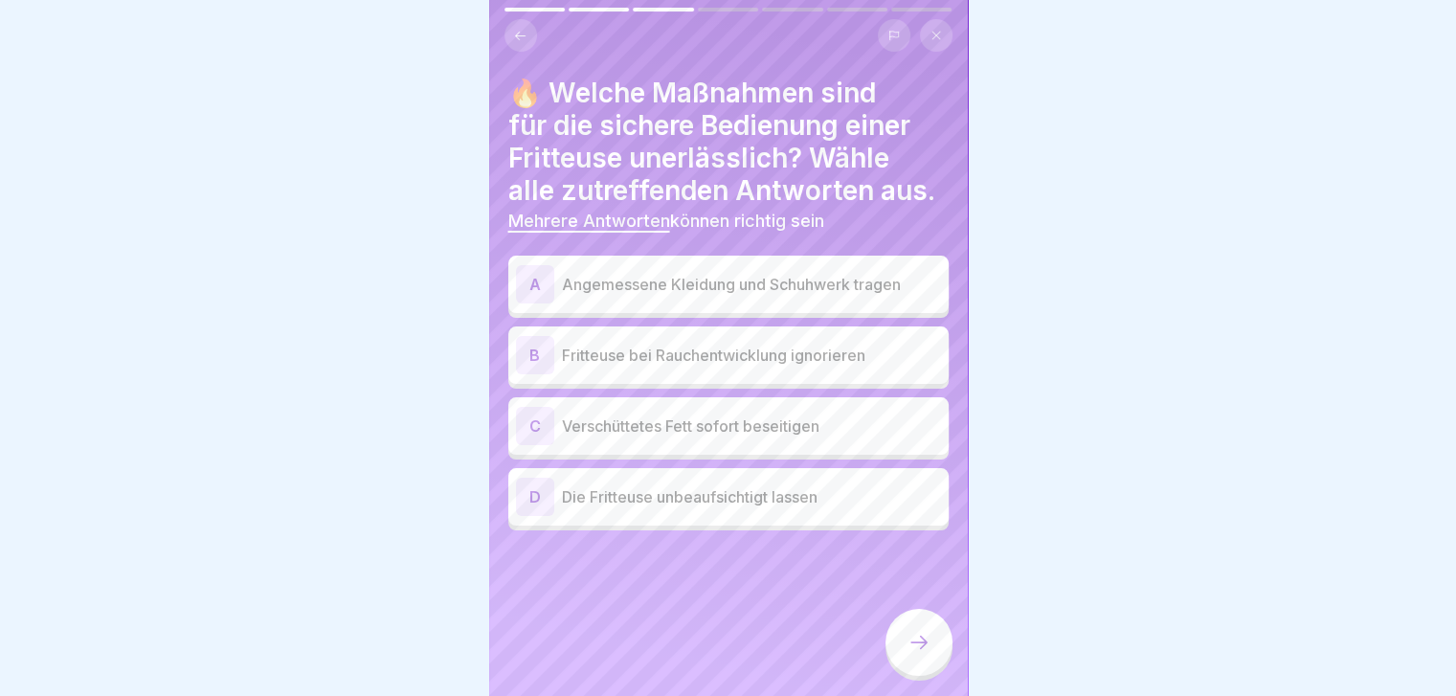
click at [542, 288] on div "A" at bounding box center [535, 284] width 38 height 38
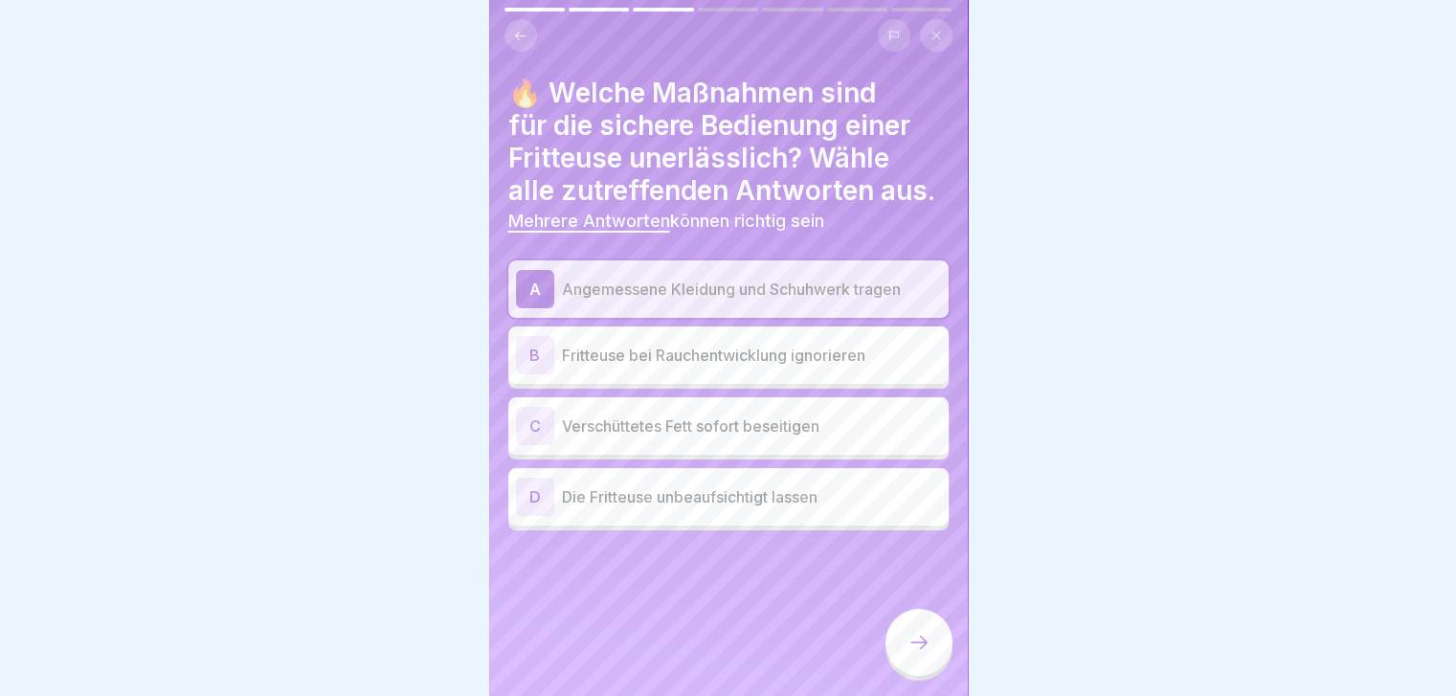
click at [537, 428] on div "C" at bounding box center [535, 426] width 38 height 38
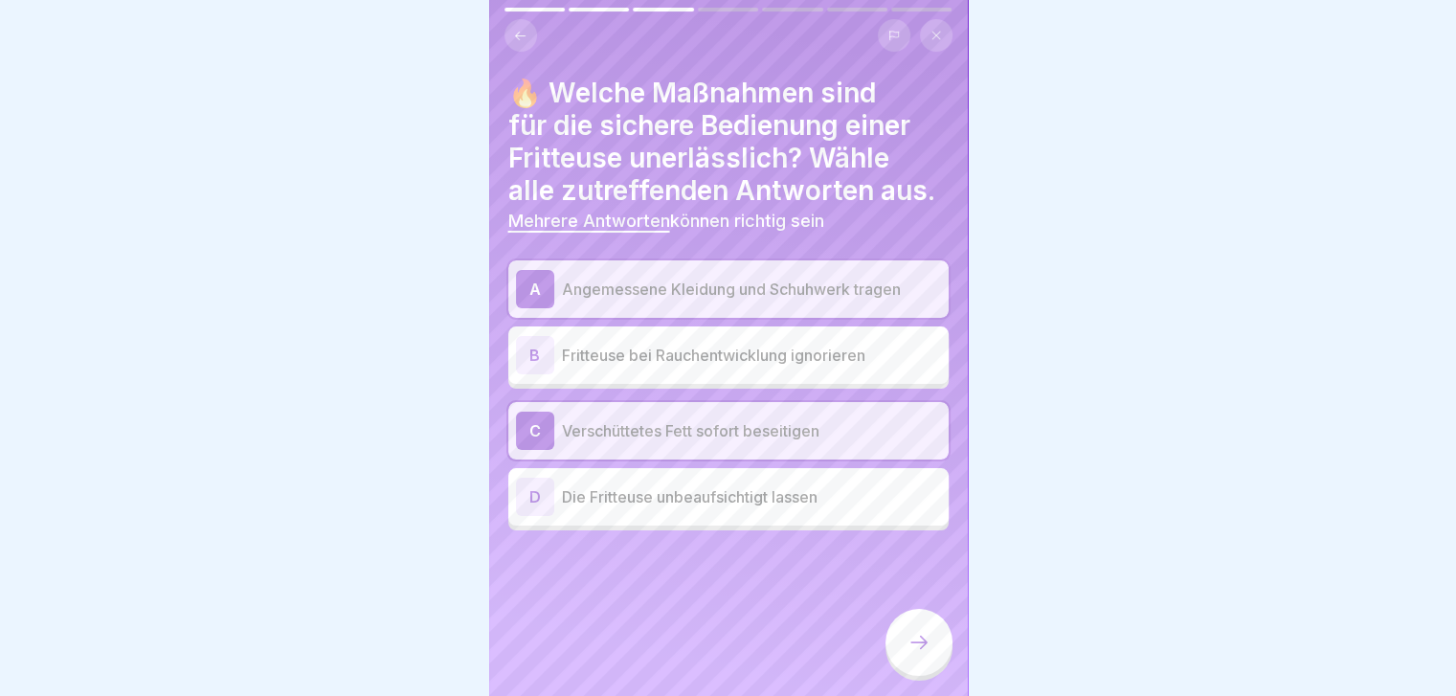
click at [916, 654] on icon at bounding box center [918, 642] width 23 height 23
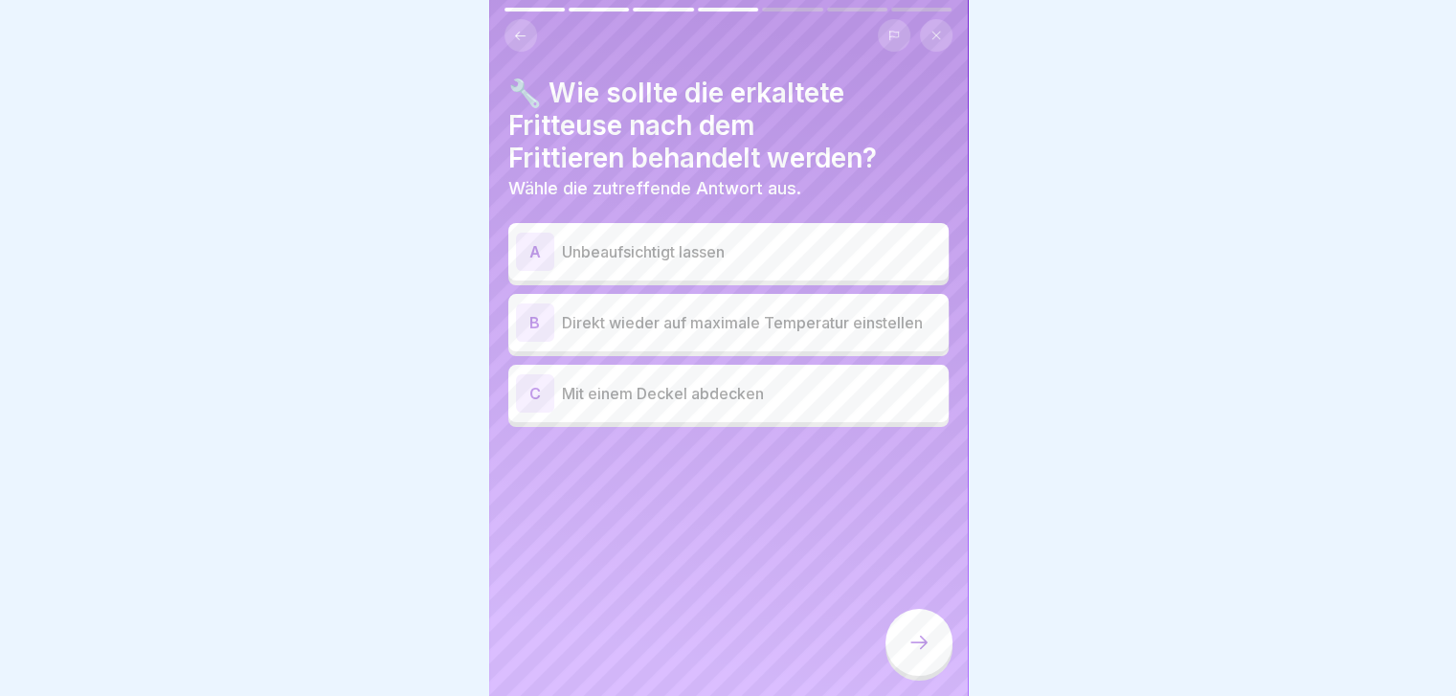
click at [540, 392] on div "C" at bounding box center [535, 393] width 38 height 38
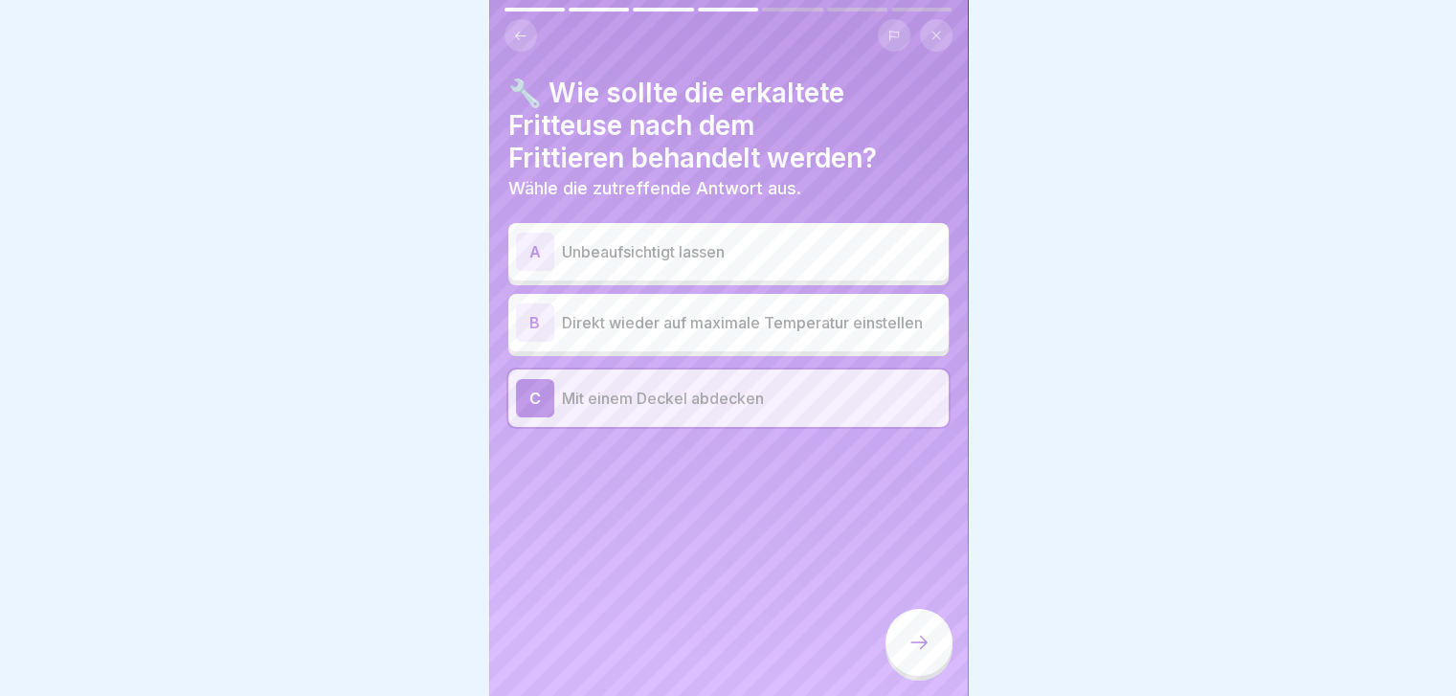
click at [932, 654] on div at bounding box center [918, 642] width 67 height 67
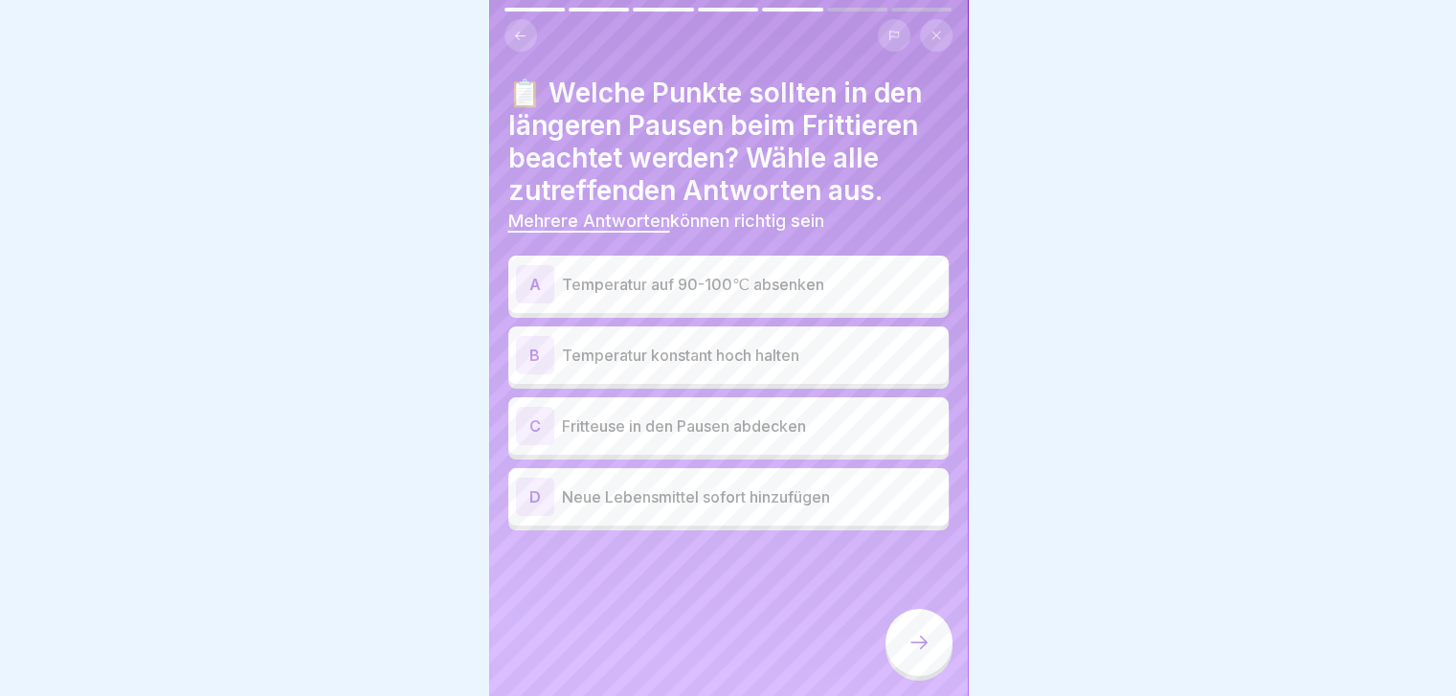
click at [526, 285] on div "A" at bounding box center [535, 284] width 38 height 38
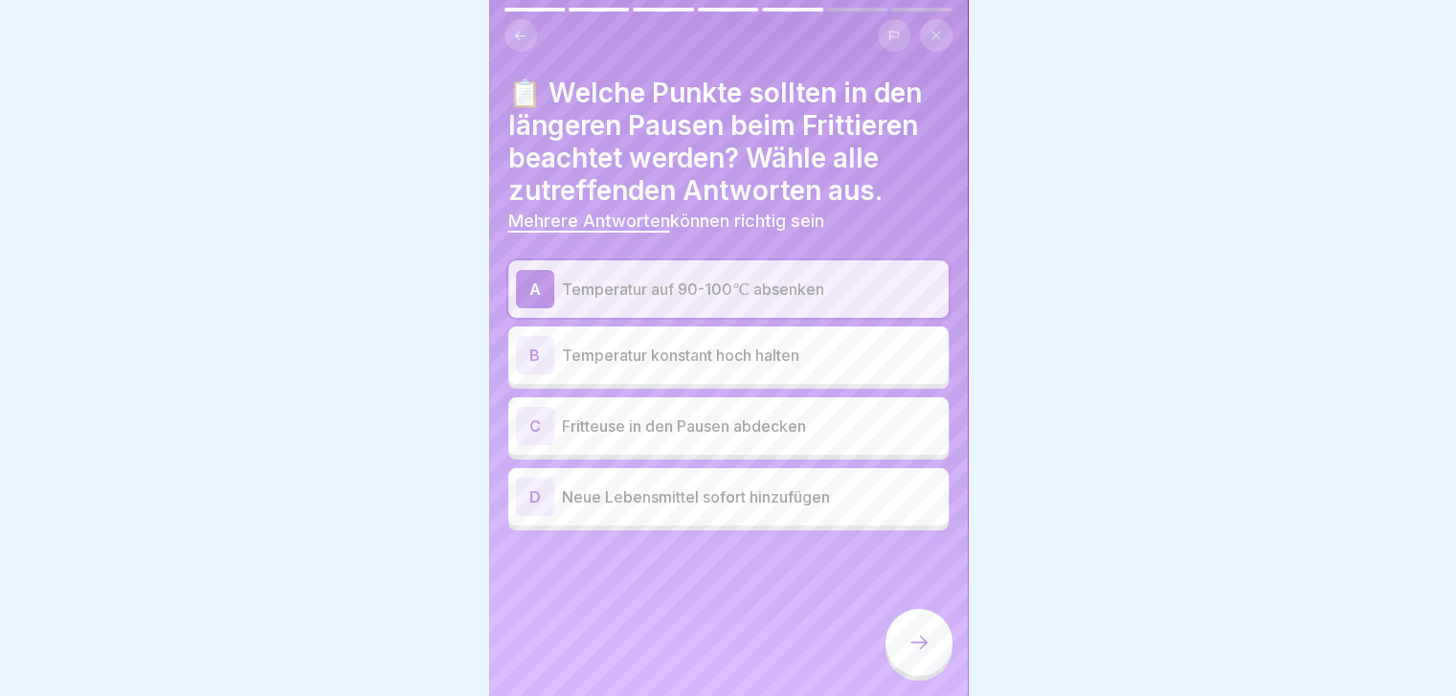
click at [933, 666] on div at bounding box center [918, 642] width 67 height 67
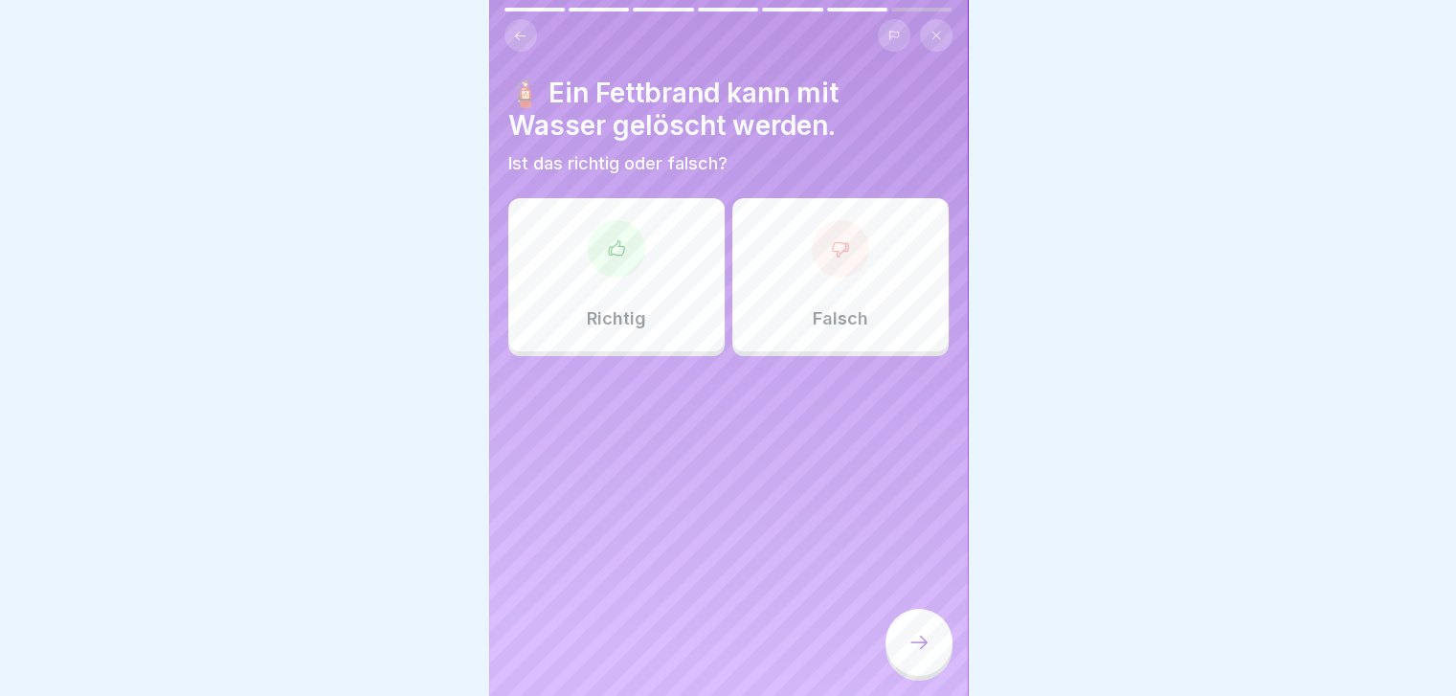
click at [827, 282] on div "Falsch" at bounding box center [840, 274] width 216 height 153
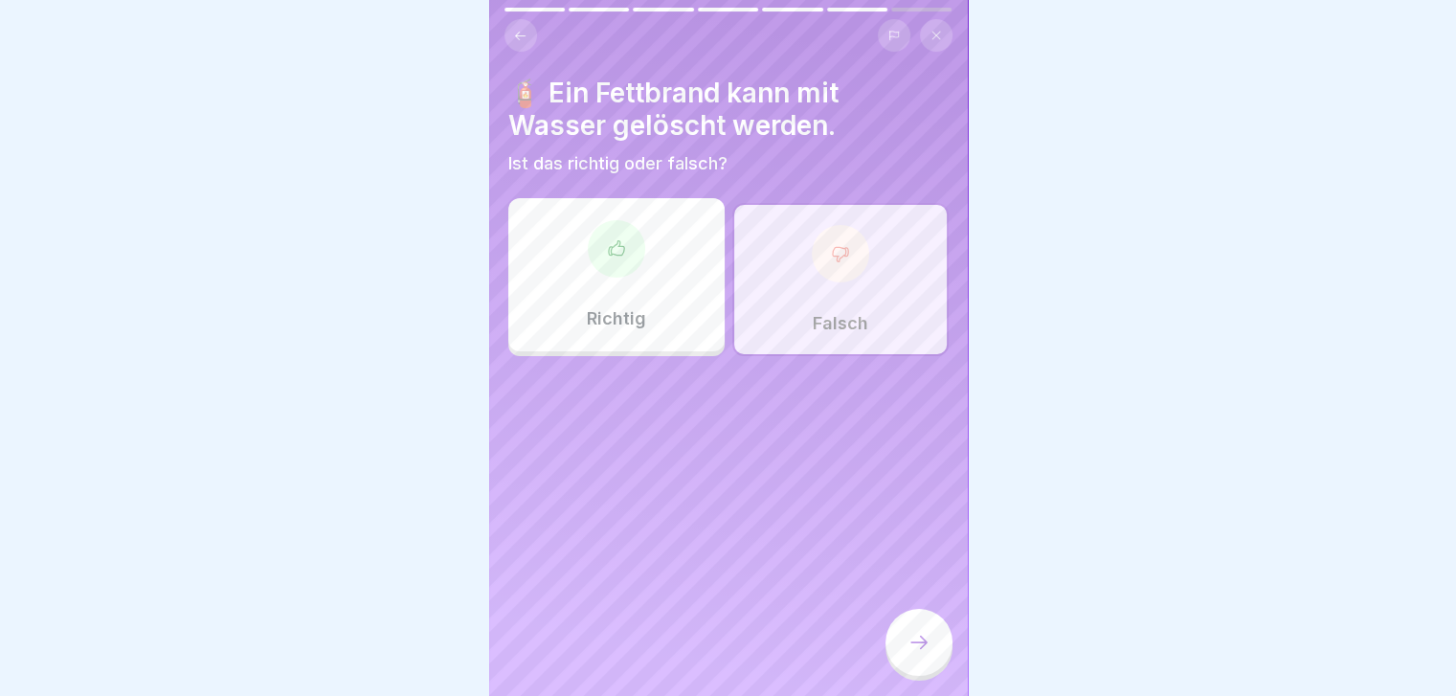
click at [927, 654] on icon at bounding box center [918, 642] width 23 height 23
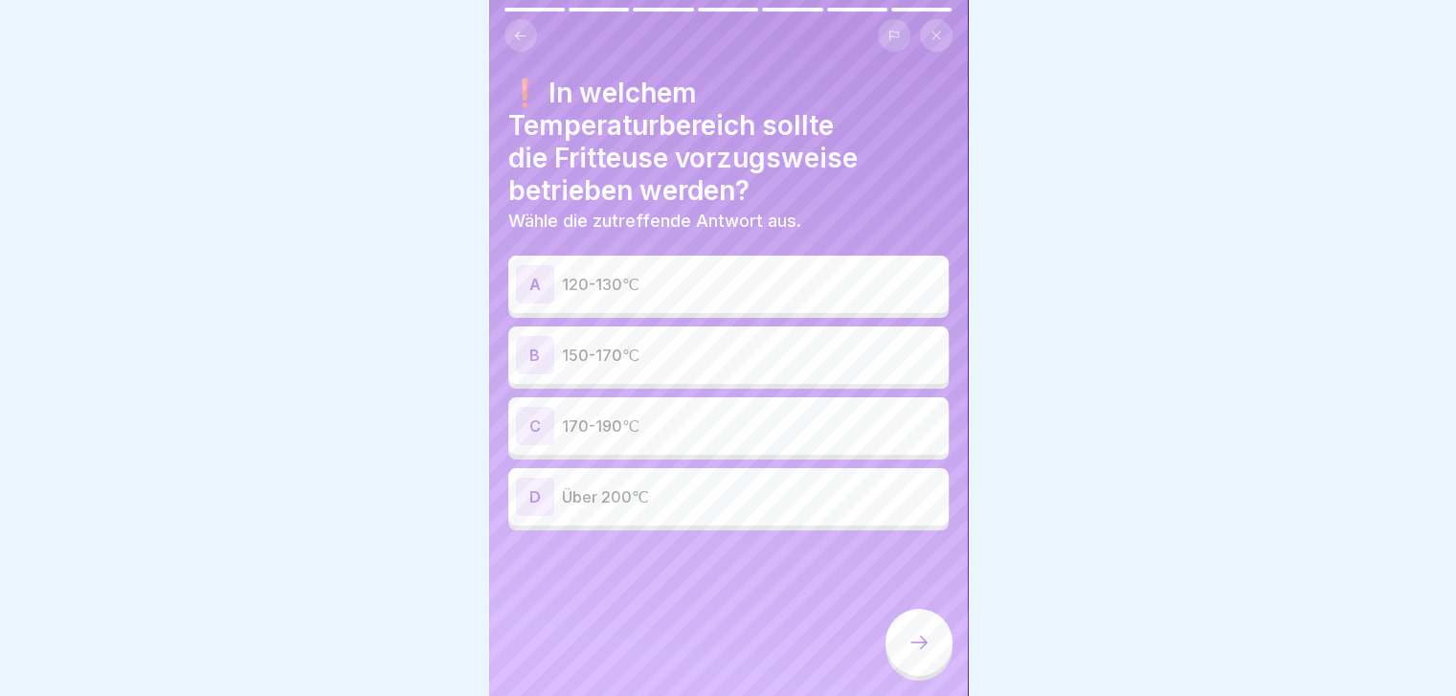
click at [545, 353] on div "B" at bounding box center [535, 355] width 38 height 38
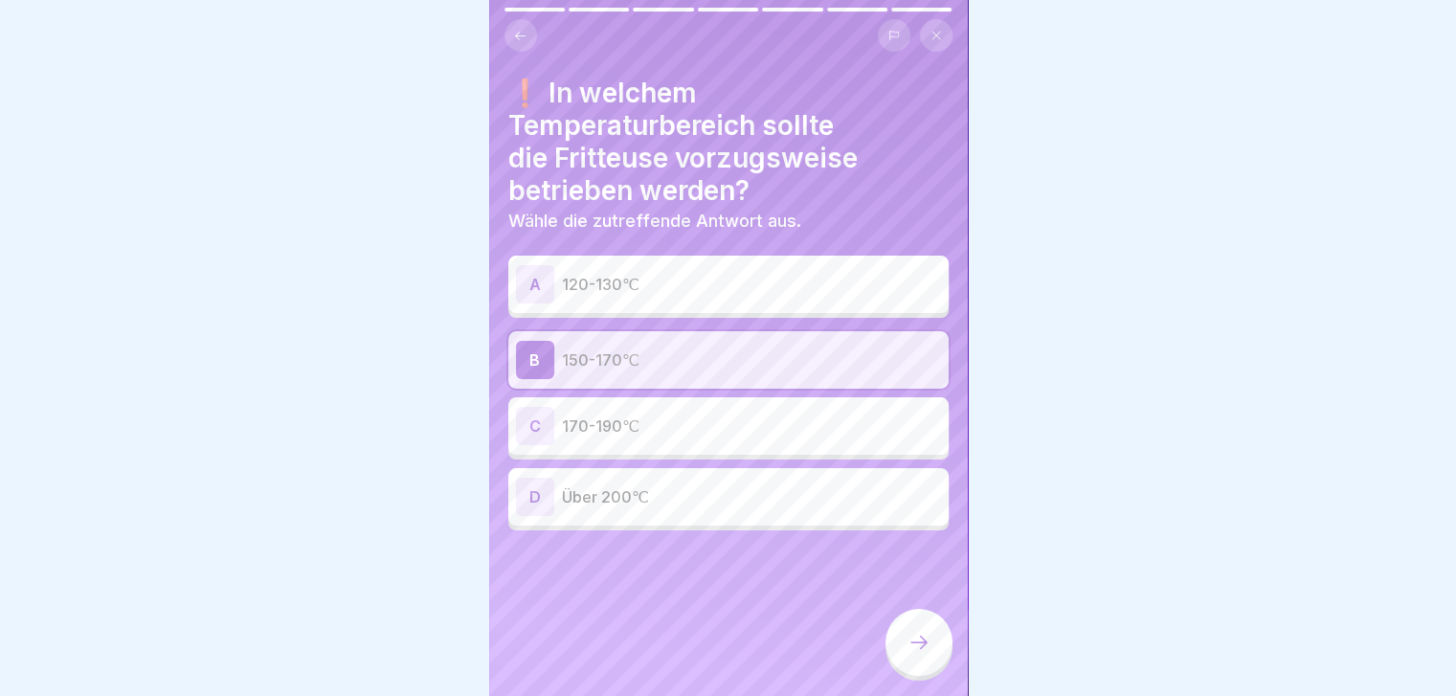
click at [923, 646] on div at bounding box center [918, 642] width 67 height 67
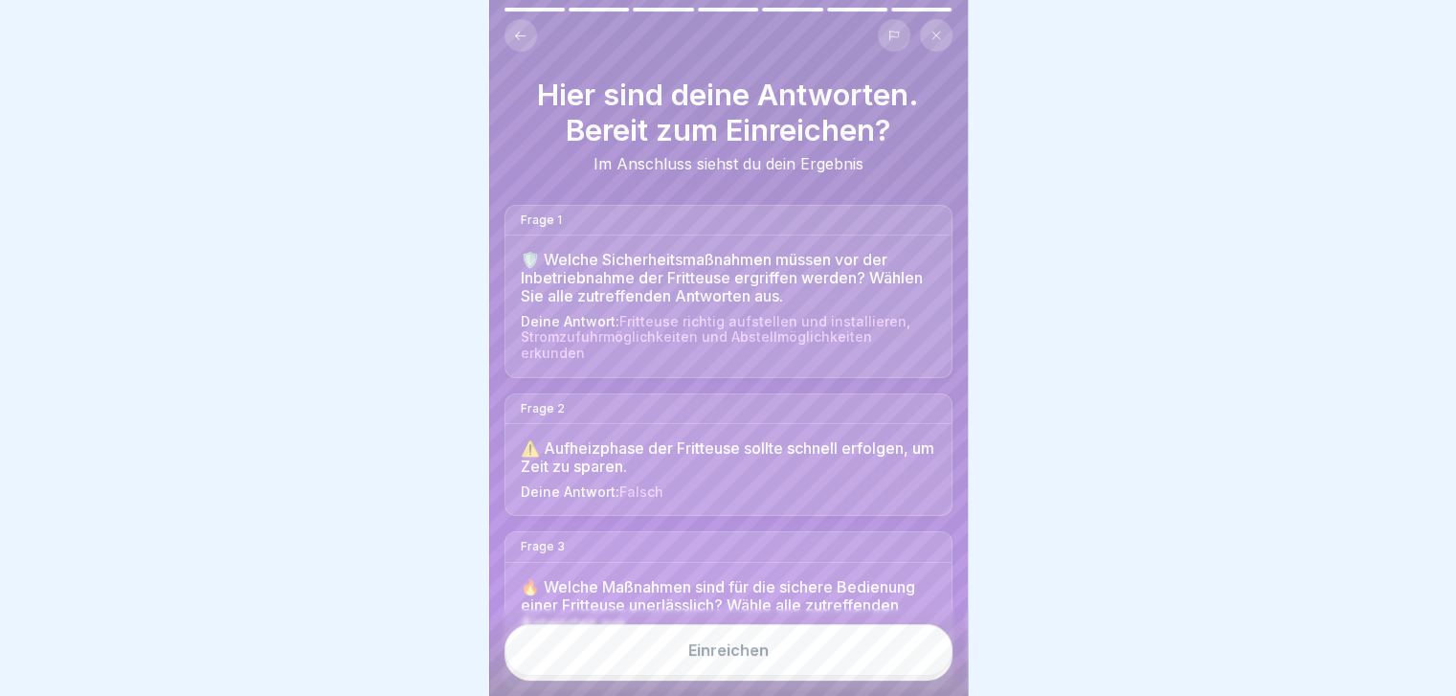
click at [770, 676] on button "Einreichen" at bounding box center [728, 650] width 448 height 52
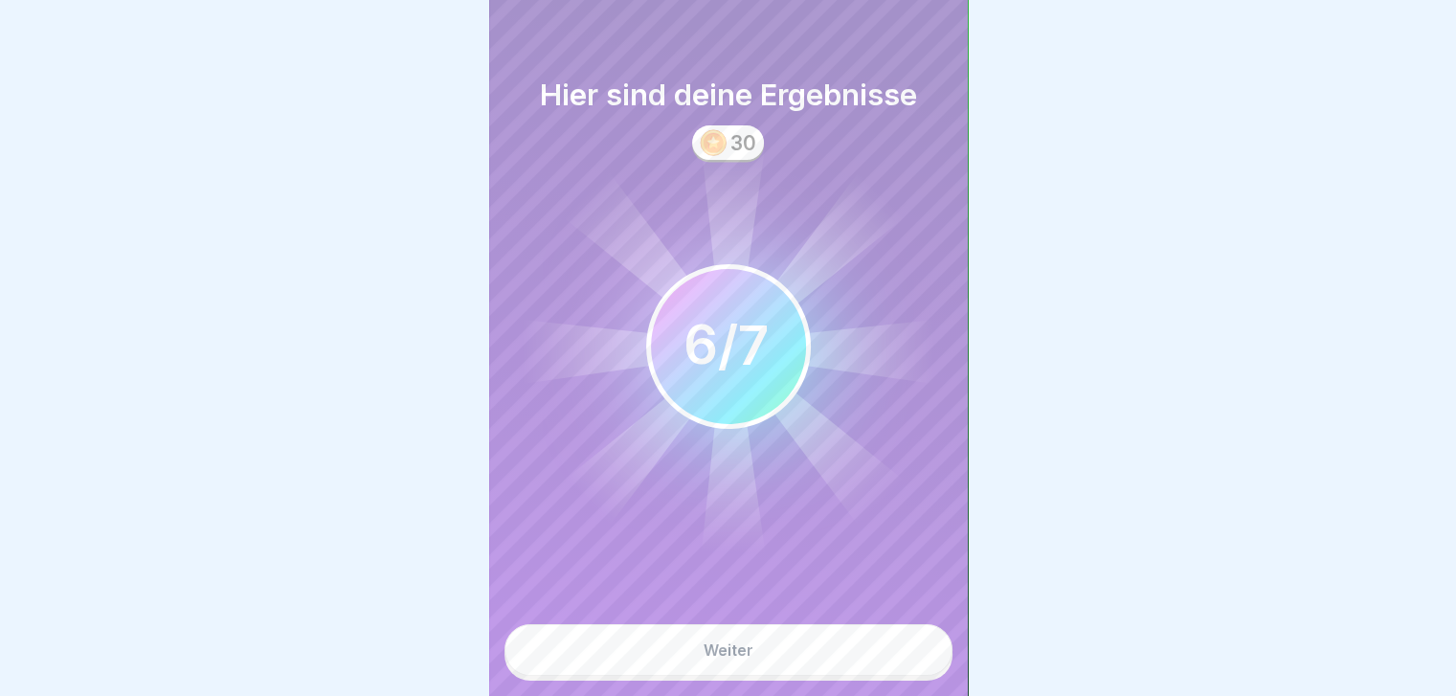
click at [770, 676] on button "Weiter" at bounding box center [728, 650] width 448 height 52
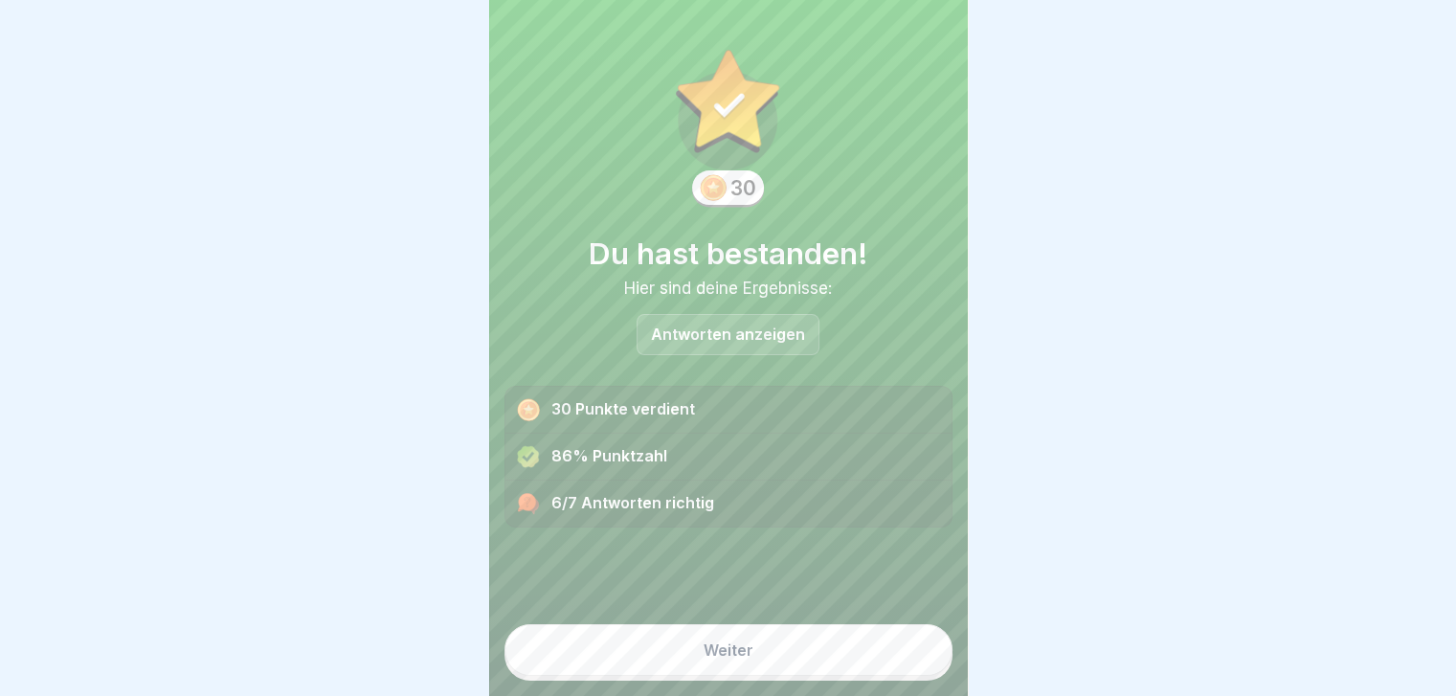
click at [710, 332] on p "Antworten anzeigen" at bounding box center [728, 334] width 154 height 16
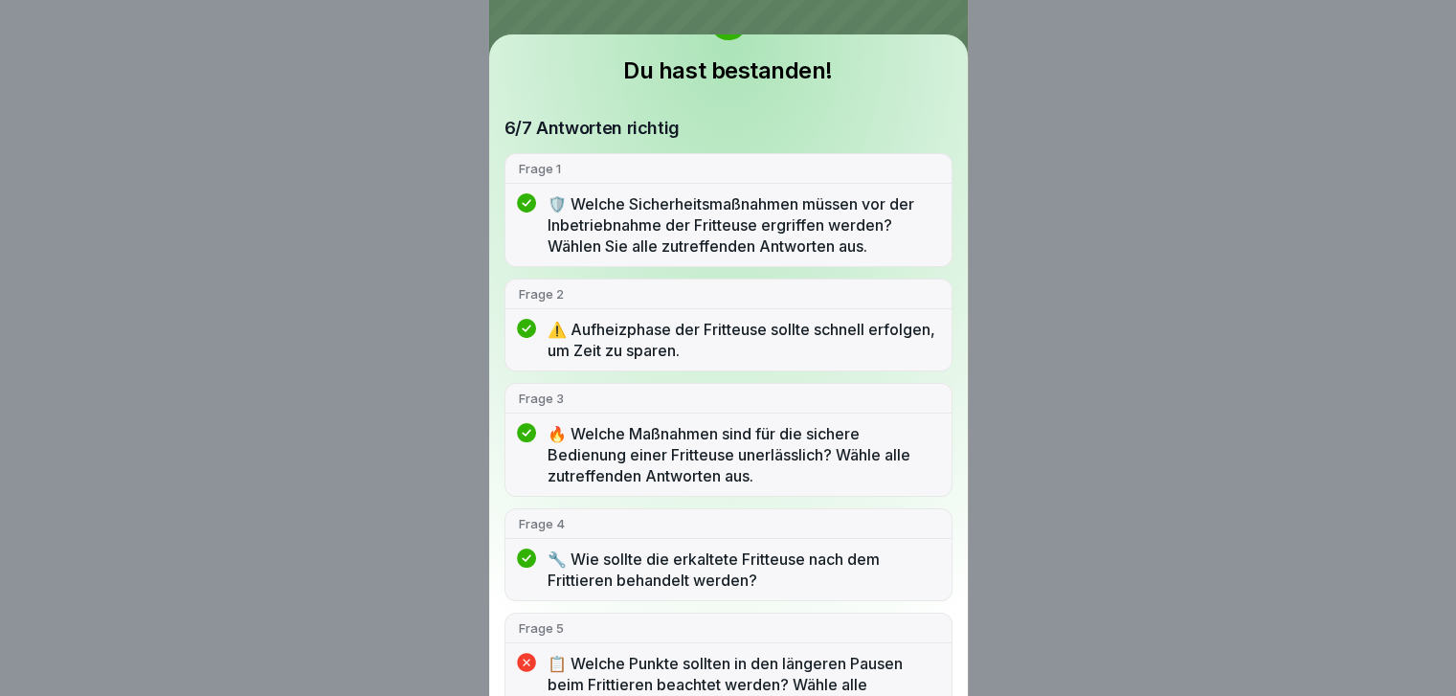
scroll to position [191, 0]
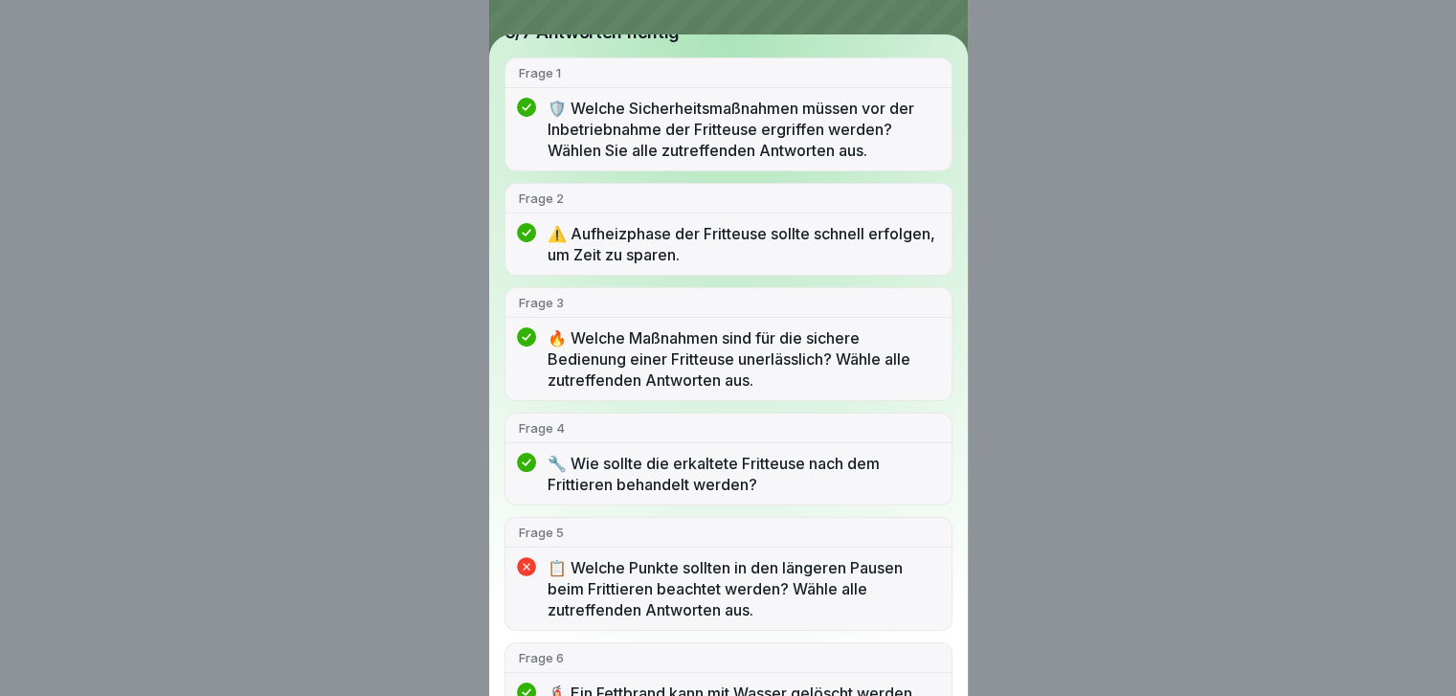
click at [659, 593] on p "📋 Welche Punkte sollten in den längeren Pausen beim Frittieren beachtet werden?…" at bounding box center [743, 588] width 391 height 63
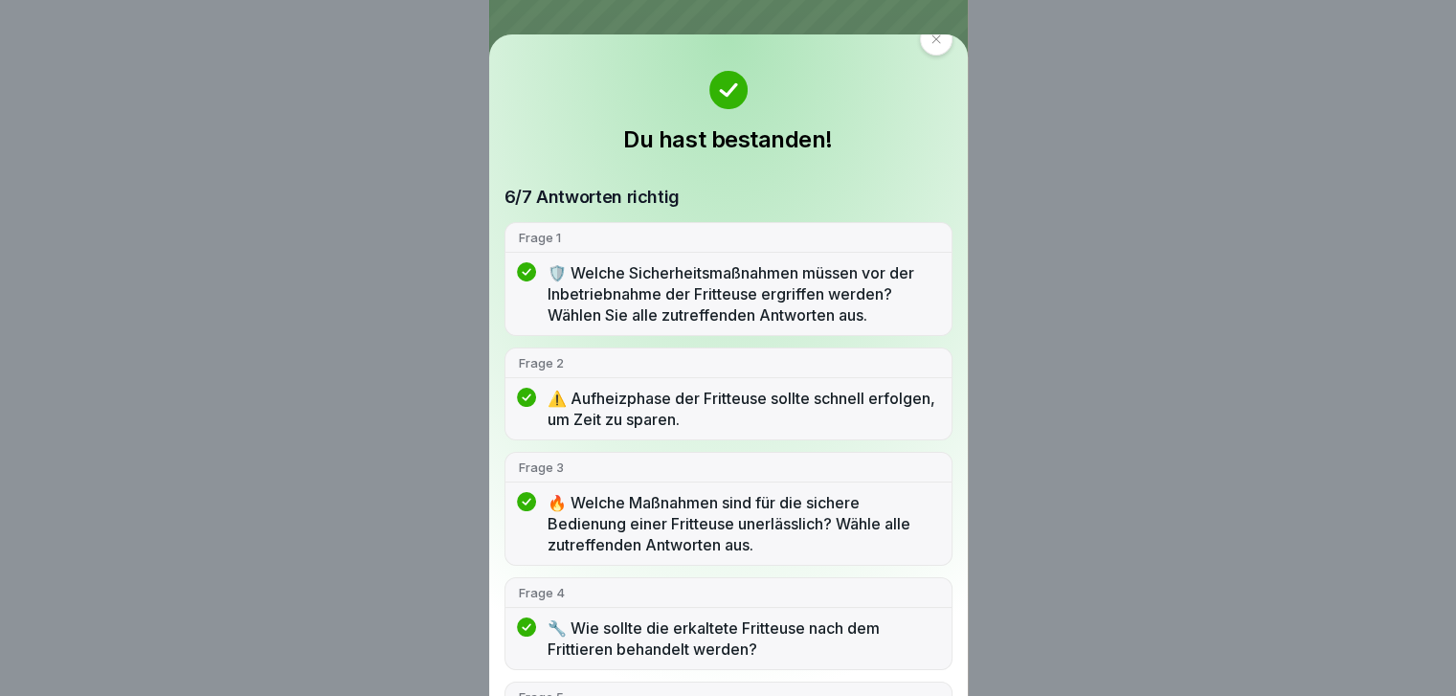
scroll to position [0, 0]
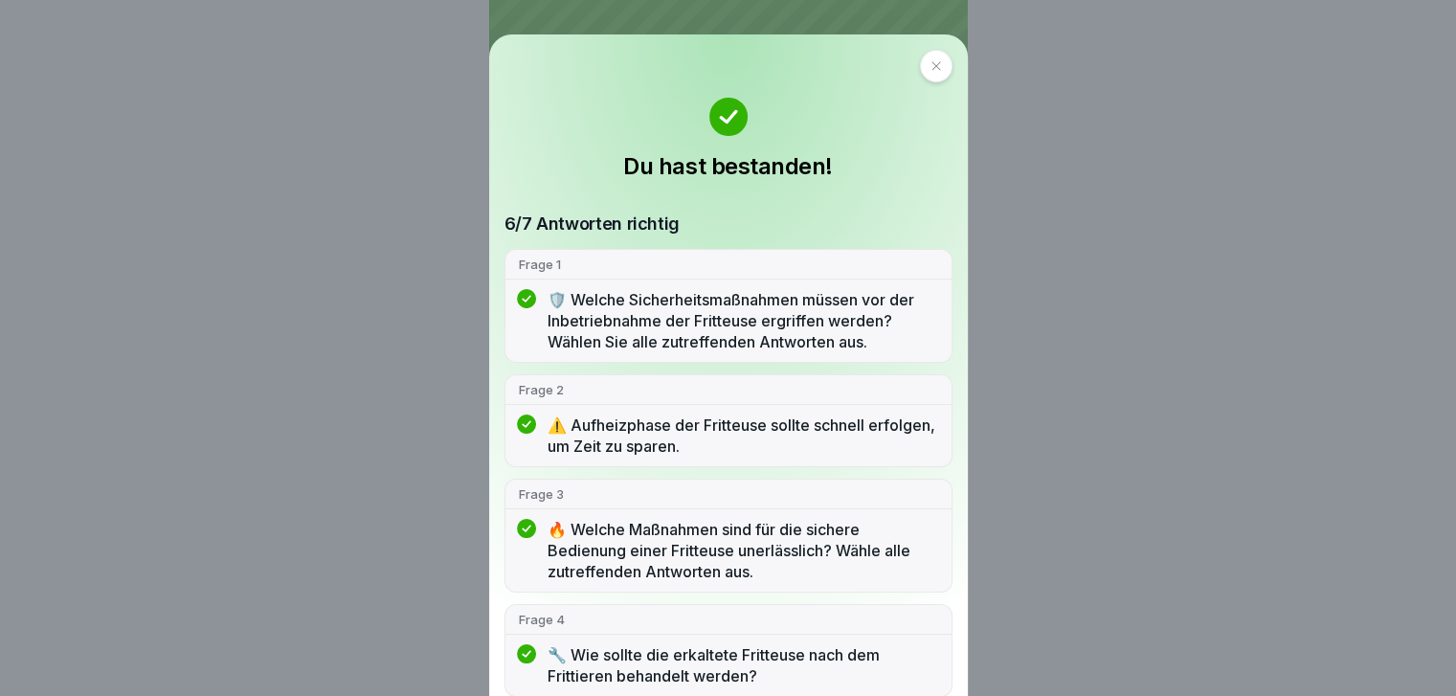
click at [936, 72] on div at bounding box center [936, 66] width 33 height 33
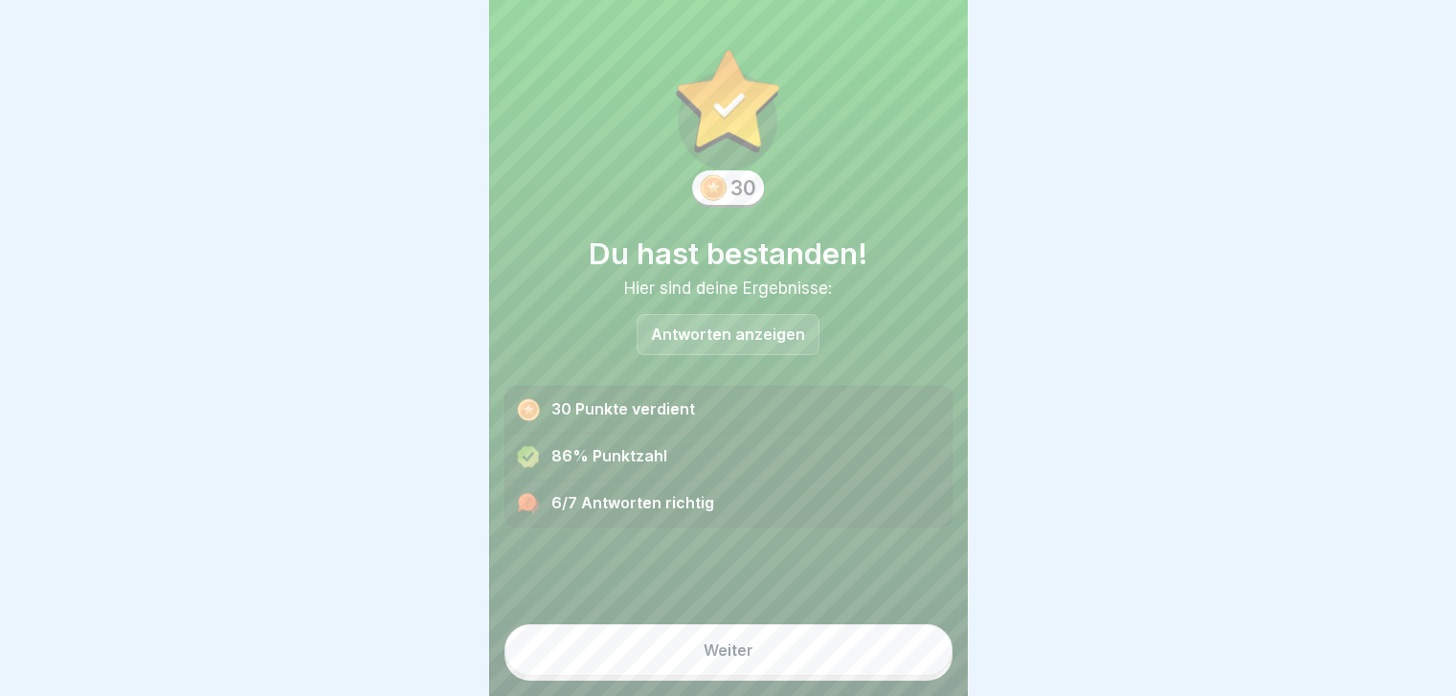
click at [824, 674] on button "Weiter" at bounding box center [728, 650] width 448 height 52
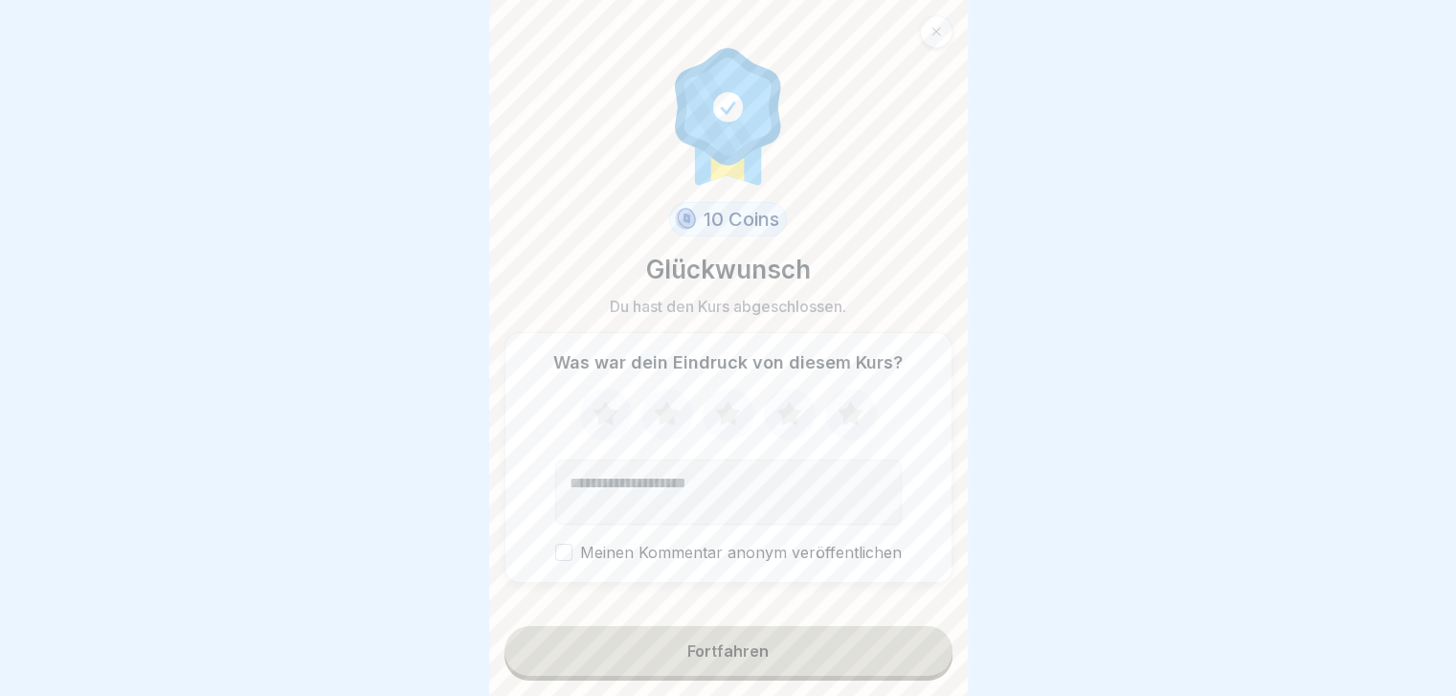
click at [746, 660] on div "Fortfahren" at bounding box center [727, 650] width 81 height 17
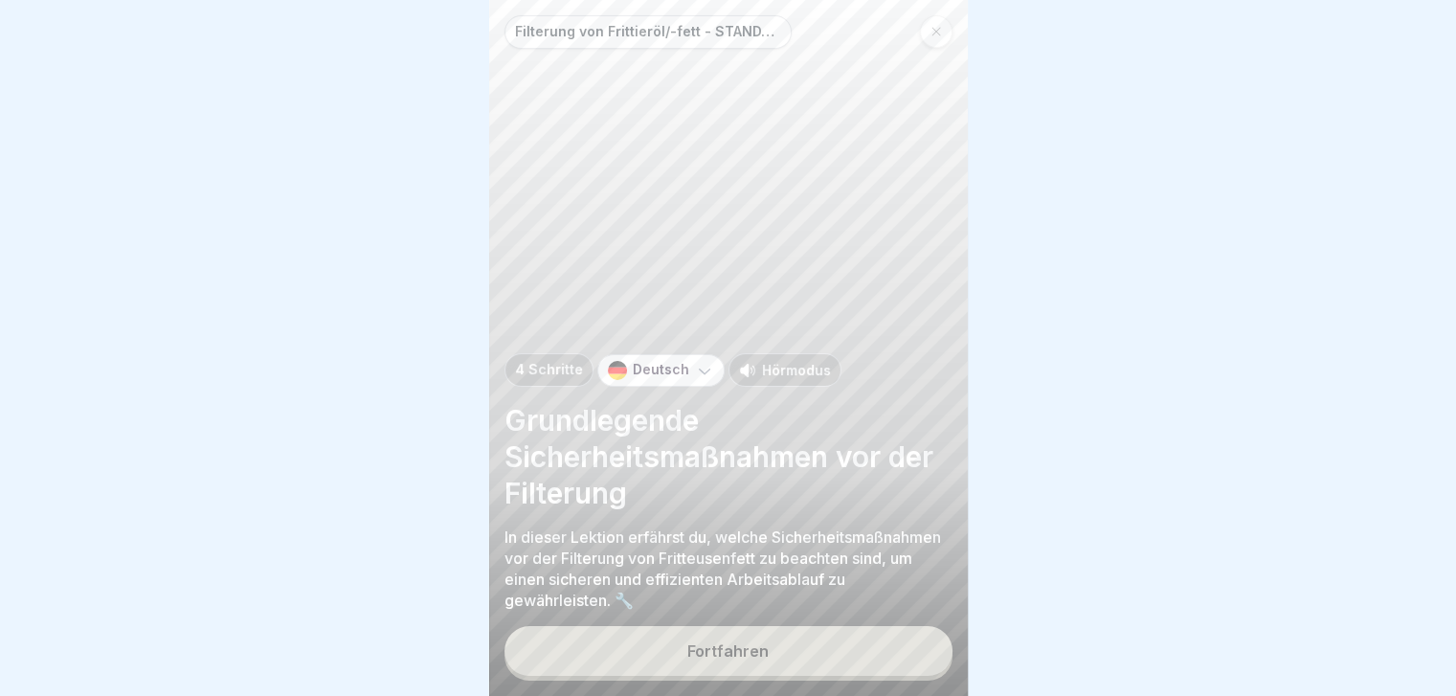
click at [788, 380] on p "Hörmodus" at bounding box center [796, 370] width 69 height 20
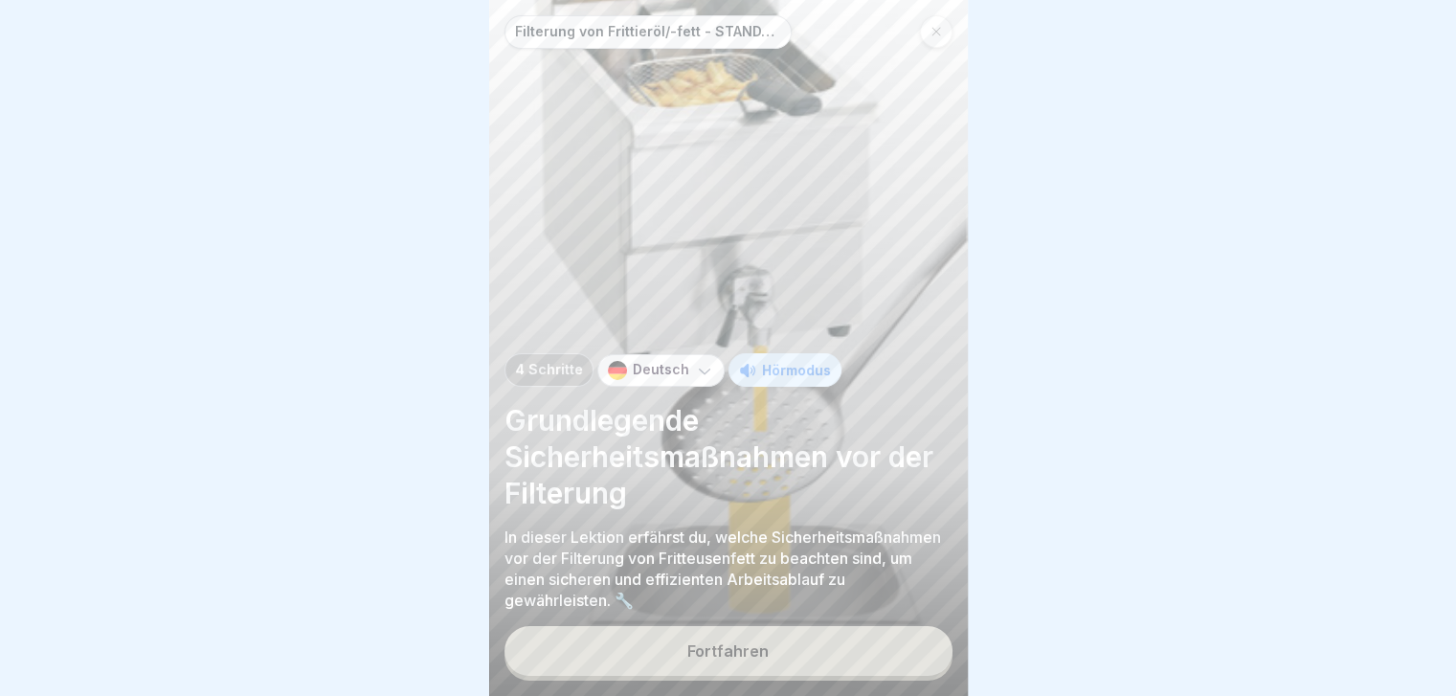
click at [731, 660] on div "Fortfahren" at bounding box center [727, 650] width 81 height 17
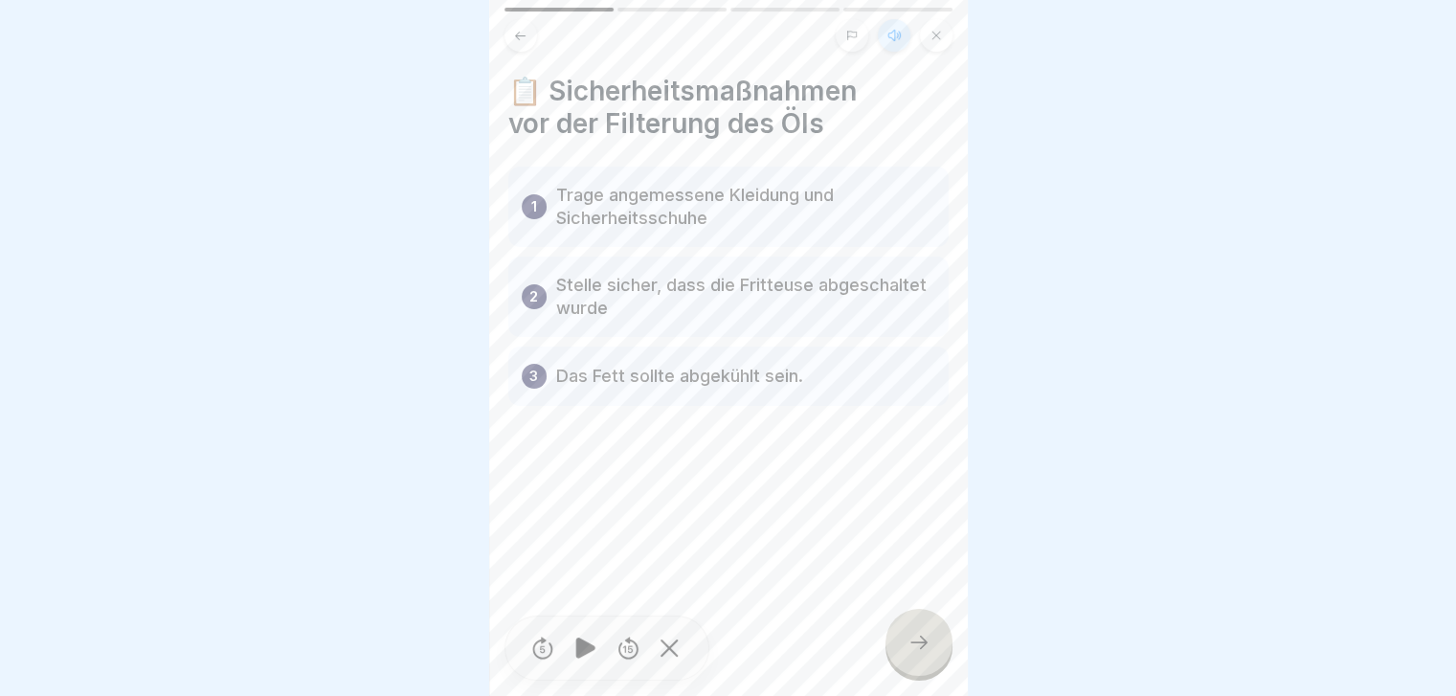
click at [910, 654] on icon at bounding box center [918, 642] width 23 height 23
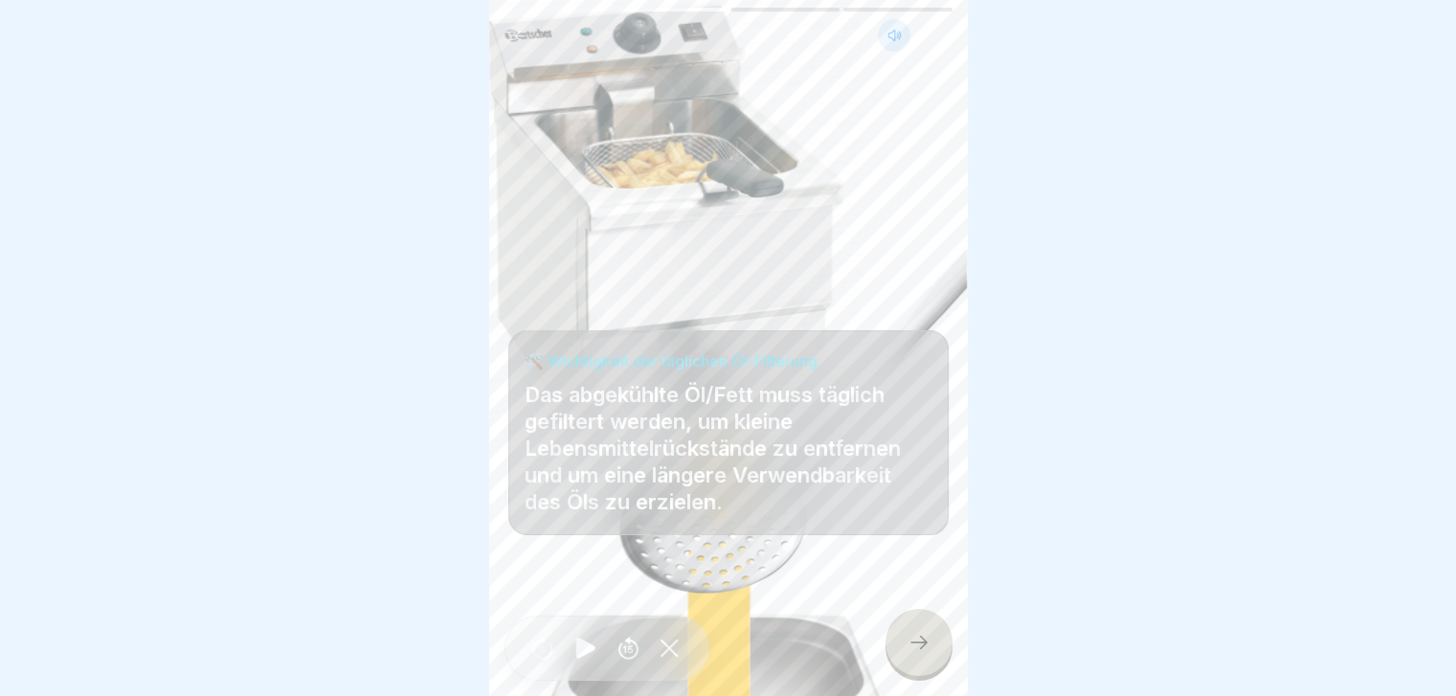
click at [910, 654] on icon at bounding box center [918, 642] width 23 height 23
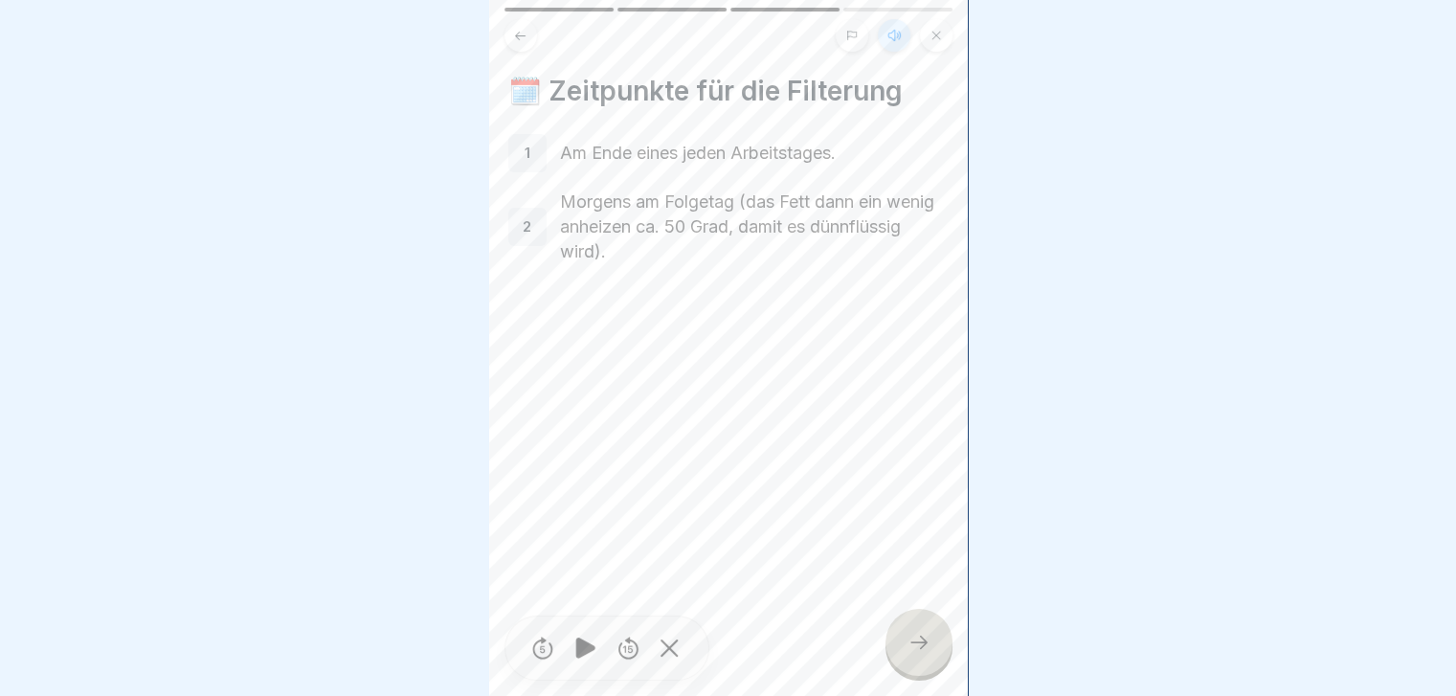
click at [910, 654] on icon at bounding box center [918, 642] width 23 height 23
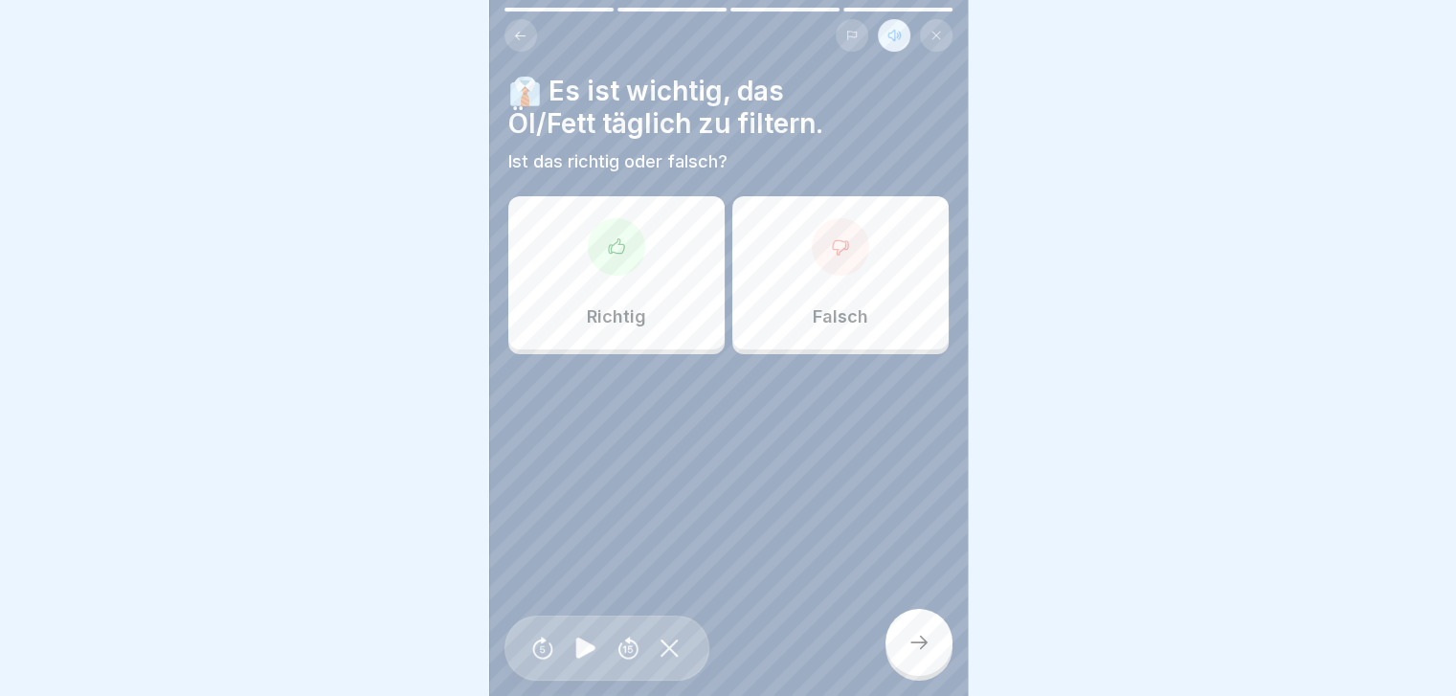
click at [573, 300] on div "Richtig" at bounding box center [616, 272] width 216 height 153
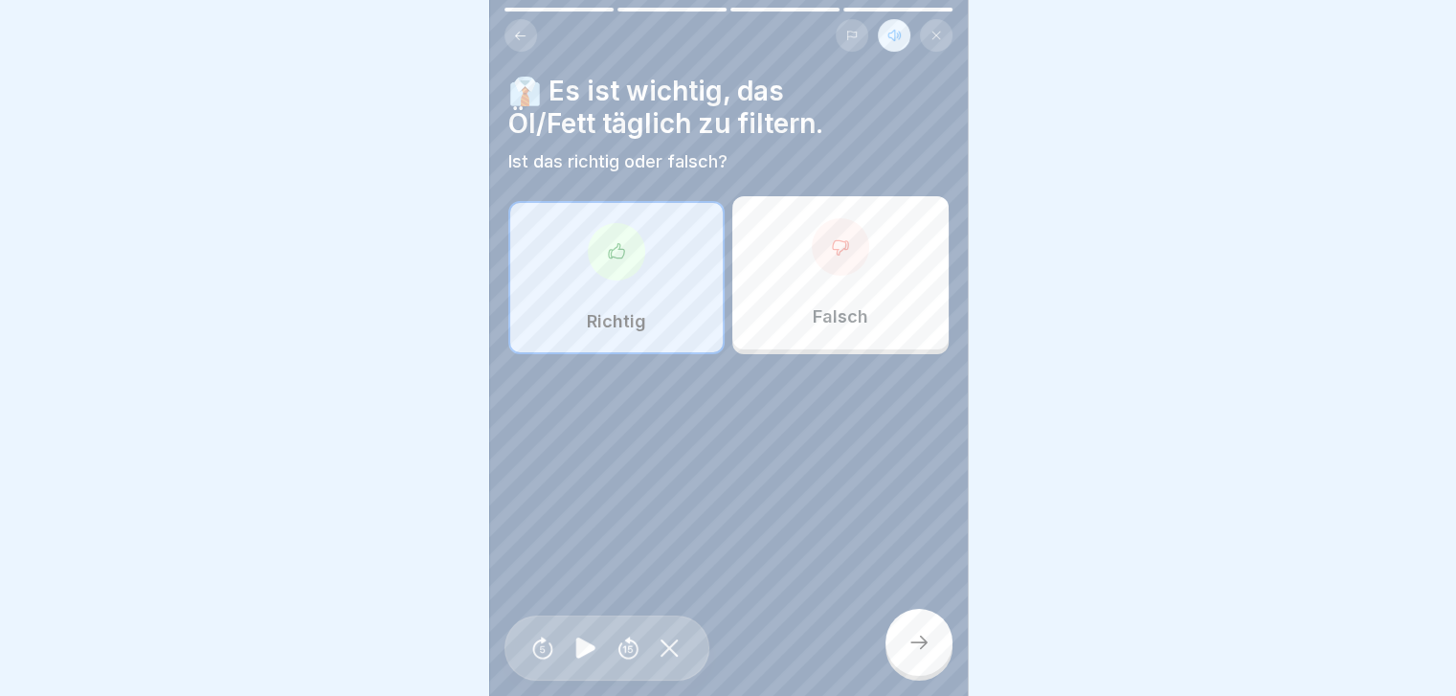
click at [912, 654] on icon at bounding box center [918, 642] width 23 height 23
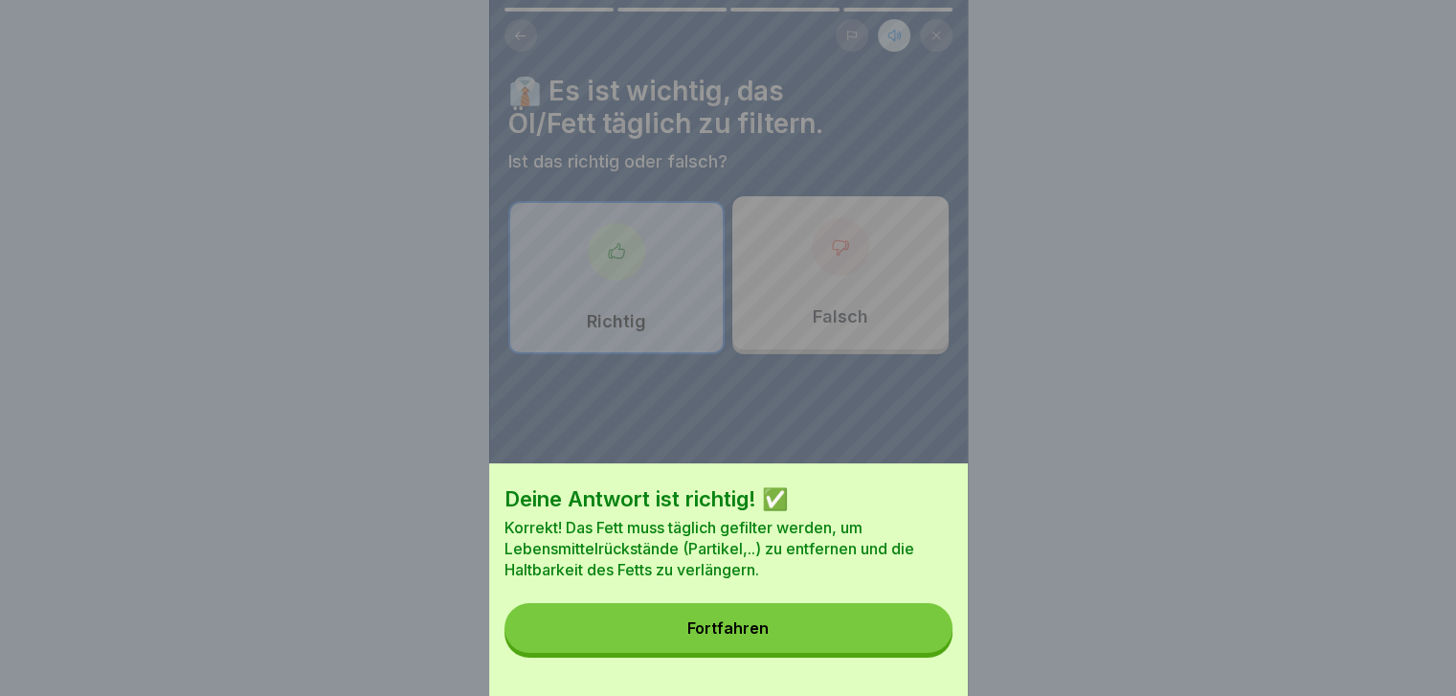
click at [801, 641] on button "Fortfahren" at bounding box center [728, 628] width 448 height 50
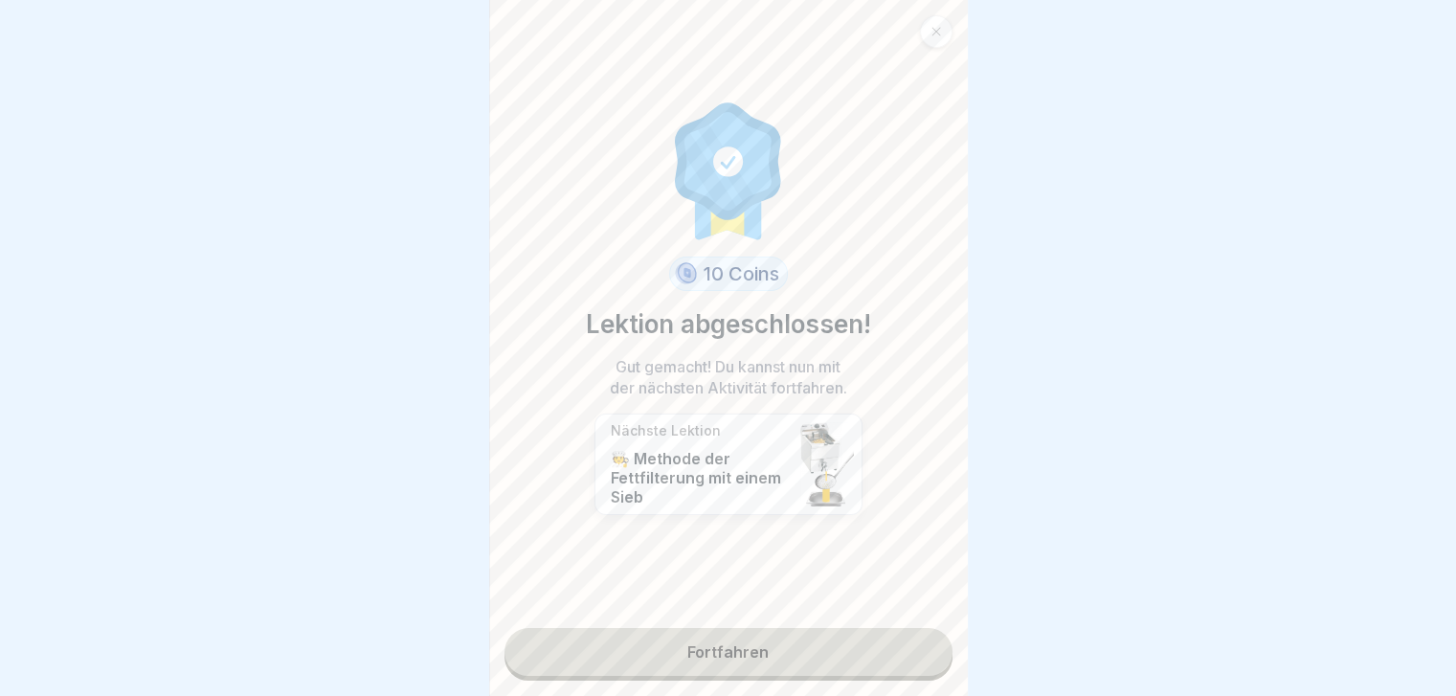
click at [771, 657] on link "Fortfahren" at bounding box center [728, 652] width 448 height 48
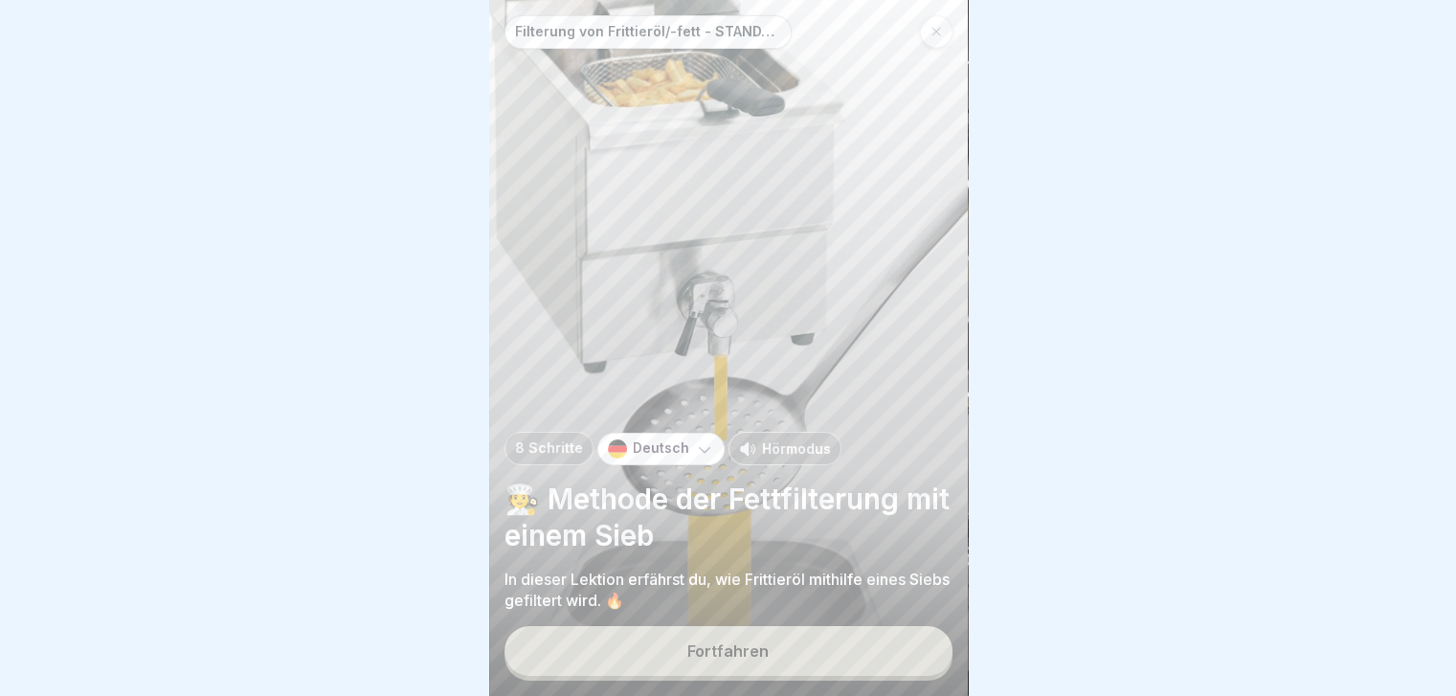
click at [762, 459] on p "Hörmodus" at bounding box center [796, 448] width 69 height 20
click at [737, 660] on div "Fortfahren" at bounding box center [727, 650] width 81 height 17
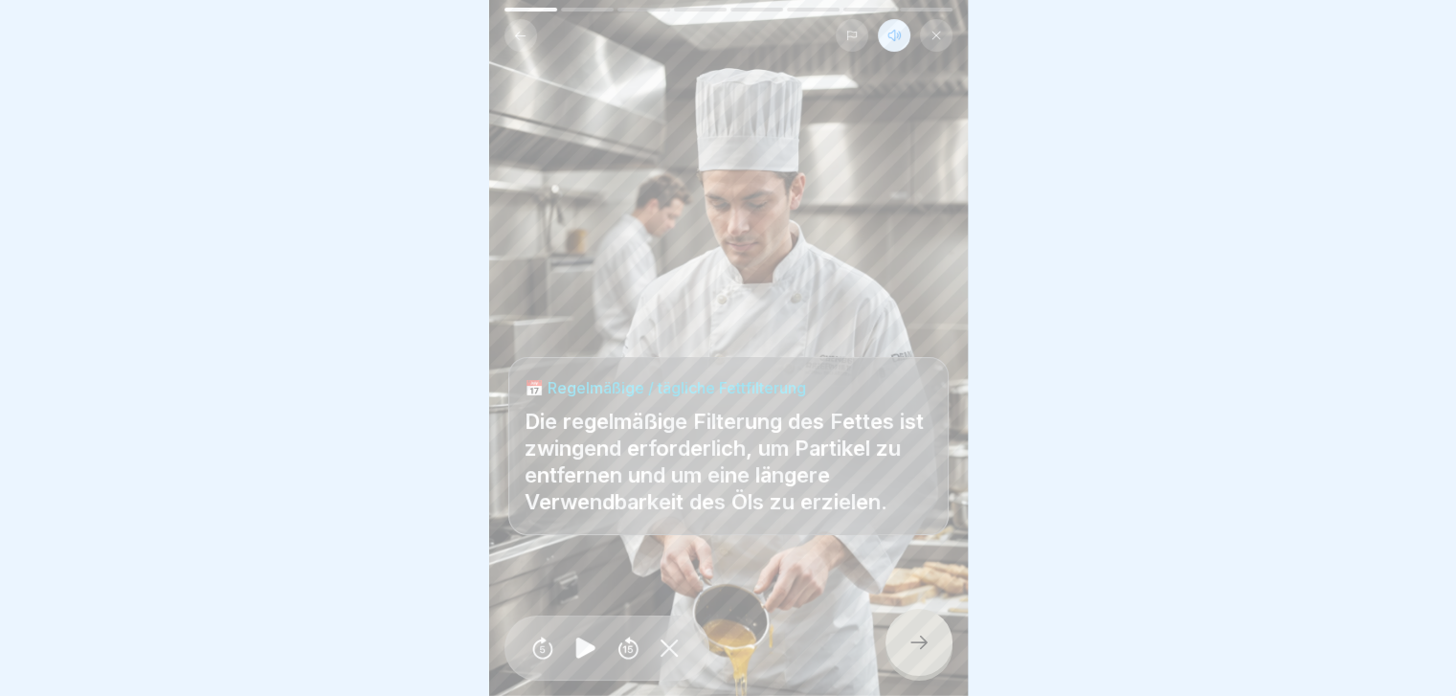
click at [914, 654] on icon at bounding box center [918, 642] width 23 height 23
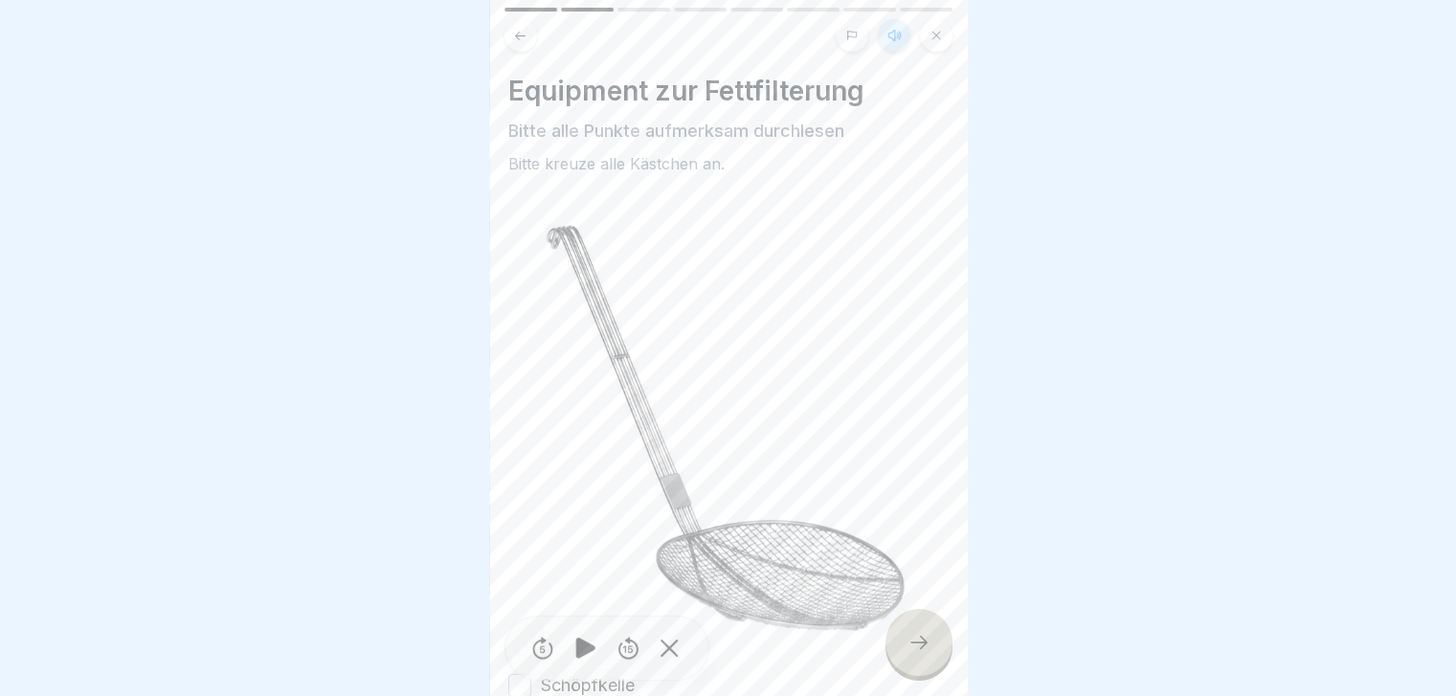
click at [914, 654] on icon at bounding box center [918, 642] width 23 height 23
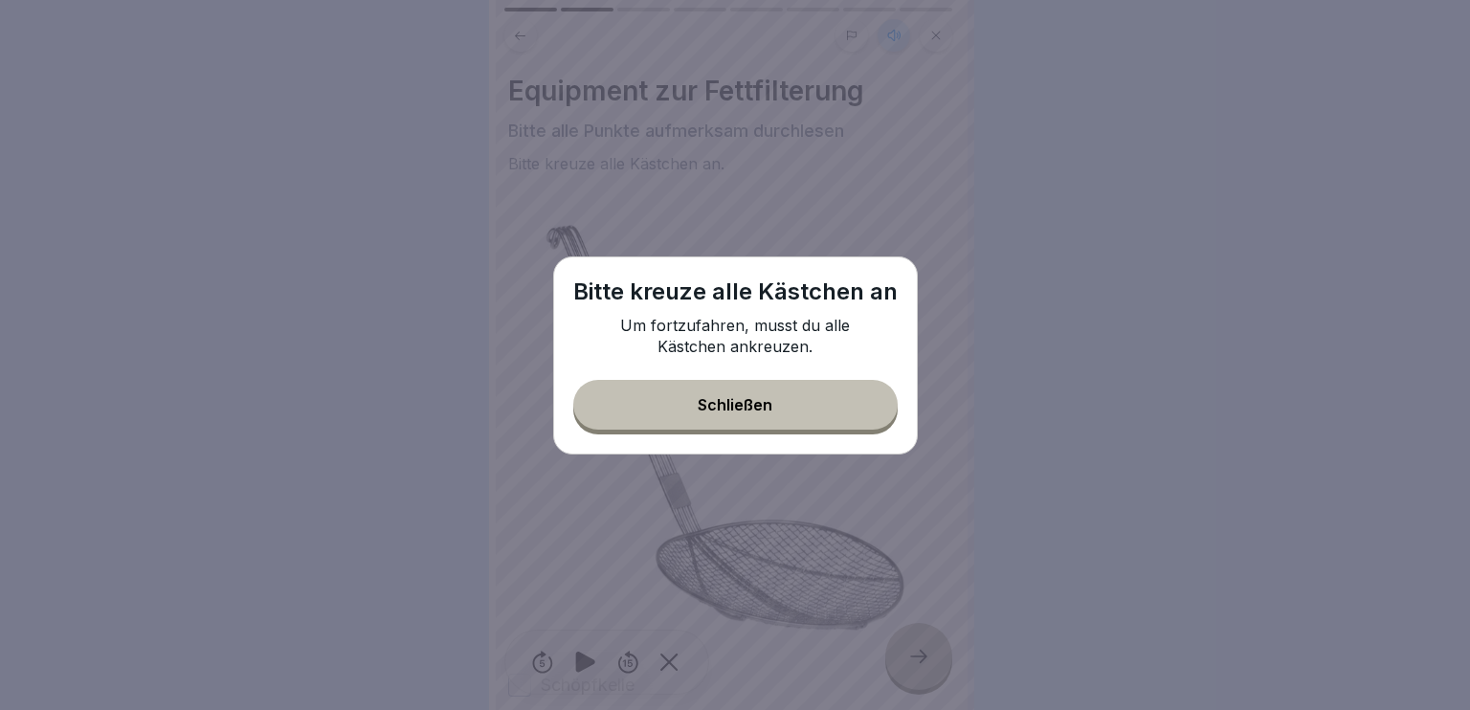
click at [724, 409] on div "Schließen" at bounding box center [735, 404] width 75 height 17
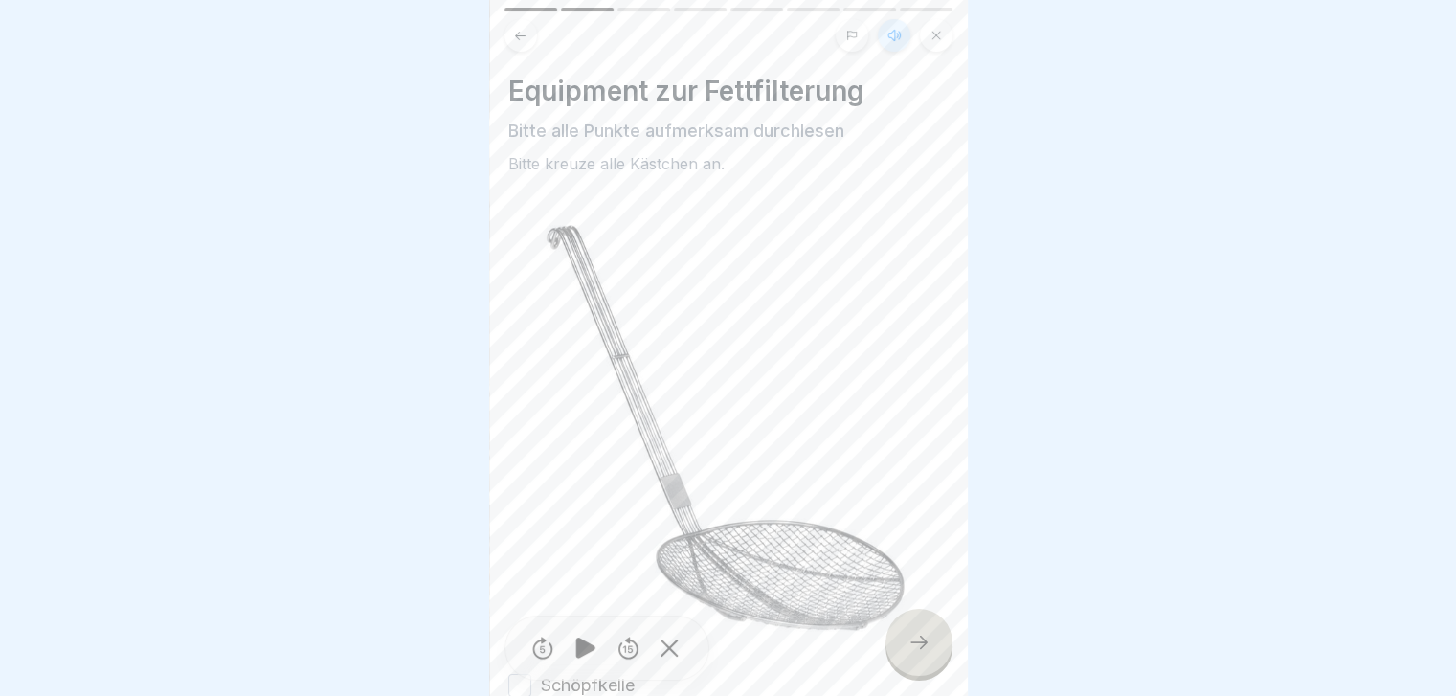
scroll to position [189, 0]
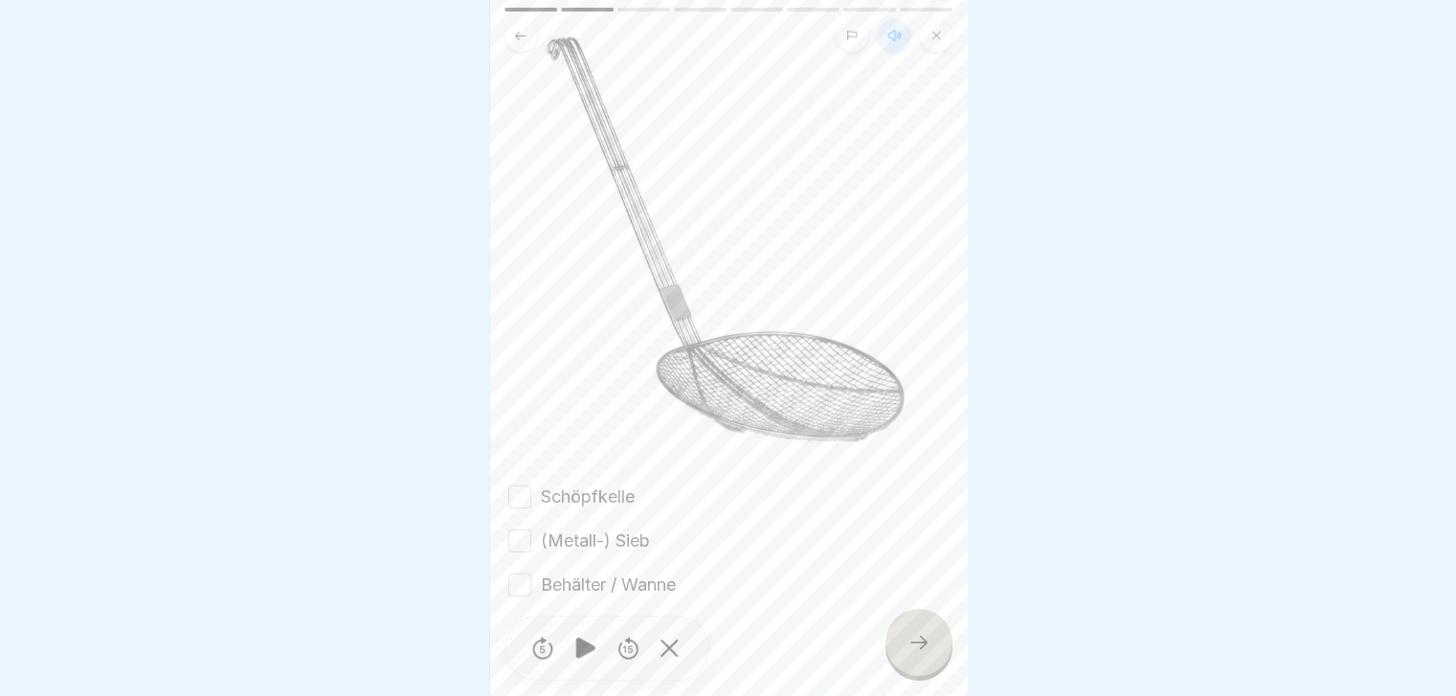
click at [521, 485] on button "Schöpfkelle" at bounding box center [519, 496] width 23 height 23
click at [521, 529] on button "(Metall-) Sieb" at bounding box center [519, 540] width 23 height 23
click at [526, 573] on button "Behälter / Wanne" at bounding box center [519, 584] width 23 height 23
click at [915, 654] on icon at bounding box center [918, 642] width 23 height 23
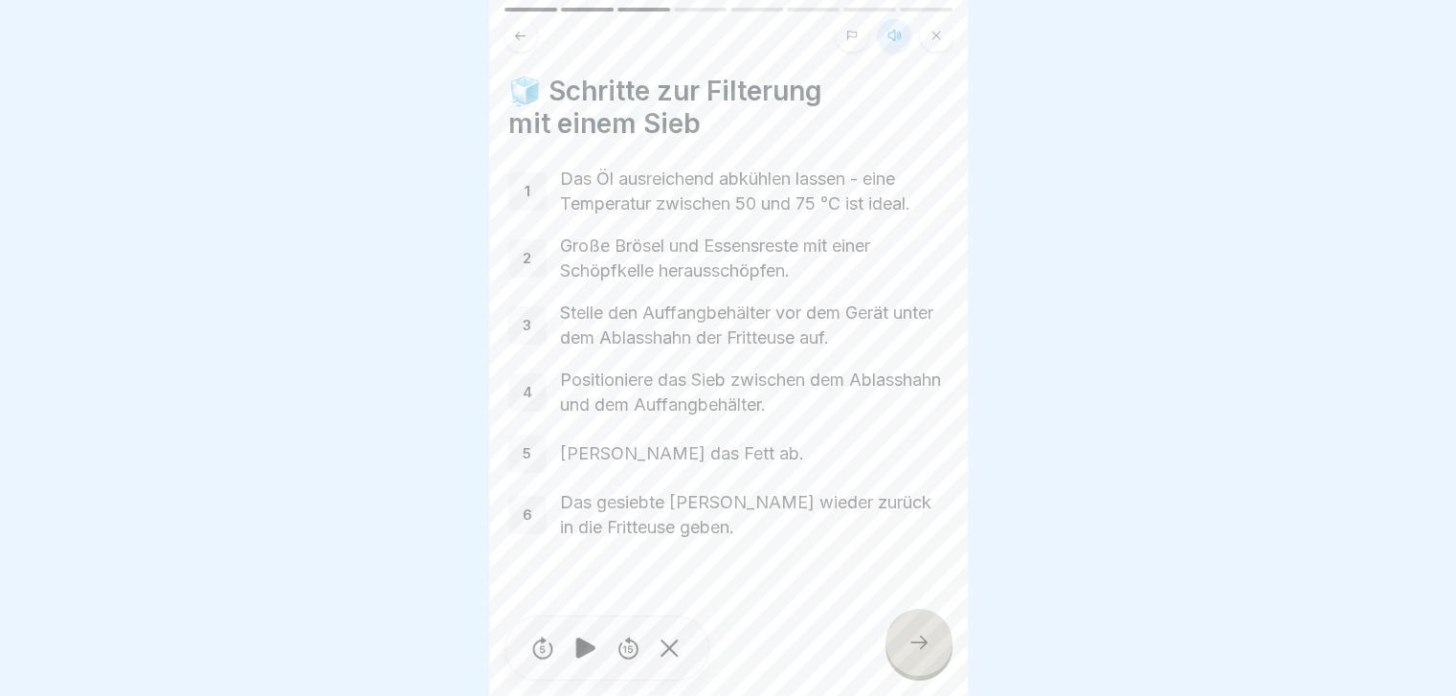
click at [913, 654] on icon at bounding box center [918, 642] width 23 height 23
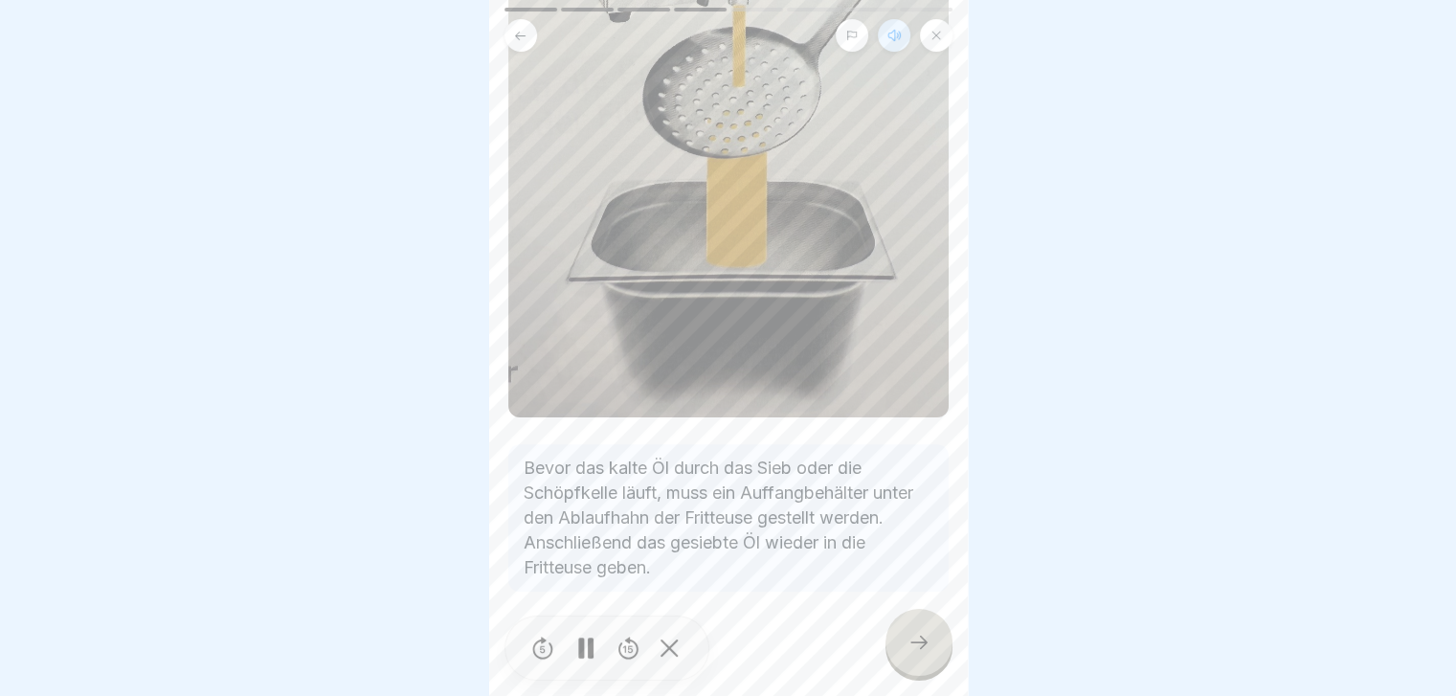
scroll to position [604, 0]
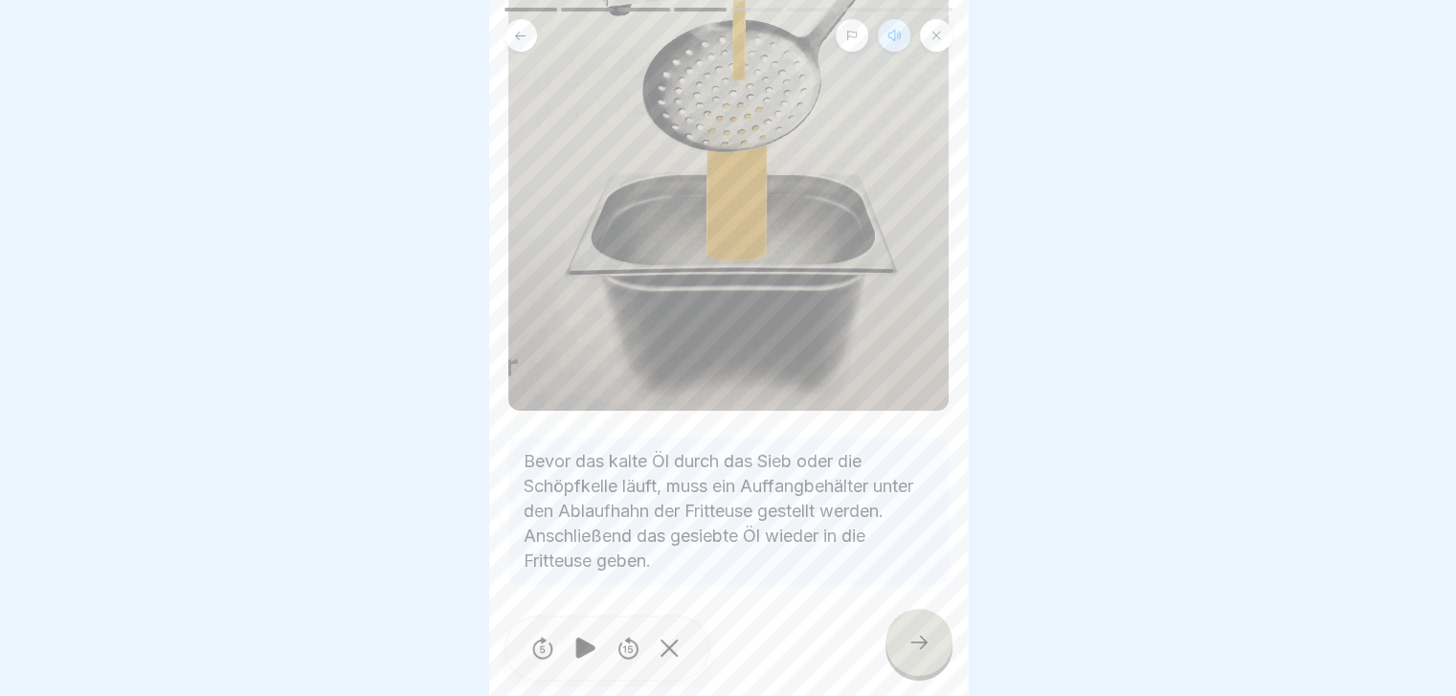
click at [918, 654] on icon at bounding box center [918, 642] width 23 height 23
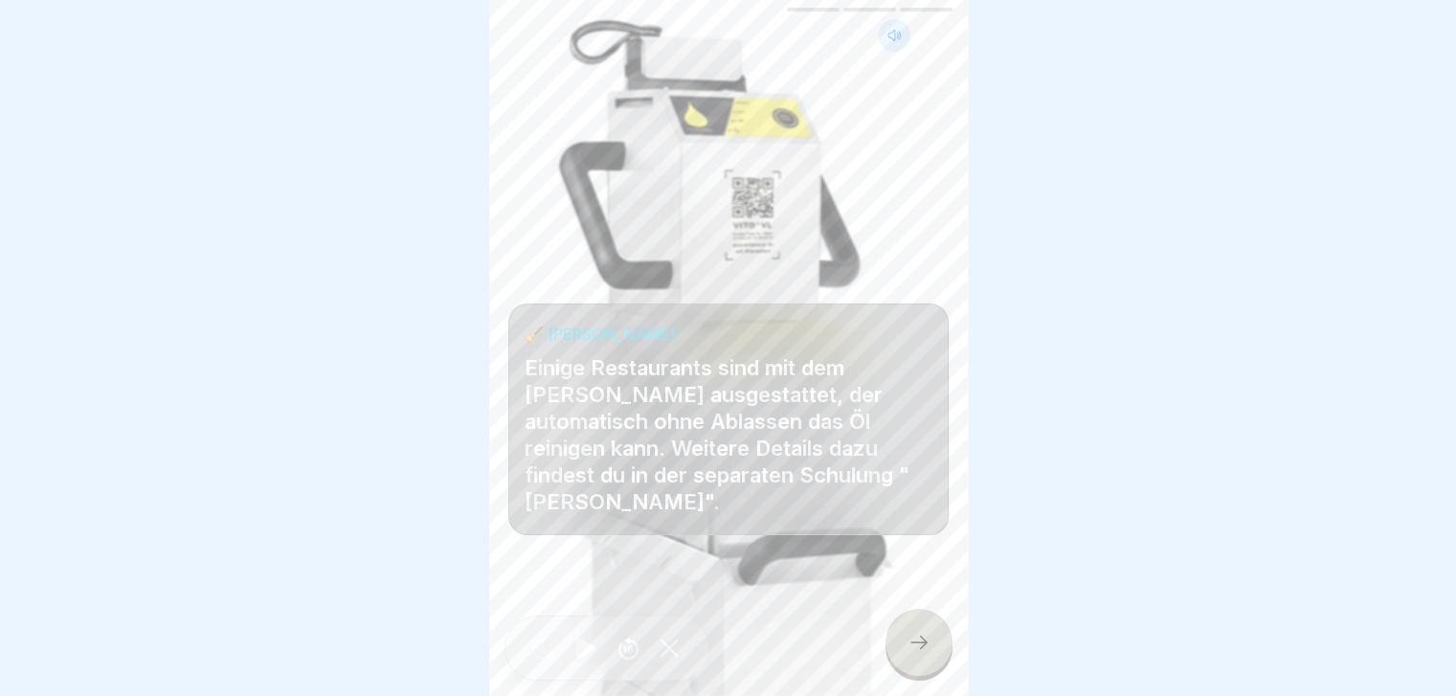
click at [907, 654] on icon at bounding box center [918, 642] width 23 height 23
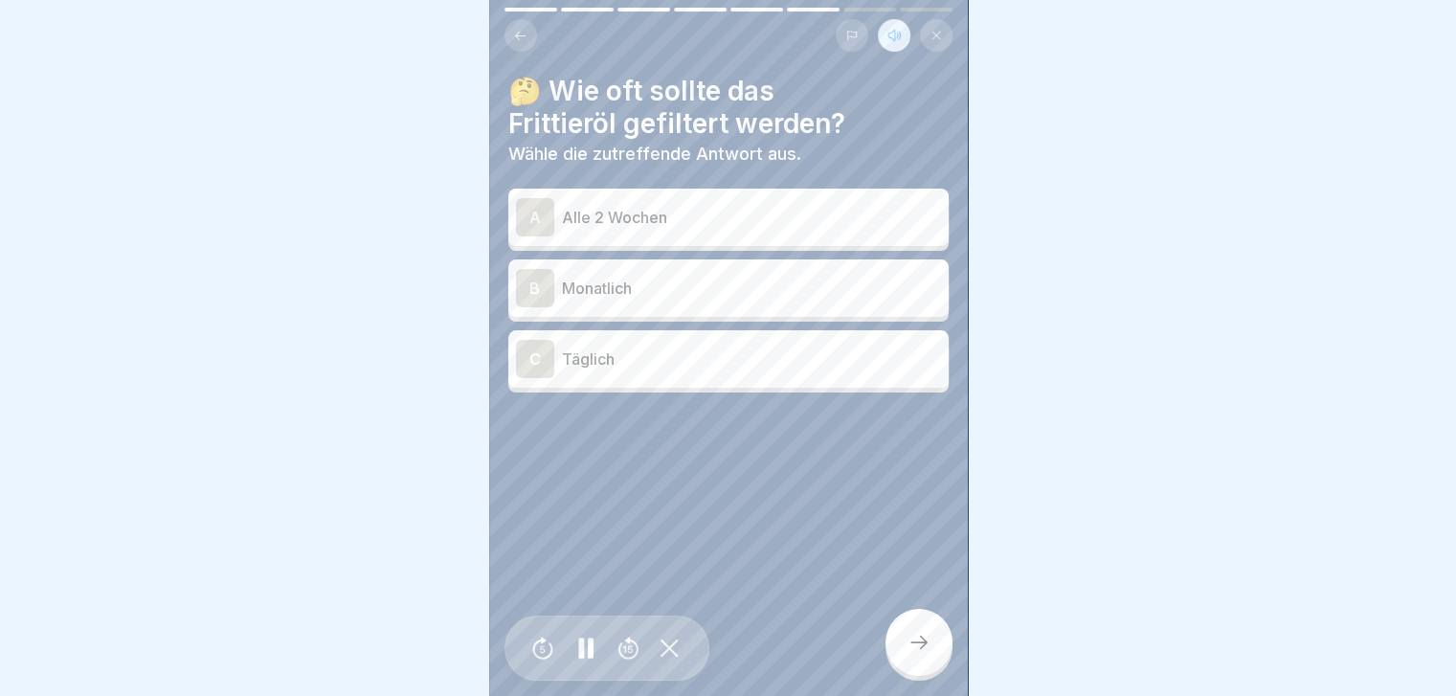
click at [535, 359] on div "C" at bounding box center [535, 359] width 38 height 38
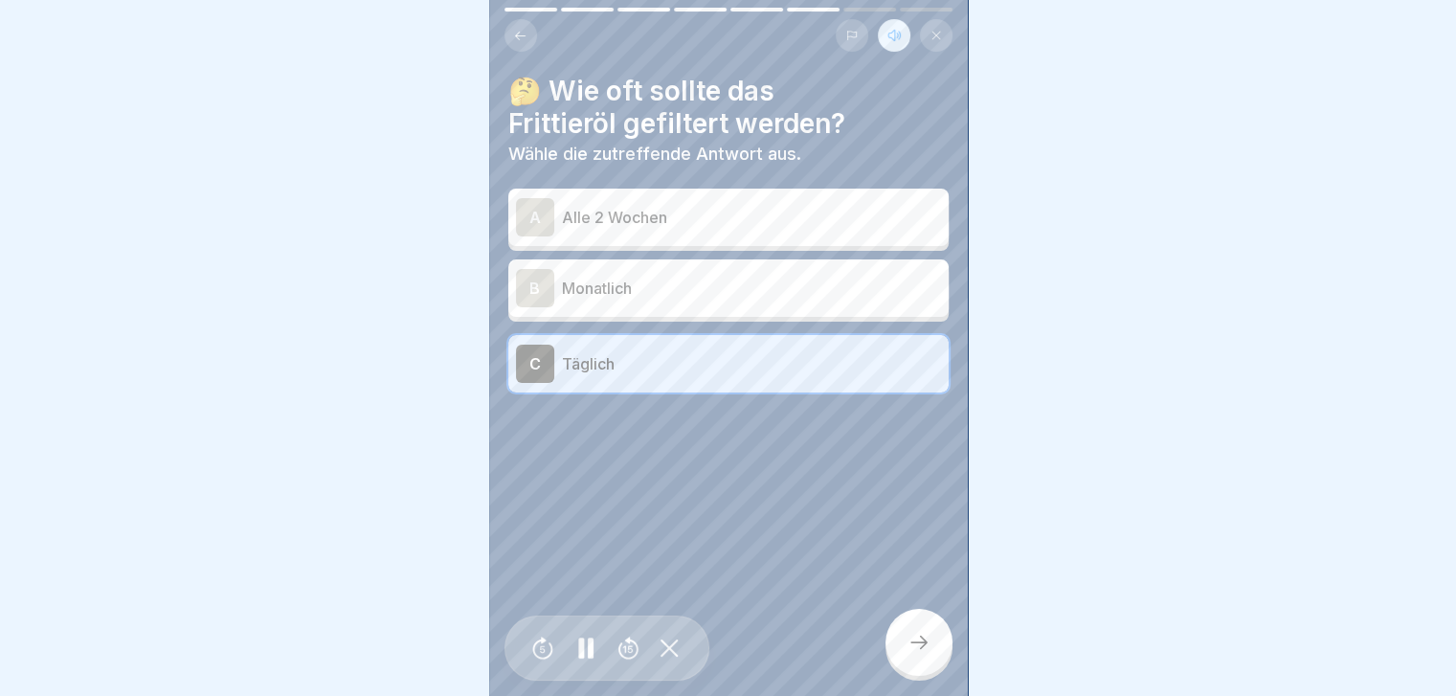
click at [929, 654] on icon at bounding box center [918, 642] width 23 height 23
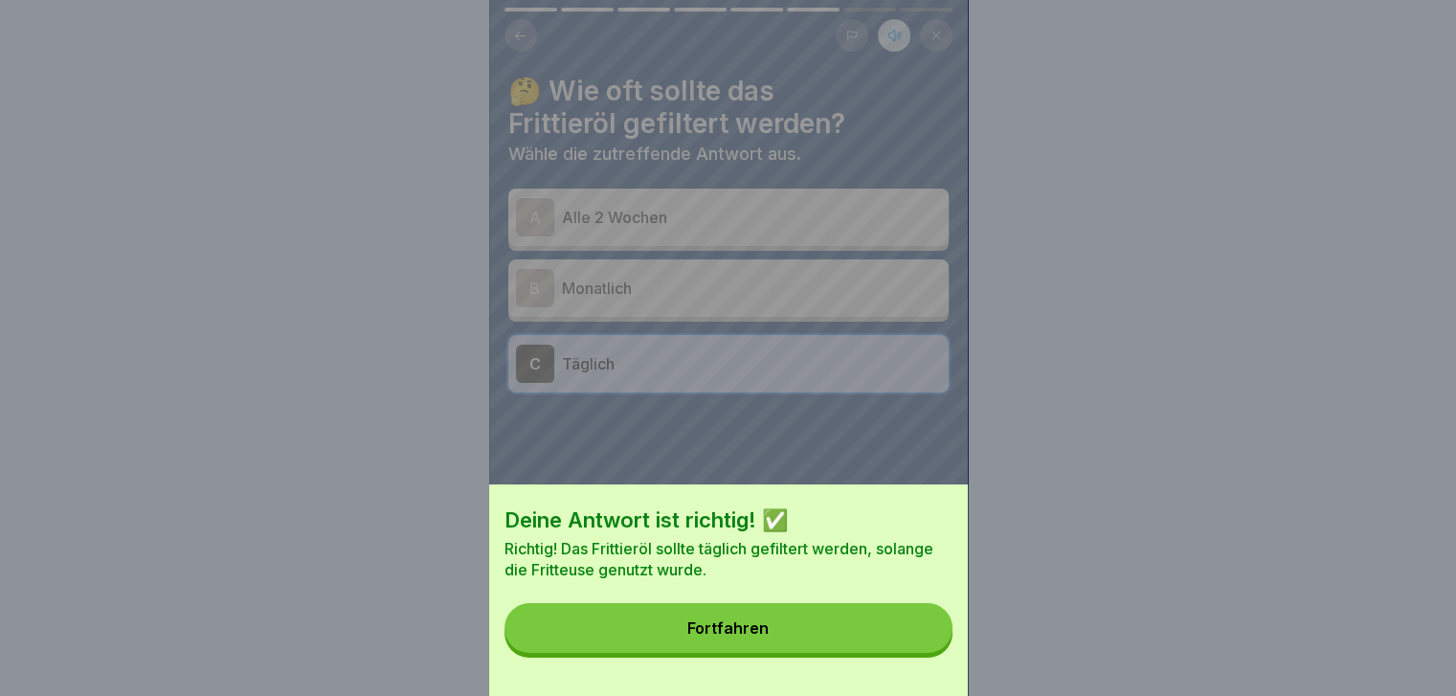
click at [810, 637] on button "Fortfahren" at bounding box center [728, 628] width 448 height 50
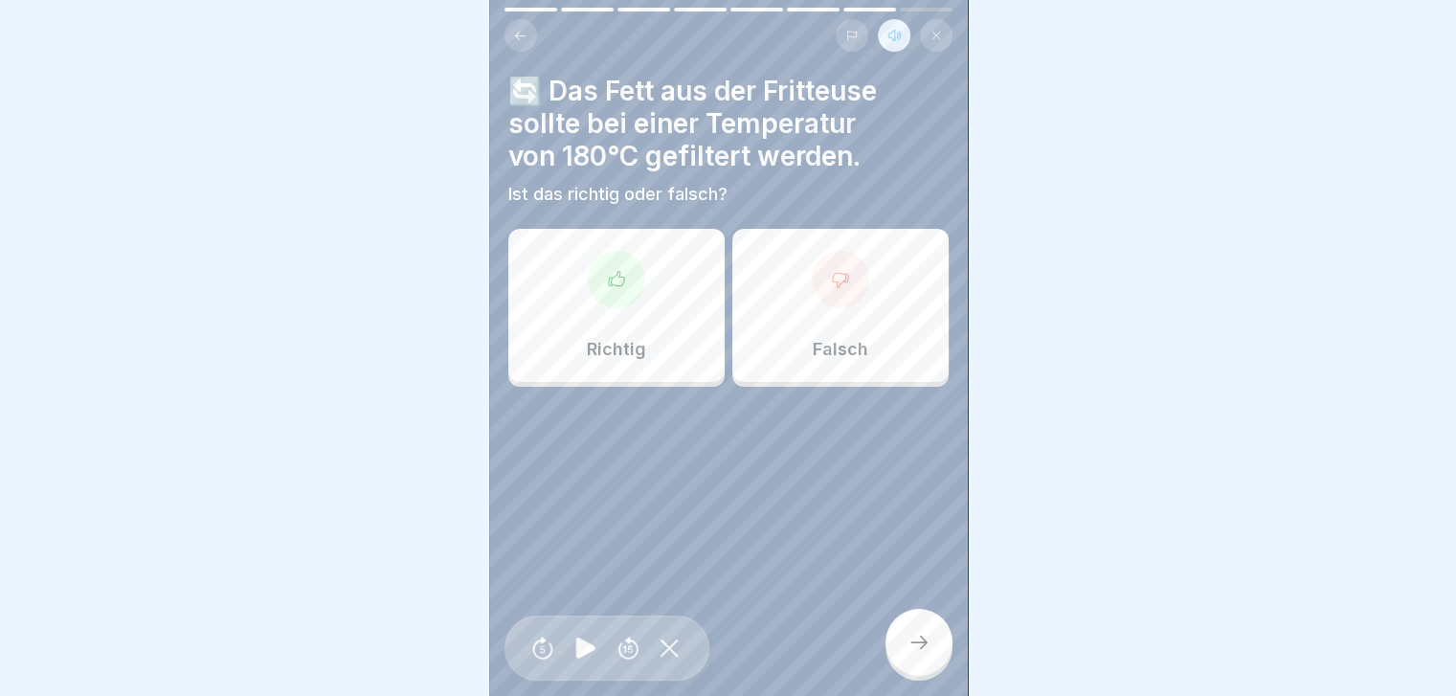
click at [850, 325] on div "Falsch" at bounding box center [840, 305] width 216 height 153
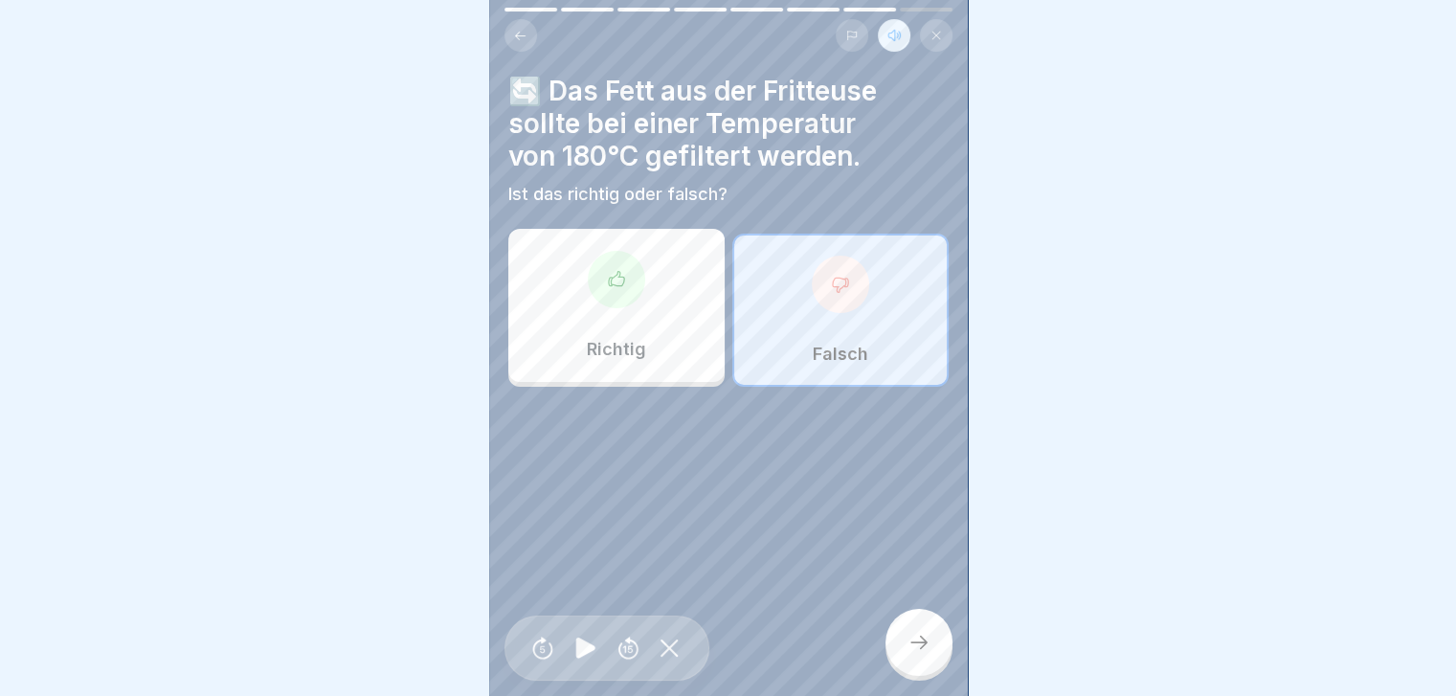
click at [918, 654] on icon at bounding box center [918, 642] width 23 height 23
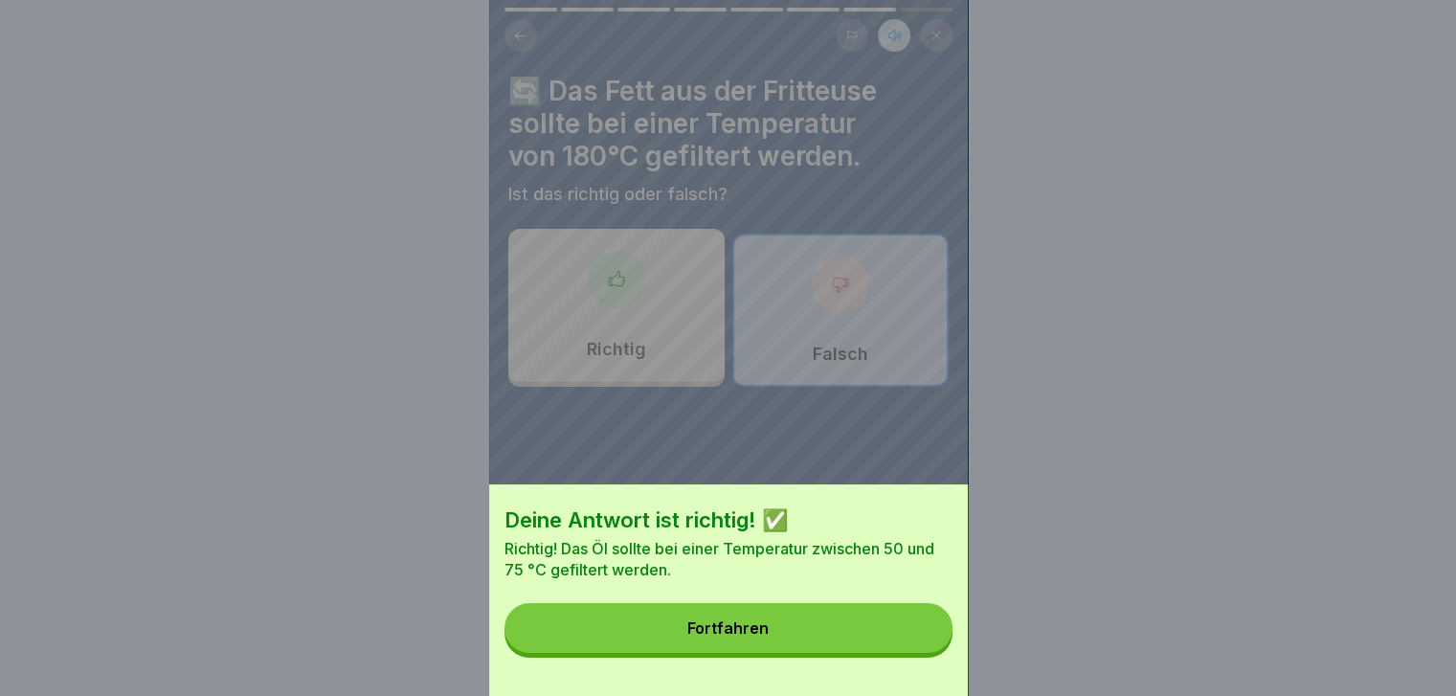
click at [829, 638] on button "Fortfahren" at bounding box center [728, 628] width 448 height 50
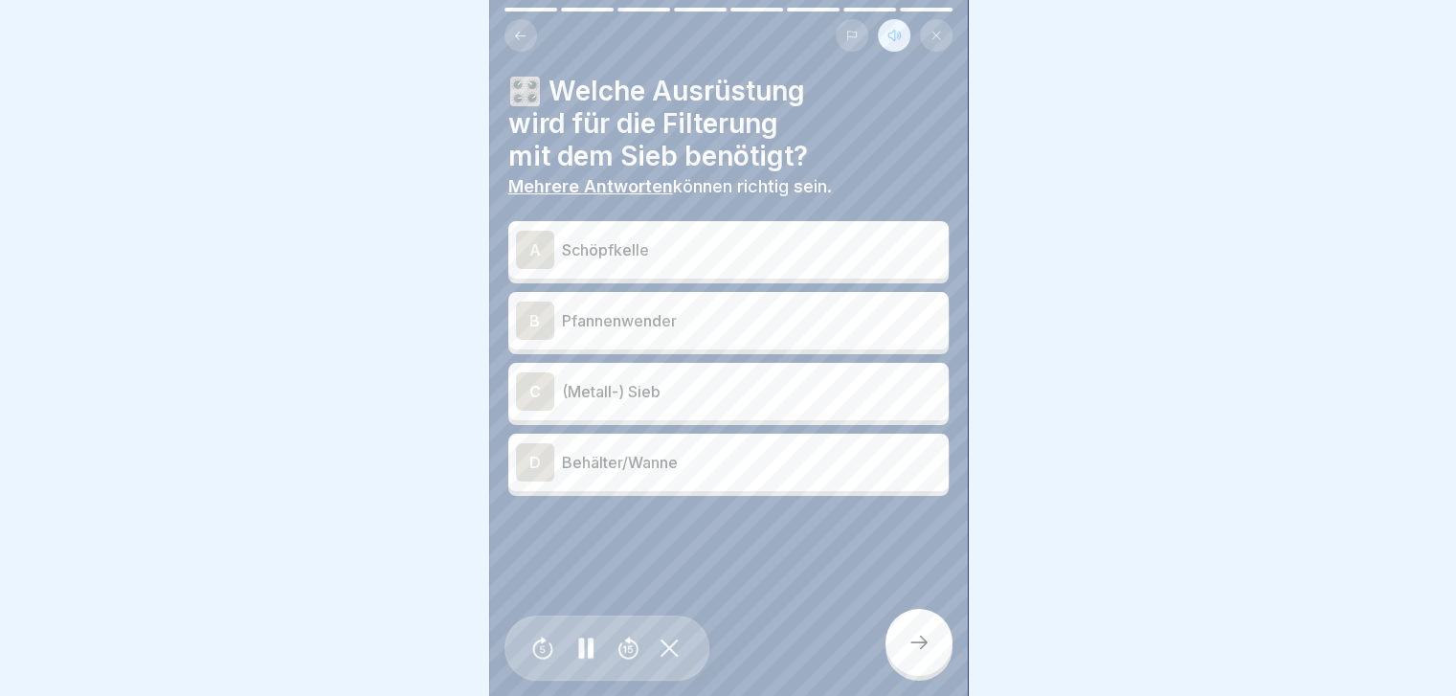
click at [527, 463] on div "D" at bounding box center [535, 462] width 38 height 38
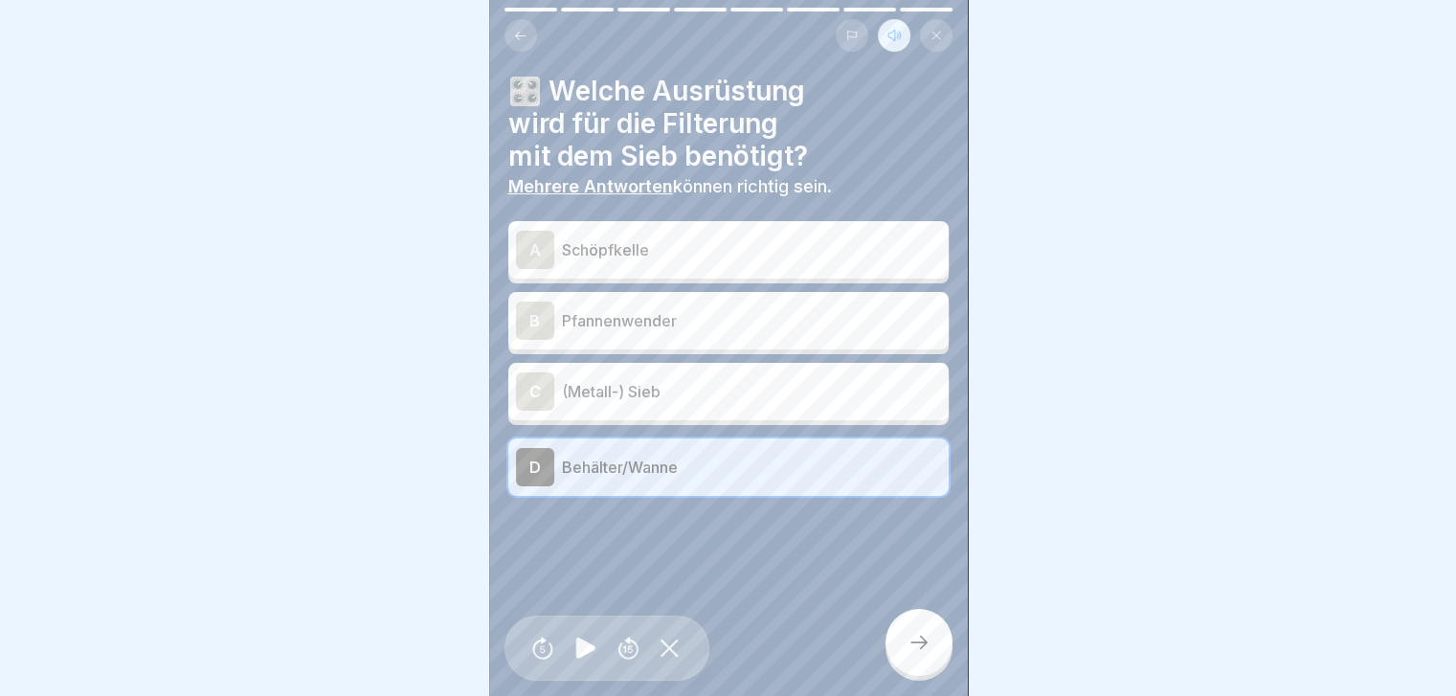
click at [535, 382] on div "C" at bounding box center [535, 391] width 38 height 38
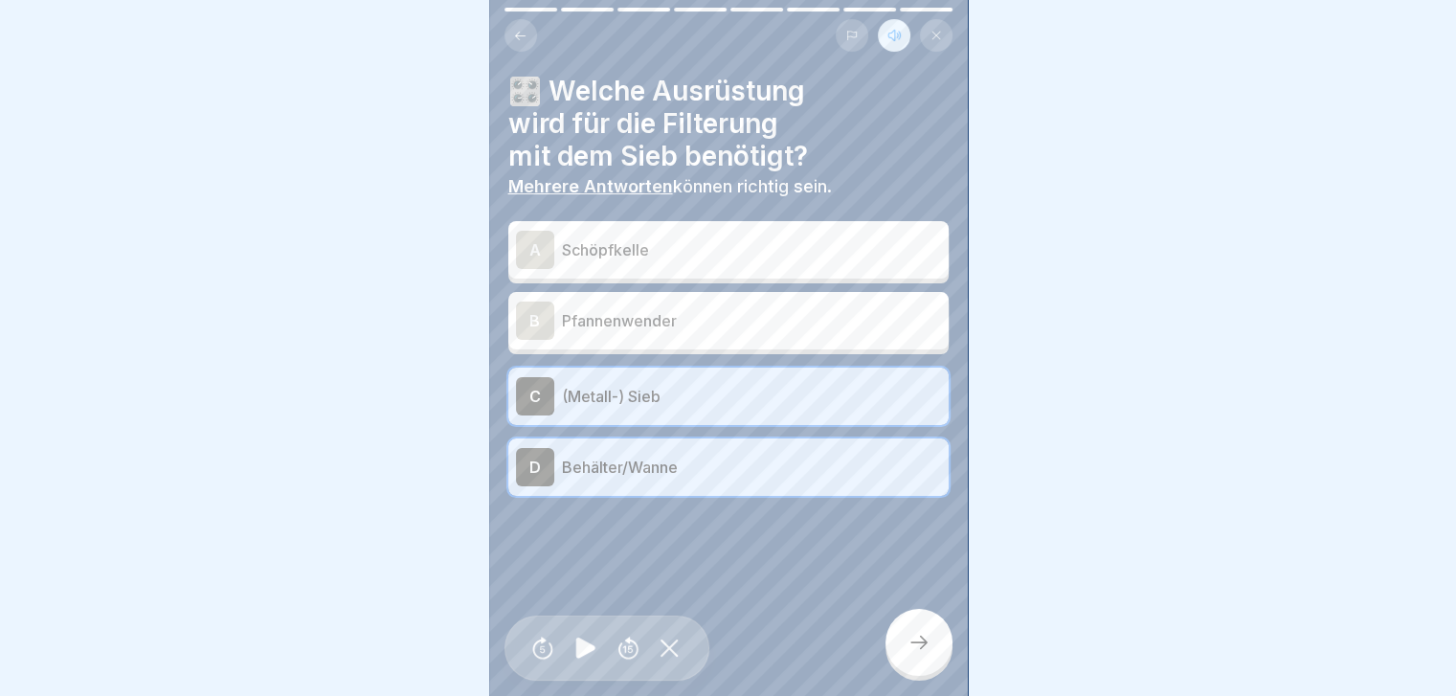
click at [532, 248] on div "A" at bounding box center [535, 250] width 38 height 38
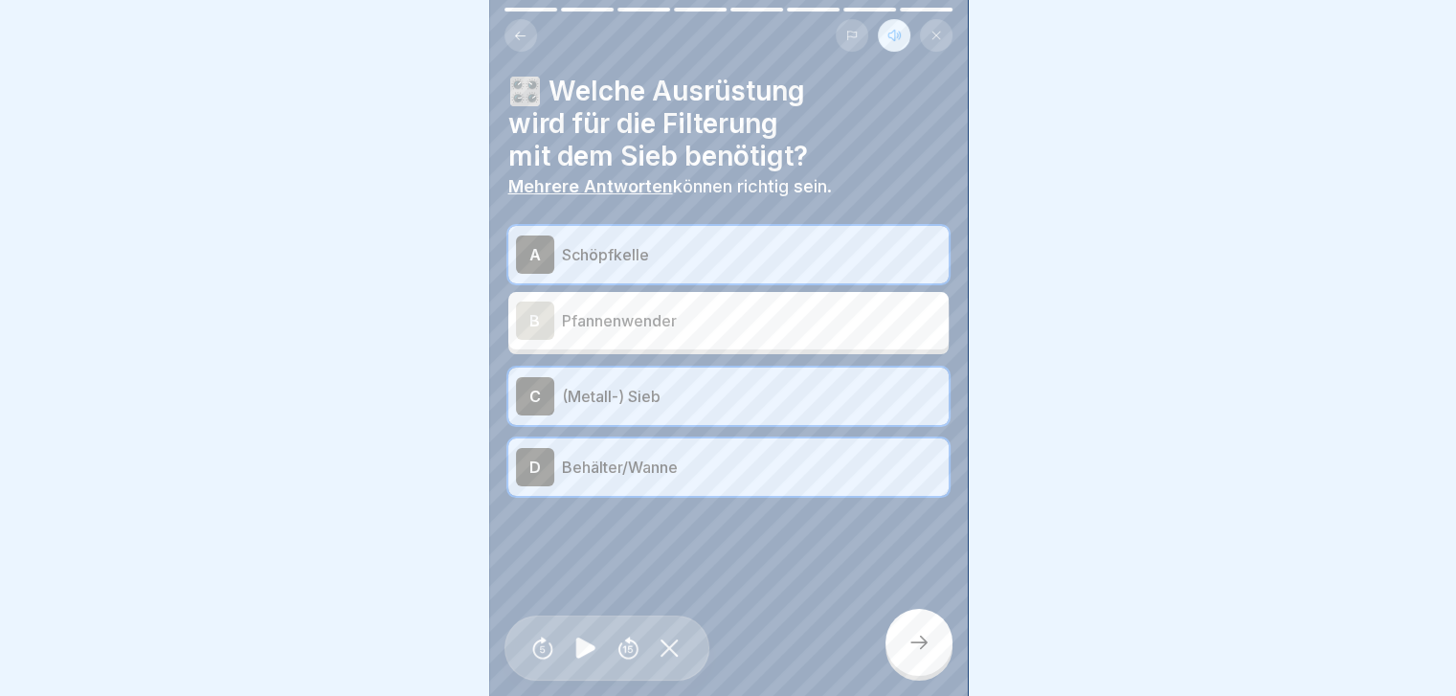
click at [907, 654] on icon at bounding box center [918, 642] width 23 height 23
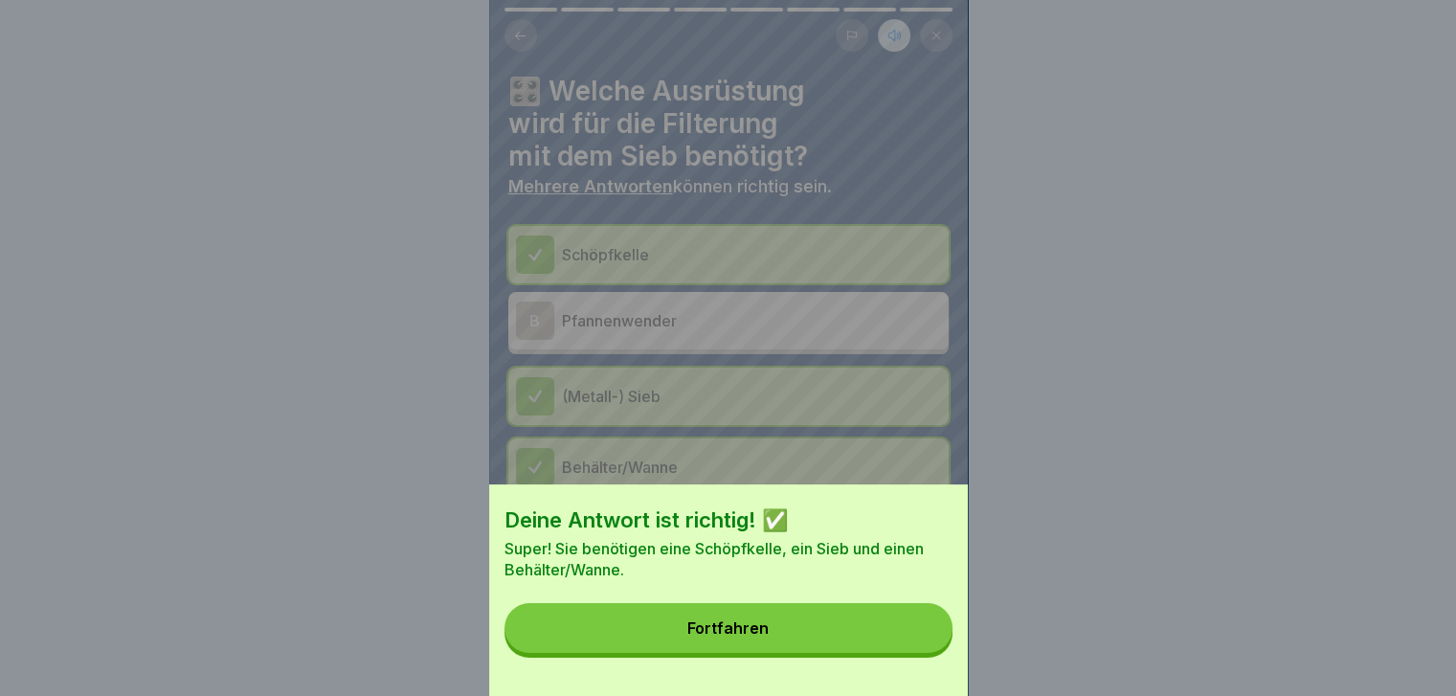
click at [833, 644] on button "Fortfahren" at bounding box center [728, 628] width 448 height 50
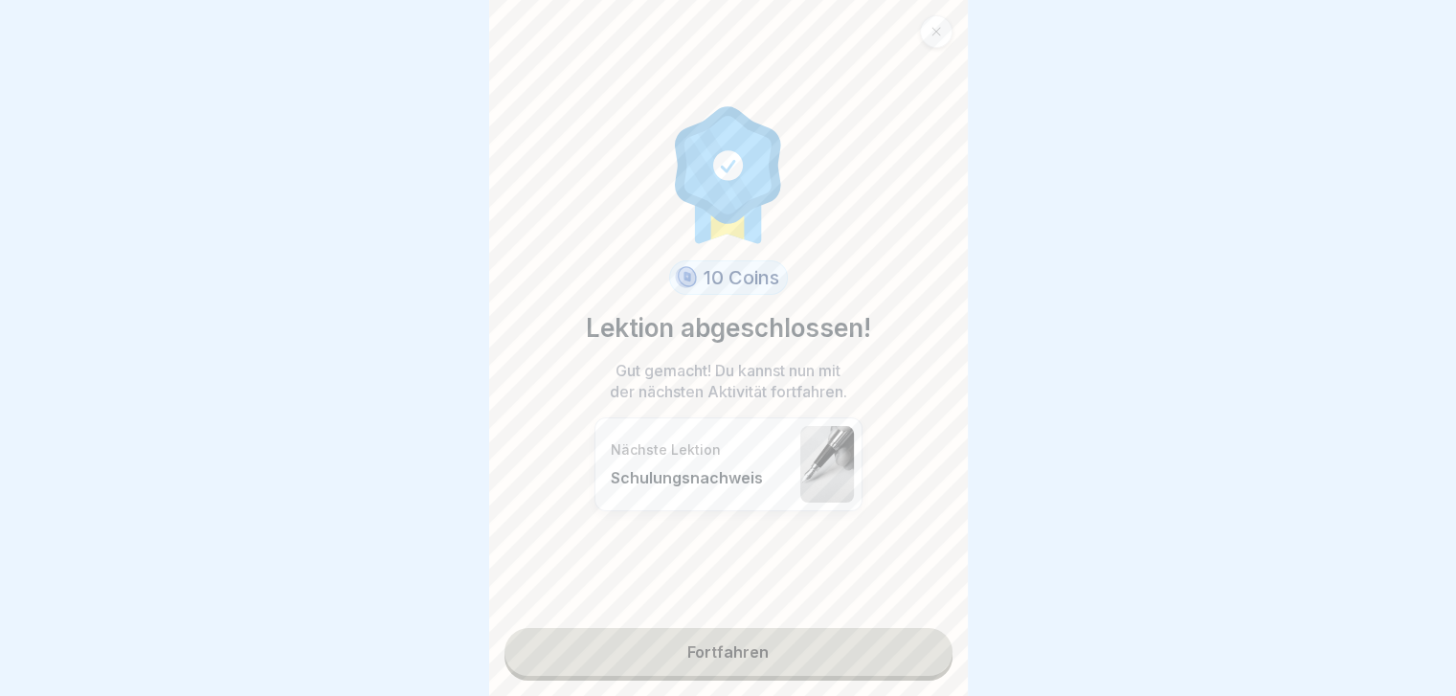
click at [778, 667] on link "Fortfahren" at bounding box center [728, 652] width 448 height 48
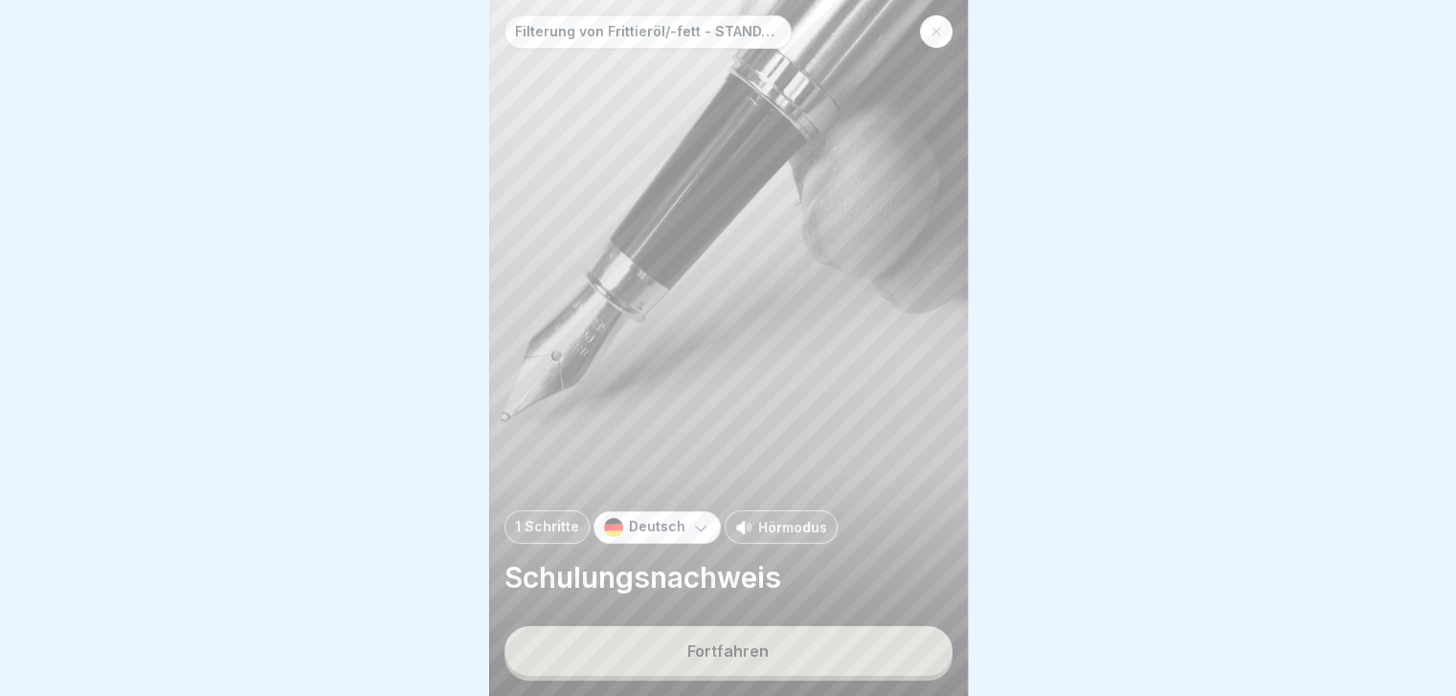
click at [767, 531] on p "Hörmodus" at bounding box center [792, 527] width 69 height 20
click at [762, 675] on button "Fortfahren" at bounding box center [728, 651] width 448 height 50
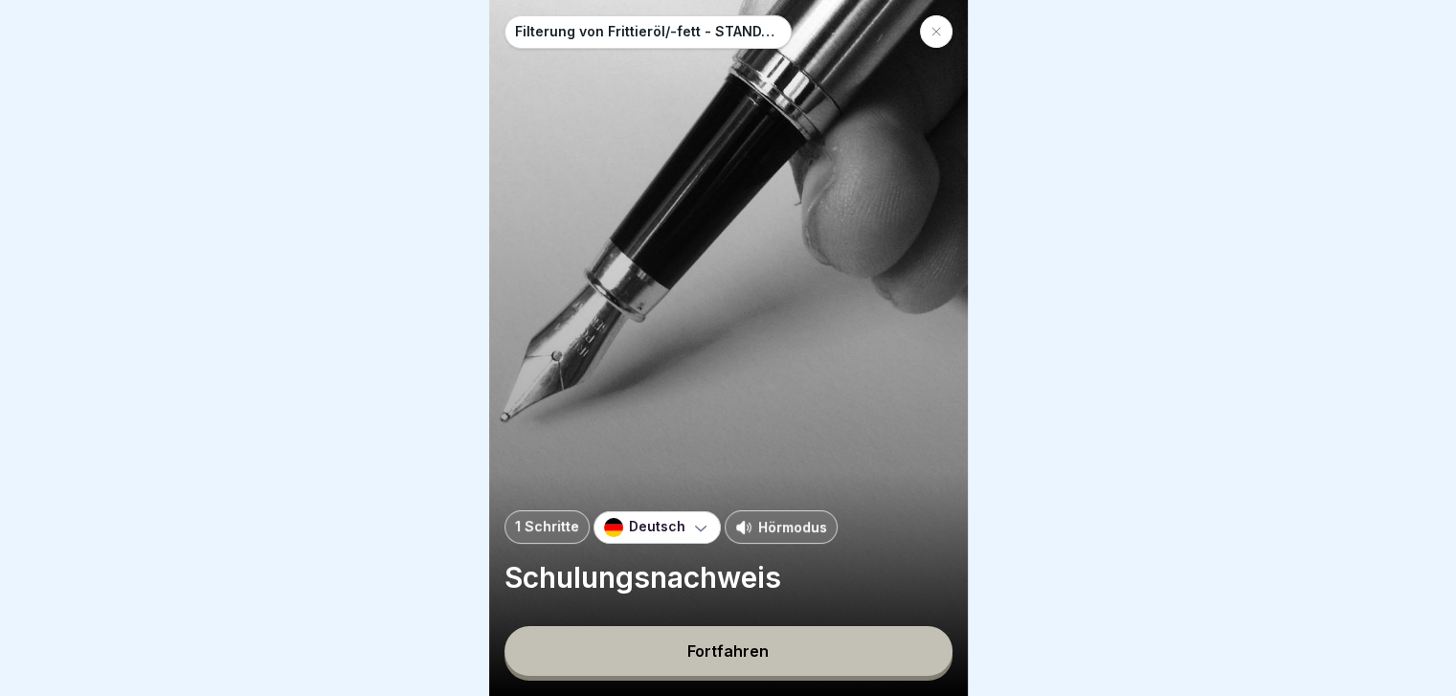
click at [773, 669] on button "Fortfahren" at bounding box center [728, 651] width 448 height 50
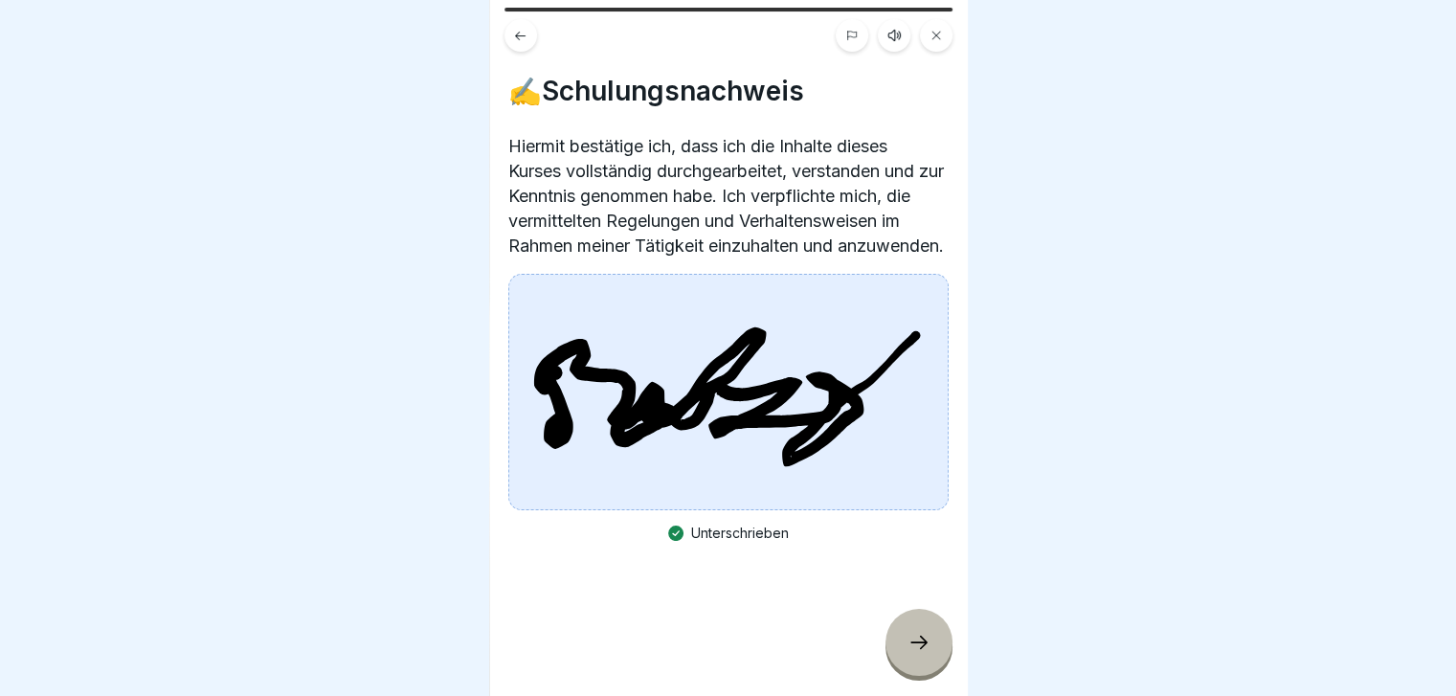
click at [907, 654] on icon at bounding box center [918, 642] width 23 height 23
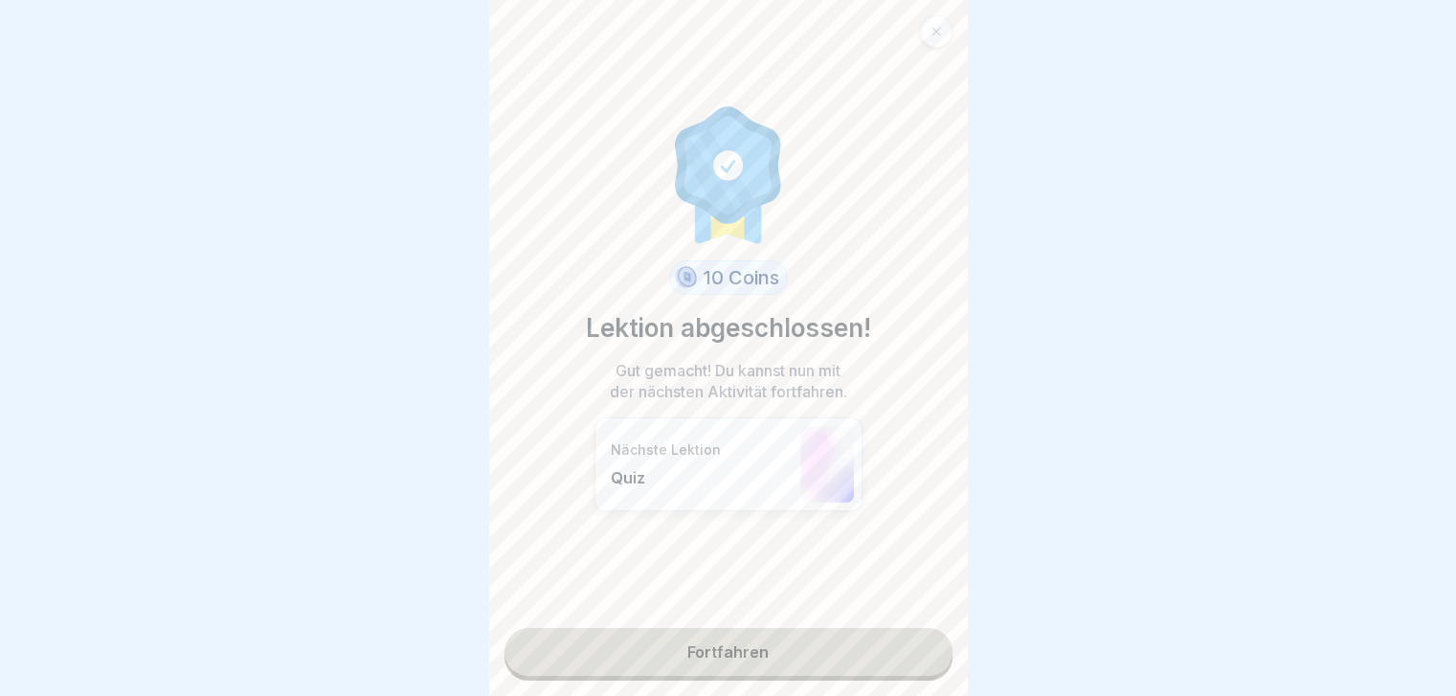
click at [784, 651] on link "Fortfahren" at bounding box center [728, 652] width 448 height 48
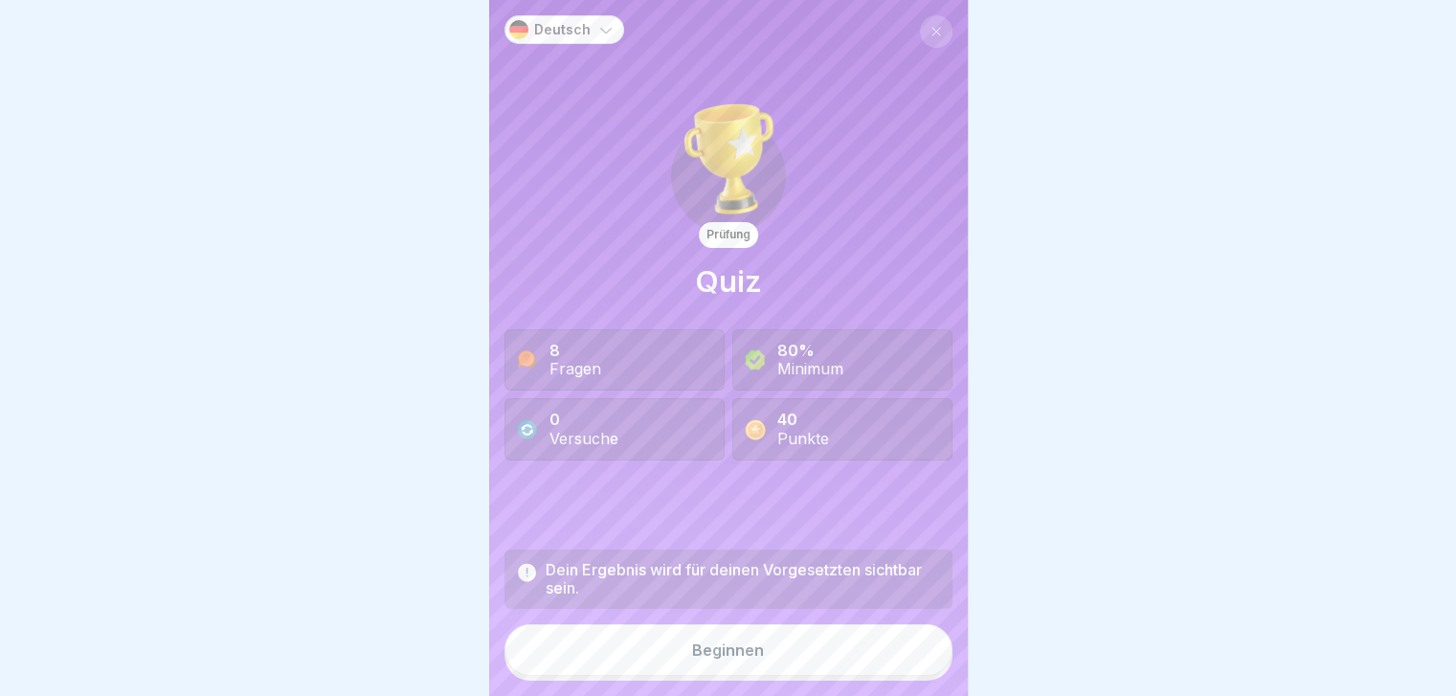
click at [761, 671] on button "Beginnen" at bounding box center [728, 650] width 448 height 52
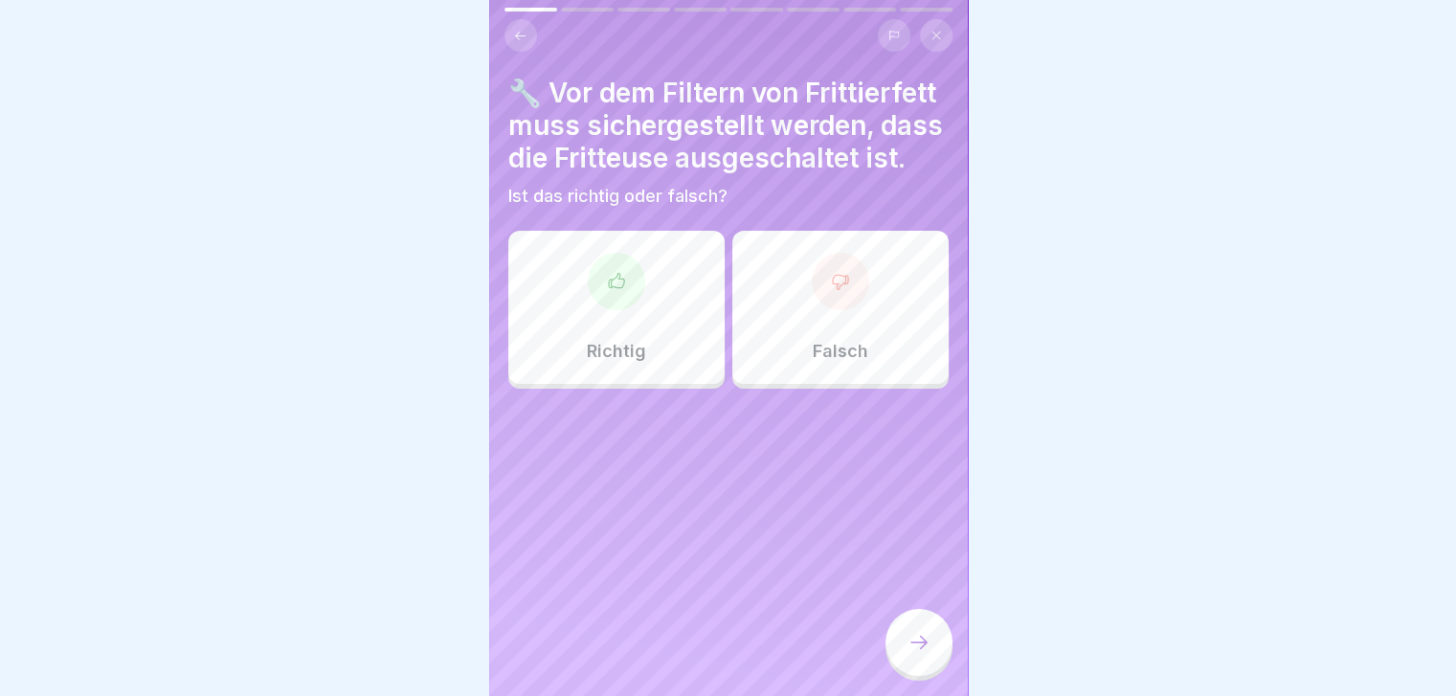
click at [591, 348] on div "Richtig" at bounding box center [616, 307] width 216 height 153
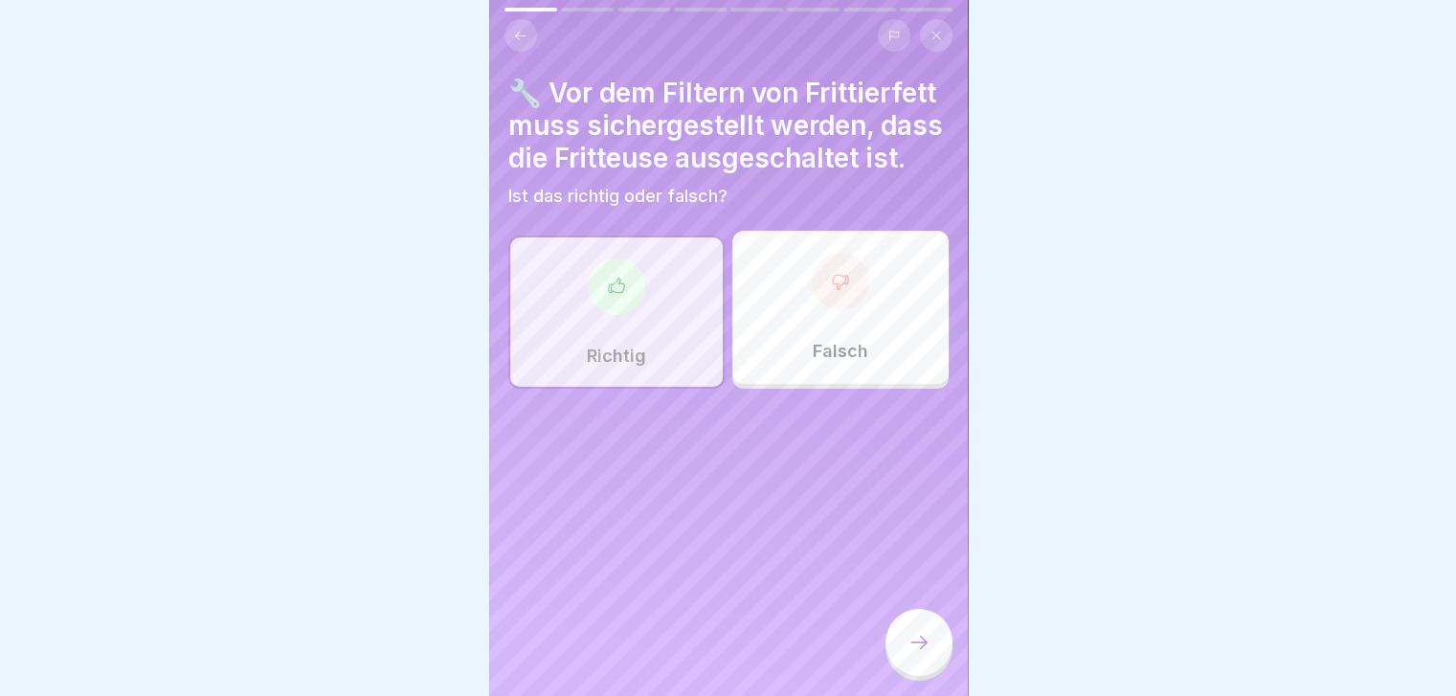
click at [936, 653] on div at bounding box center [918, 642] width 67 height 67
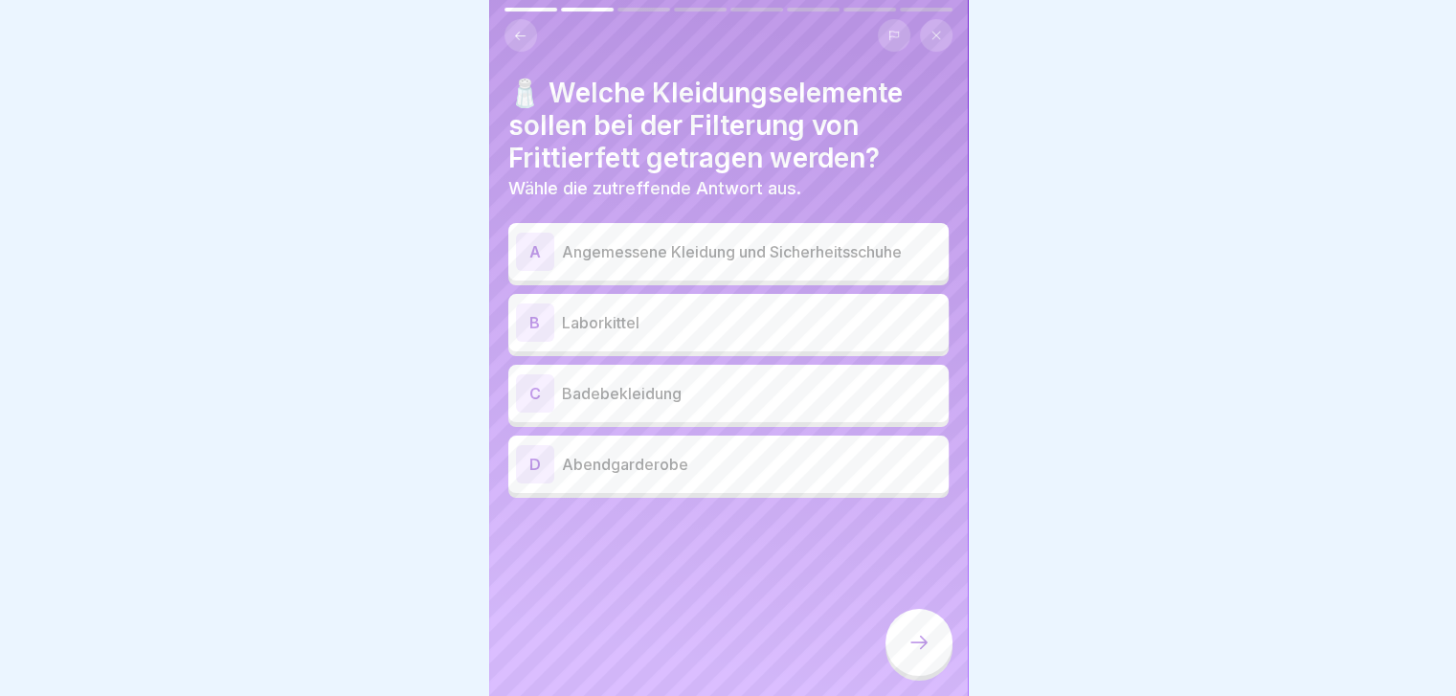
click at [536, 252] on div "A" at bounding box center [535, 252] width 38 height 38
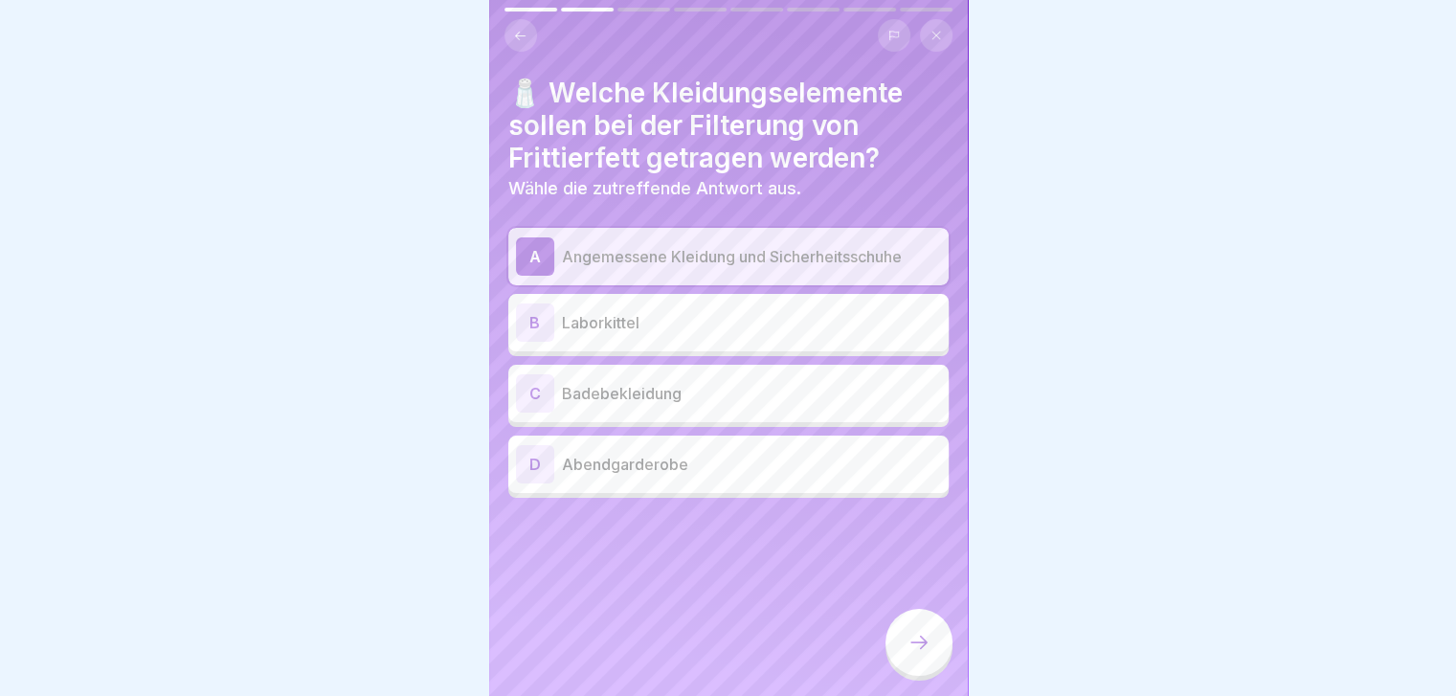
click at [929, 654] on icon at bounding box center [918, 642] width 23 height 23
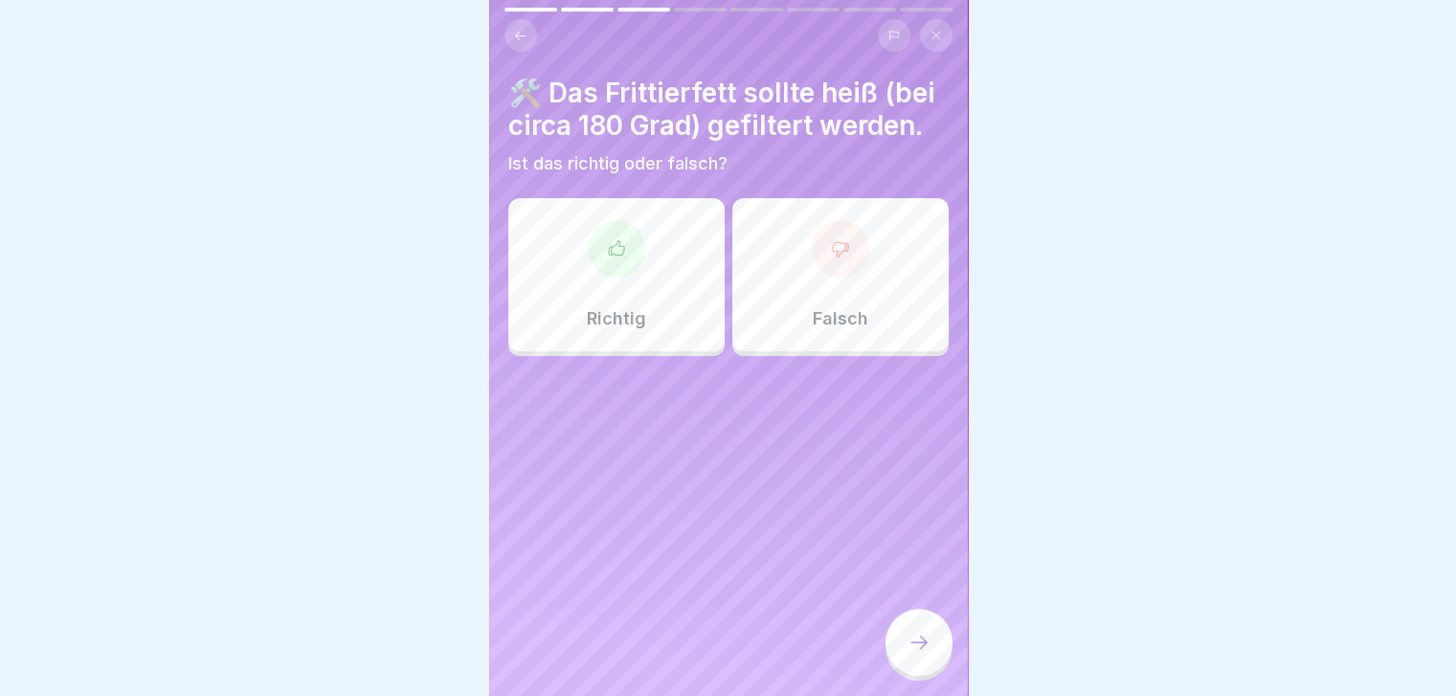
click at [849, 329] on p "Falsch" at bounding box center [841, 318] width 56 height 21
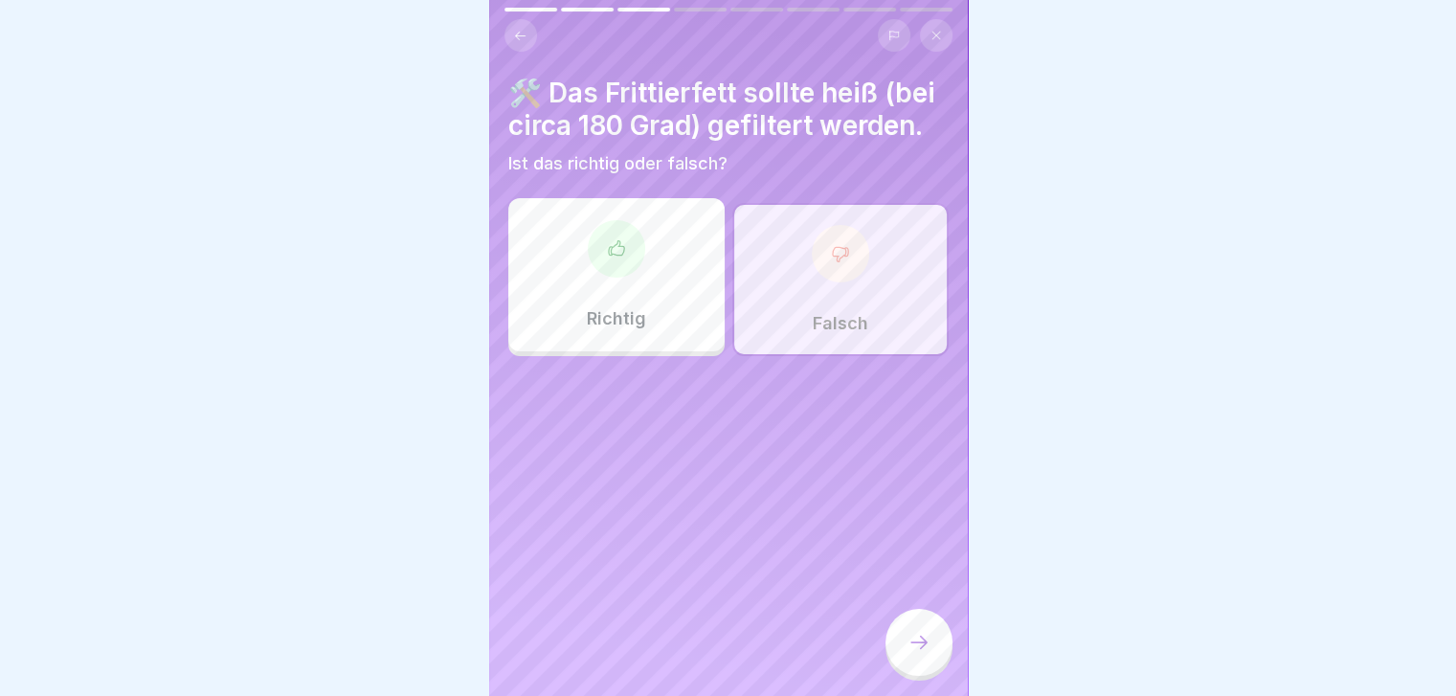
click at [935, 660] on div at bounding box center [918, 642] width 67 height 67
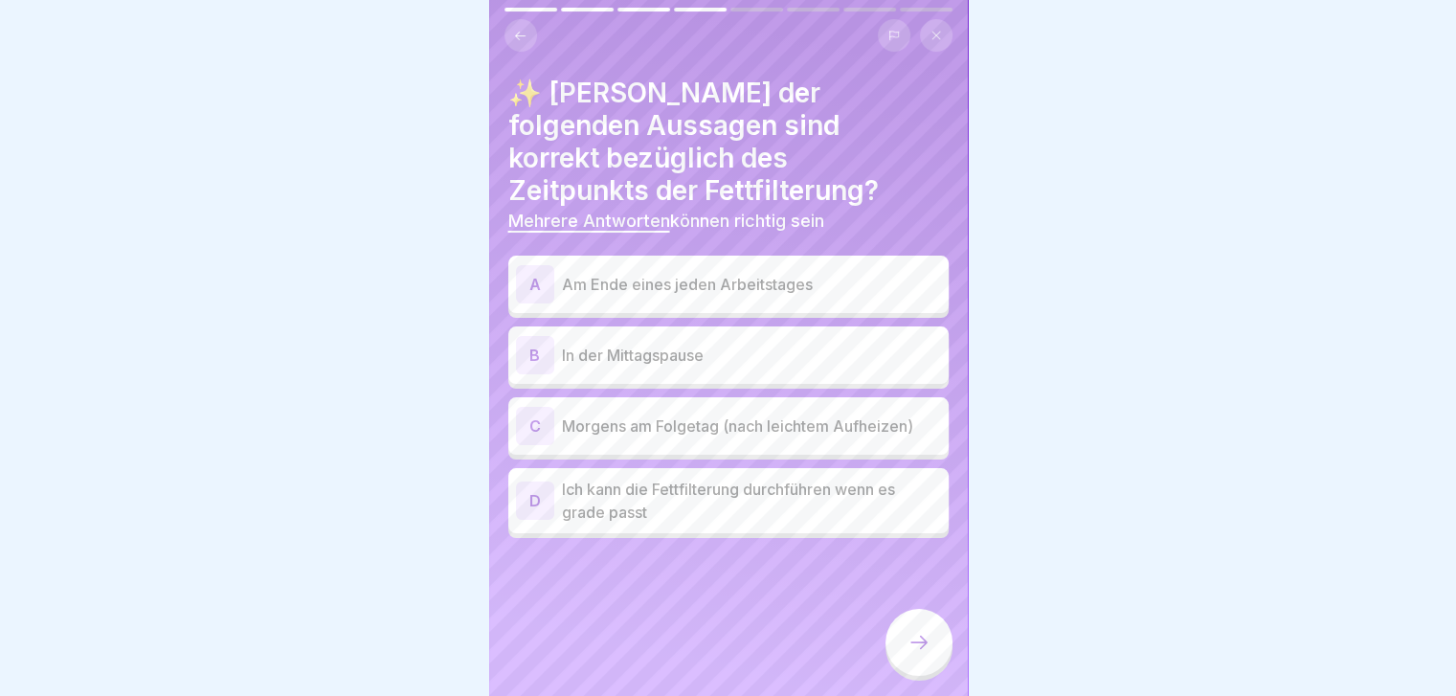
click at [534, 265] on div "A" at bounding box center [535, 284] width 38 height 38
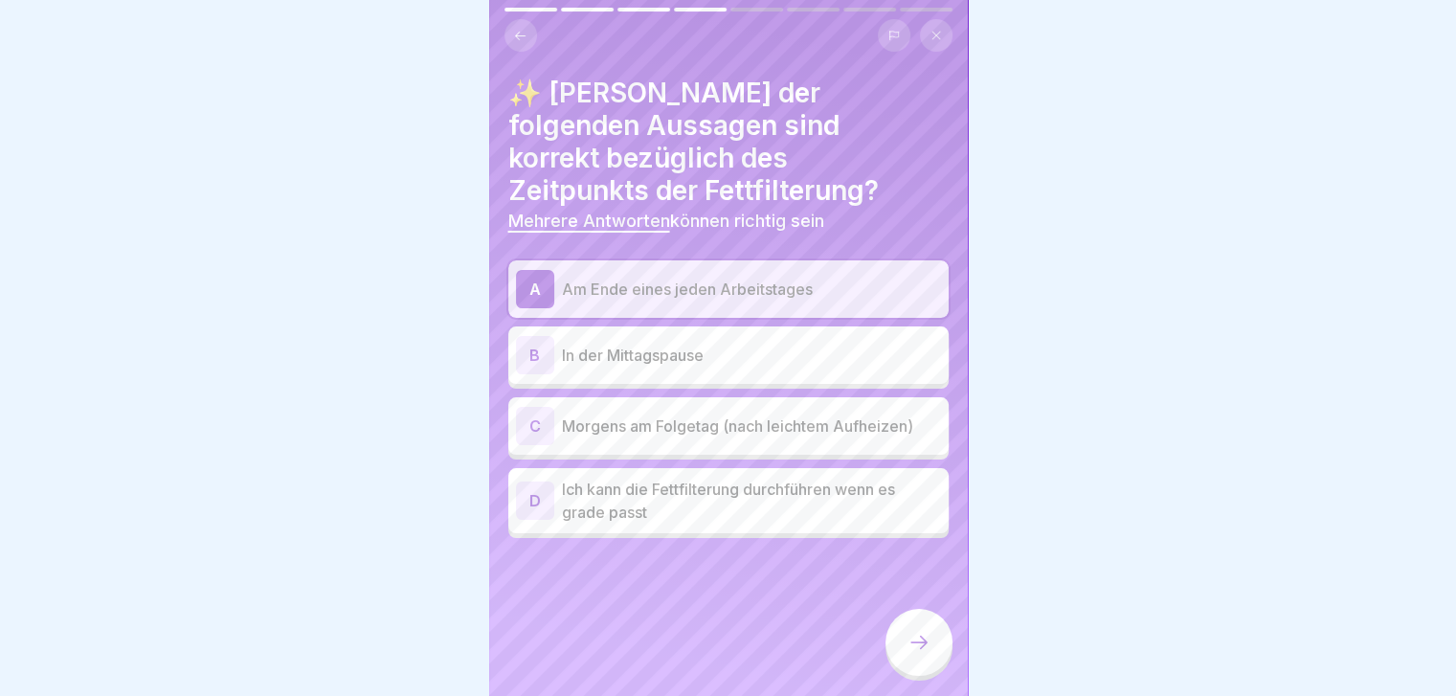
click at [523, 407] on div "C" at bounding box center [535, 426] width 38 height 38
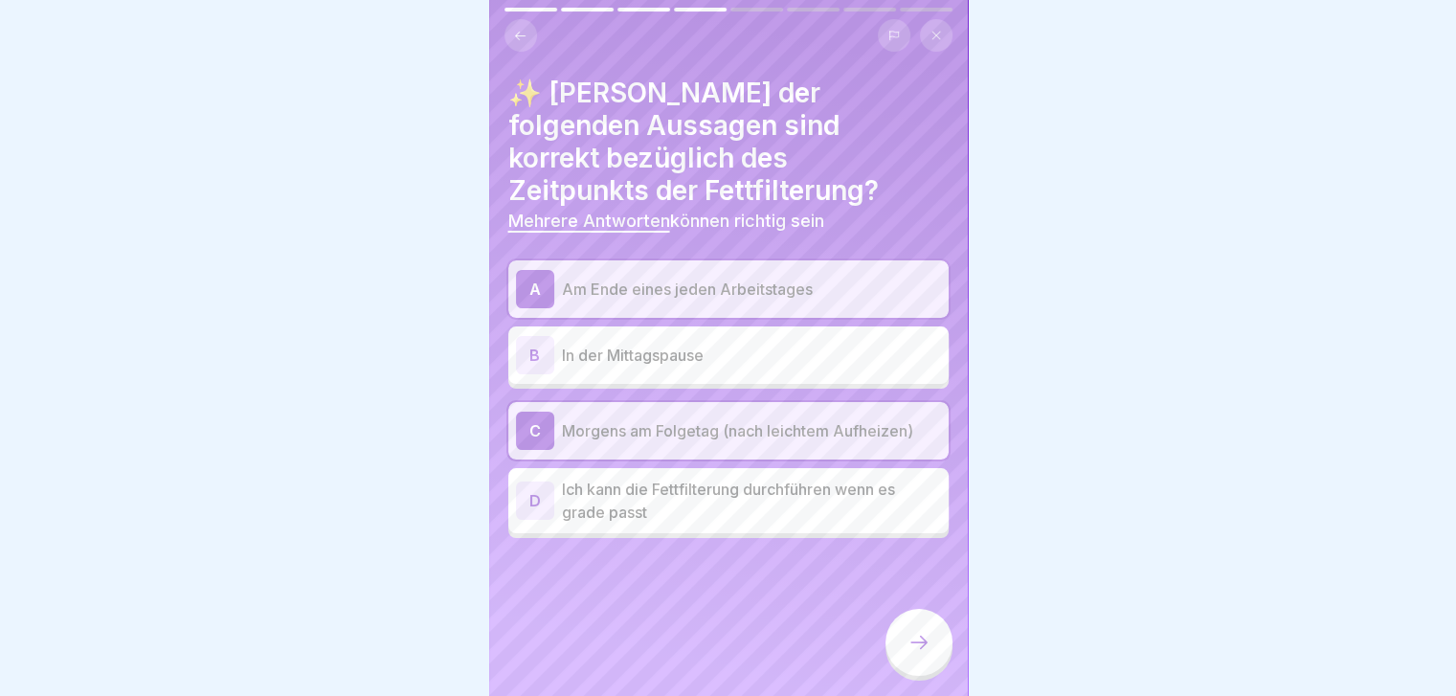
click at [909, 653] on icon at bounding box center [918, 642] width 23 height 23
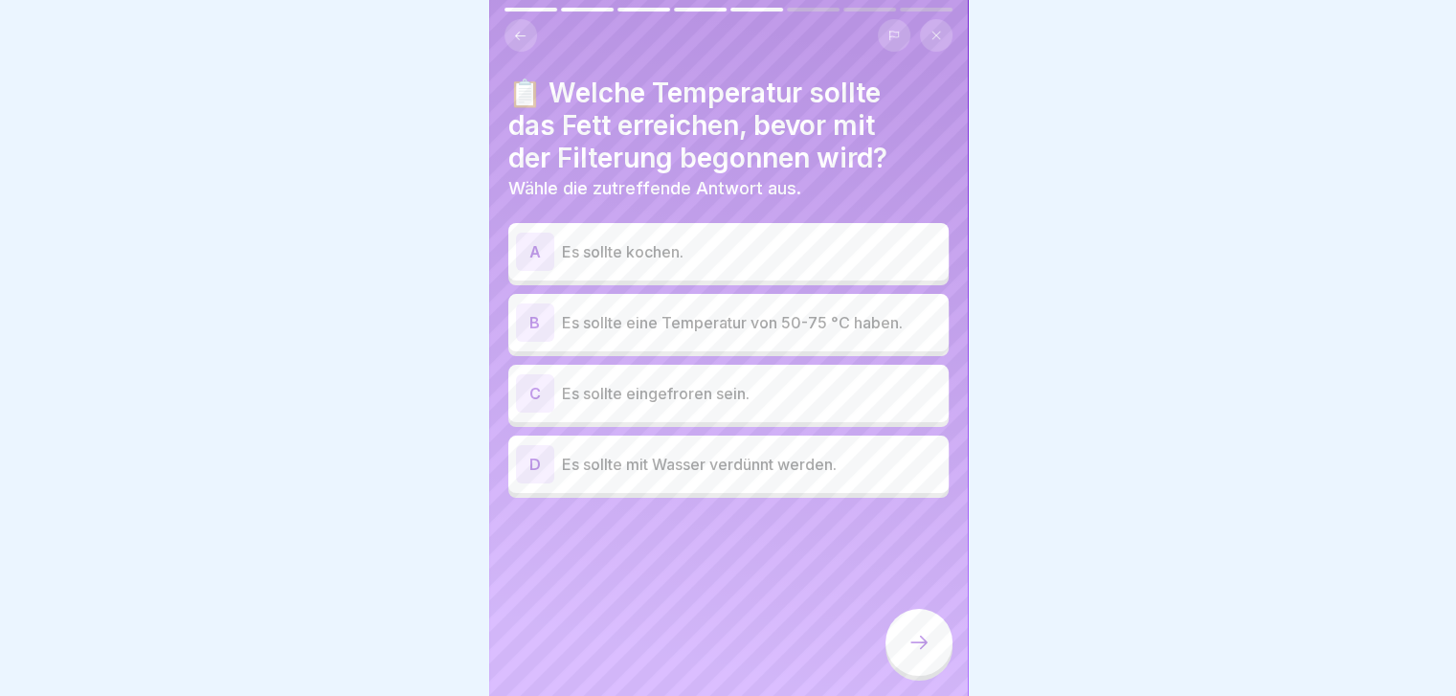
click at [532, 325] on div "B" at bounding box center [535, 322] width 38 height 38
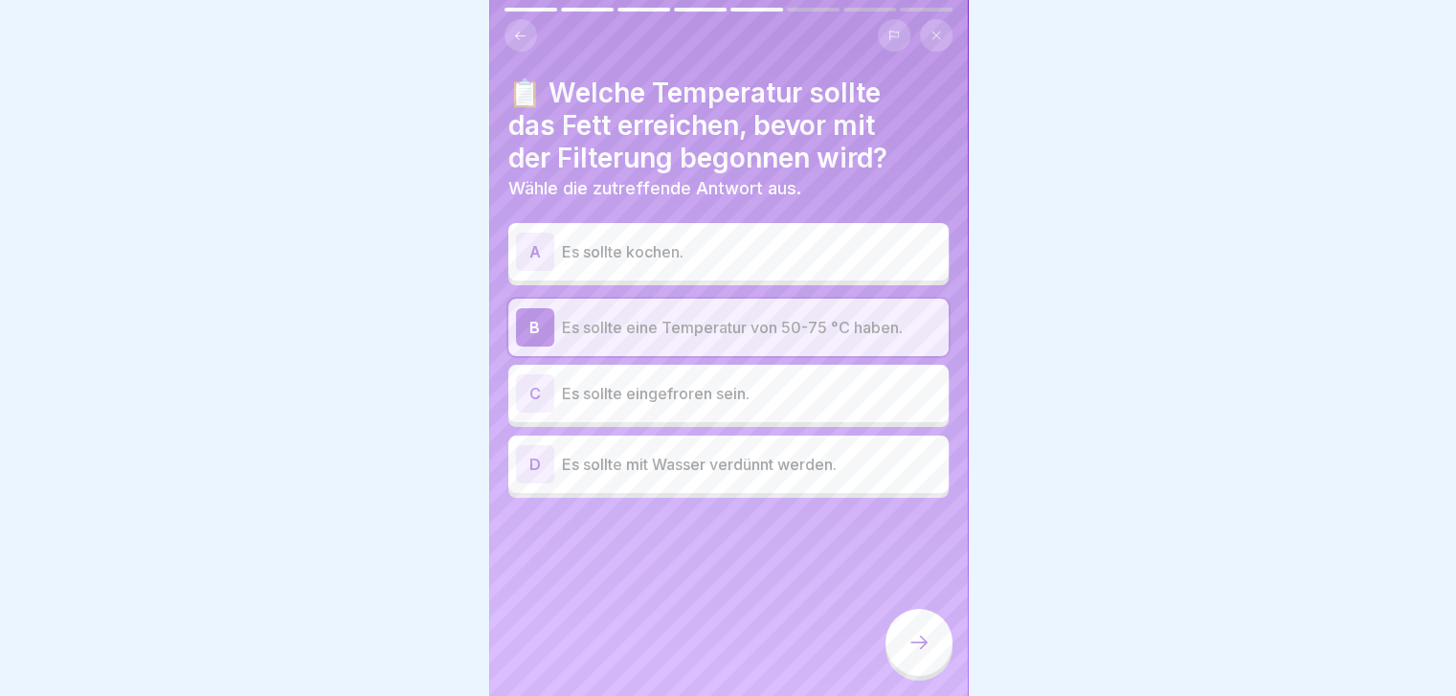
click at [929, 652] on icon at bounding box center [918, 642] width 23 height 23
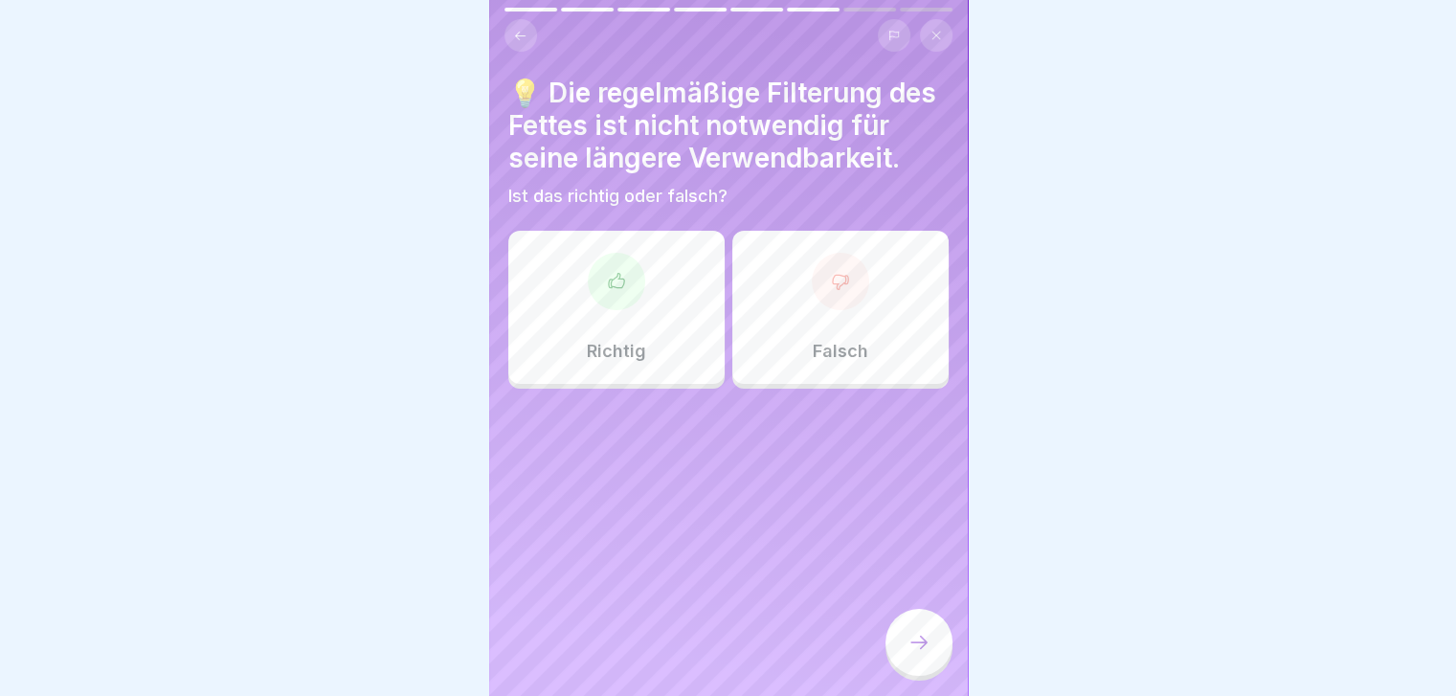
click at [861, 351] on div "Falsch" at bounding box center [840, 307] width 216 height 153
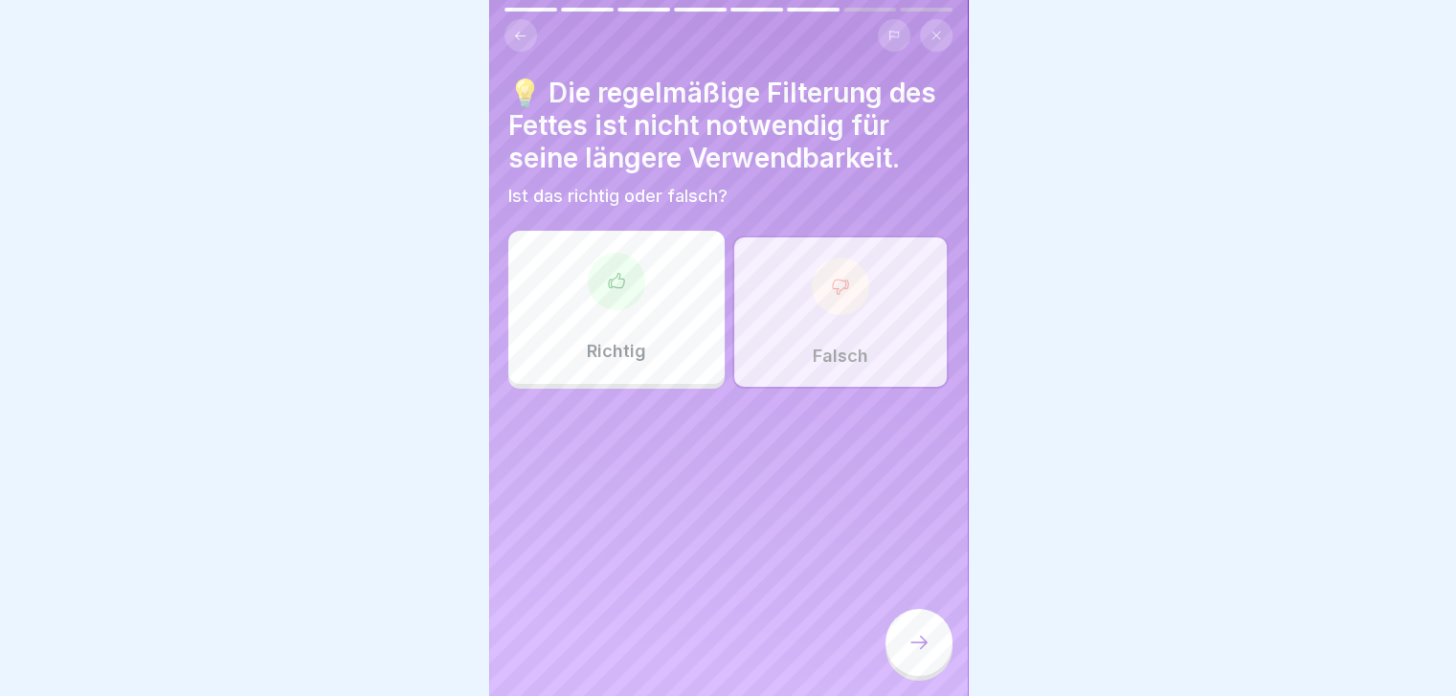
click at [925, 654] on icon at bounding box center [918, 642] width 23 height 23
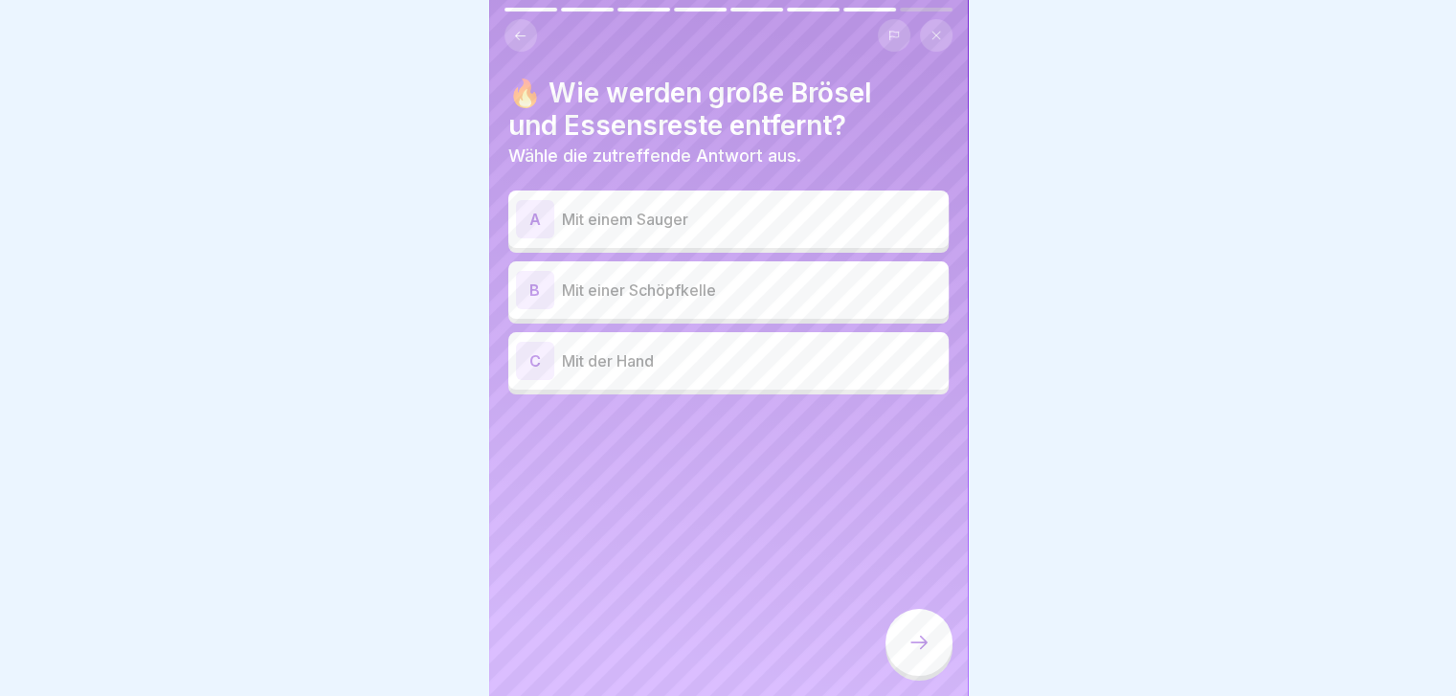
click at [544, 217] on div "A" at bounding box center [535, 219] width 38 height 38
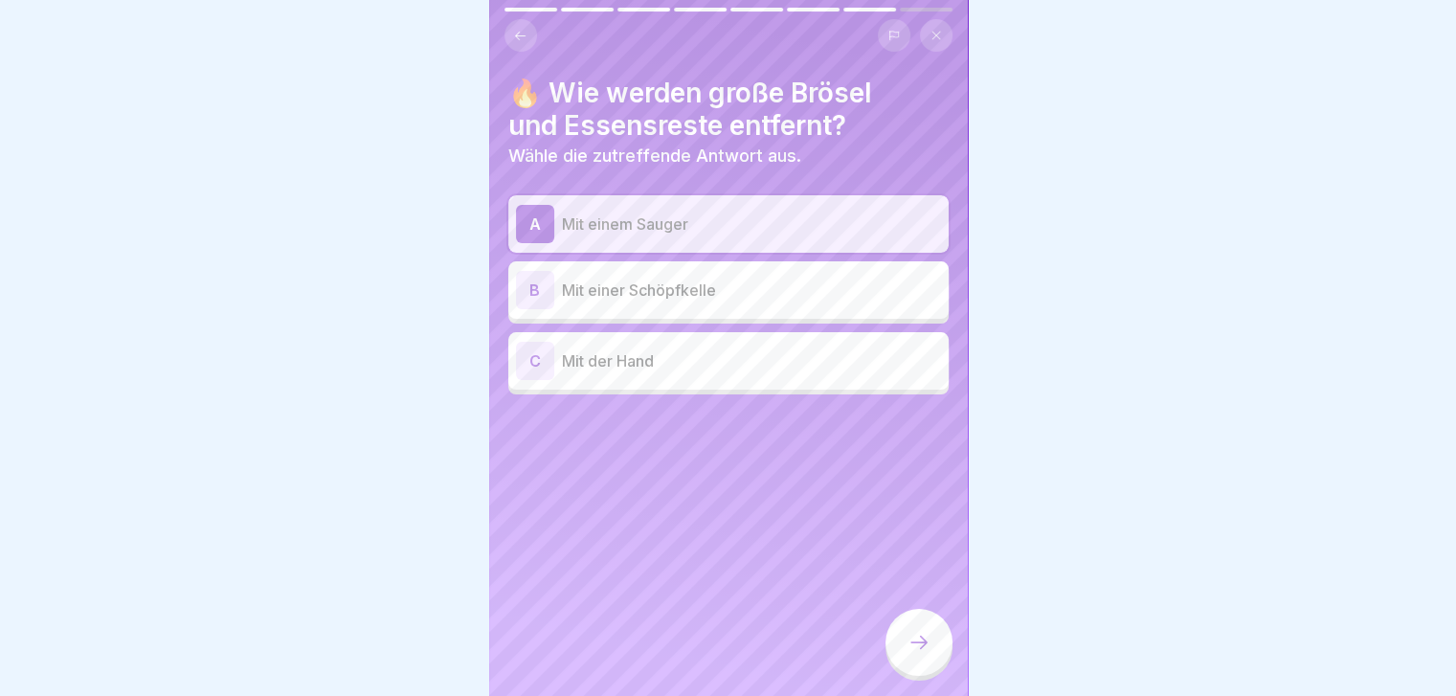
click at [539, 294] on div "B" at bounding box center [535, 290] width 38 height 38
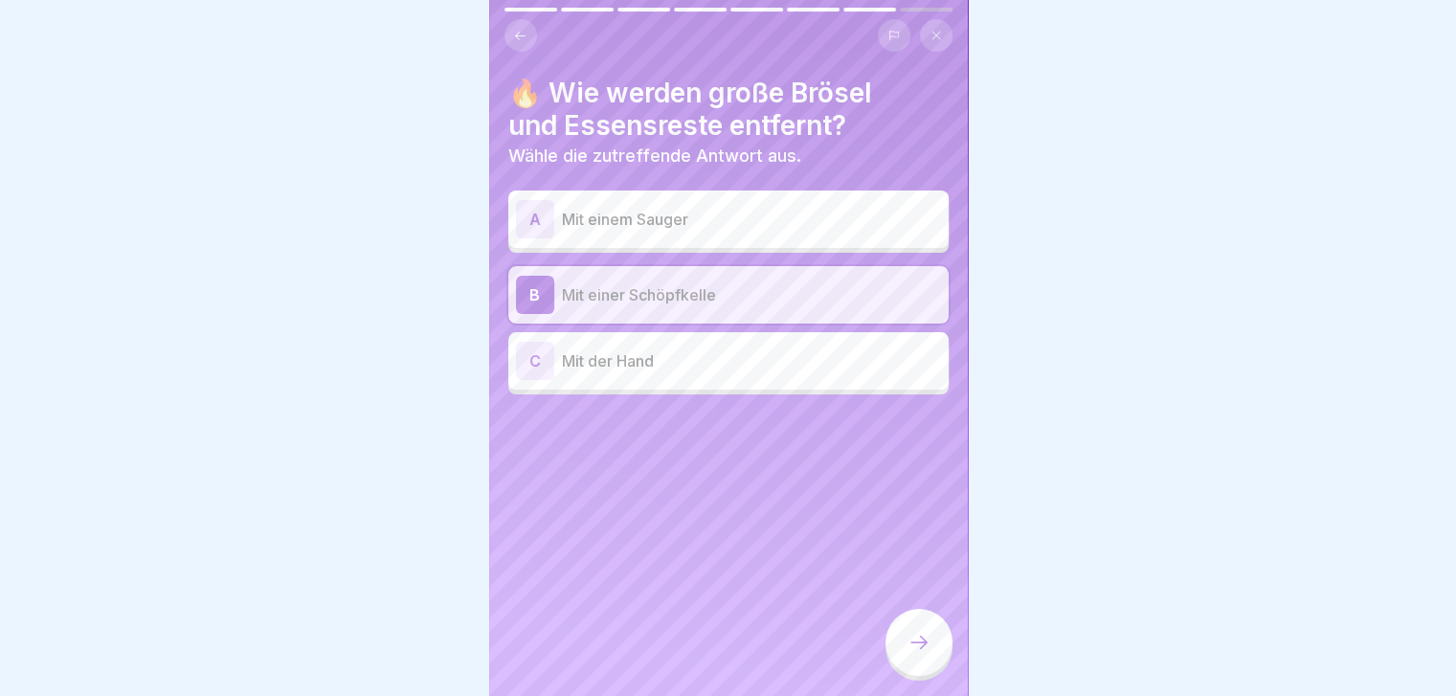
click at [525, 212] on div "A" at bounding box center [535, 219] width 38 height 38
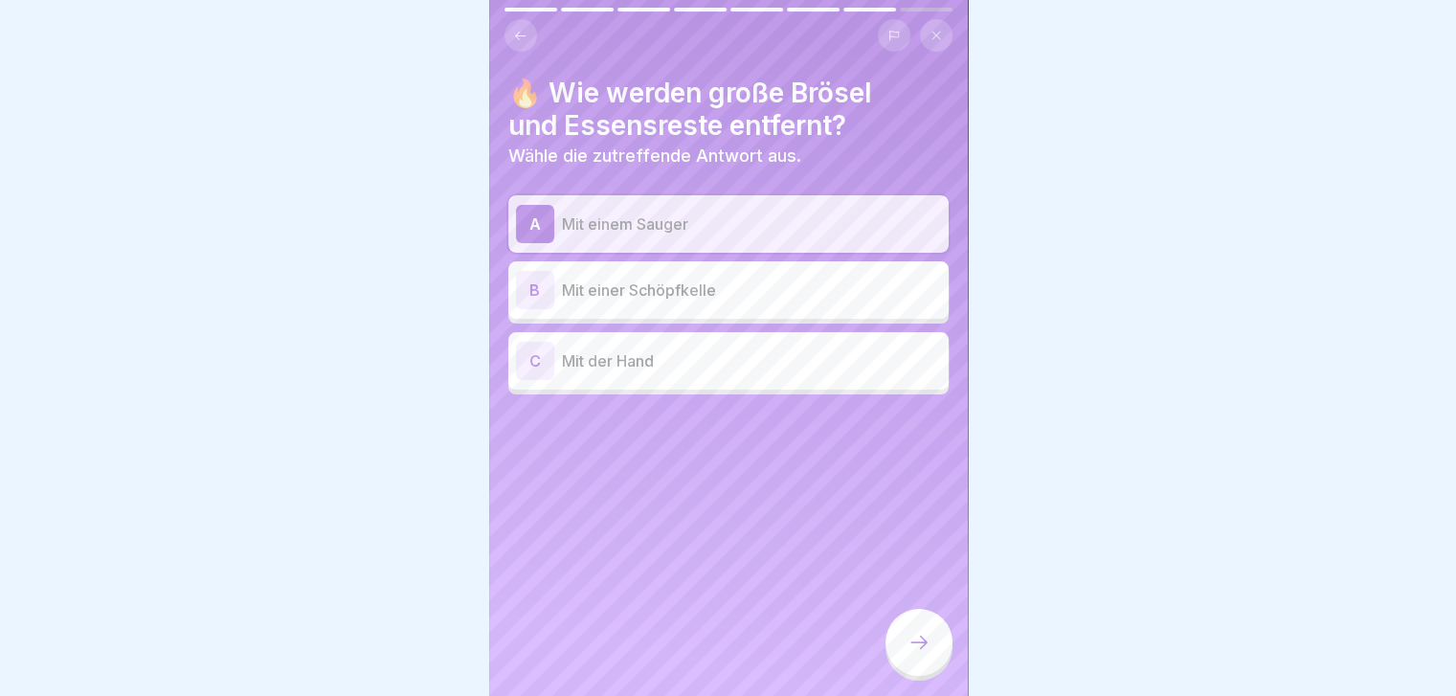
click at [525, 294] on div "B" at bounding box center [535, 290] width 38 height 38
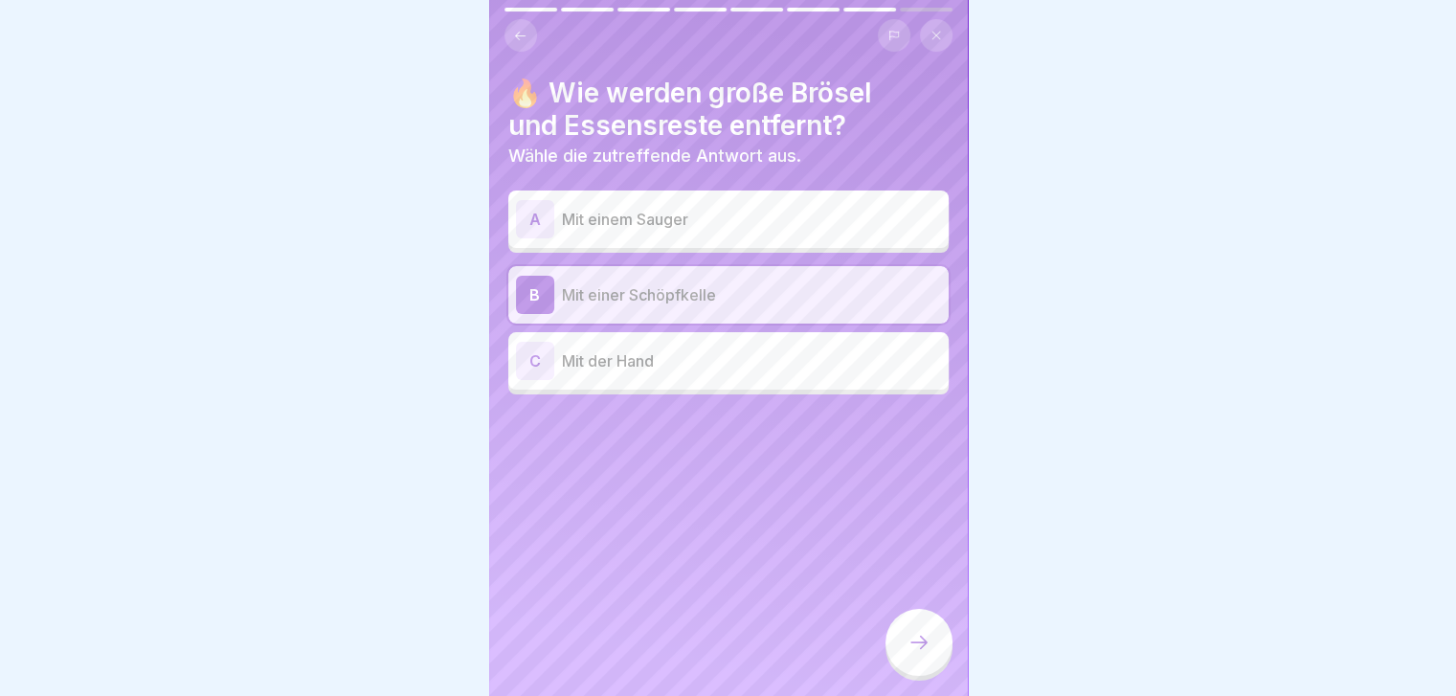
click at [935, 670] on div at bounding box center [918, 642] width 67 height 67
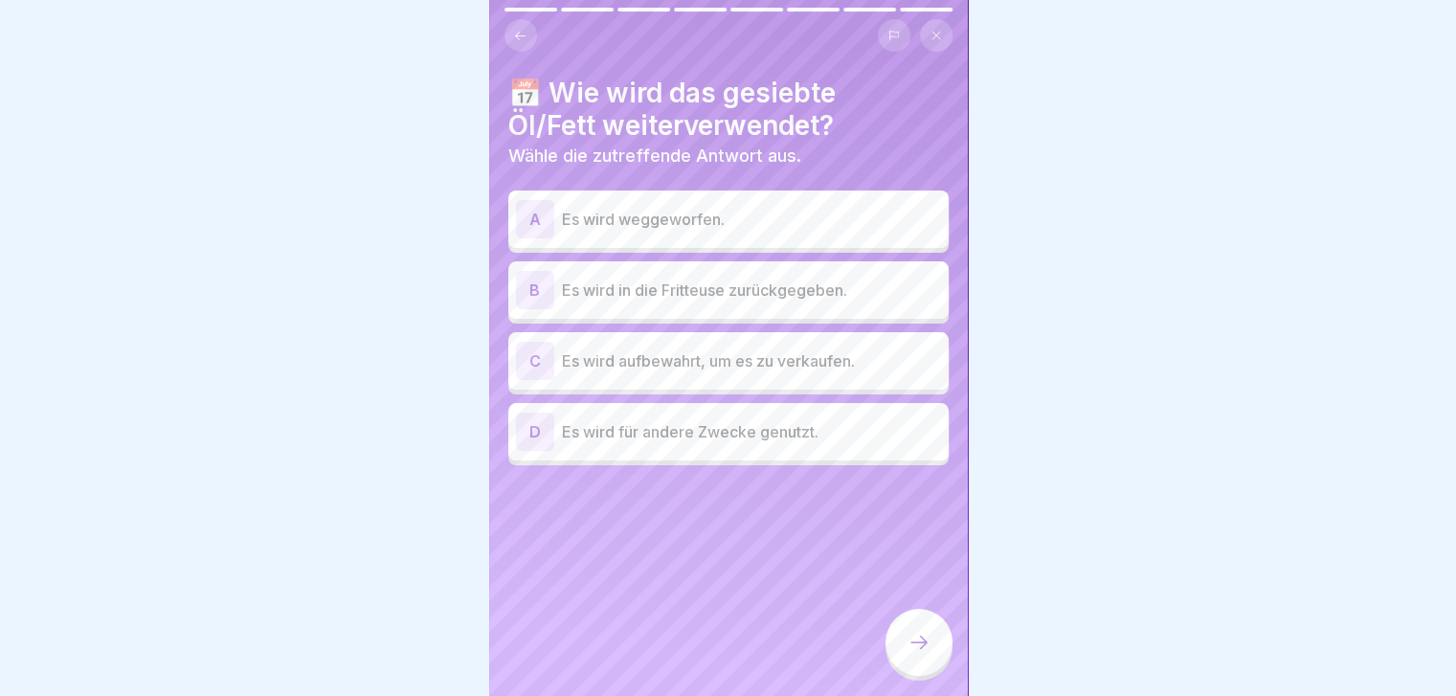
click at [534, 292] on div "B" at bounding box center [535, 290] width 38 height 38
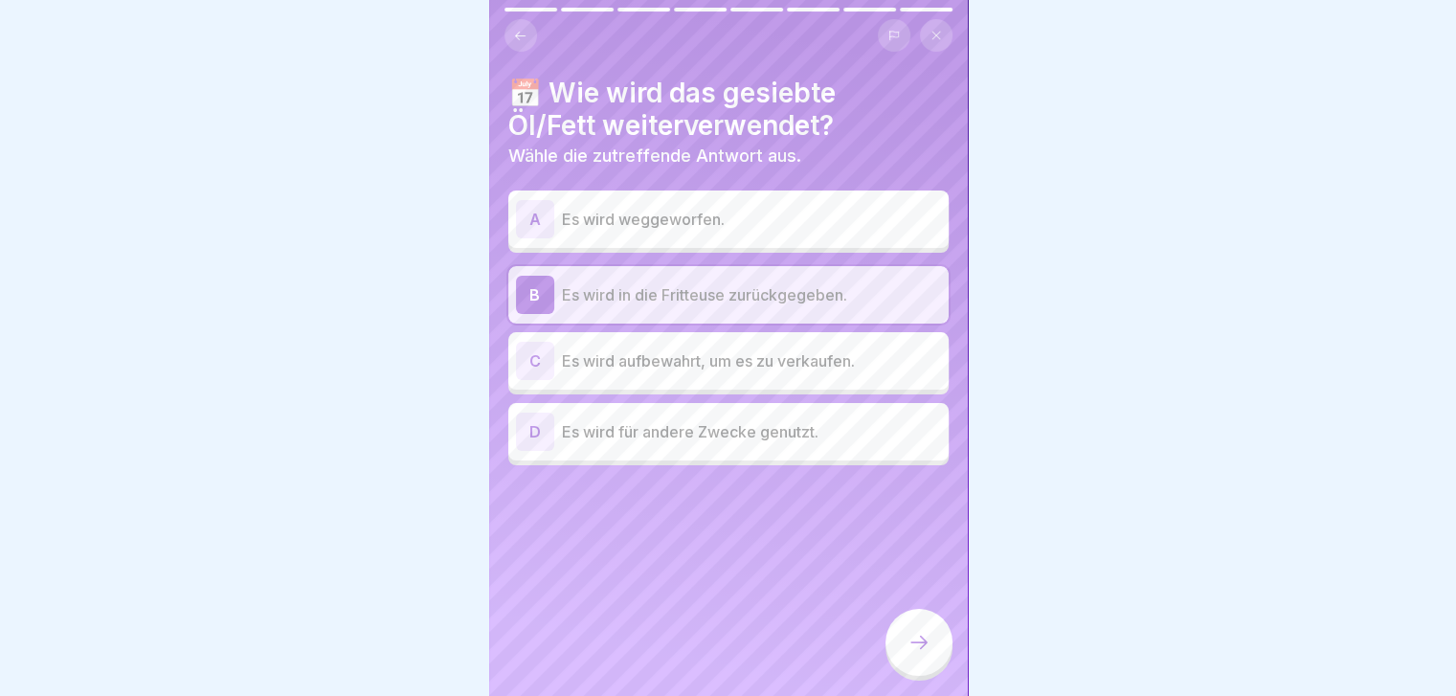
click at [926, 654] on icon at bounding box center [918, 642] width 23 height 23
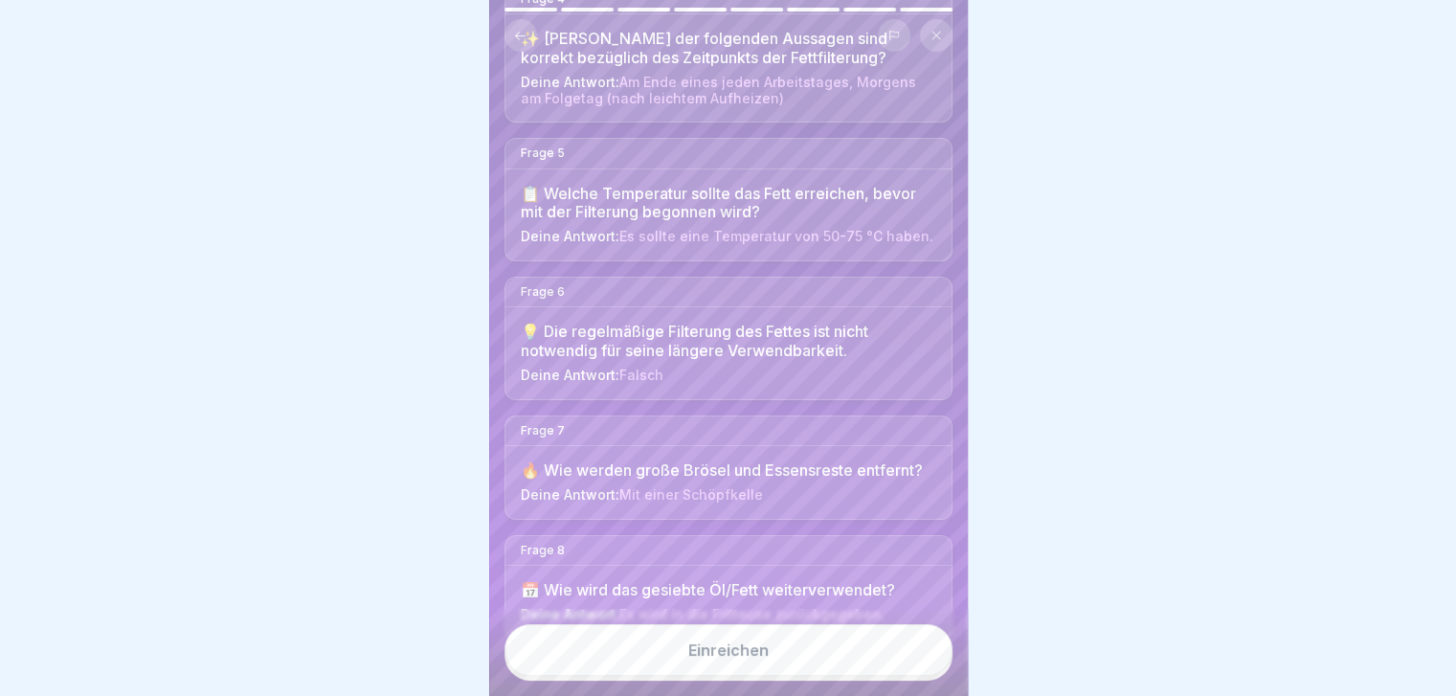
scroll to position [686, 0]
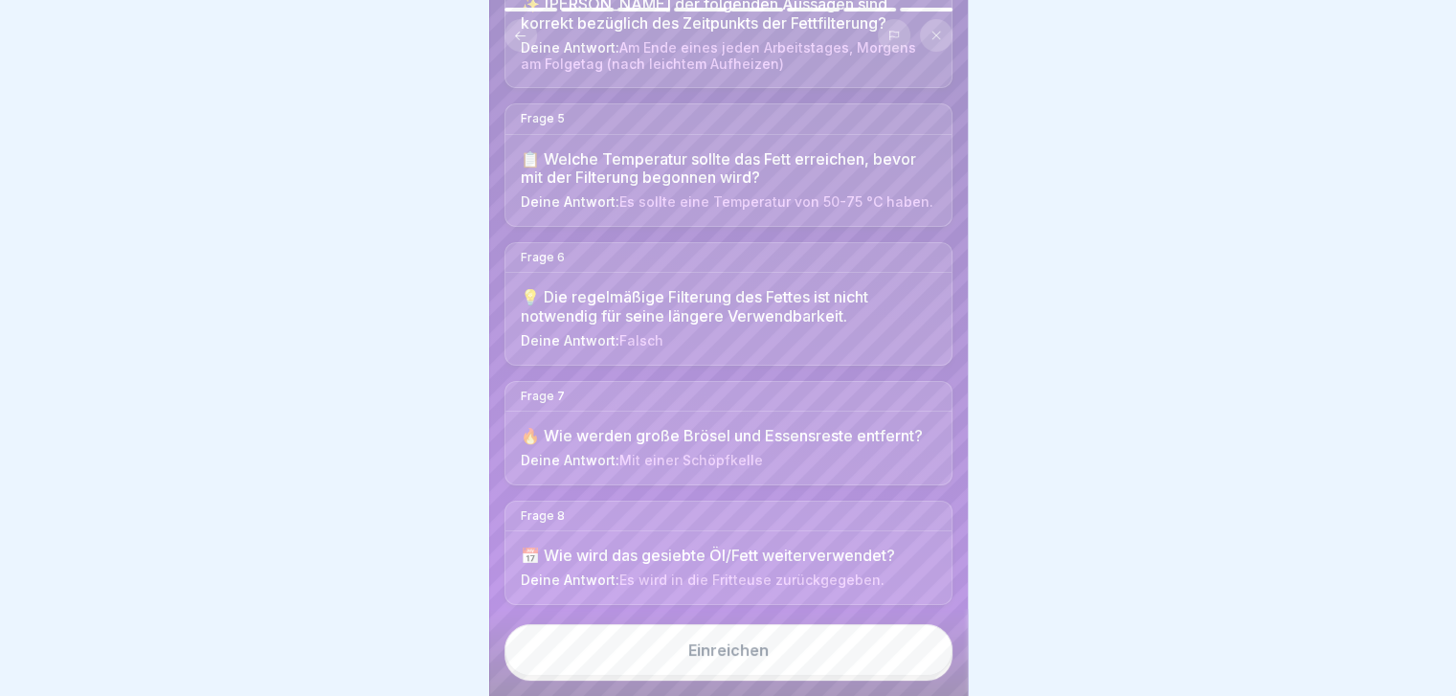
click at [796, 676] on button "Einreichen" at bounding box center [728, 650] width 448 height 52
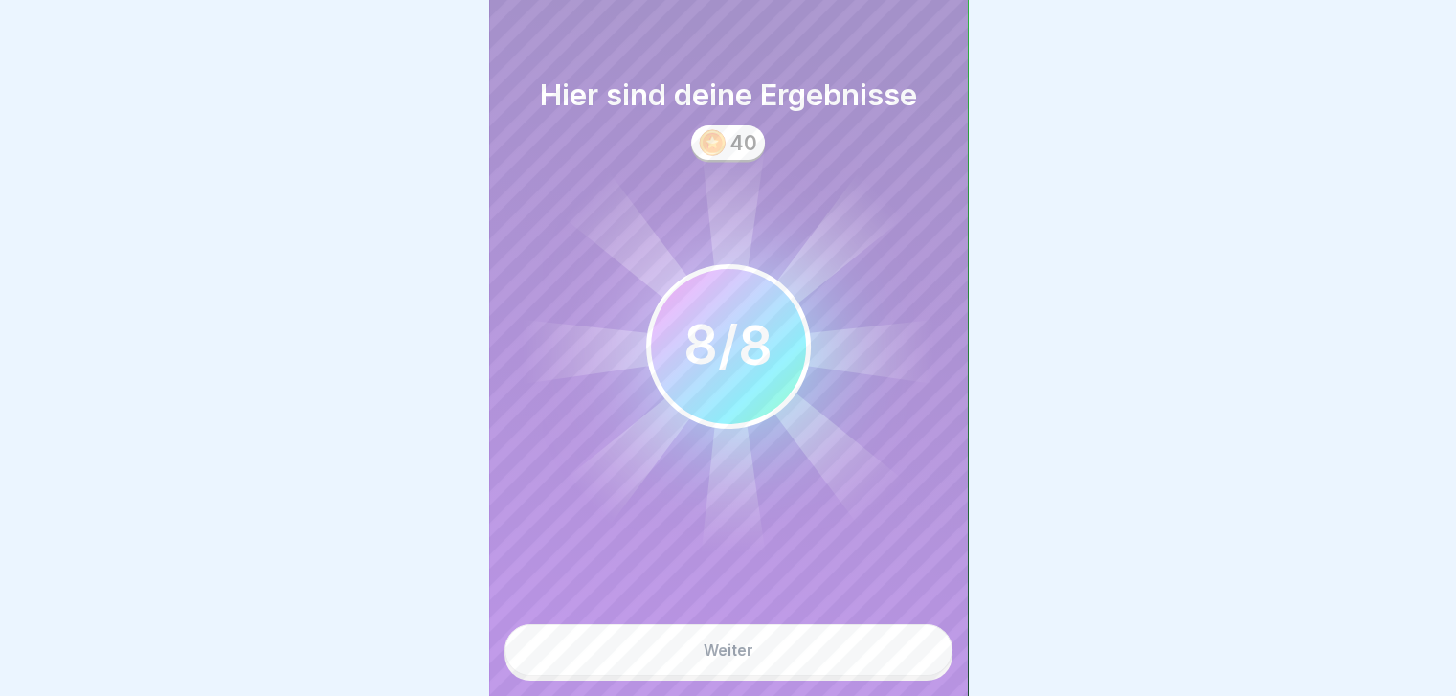
click at [796, 676] on button "Weiter" at bounding box center [728, 650] width 448 height 52
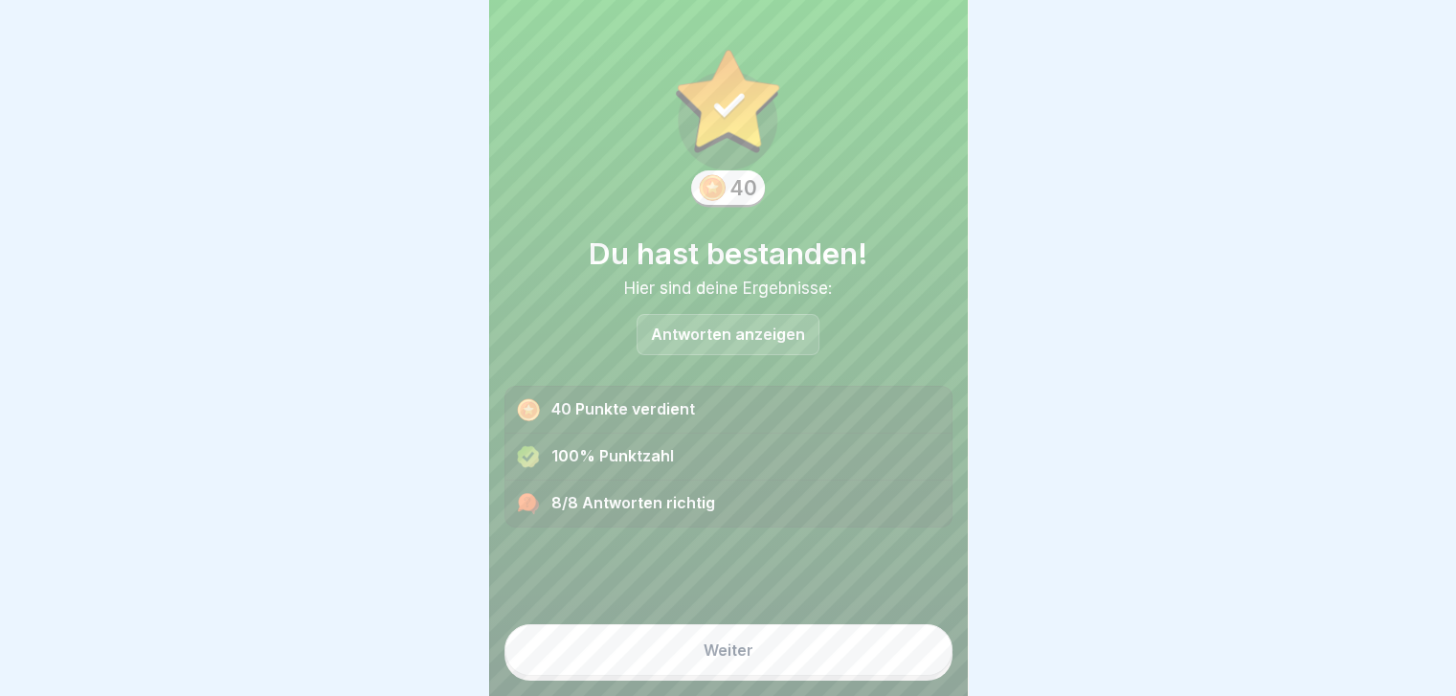
click at [796, 676] on button "Weiter" at bounding box center [728, 650] width 448 height 52
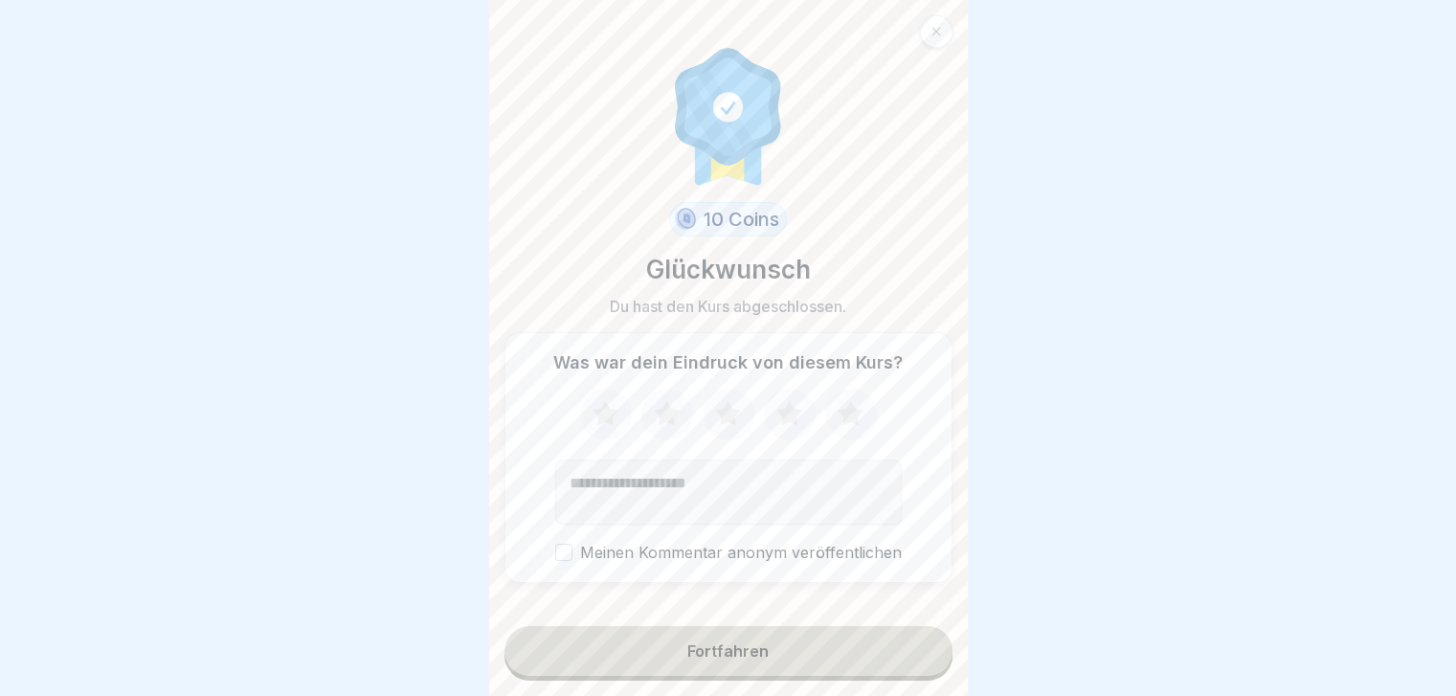
click at [796, 676] on button "Fortfahren" at bounding box center [728, 651] width 448 height 50
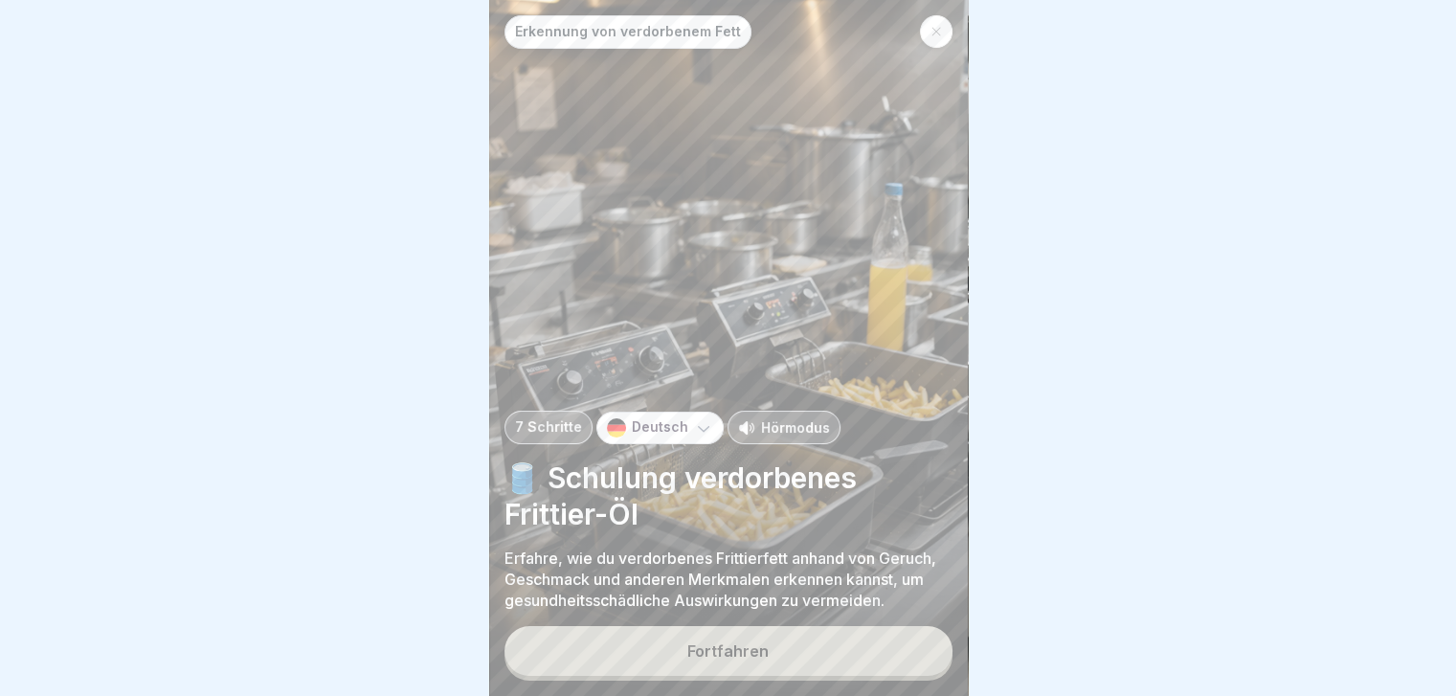
drag, startPoint x: 1135, startPoint y: 530, endPoint x: 1074, endPoint y: 525, distance: 61.5
click at [1074, 525] on div at bounding box center [728, 348] width 1456 height 696
click at [932, 27] on div at bounding box center [936, 31] width 33 height 33
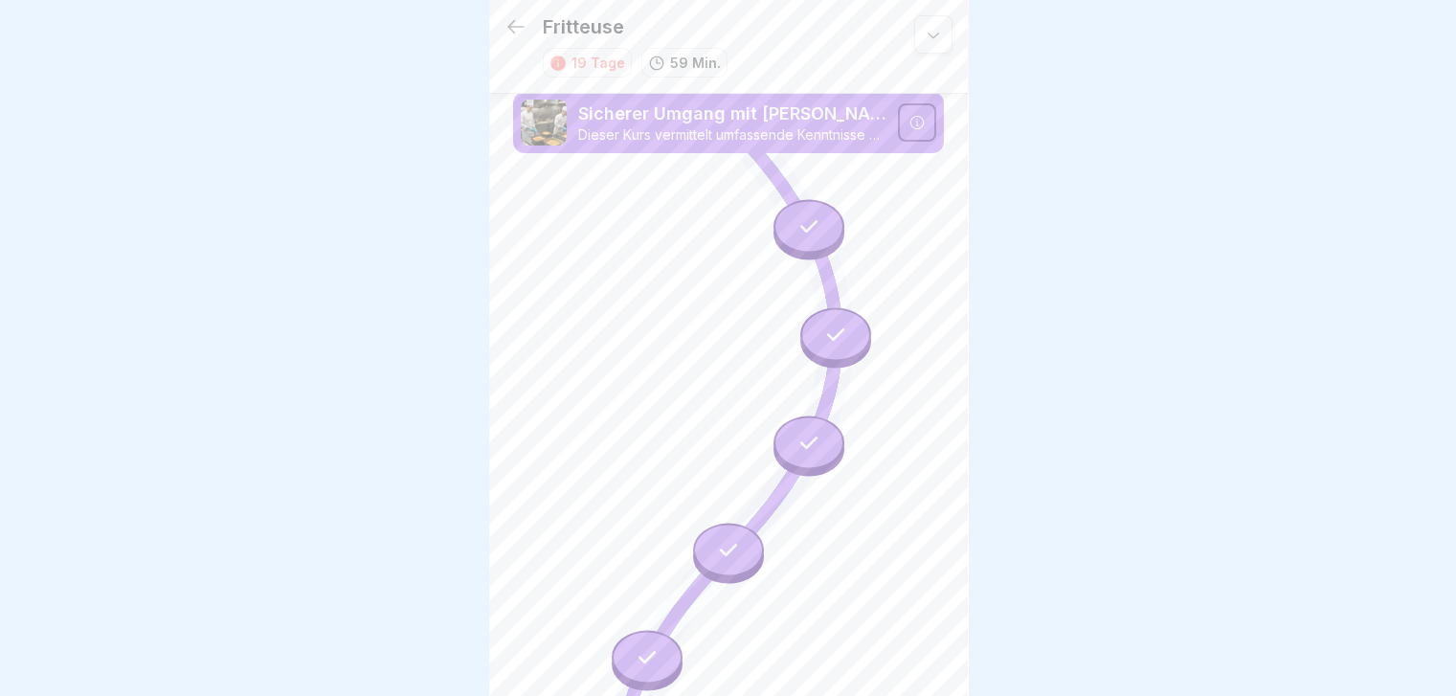
click at [517, 16] on icon at bounding box center [515, 26] width 23 height 23
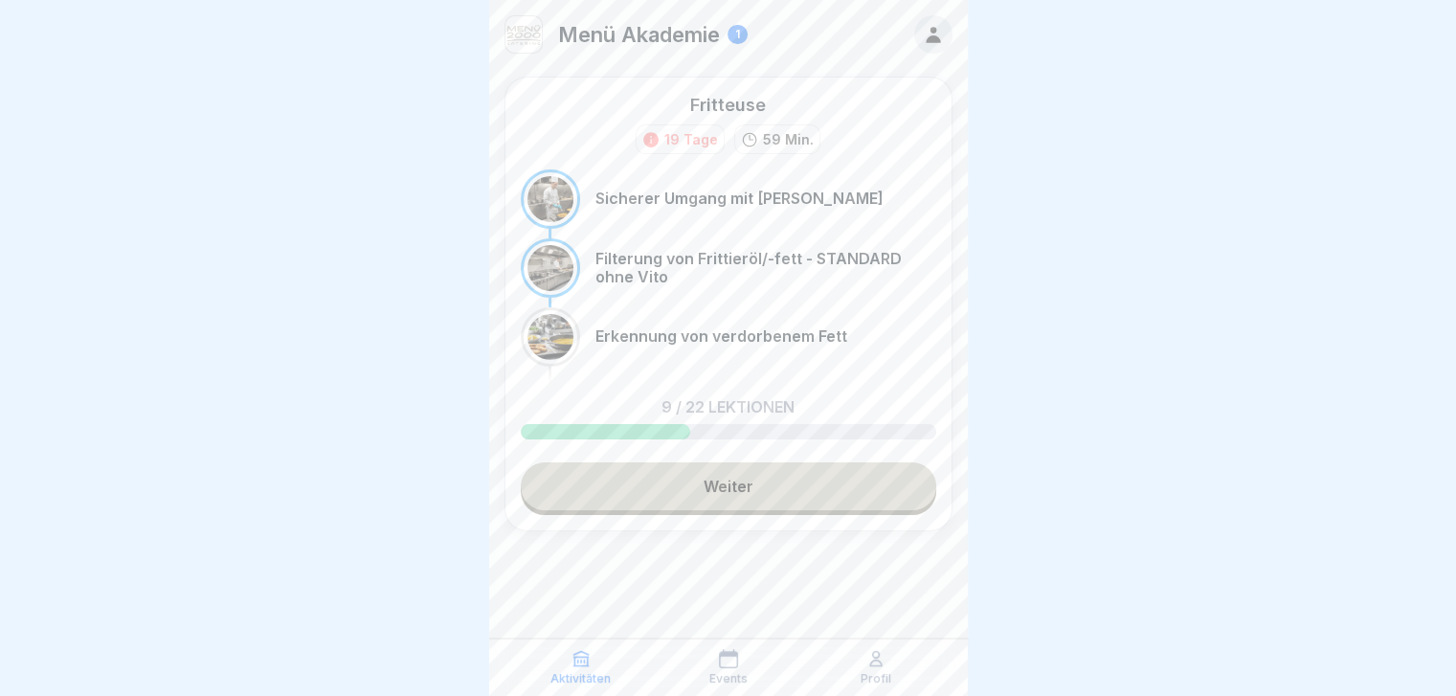
click at [739, 37] on div "1" at bounding box center [737, 34] width 20 height 19
click at [927, 35] on icon at bounding box center [933, 34] width 21 height 21
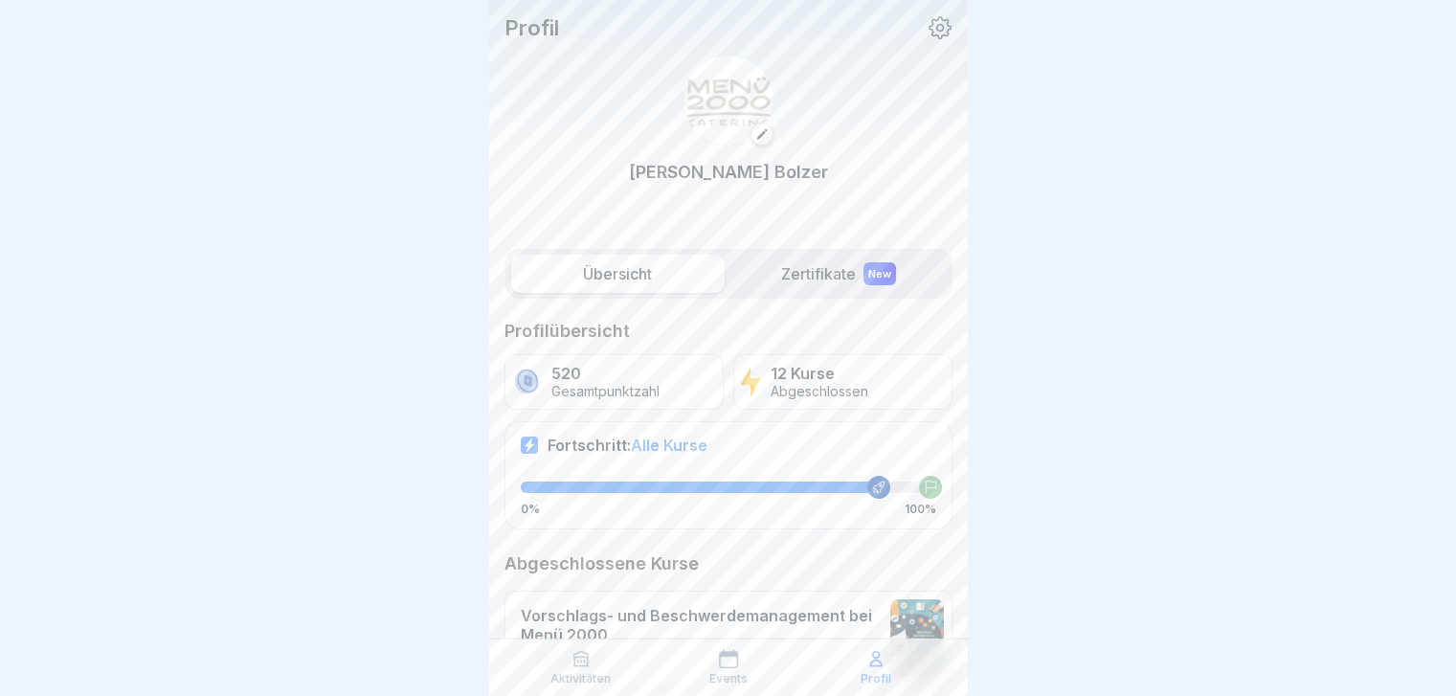
click at [807, 271] on label "Zertifikate New" at bounding box center [838, 274] width 213 height 38
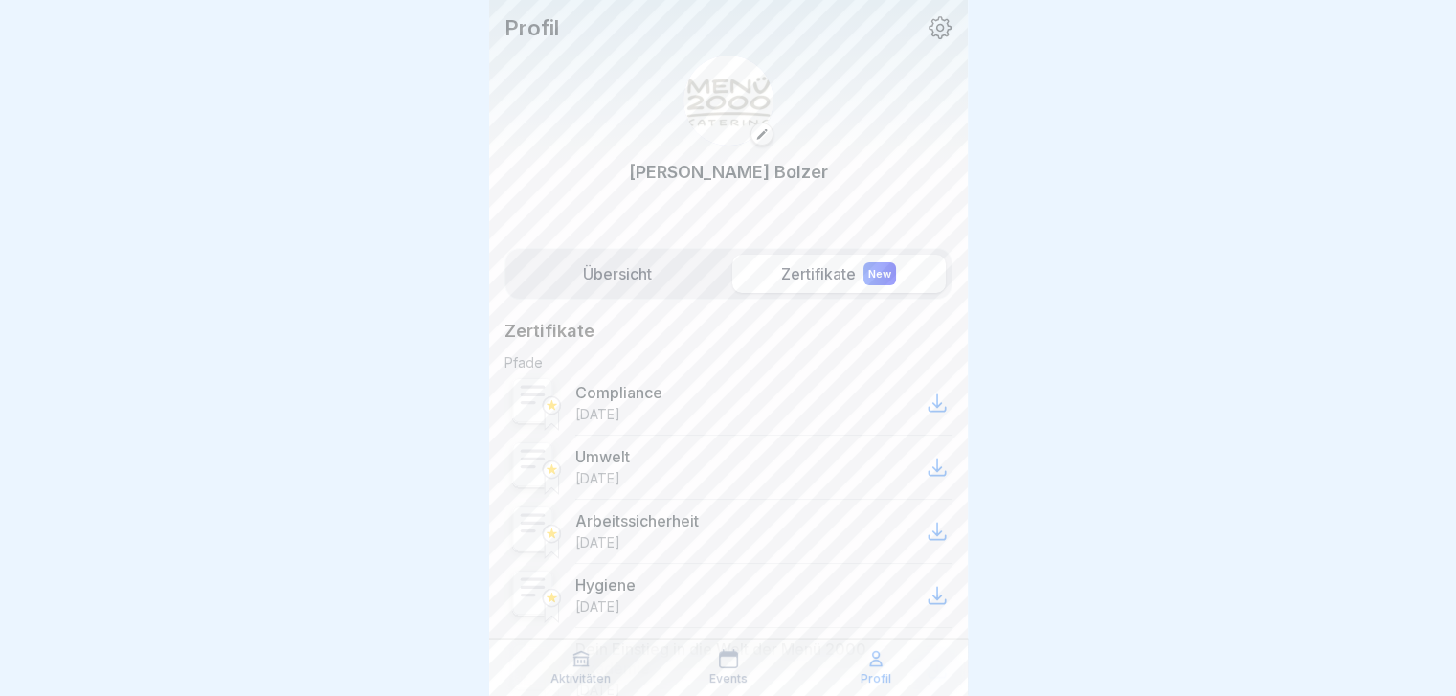
click at [604, 275] on label "Übersicht" at bounding box center [617, 274] width 213 height 38
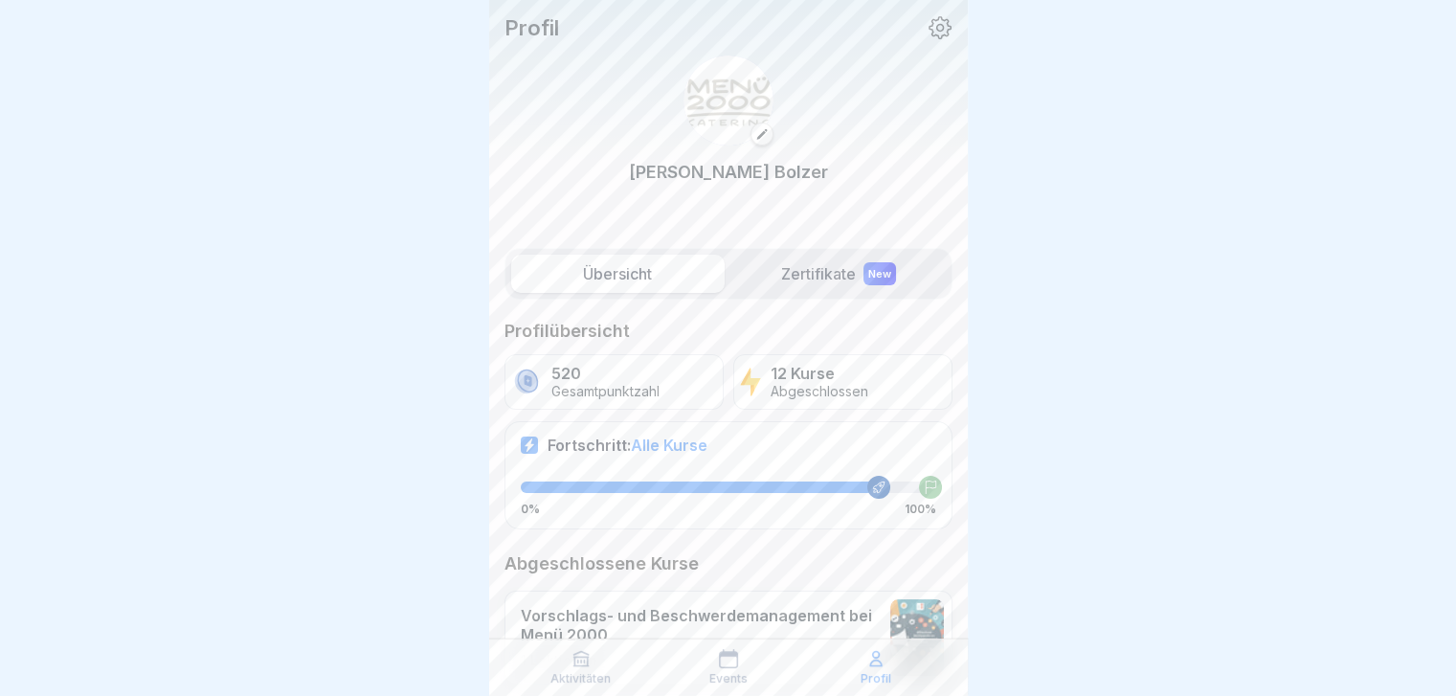
click at [632, 380] on p "520" at bounding box center [605, 374] width 108 height 18
click at [688, 447] on span "Alle Kurse" at bounding box center [669, 445] width 77 height 19
